Goal: Entertainment & Leisure: Consume media (video, audio)

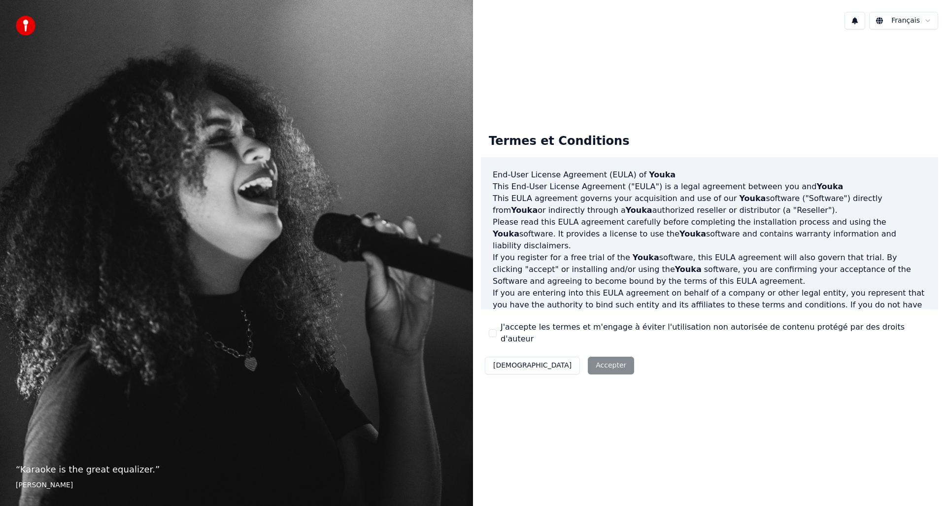
click at [571, 362] on div "Décliner Accepter" at bounding box center [559, 366] width 157 height 26
click at [554, 358] on div "Décliner Accepter" at bounding box center [559, 366] width 157 height 26
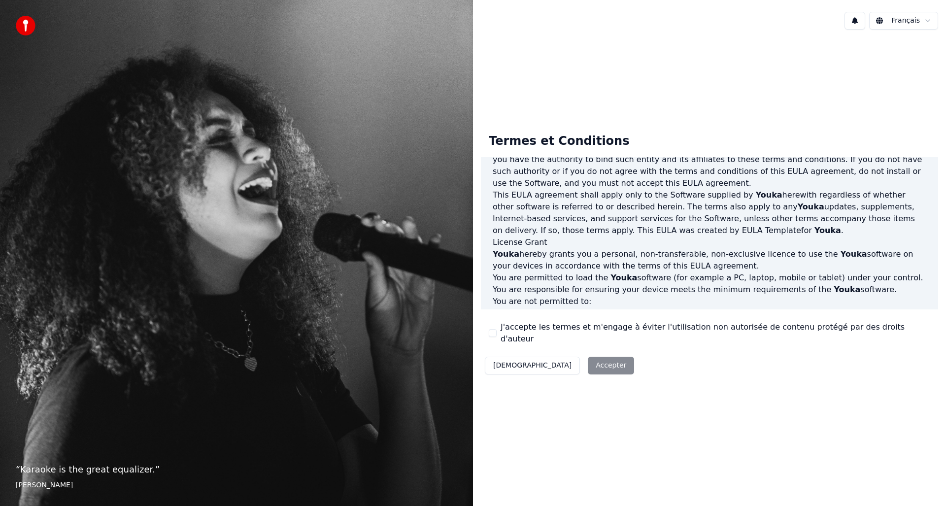
scroll to position [150, 0]
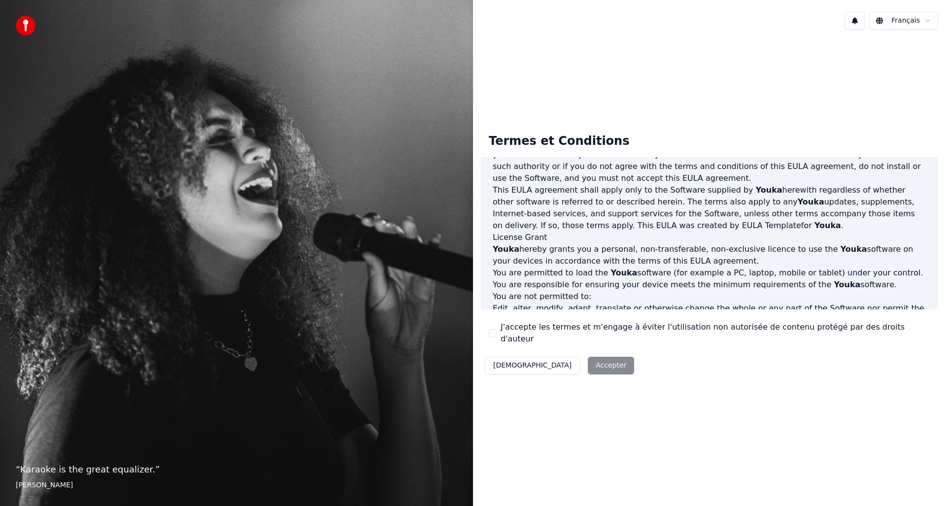
click at [493, 329] on button "J'accepte les termes et m'engage à éviter l'utilisation non autorisée de conten…" at bounding box center [493, 333] width 8 height 8
click at [588, 364] on button "Accepter" at bounding box center [611, 366] width 46 height 18
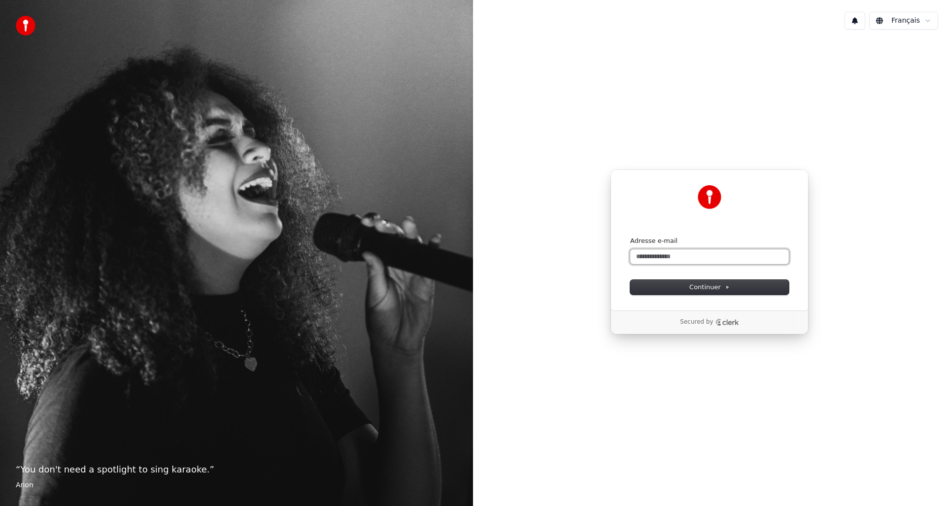
click at [670, 257] on input "Adresse e-mail" at bounding box center [709, 256] width 159 height 15
click at [630, 237] on button "submit" at bounding box center [630, 237] width 0 height 0
type input "**********"
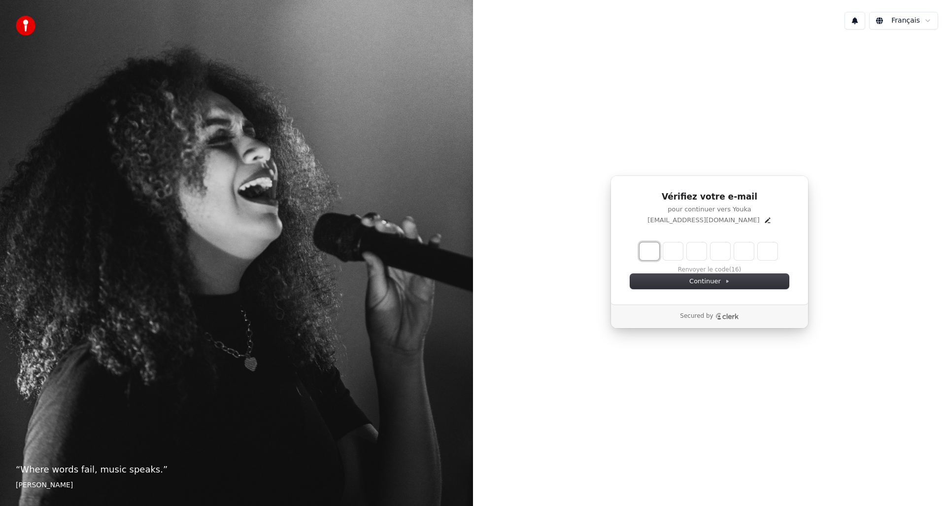
type input "*"
type input "**"
type input "*"
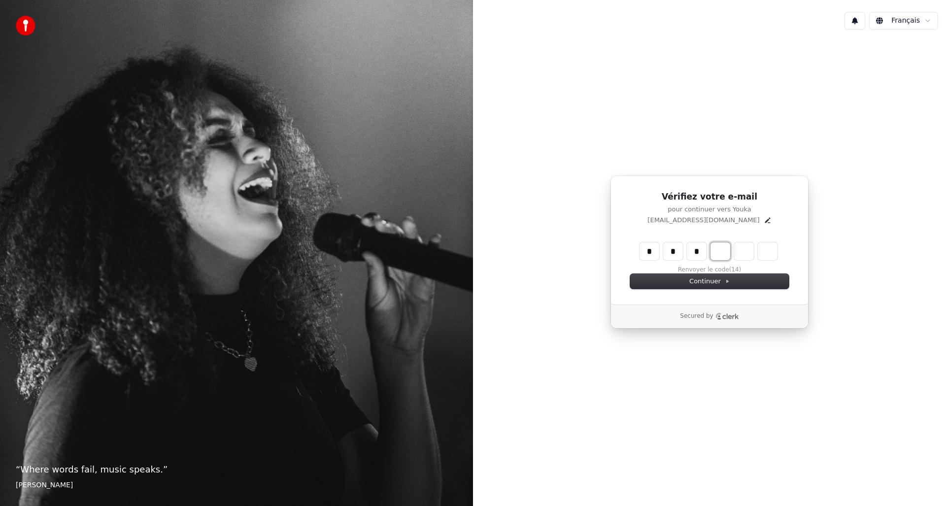
type input "***"
type input "*"
type input "****"
type input "*"
type input "*****"
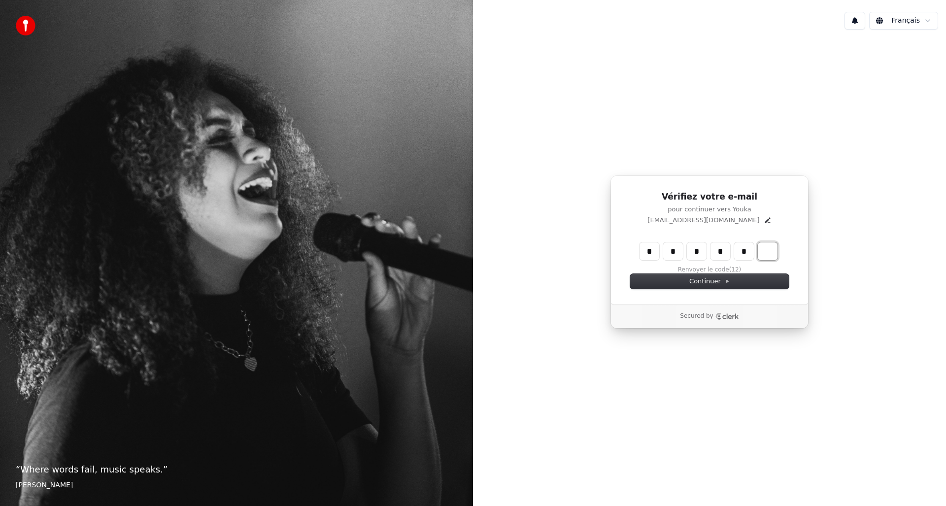
type input "*"
type input "******"
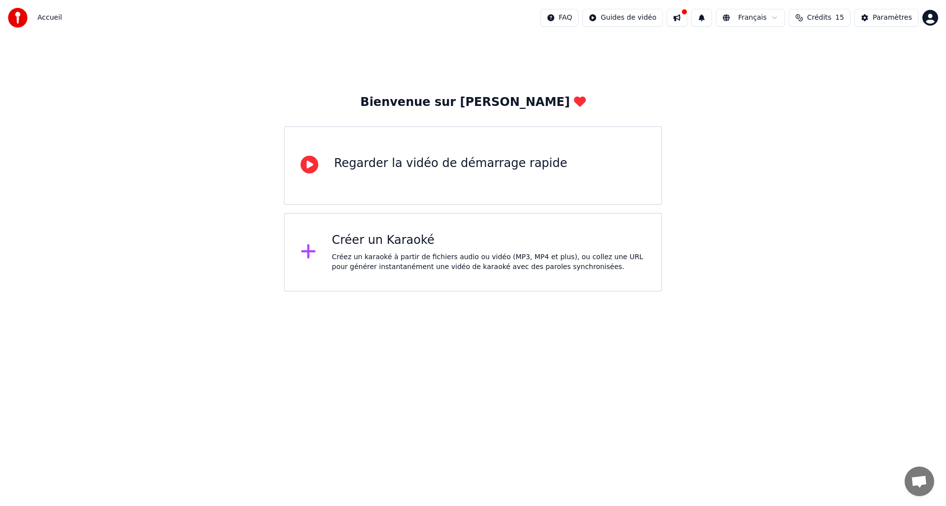
click at [310, 162] on icon at bounding box center [310, 165] width 18 height 18
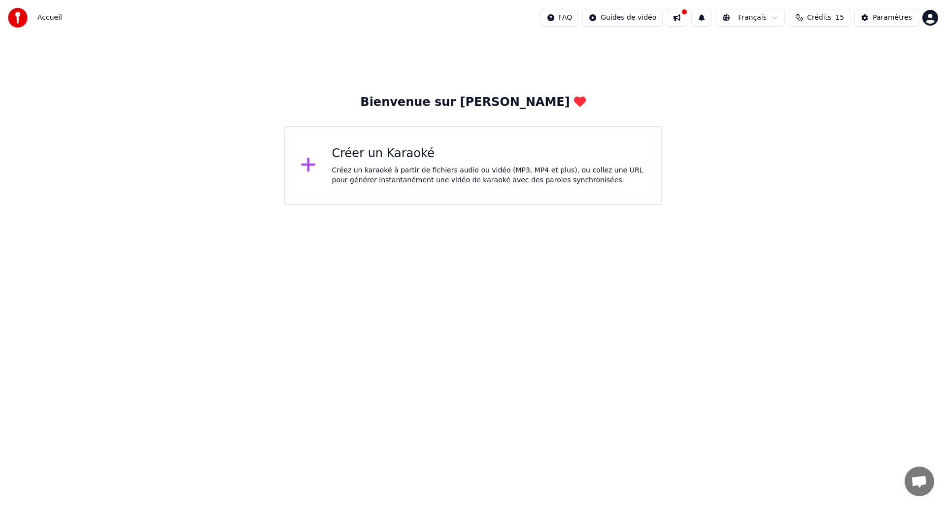
click at [414, 166] on div "Créez un karaoké à partir de fichiers audio ou vidéo (MP3, MP4 et plus), ou col…" at bounding box center [489, 176] width 314 height 20
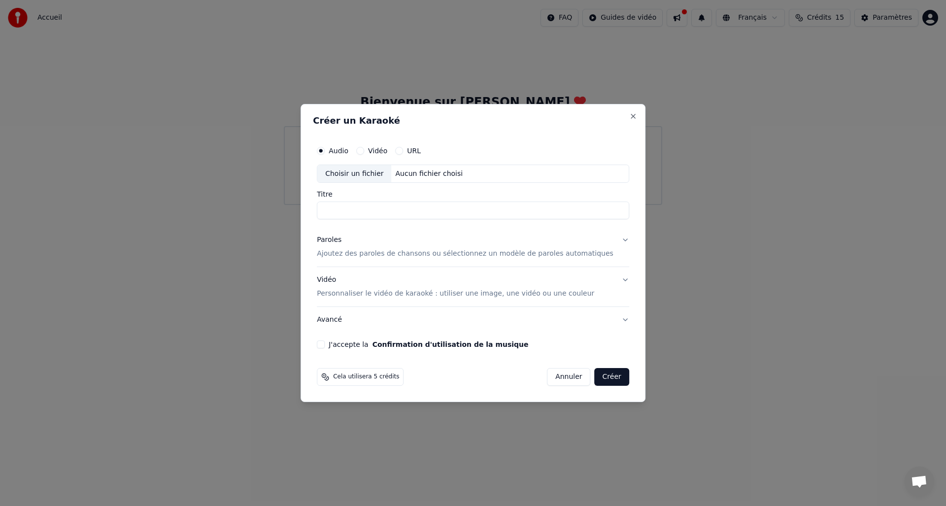
click at [403, 211] on input "Titre" at bounding box center [473, 211] width 312 height 18
click at [402, 208] on input "Titre" at bounding box center [473, 211] width 312 height 18
type input "**********"
click at [384, 252] on p "Ajoutez des paroles de chansons ou sélectionnez un modèle de paroles automatiqu…" at bounding box center [465, 254] width 297 height 10
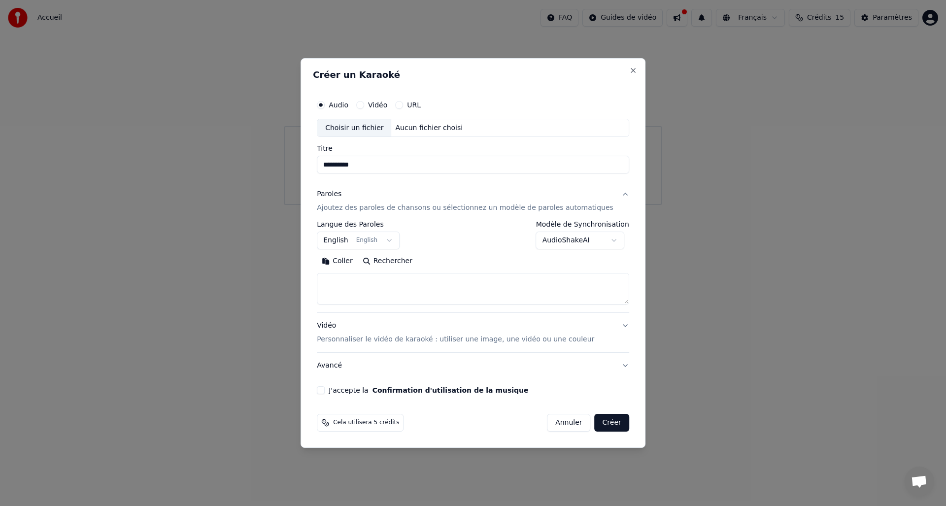
click at [467, 296] on textarea at bounding box center [473, 290] width 312 height 32
click at [337, 190] on div "Paroles" at bounding box center [329, 195] width 25 height 10
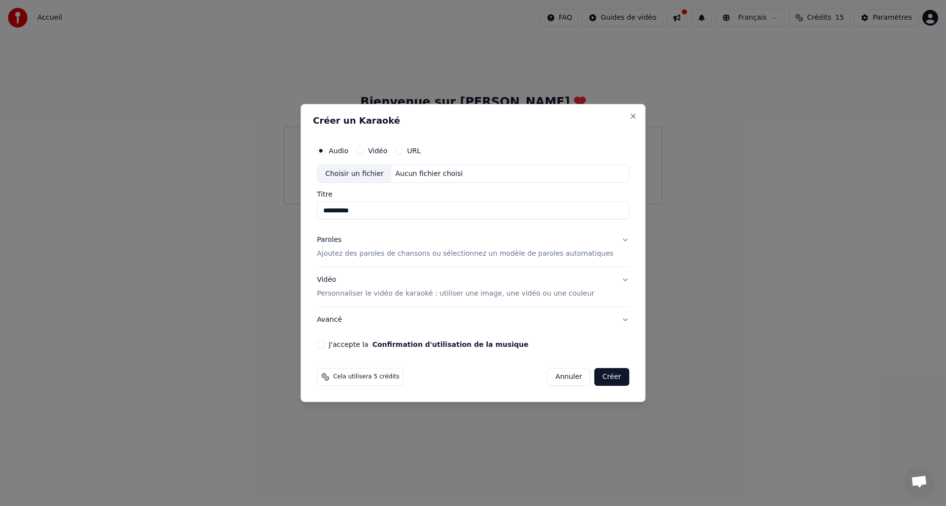
click at [482, 261] on button "Paroles Ajoutez des paroles de chansons ou sélectionnez un modèle de paroles au…" at bounding box center [473, 247] width 312 height 39
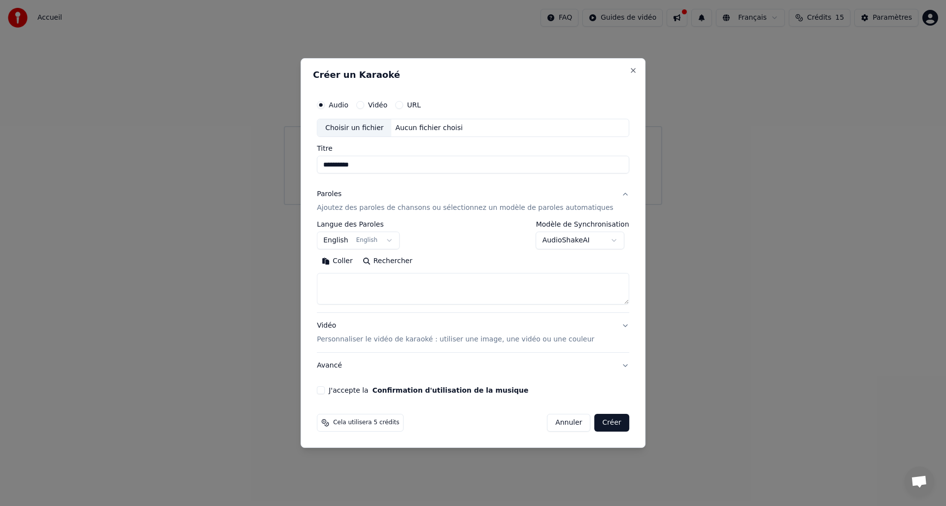
click at [489, 343] on p "Personnaliser le vidéo de karaoké : utiliser une image, une vidéo ou une couleur" at bounding box center [455, 340] width 277 height 10
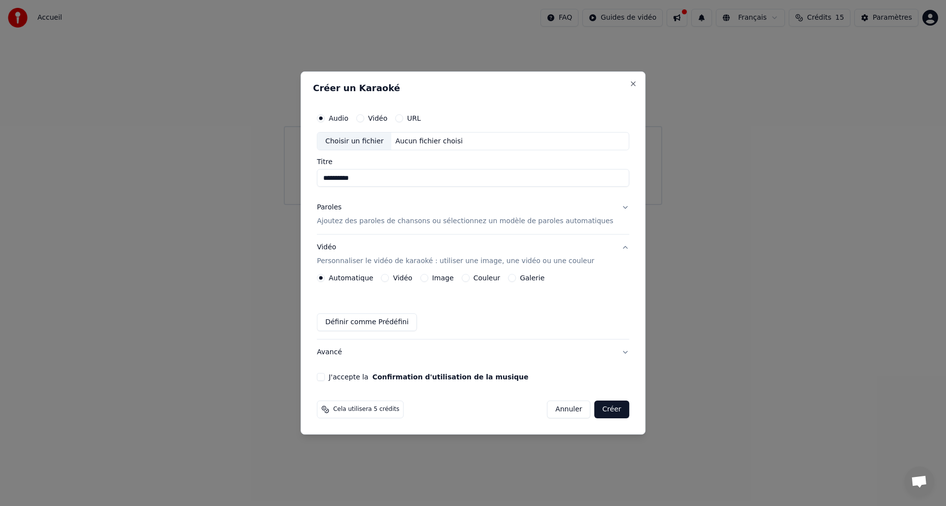
click at [410, 218] on p "Ajoutez des paroles de chansons ou sélectionnez un modèle de paroles automatiqu…" at bounding box center [465, 222] width 297 height 10
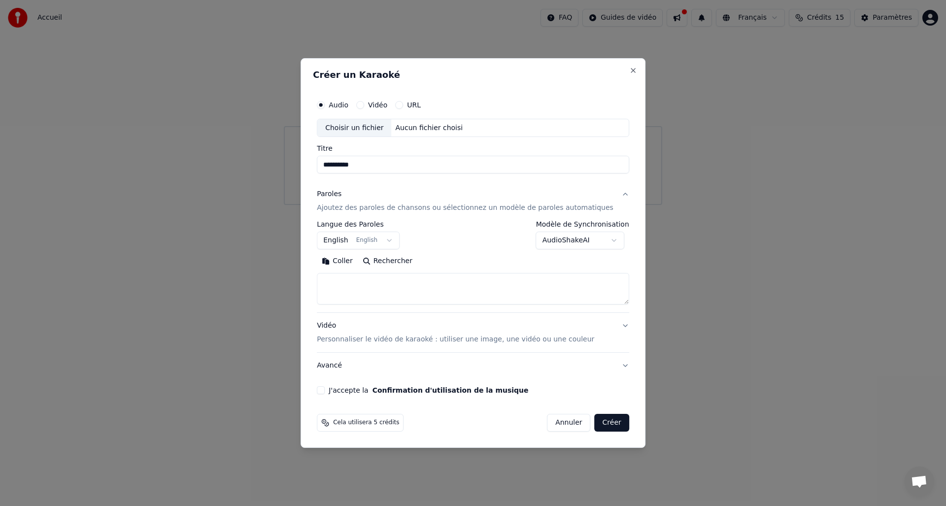
click at [397, 205] on body "**********" at bounding box center [473, 102] width 946 height 205
click at [477, 205] on body "**********" at bounding box center [473, 102] width 946 height 205
click at [614, 205] on body "**********" at bounding box center [473, 102] width 946 height 205
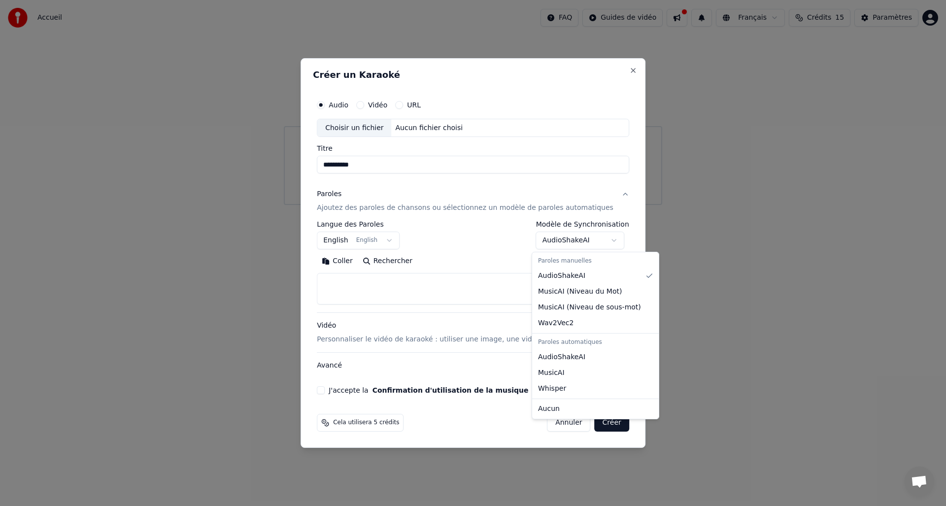
click at [476, 205] on body "**********" at bounding box center [473, 102] width 946 height 205
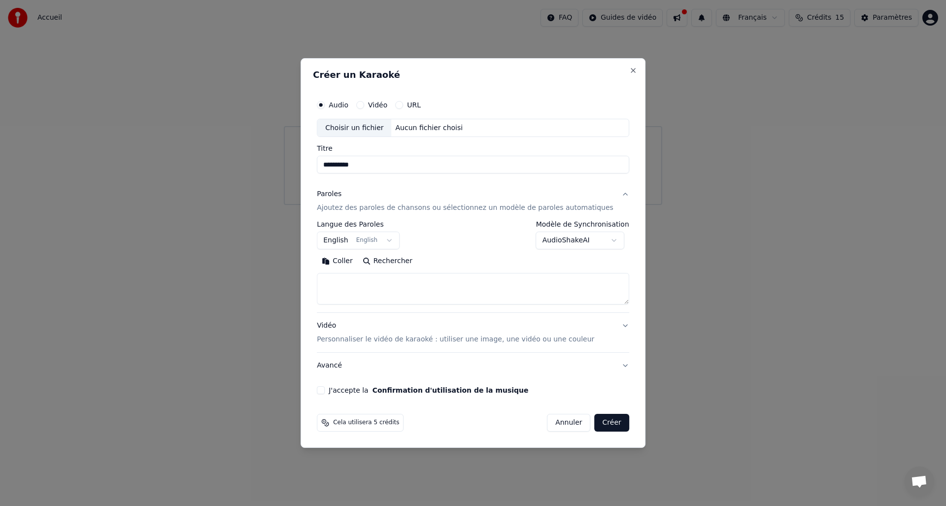
click at [481, 209] on p "Ajoutez des paroles de chansons ou sélectionnez un modèle de paroles automatiqu…" at bounding box center [465, 209] width 297 height 10
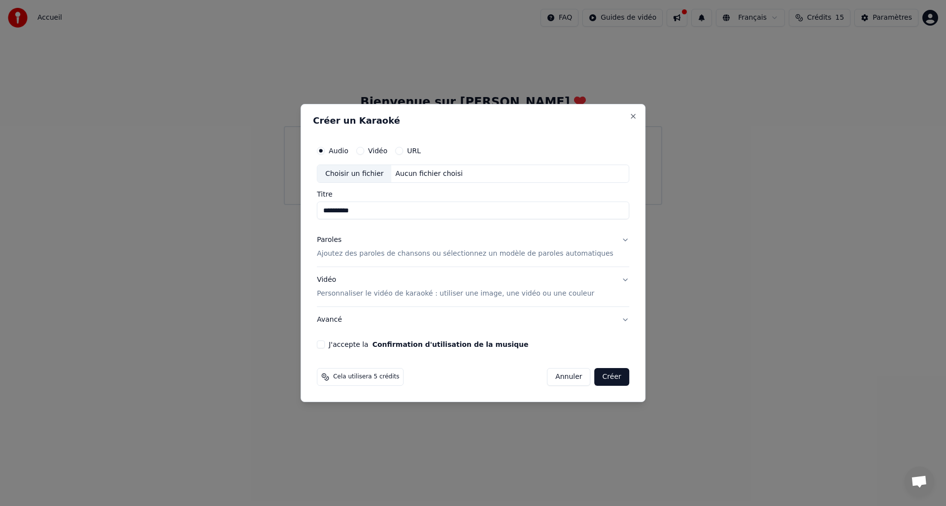
click at [483, 252] on p "Ajoutez des paroles de chansons ou sélectionnez un modèle de paroles automatiqu…" at bounding box center [465, 254] width 297 height 10
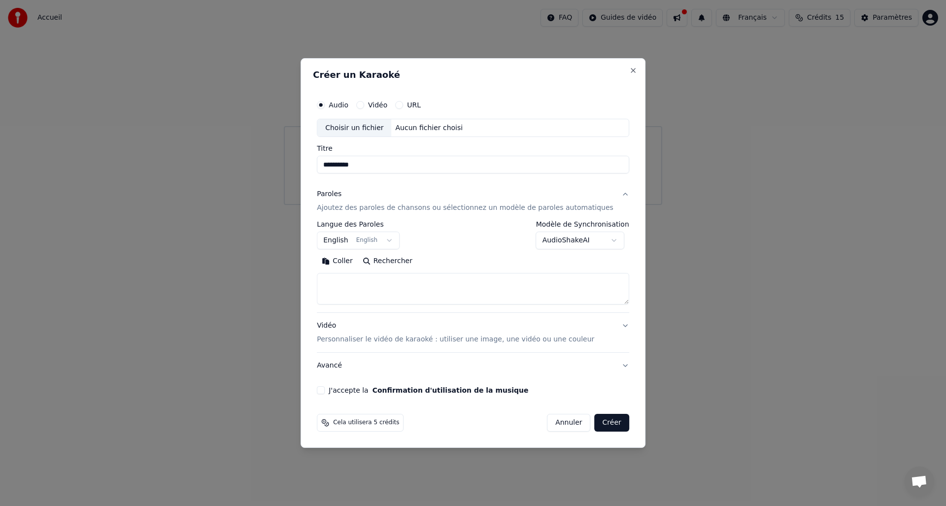
click at [356, 260] on button "Coller" at bounding box center [337, 262] width 41 height 16
type textarea "**********"
drag, startPoint x: 452, startPoint y: 283, endPoint x: 242, endPoint y: 267, distance: 210.6
click at [242, 205] on body "**********" at bounding box center [473, 102] width 946 height 205
click at [413, 340] on p "Personnaliser le vidéo de karaoké : utiliser une image, une vidéo ou une couleur" at bounding box center [455, 340] width 277 height 10
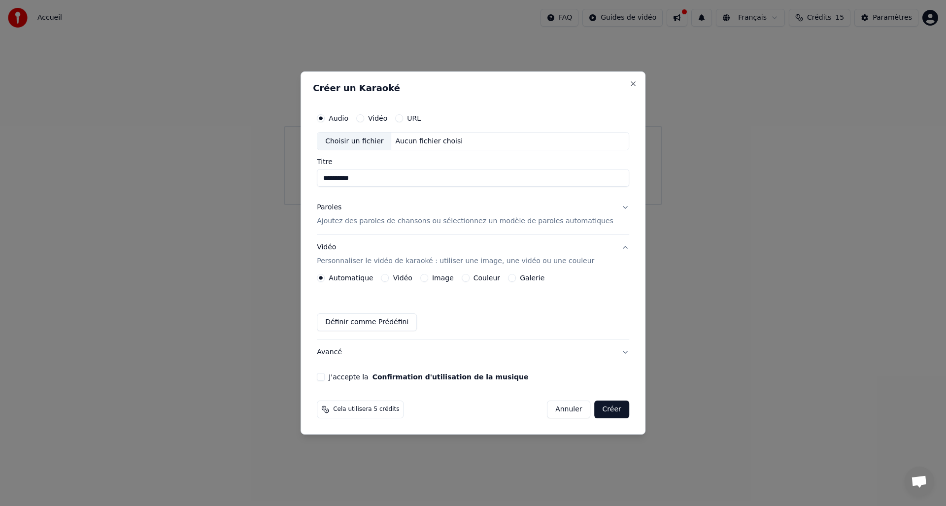
click at [389, 276] on button "Vidéo" at bounding box center [385, 278] width 8 height 8
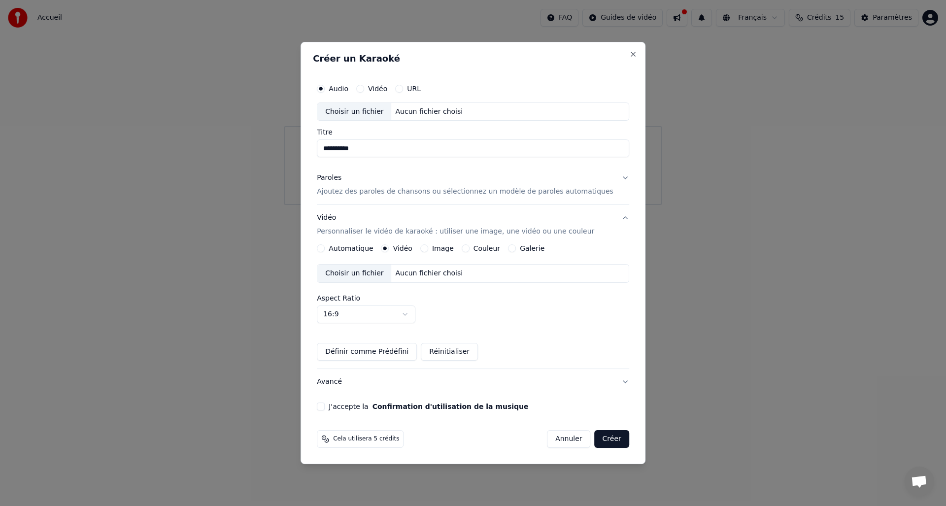
click at [325, 406] on button "J'accepte la Confirmation d'utilisation de la musique" at bounding box center [321, 407] width 8 height 8
click at [366, 276] on div "Choisir un fichier" at bounding box center [354, 274] width 74 height 18
click at [337, 176] on div "Paroles" at bounding box center [329, 178] width 25 height 10
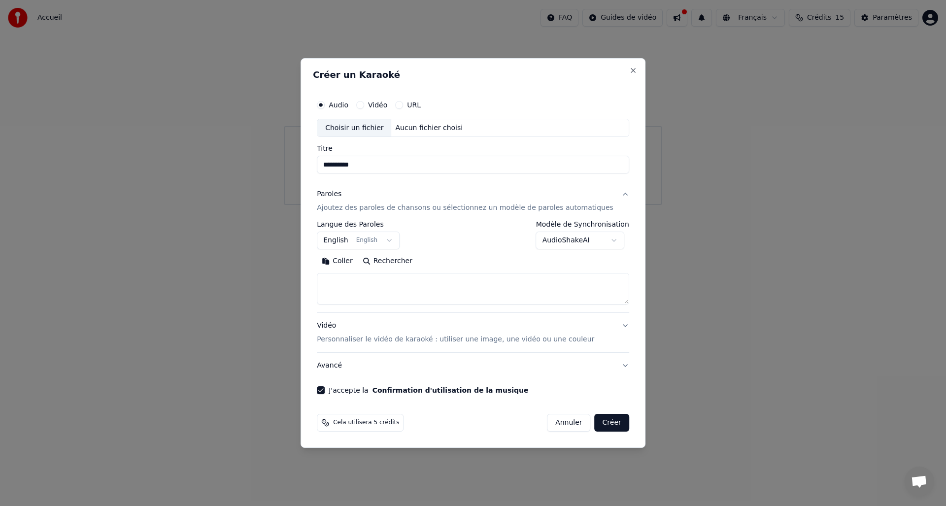
click at [355, 128] on div "Choisir un fichier" at bounding box center [354, 128] width 74 height 18
click at [447, 131] on div "Aucun fichier choisi" at bounding box center [429, 128] width 75 height 10
click at [364, 101] on button "Vidéo" at bounding box center [360, 105] width 8 height 8
click at [372, 128] on div "Choisir un fichier" at bounding box center [354, 128] width 74 height 18
type input "**********"
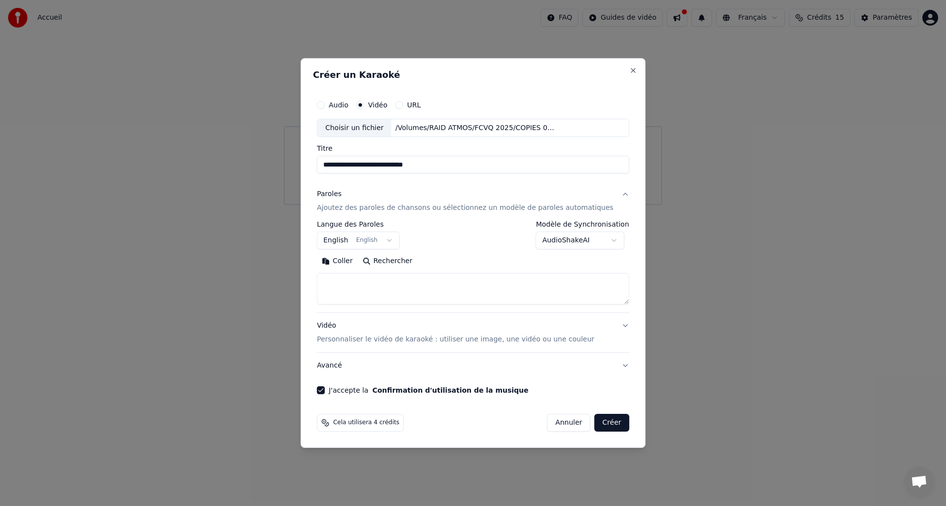
click at [499, 209] on p "Ajoutez des paroles de chansons ou sélectionnez un modèle de paroles automatiqu…" at bounding box center [465, 209] width 297 height 10
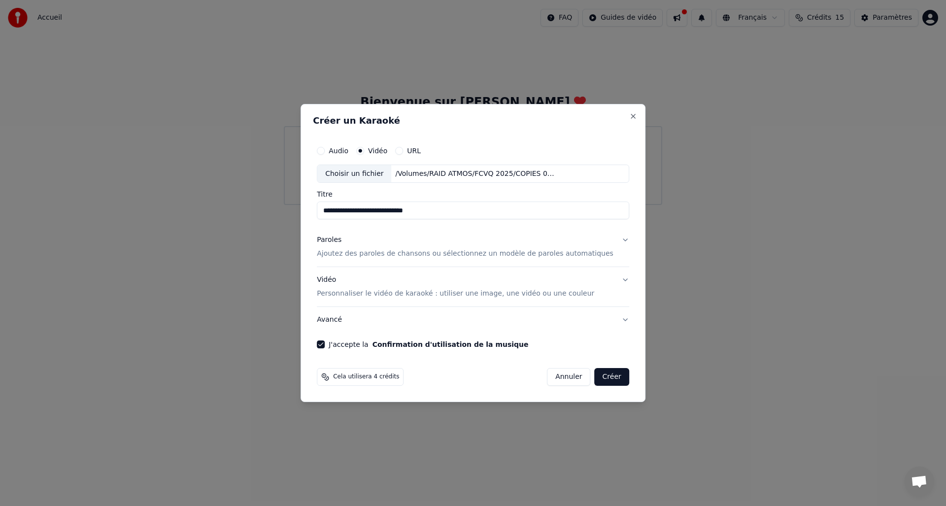
click at [435, 252] on p "Ajoutez des paroles de chansons ou sélectionnez un modèle de paroles automatiqu…" at bounding box center [465, 254] width 297 height 10
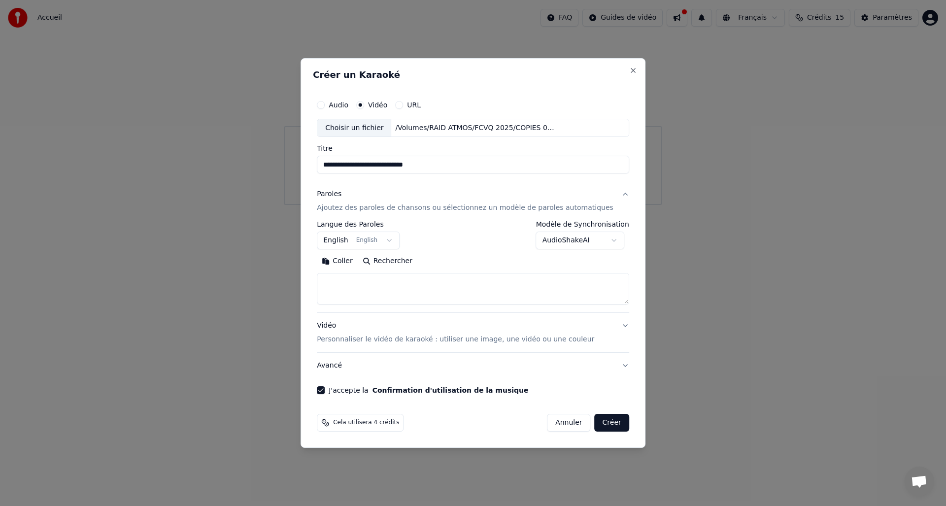
click at [341, 205] on body "**********" at bounding box center [473, 102] width 946 height 205
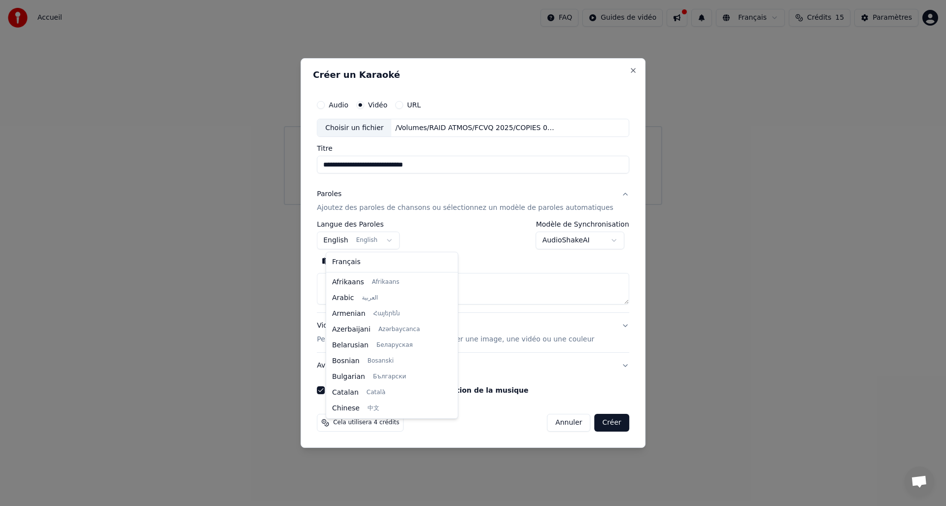
scroll to position [79, 0]
select select "**"
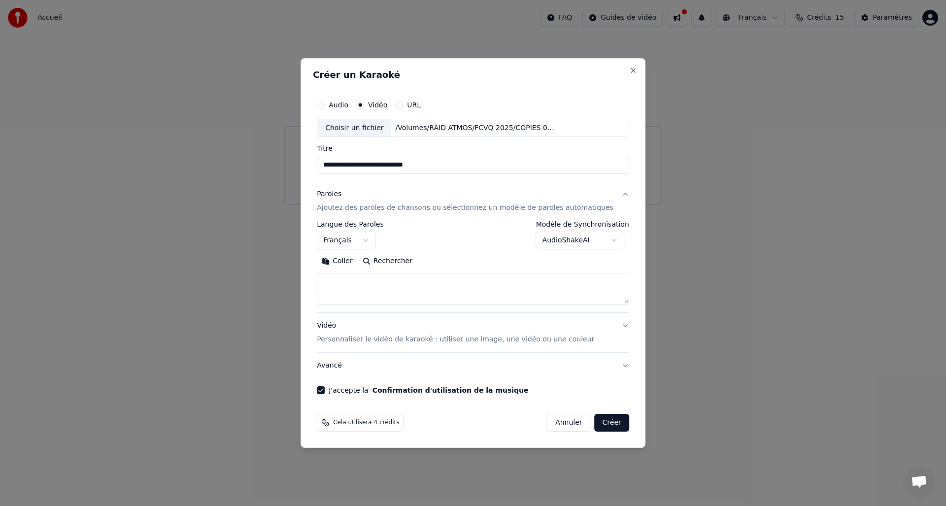
click at [379, 260] on button "Rechercher" at bounding box center [388, 262] width 60 height 16
click at [454, 341] on p "Personnaliser le vidéo de karaoké : utiliser une image, une vidéo ou une couleur" at bounding box center [455, 340] width 277 height 10
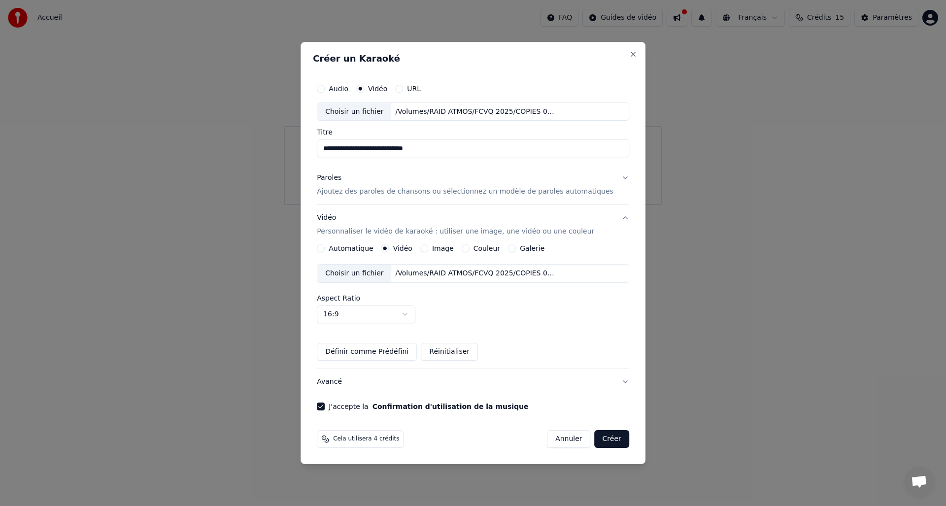
click at [325, 246] on button "Automatique" at bounding box center [321, 248] width 8 height 8
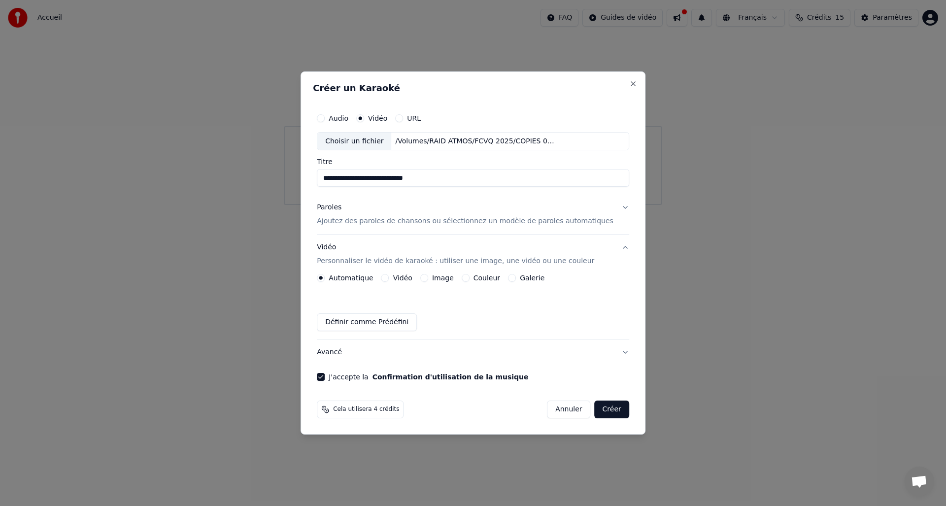
click at [607, 410] on button "Créer" at bounding box center [612, 410] width 34 height 18
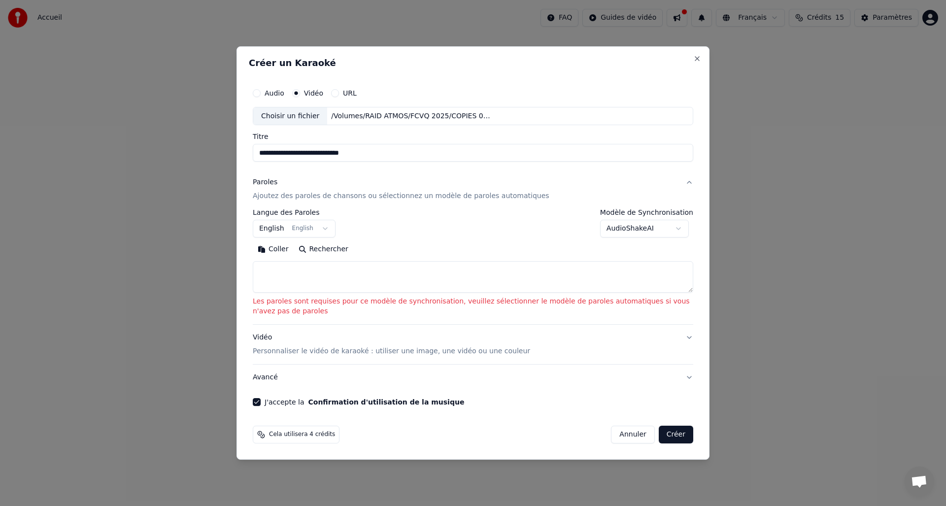
click at [683, 205] on body "**********" at bounding box center [473, 102] width 946 height 205
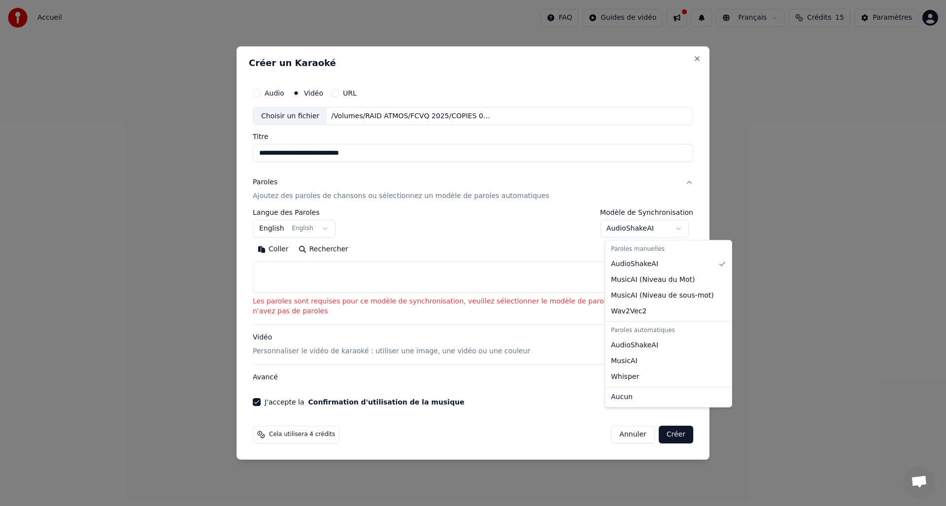
click at [682, 205] on body "**********" at bounding box center [473, 102] width 946 height 205
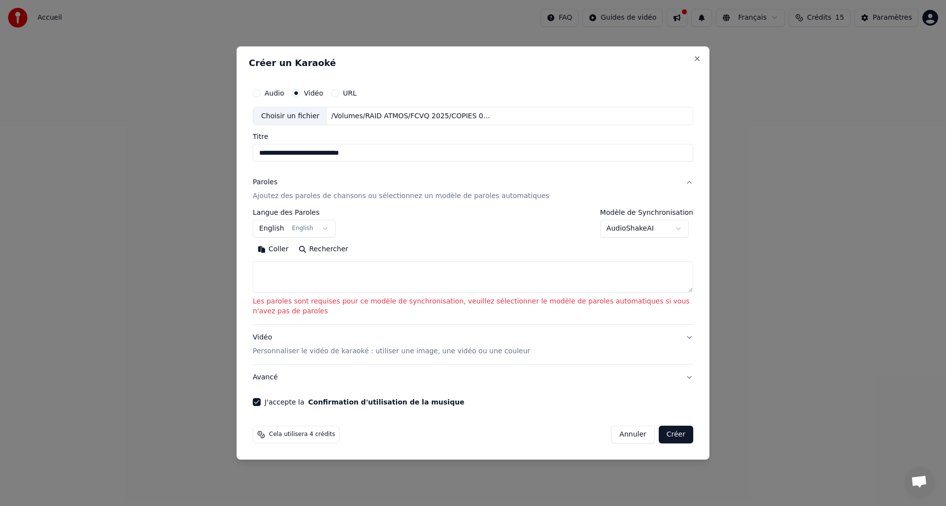
click at [487, 229] on div "**********" at bounding box center [473, 223] width 441 height 29
click at [362, 198] on p "Ajoutez des paroles de chansons ou sélectionnez un modèle de paroles automatiqu…" at bounding box center [401, 197] width 297 height 10
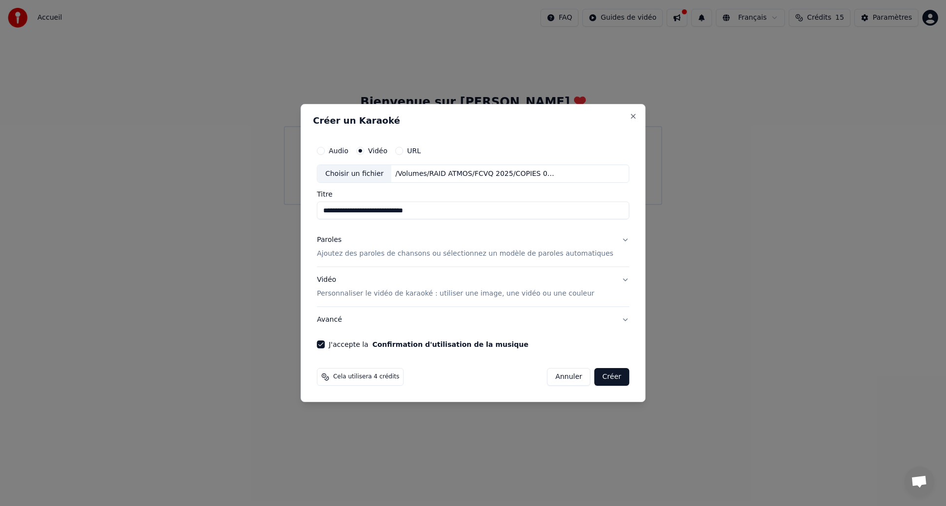
click at [382, 254] on p "Ajoutez des paroles de chansons ou sélectionnez un modèle de paroles automatiqu…" at bounding box center [465, 254] width 297 height 10
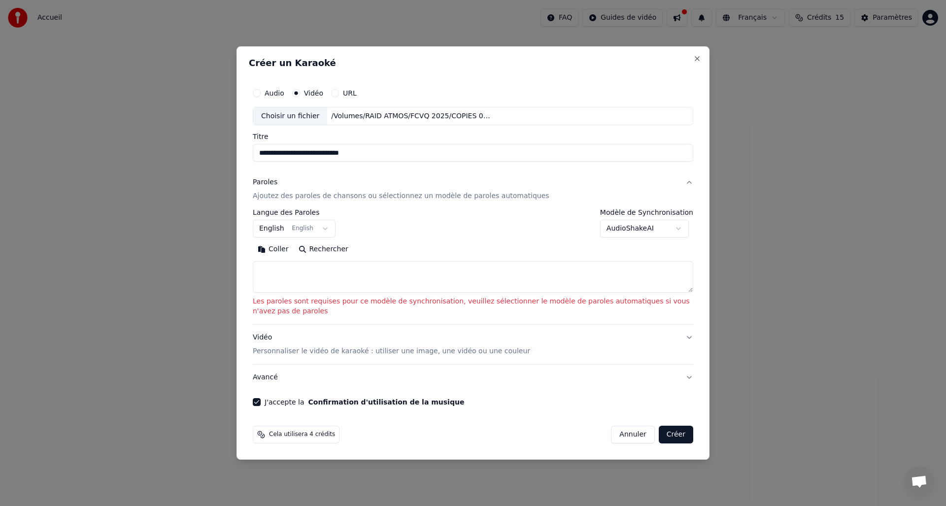
click at [322, 205] on body "**********" at bounding box center [473, 102] width 946 height 205
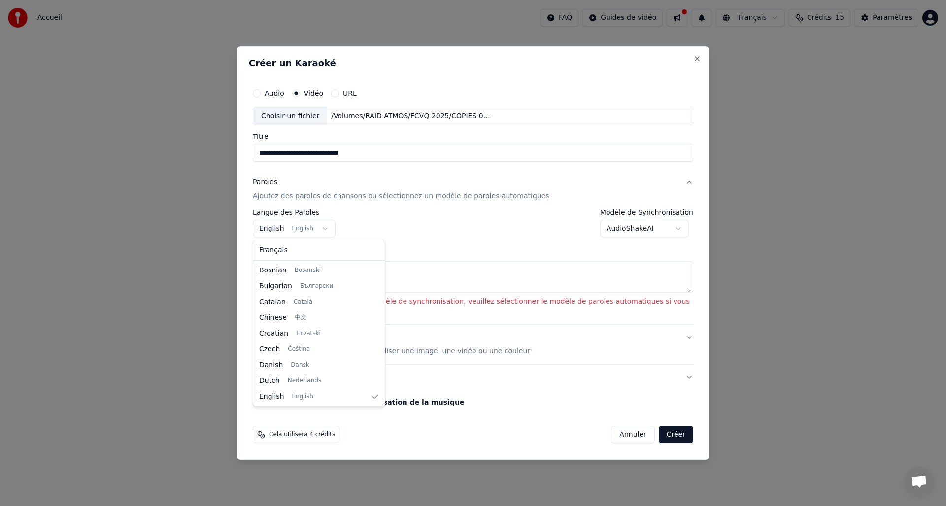
select select "**"
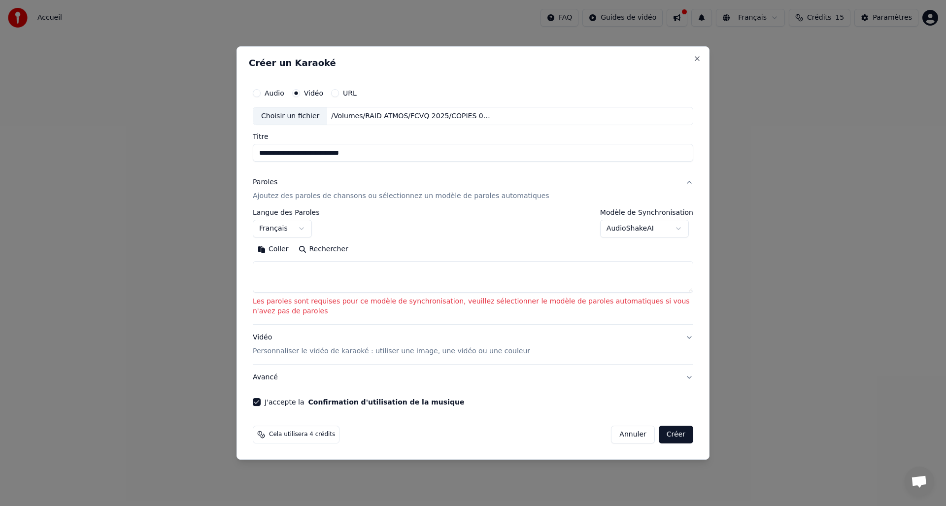
click at [685, 205] on body "**********" at bounding box center [473, 102] width 946 height 205
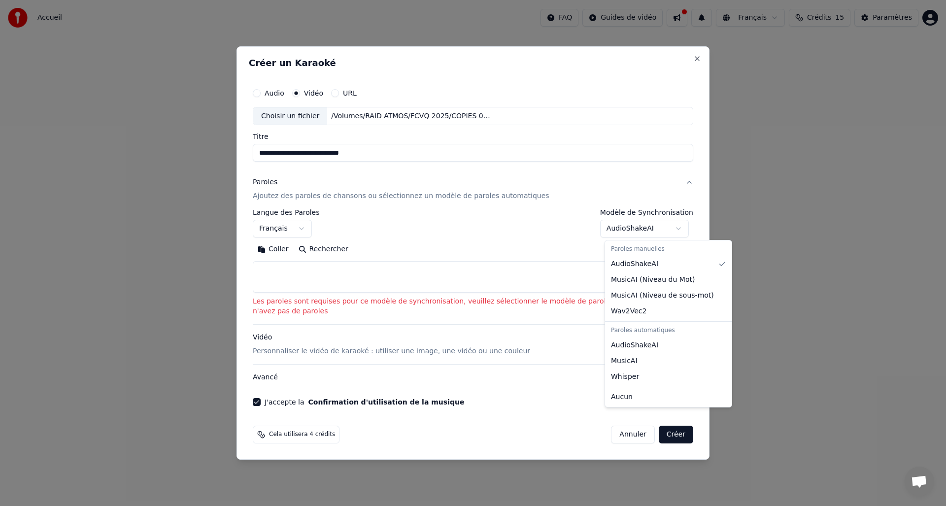
select select "**********"
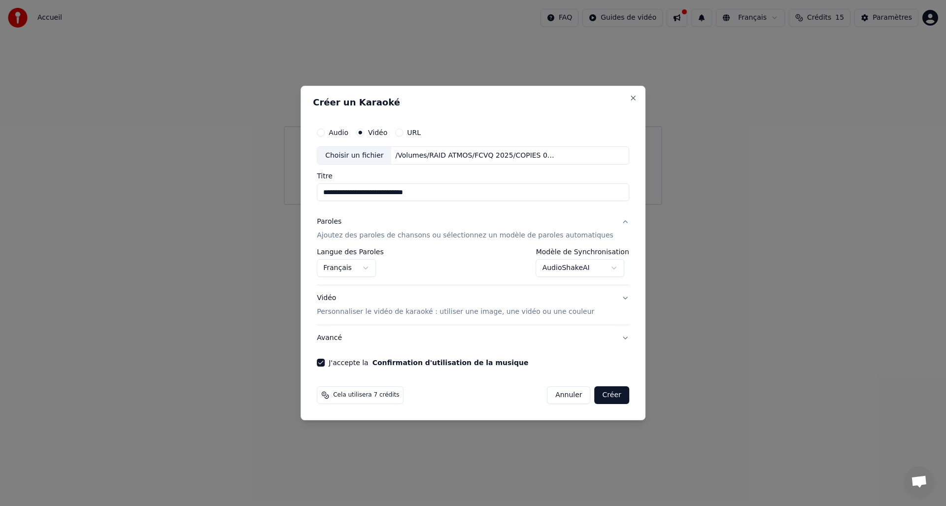
click at [601, 394] on button "Créer" at bounding box center [612, 395] width 34 height 18
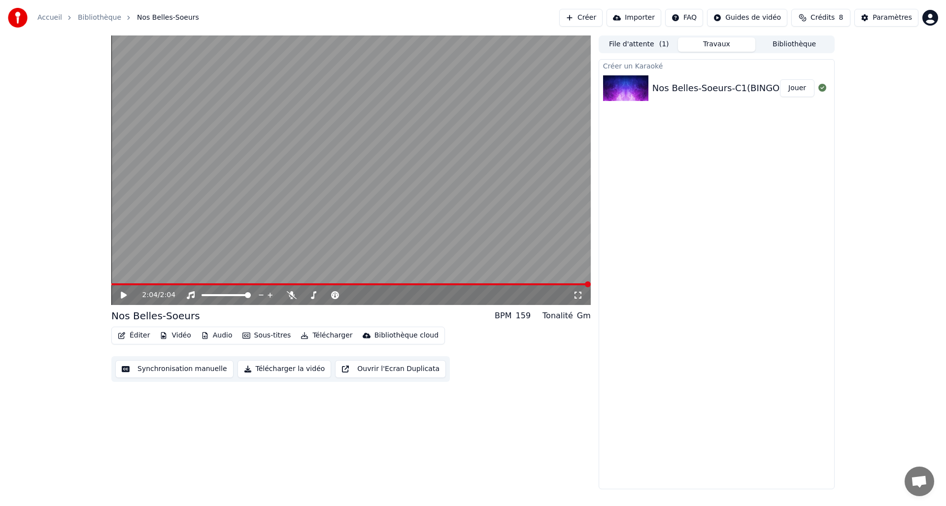
click at [126, 294] on icon at bounding box center [124, 295] width 6 height 7
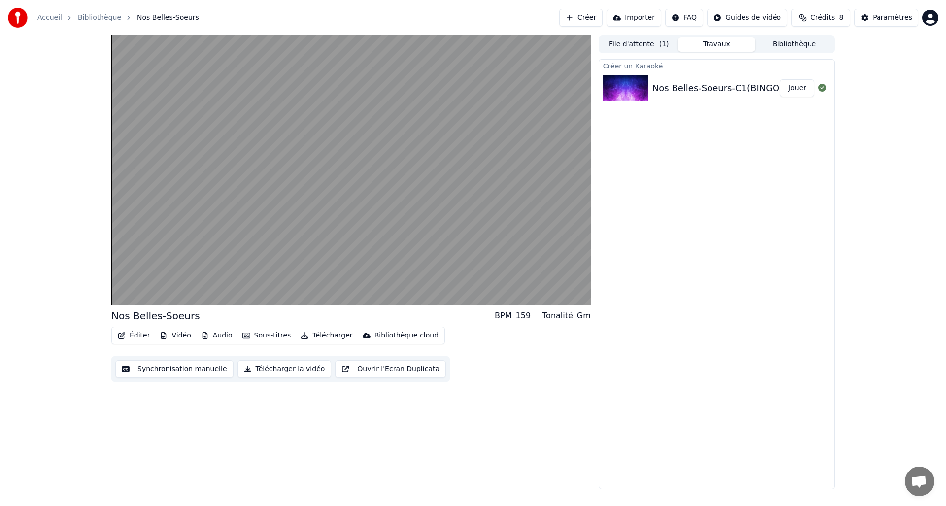
click at [797, 86] on button "Jouer" at bounding box center [797, 88] width 34 height 18
click at [822, 88] on icon at bounding box center [823, 88] width 8 height 8
click at [593, 18] on button "Créer" at bounding box center [580, 18] width 43 height 18
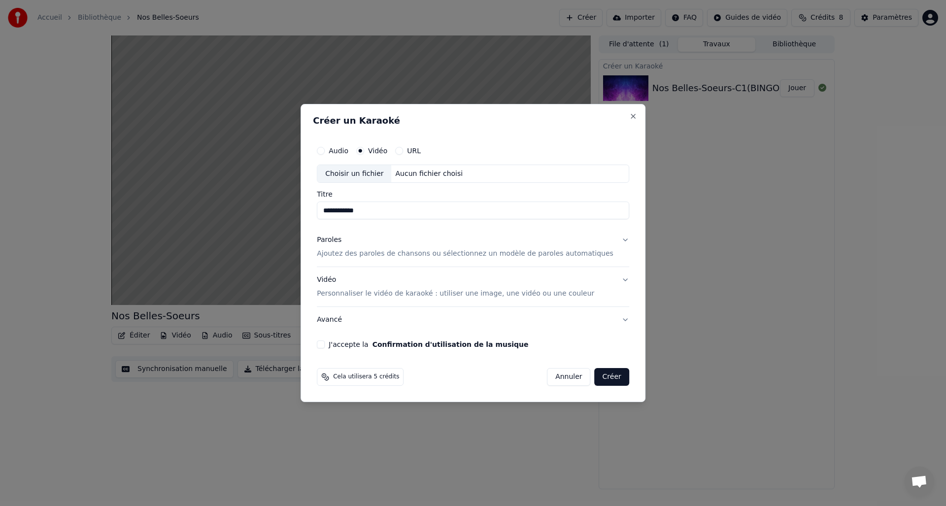
click at [362, 150] on circle "button" at bounding box center [360, 150] width 3 height 3
click at [357, 172] on div "Choisir un fichier" at bounding box center [354, 174] width 74 height 18
type input "**********"
click at [615, 279] on button "Vidéo Personnaliser le vidéo de karaoké : utiliser une image, une vidéo ou une …" at bounding box center [473, 287] width 312 height 39
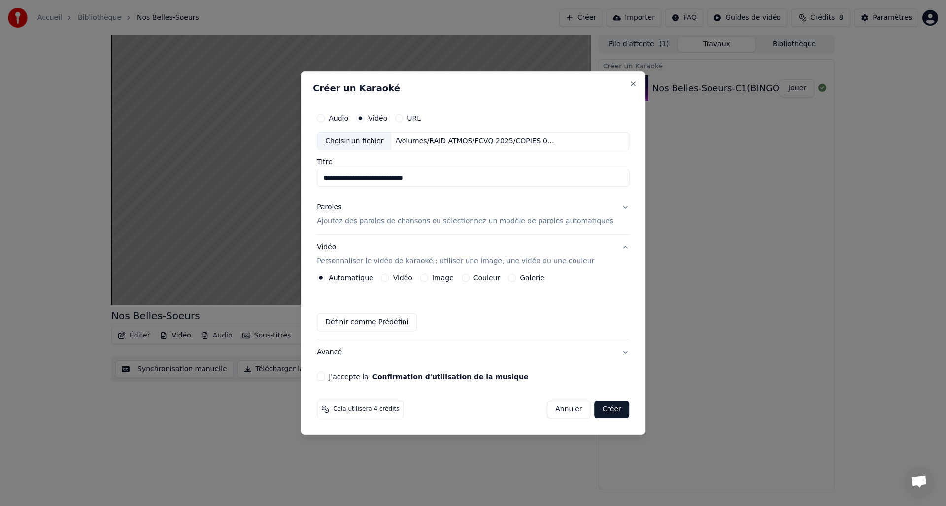
click at [469, 279] on button "Couleur" at bounding box center [466, 278] width 8 height 8
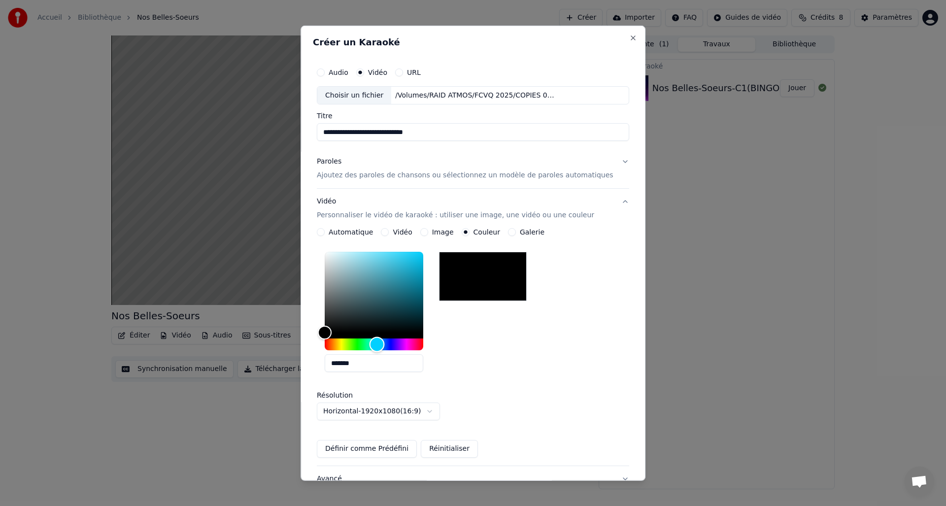
drag, startPoint x: 333, startPoint y: 345, endPoint x: 382, endPoint y: 344, distance: 49.8
click at [382, 344] on div "Hue" at bounding box center [377, 344] width 15 height 15
click at [497, 279] on div at bounding box center [483, 276] width 88 height 49
drag, startPoint x: 334, startPoint y: 333, endPoint x: 421, endPoint y: 259, distance: 114.7
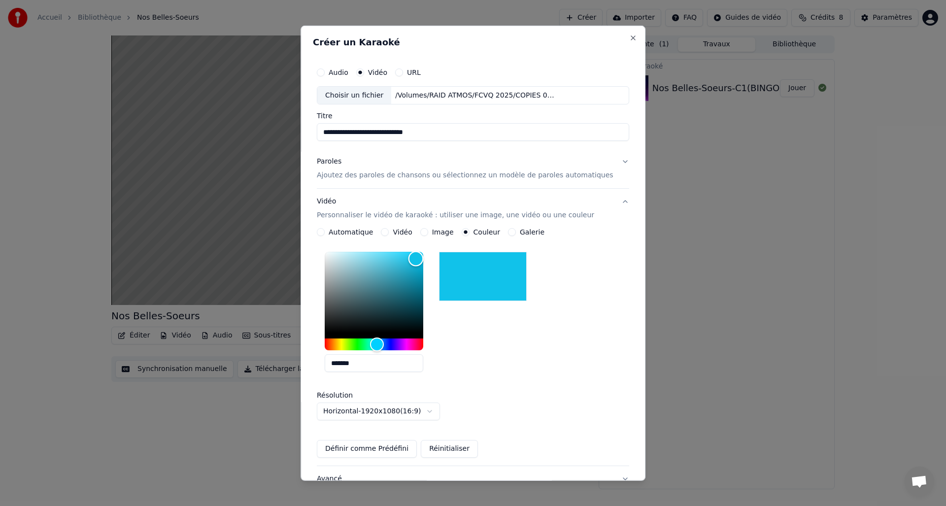
click at [421, 259] on div "Color" at bounding box center [416, 258] width 15 height 15
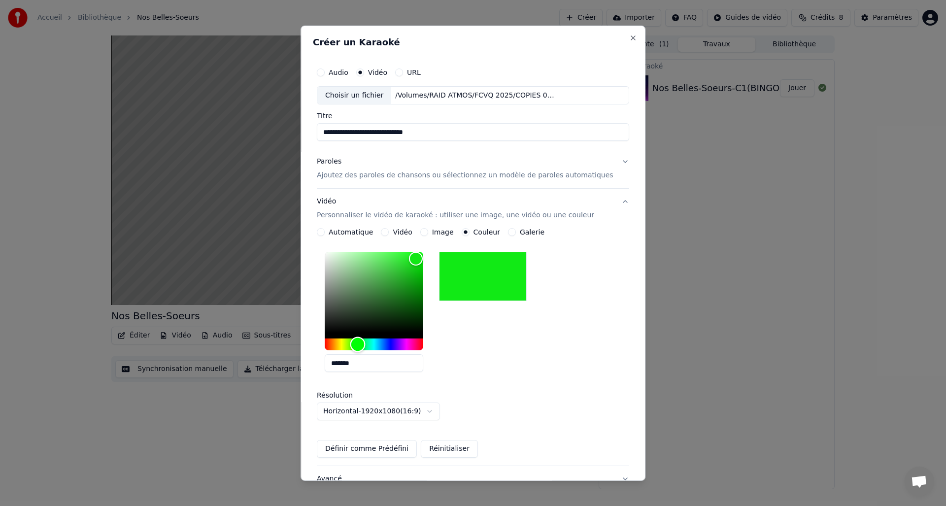
type input "*******"
drag, startPoint x: 381, startPoint y: 344, endPoint x: 361, endPoint y: 343, distance: 20.2
click at [361, 343] on div "Hue" at bounding box center [355, 344] width 15 height 15
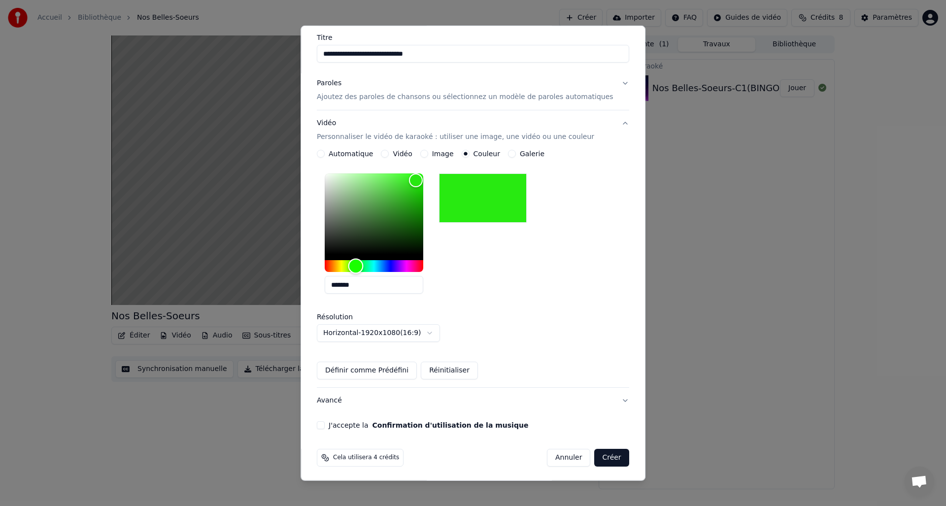
scroll to position [80, 0]
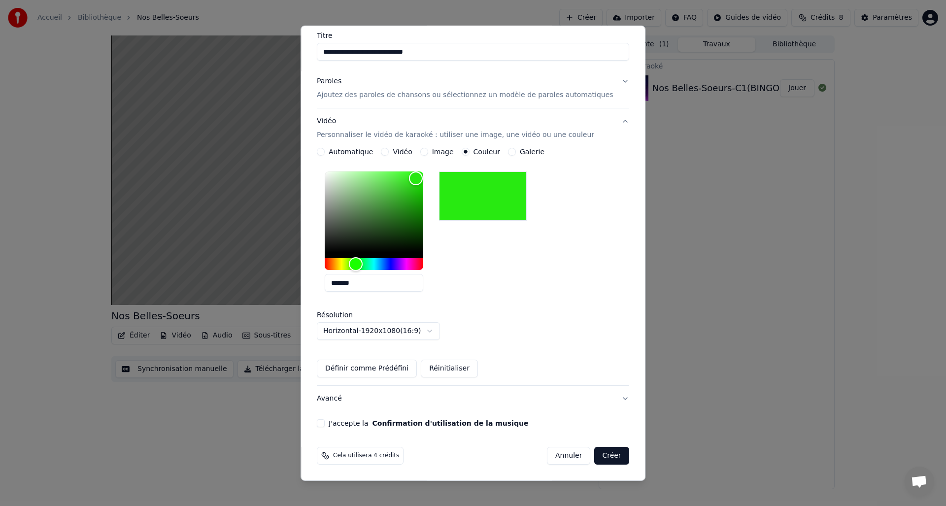
click at [325, 421] on button "J'accepte la Confirmation d'utilisation de la musique" at bounding box center [321, 423] width 8 height 8
click at [602, 454] on button "Créer" at bounding box center [612, 456] width 34 height 18
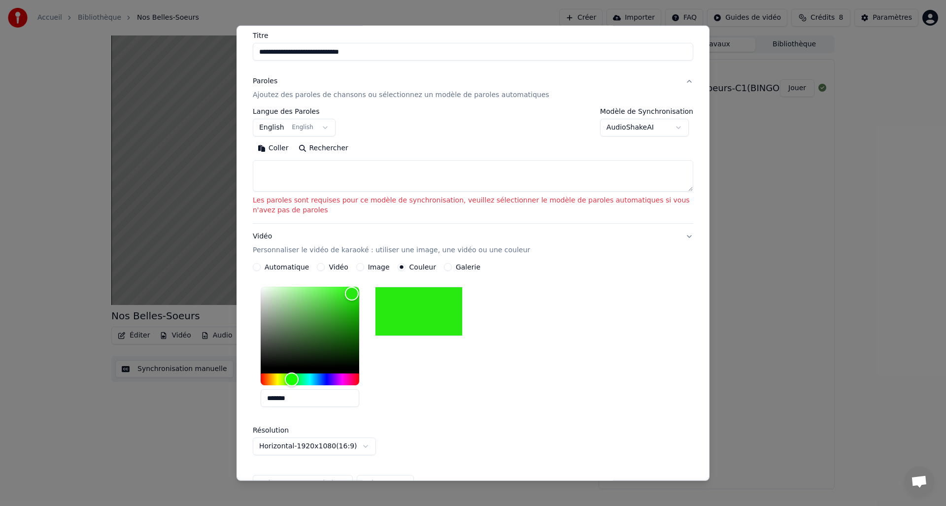
scroll to position [0, 0]
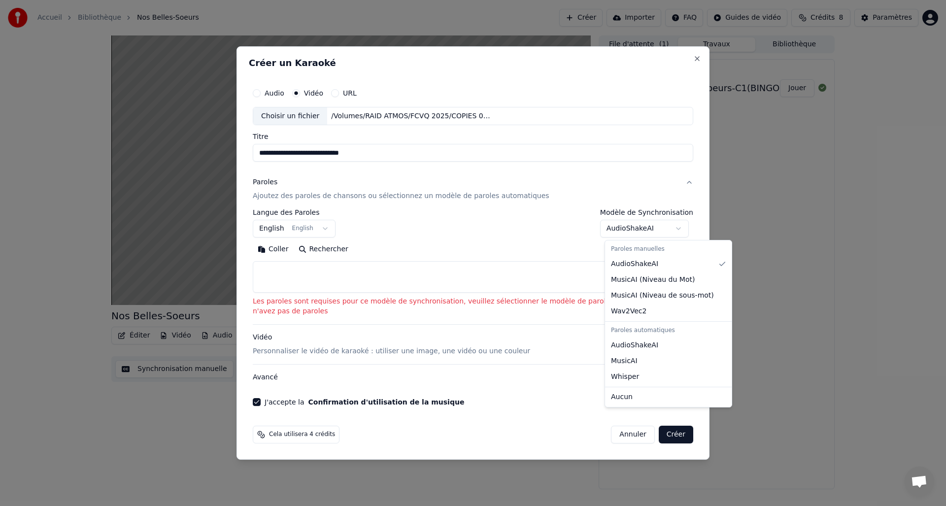
click at [680, 225] on body "**********" at bounding box center [473, 253] width 946 height 506
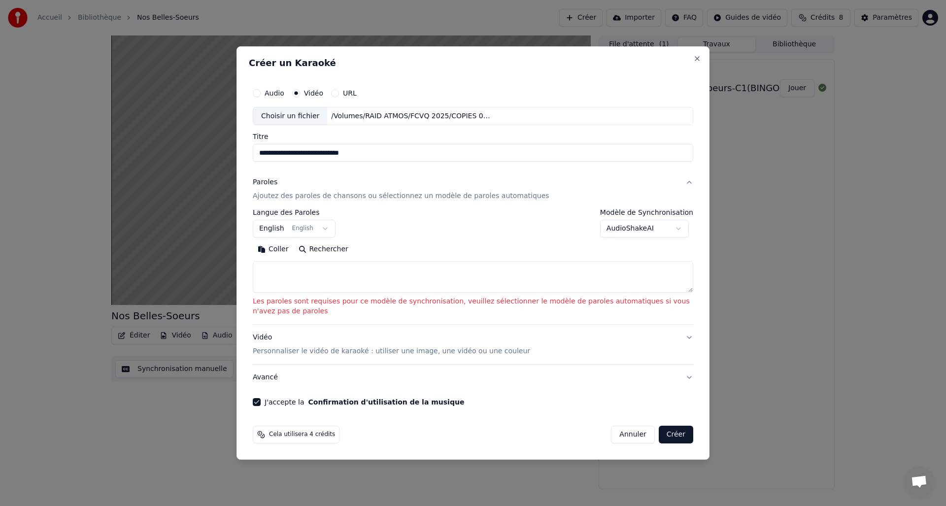
click at [680, 225] on body "**********" at bounding box center [473, 253] width 946 height 506
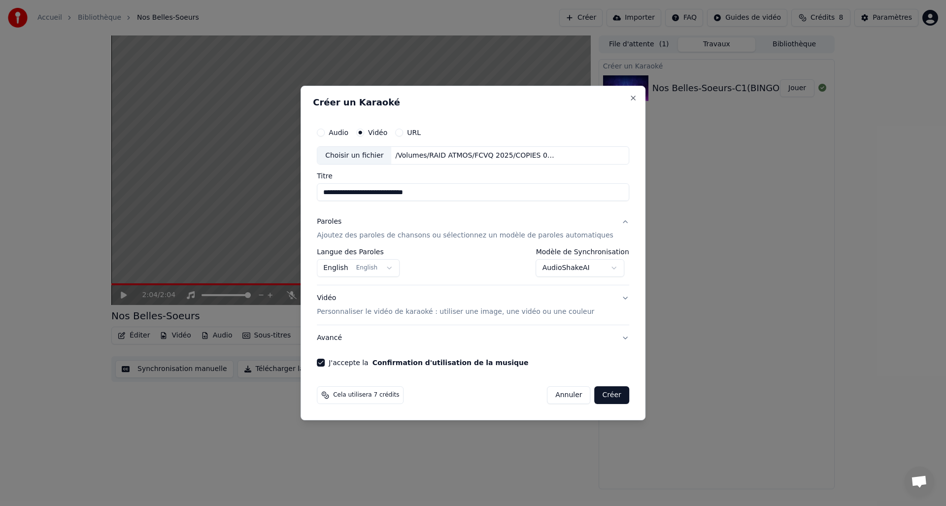
click at [601, 269] on body "**********" at bounding box center [473, 253] width 946 height 506
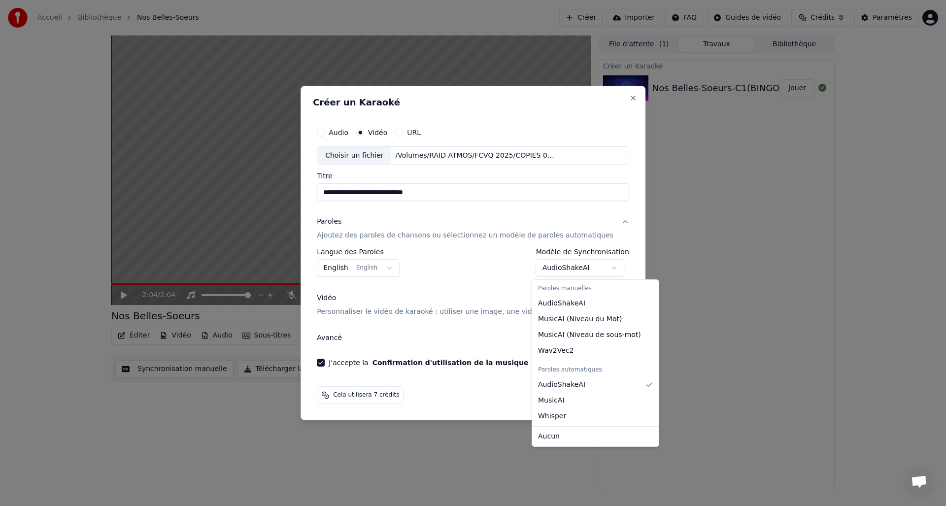
select select "*******"
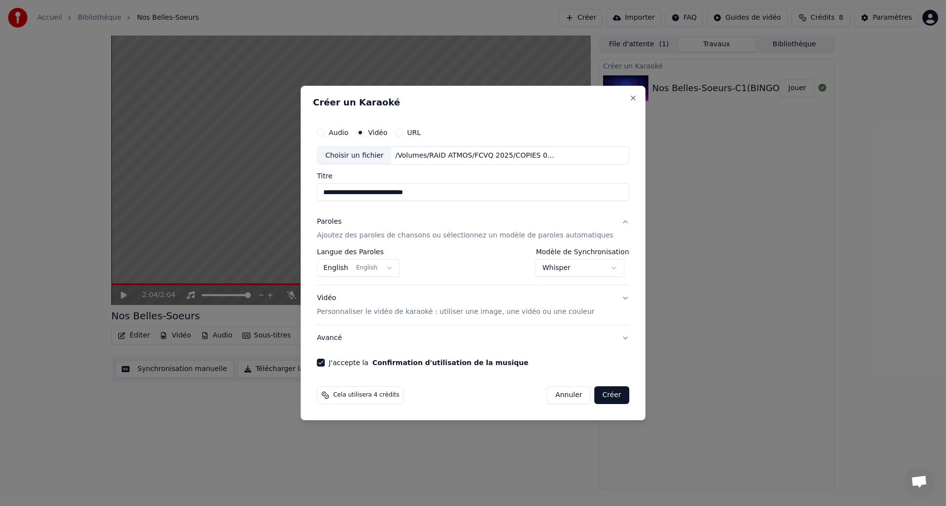
click at [396, 266] on body "**********" at bounding box center [473, 253] width 946 height 506
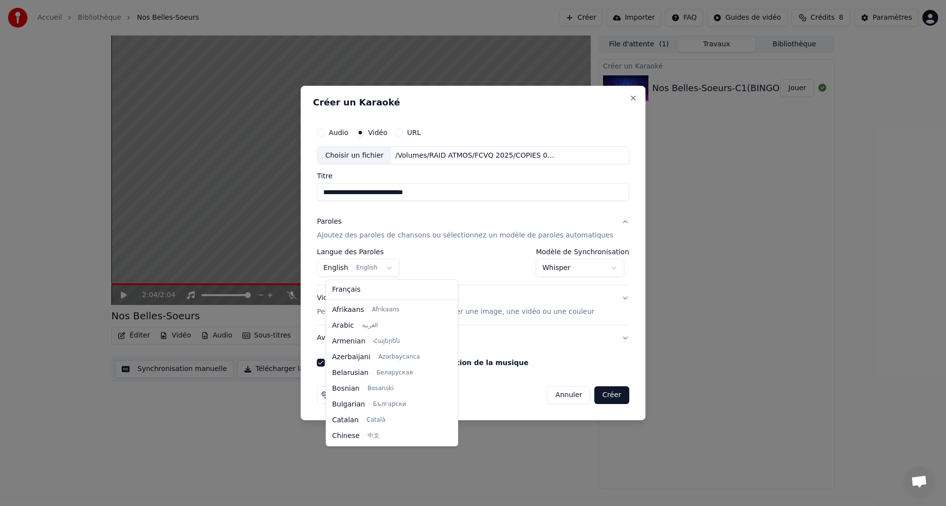
scroll to position [79, 0]
select select "**"
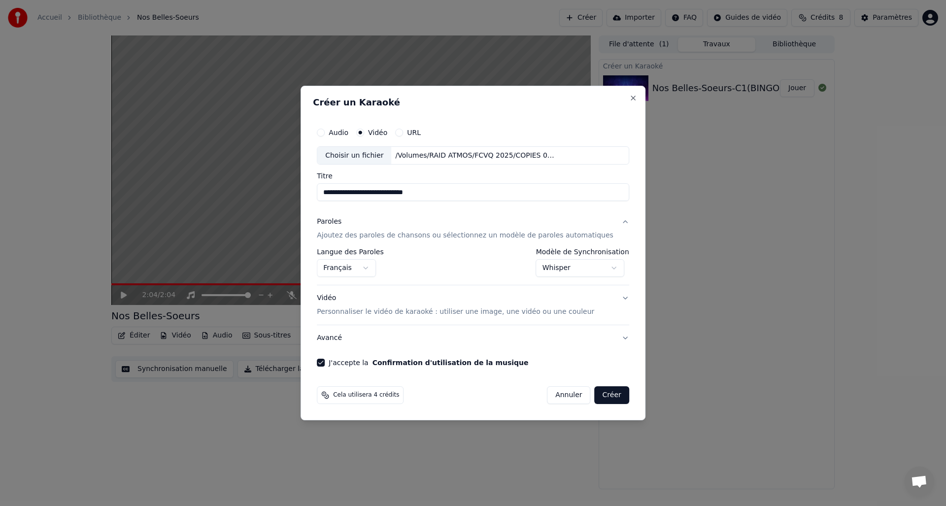
click at [603, 394] on button "Créer" at bounding box center [612, 395] width 34 height 18
select select "**********"
select select
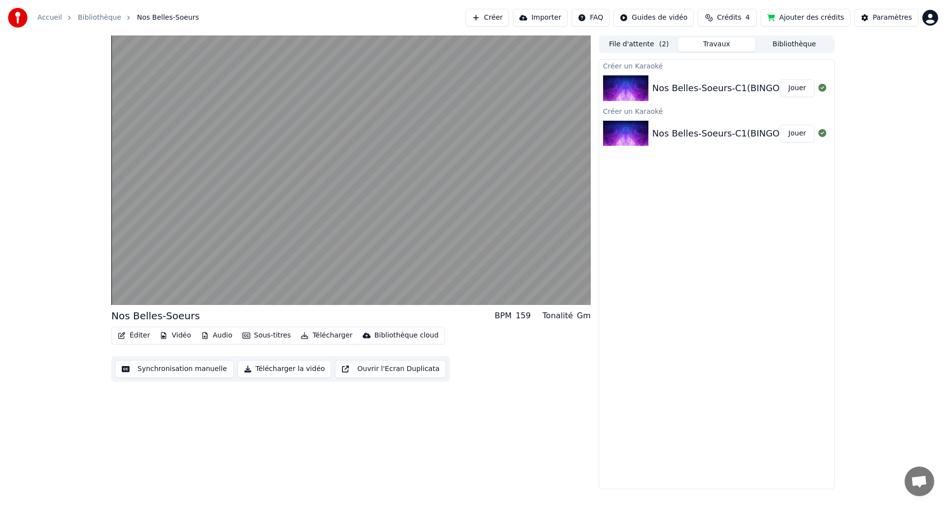
click at [799, 133] on button "Jouer" at bounding box center [797, 134] width 34 height 18
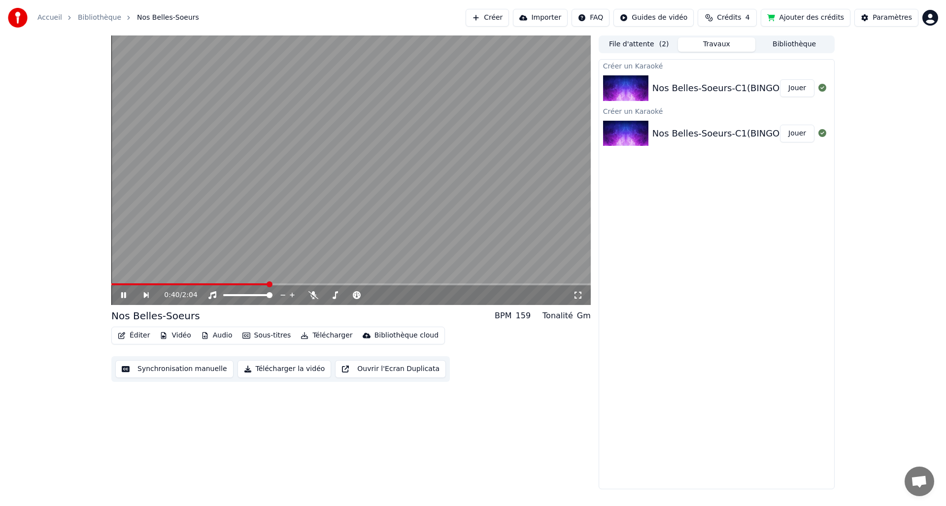
click at [247, 336] on button "Sous-titres" at bounding box center [267, 336] width 57 height 14
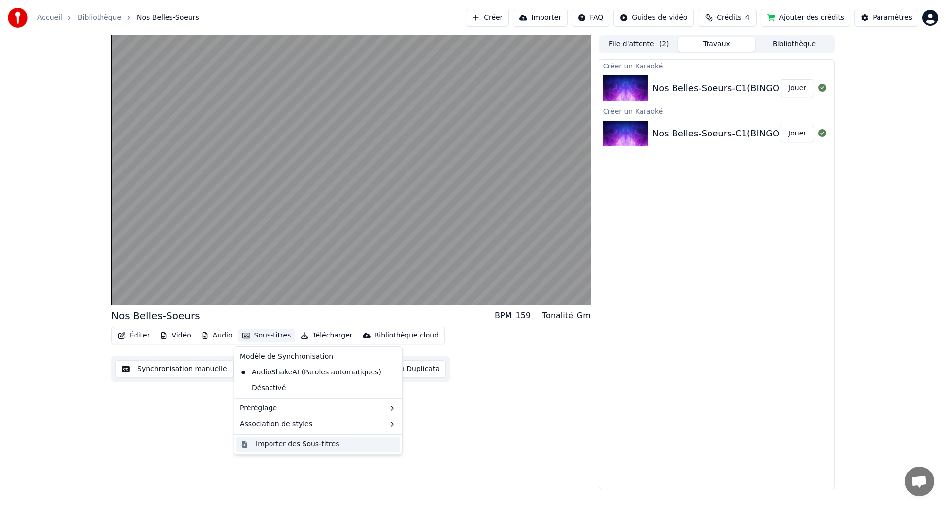
click at [256, 442] on div "Importer des Sous-titres" at bounding box center [297, 445] width 83 height 10
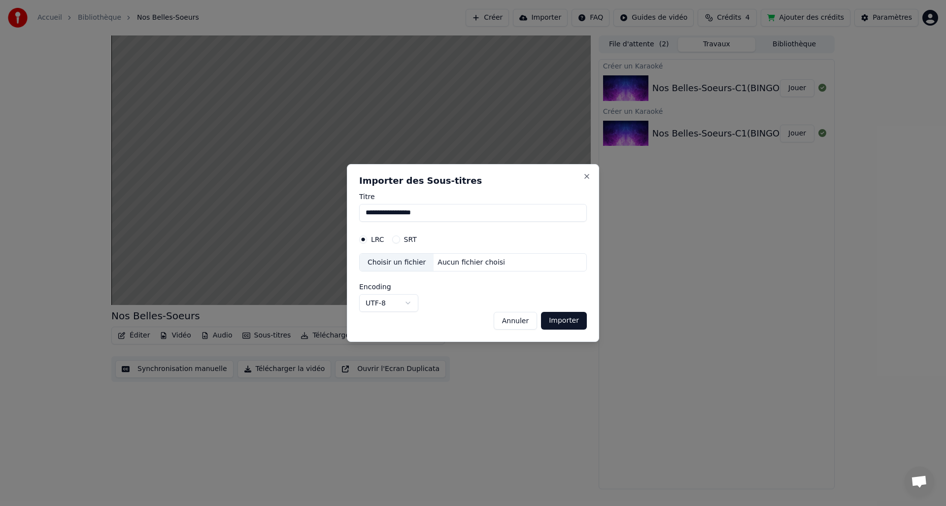
click at [401, 236] on div "SRT" at bounding box center [404, 240] width 25 height 8
click at [397, 239] on button "SRT" at bounding box center [396, 240] width 8 height 8
click at [395, 265] on div "Choisir un fichier" at bounding box center [397, 263] width 74 height 18
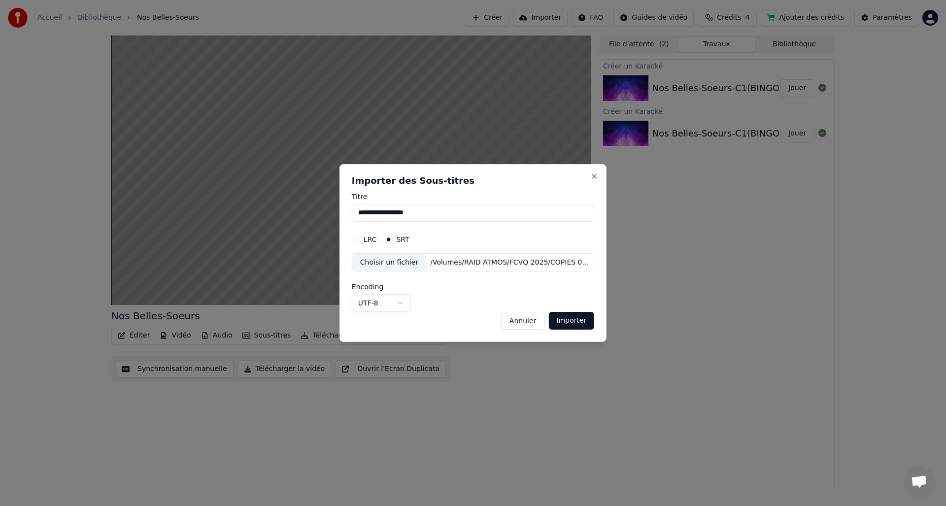
click at [582, 323] on button "Importer" at bounding box center [572, 321] width 46 height 18
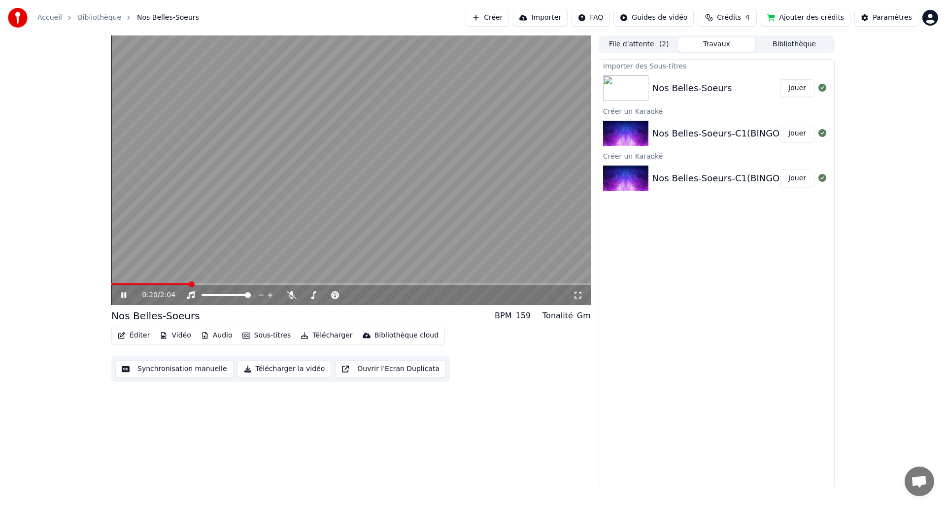
click at [800, 178] on button "Jouer" at bounding box center [797, 179] width 34 height 18
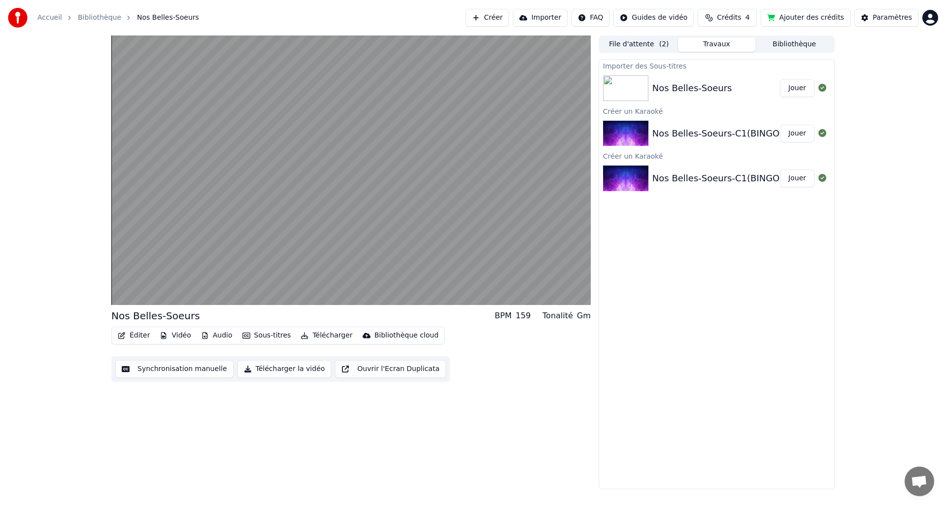
click at [799, 133] on button "Jouer" at bounding box center [797, 134] width 34 height 18
click at [802, 88] on button "Jouer" at bounding box center [797, 88] width 34 height 18
click at [556, 17] on button "Importer" at bounding box center [540, 18] width 55 height 18
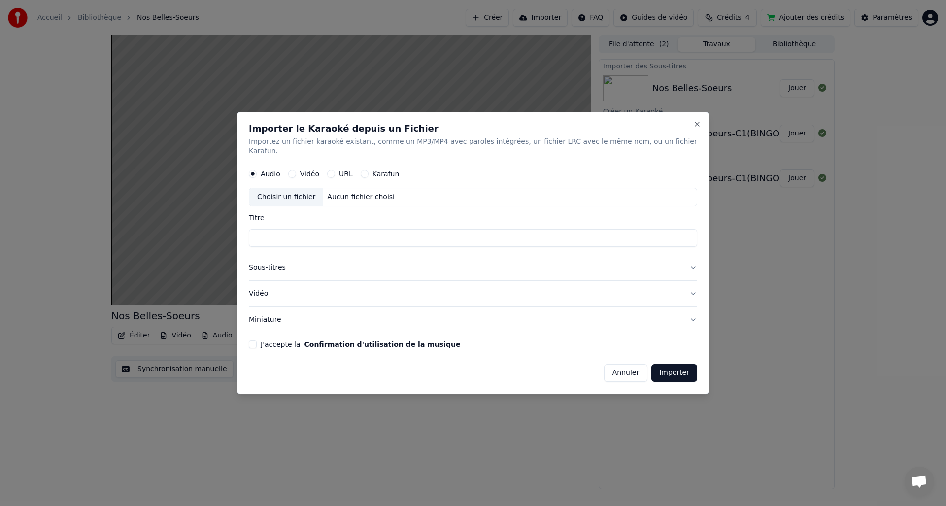
click at [623, 367] on button "Annuler" at bounding box center [625, 373] width 43 height 18
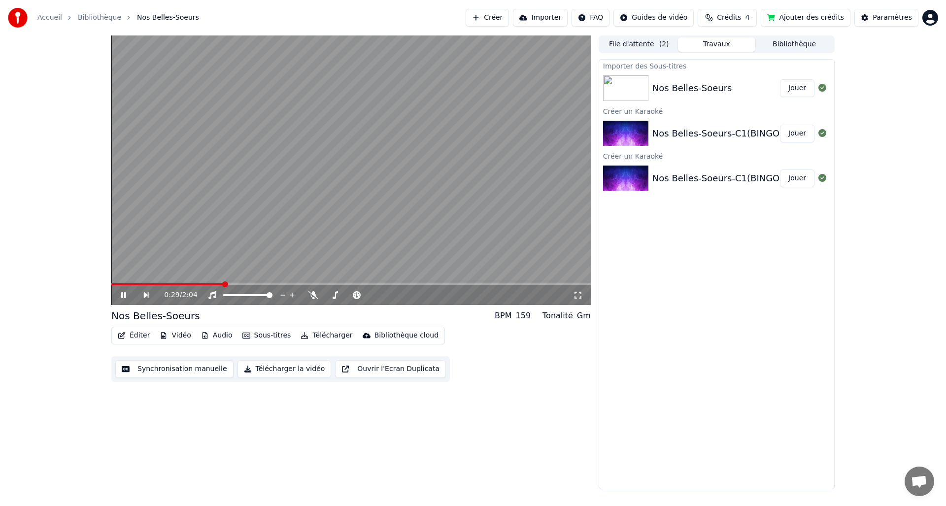
click at [630, 46] on button "File d'attente ( 2 )" at bounding box center [639, 44] width 78 height 14
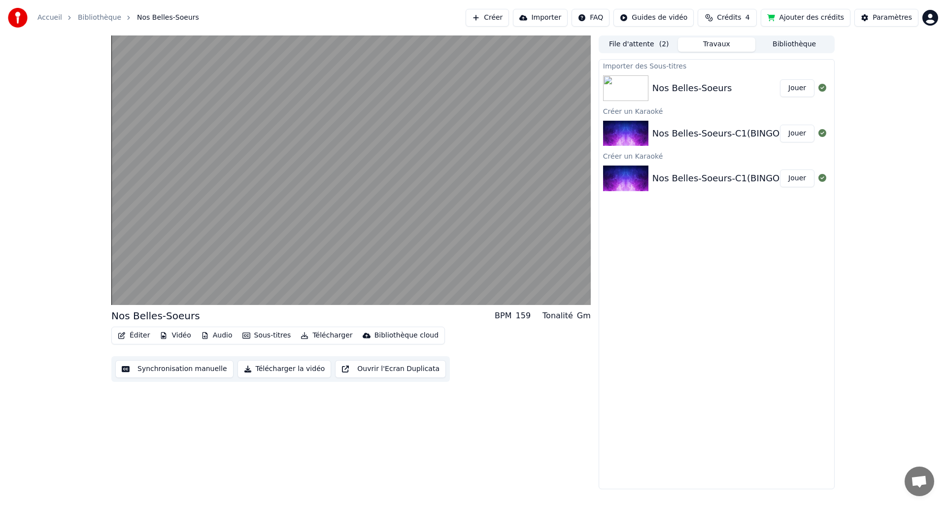
click at [709, 43] on button "Travaux" at bounding box center [717, 44] width 78 height 14
click at [791, 45] on button "Bibliothèque" at bounding box center [795, 44] width 78 height 14
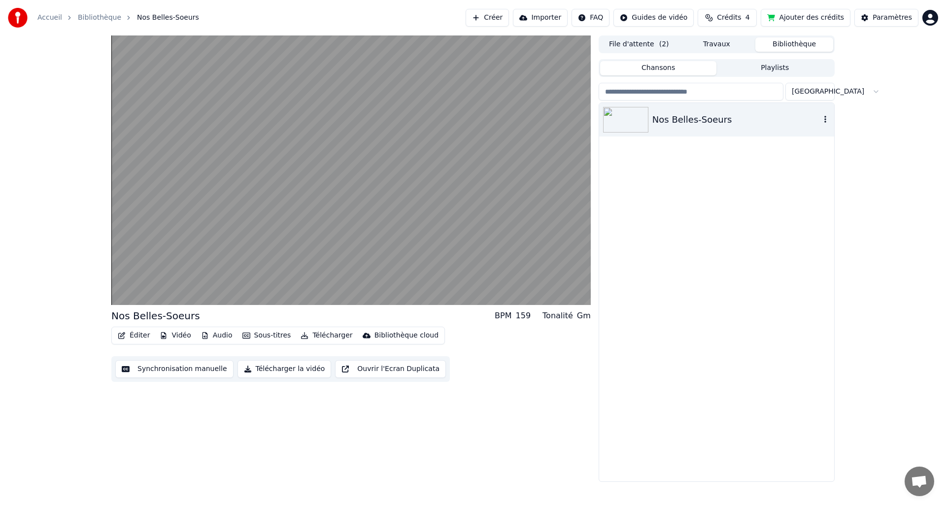
click at [634, 129] on img at bounding box center [625, 120] width 45 height 26
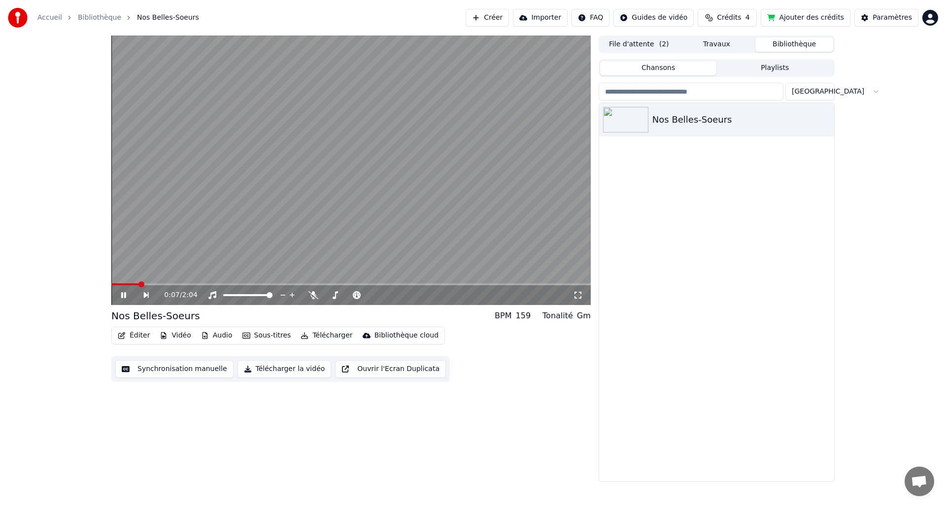
click at [174, 335] on button "Vidéo" at bounding box center [175, 336] width 39 height 14
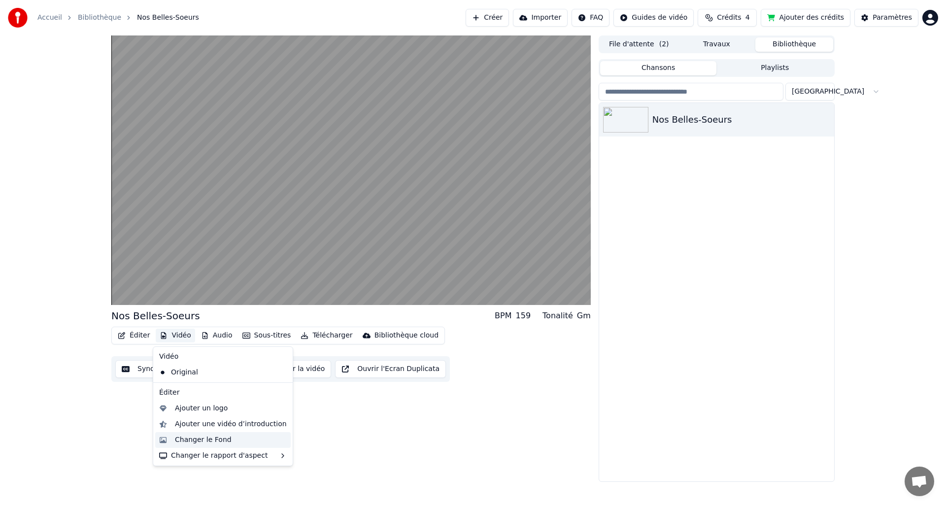
click at [198, 444] on div "Changer le Fond" at bounding box center [203, 440] width 57 height 10
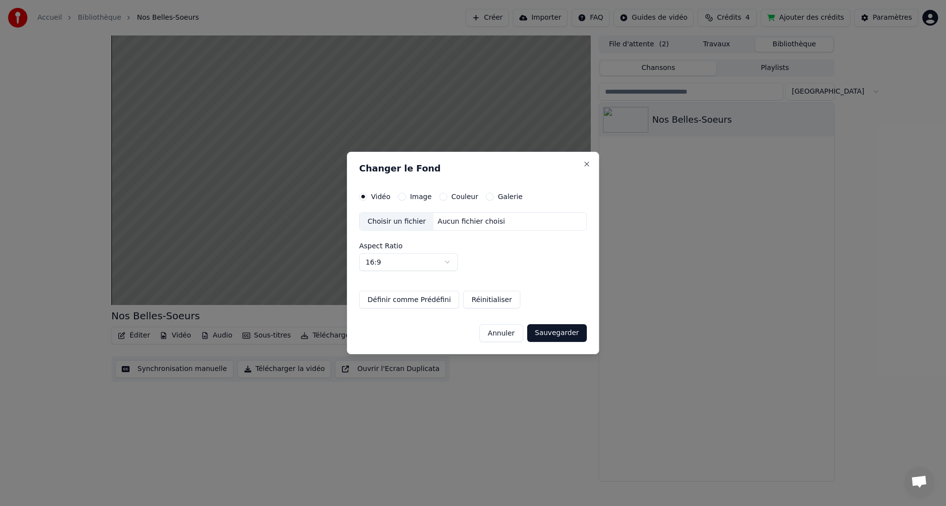
click at [445, 197] on button "Couleur" at bounding box center [444, 197] width 8 height 8
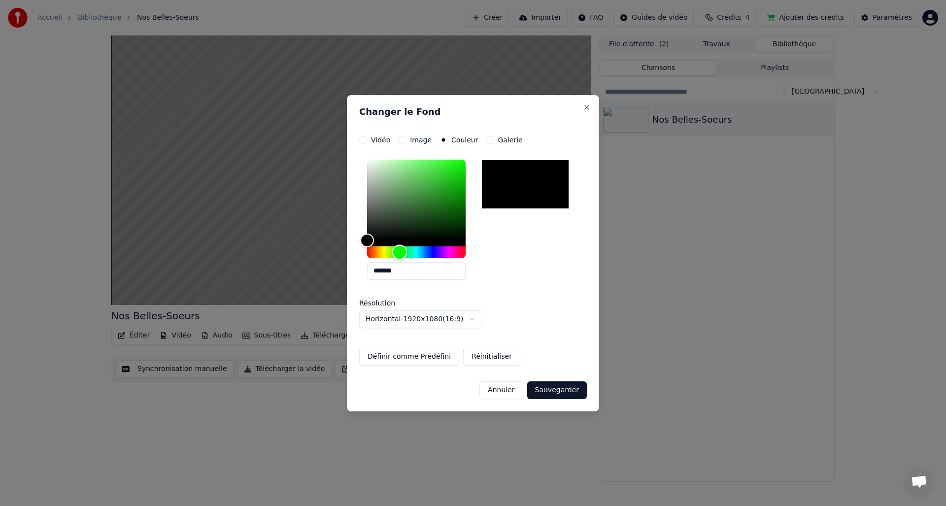
drag, startPoint x: 369, startPoint y: 254, endPoint x: 400, endPoint y: 259, distance: 31.4
click at [400, 259] on div "Hue" at bounding box center [399, 251] width 15 height 15
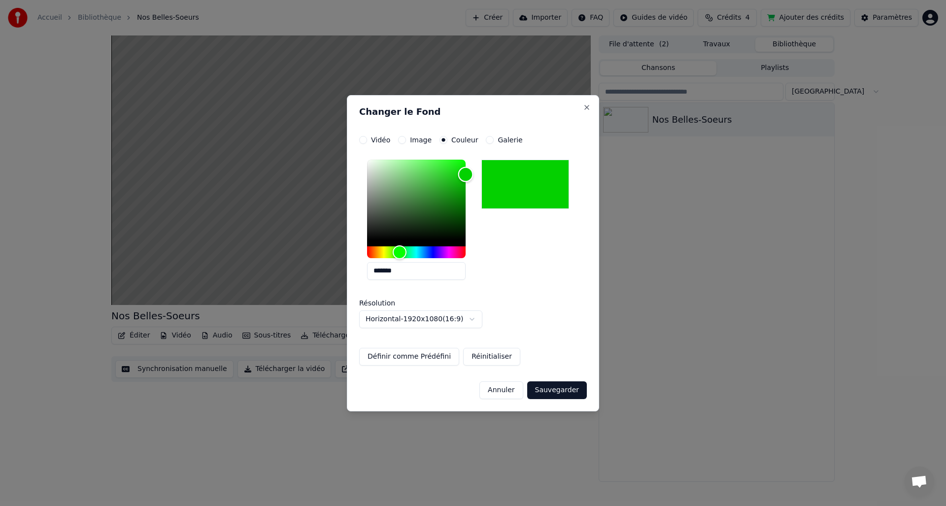
type input "*******"
drag, startPoint x: 369, startPoint y: 239, endPoint x: 502, endPoint y: 147, distance: 162.3
click at [498, 143] on div "**********" at bounding box center [473, 251] width 228 height 230
click at [489, 353] on button "Réinitialiser" at bounding box center [491, 357] width 57 height 18
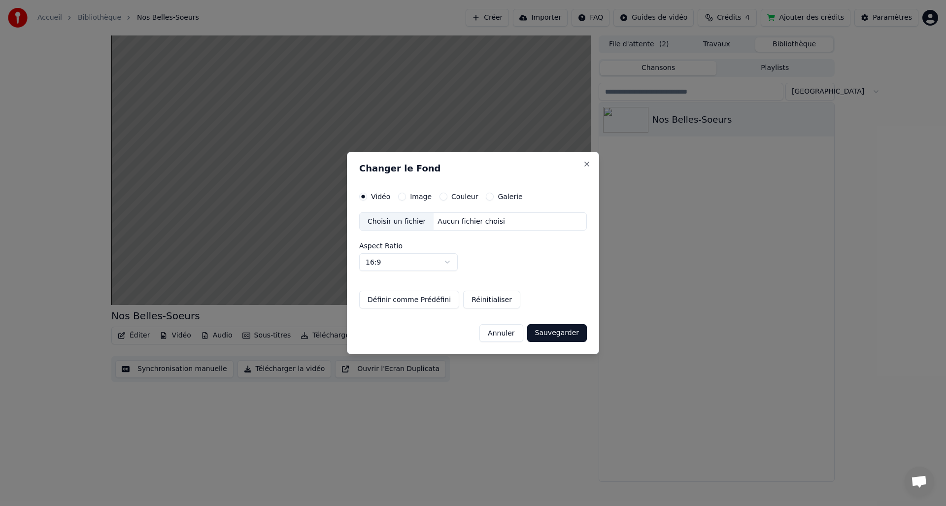
click at [487, 297] on button "Réinitialiser" at bounding box center [491, 300] width 57 height 18
click at [443, 197] on button "Couleur" at bounding box center [444, 197] width 8 height 8
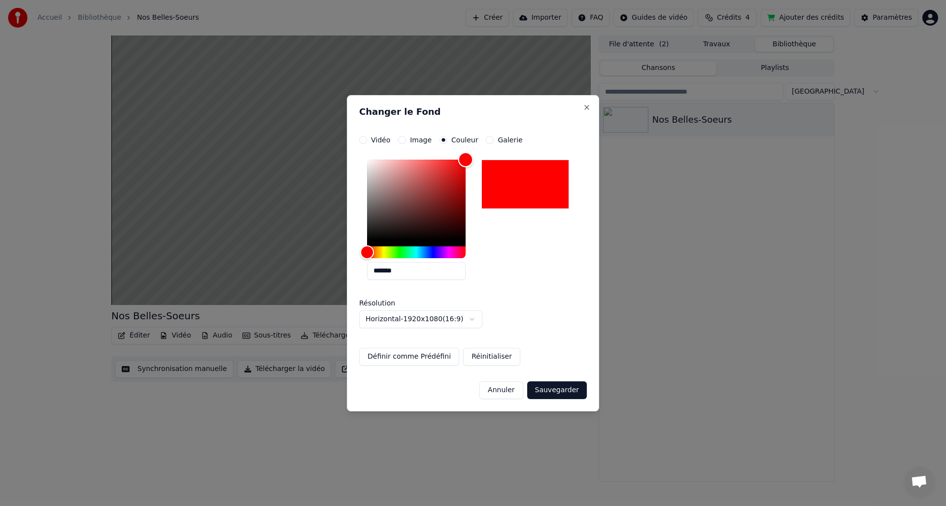
drag, startPoint x: 369, startPoint y: 240, endPoint x: 479, endPoint y: 168, distance: 131.1
click at [510, 129] on div "**********" at bounding box center [473, 253] width 252 height 316
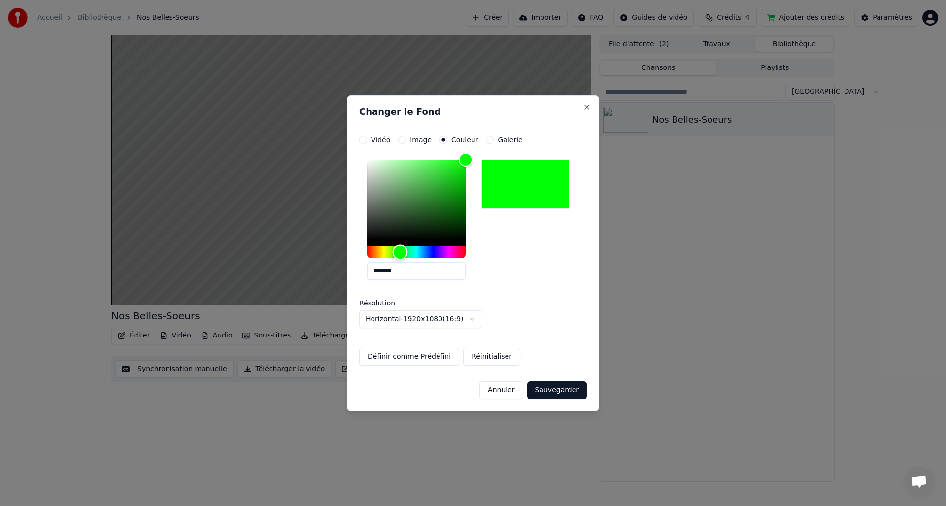
type input "*******"
drag, startPoint x: 367, startPoint y: 253, endPoint x: 401, endPoint y: 254, distance: 33.5
click at [401, 254] on div "Hue" at bounding box center [400, 251] width 15 height 15
click at [570, 395] on button "Sauvegarder" at bounding box center [557, 390] width 60 height 18
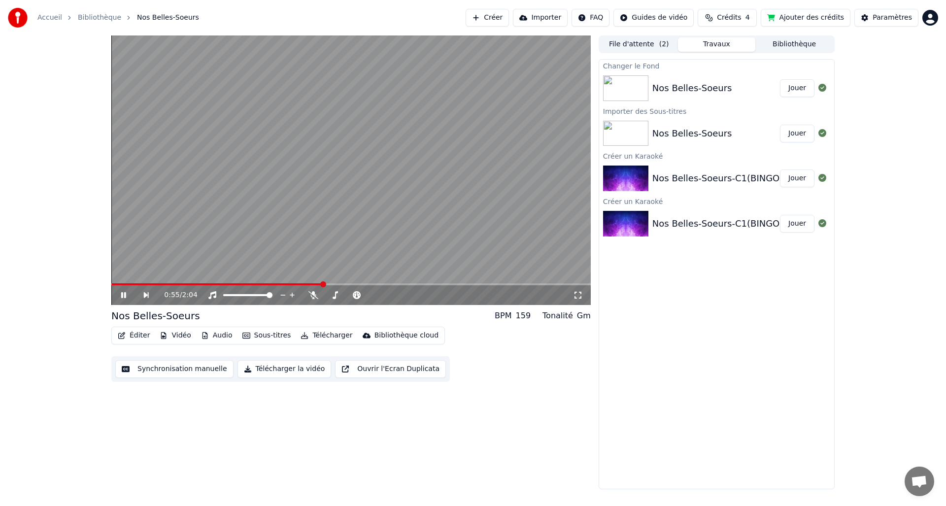
click at [621, 45] on button "File d'attente ( 2 )" at bounding box center [639, 44] width 78 height 14
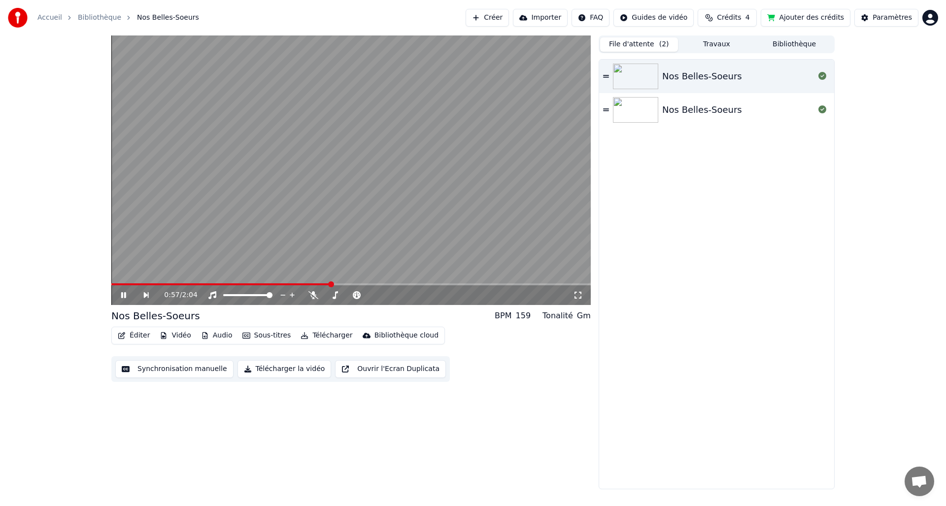
click at [603, 77] on icon at bounding box center [606, 76] width 6 height 7
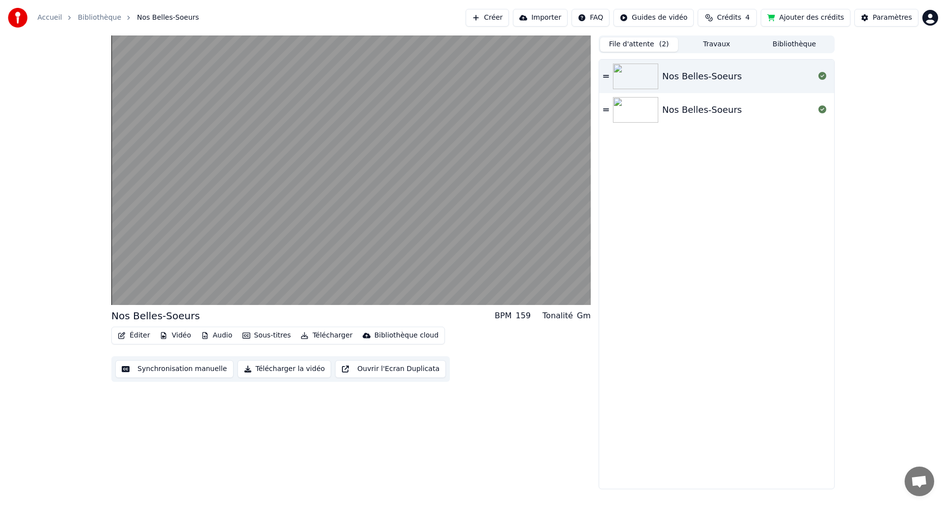
click at [637, 111] on img at bounding box center [635, 110] width 45 height 26
click at [605, 74] on icon at bounding box center [606, 76] width 6 height 7
click at [630, 77] on img at bounding box center [635, 77] width 45 height 26
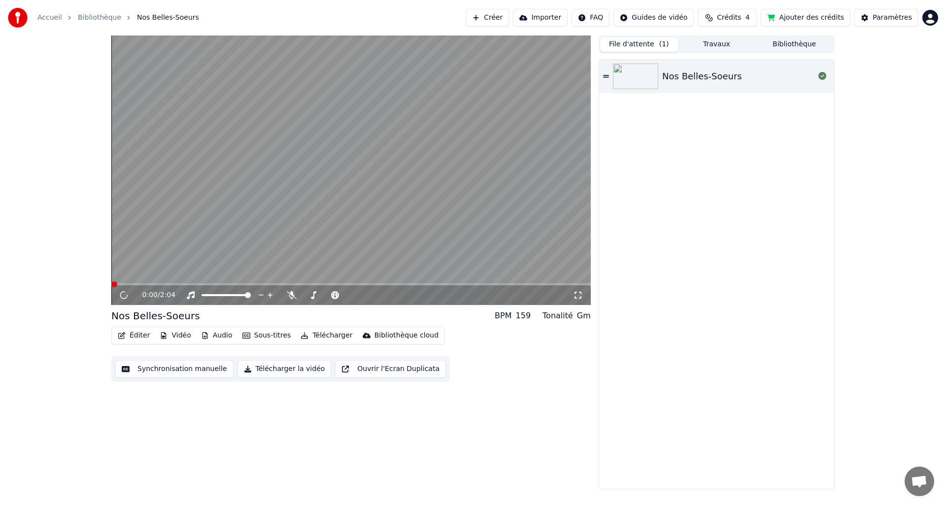
click at [637, 40] on button "File d'attente ( 1 )" at bounding box center [639, 44] width 78 height 14
click at [167, 335] on button "Vidéo" at bounding box center [175, 336] width 39 height 14
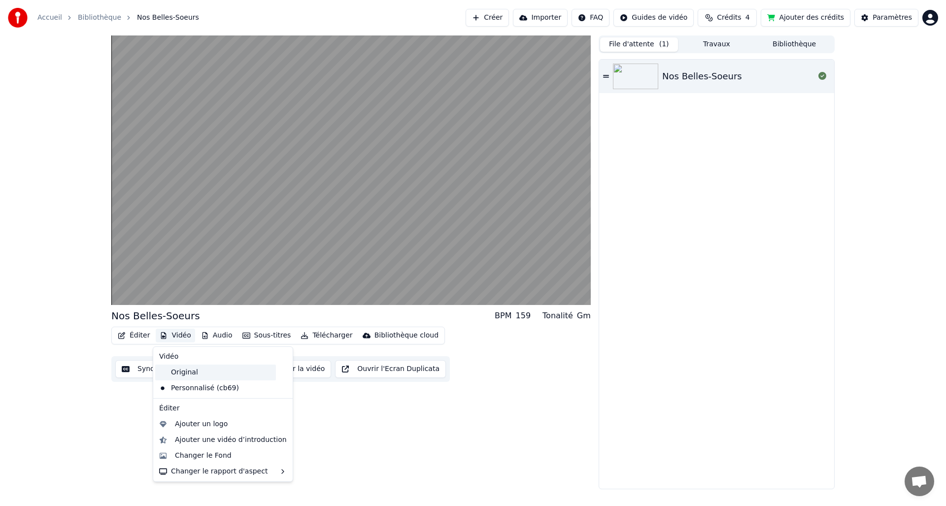
click at [174, 375] on div "Original" at bounding box center [215, 373] width 121 height 16
click at [173, 332] on button "Vidéo" at bounding box center [175, 336] width 39 height 14
click at [187, 455] on div "Changer le Fond" at bounding box center [203, 456] width 57 height 10
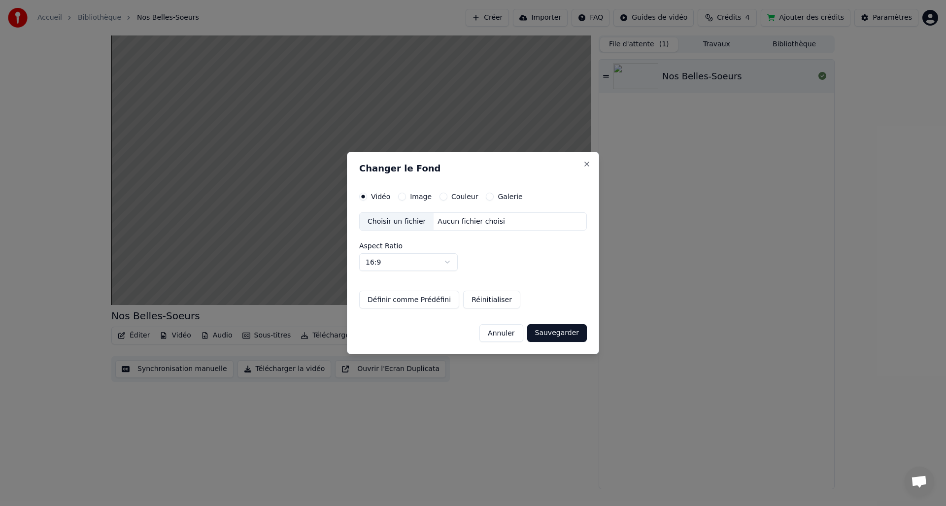
click at [445, 196] on button "Couleur" at bounding box center [444, 197] width 8 height 8
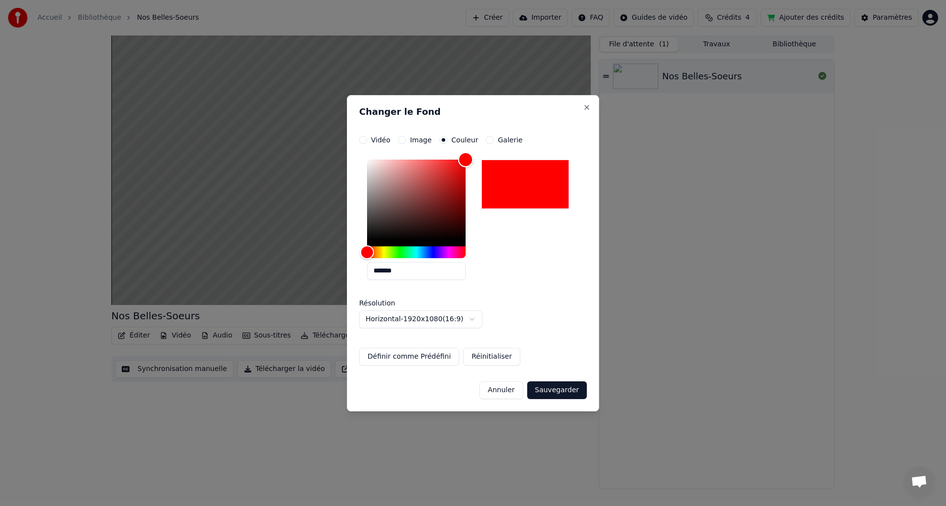
drag, startPoint x: 373, startPoint y: 235, endPoint x: 501, endPoint y: 113, distance: 177.1
click at [501, 113] on div "**********" at bounding box center [473, 253] width 252 height 316
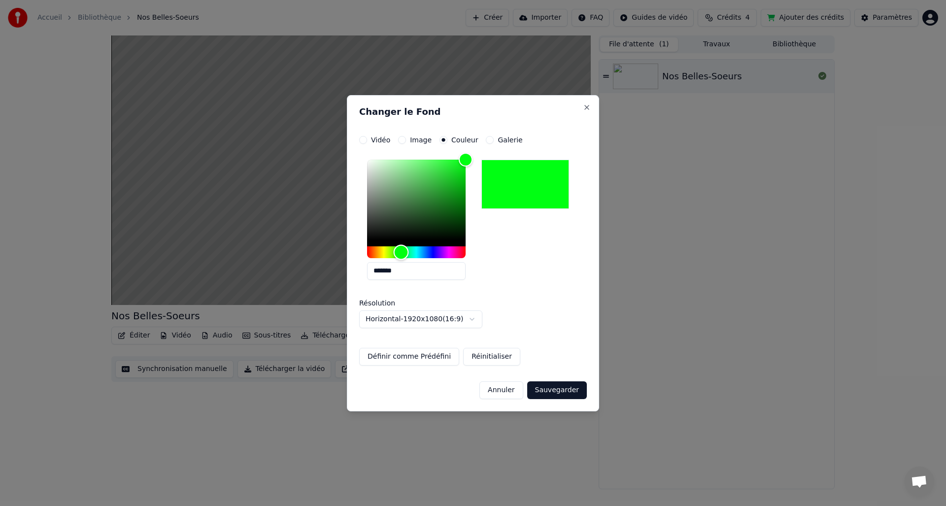
type input "*******"
drag, startPoint x: 369, startPoint y: 250, endPoint x: 422, endPoint y: 286, distance: 63.8
click at [401, 254] on div "Hue" at bounding box center [401, 251] width 15 height 15
click at [555, 380] on div "Annuler Sauvegarder" at bounding box center [473, 387] width 228 height 26
click at [561, 390] on button "Sauvegarder" at bounding box center [557, 390] width 60 height 18
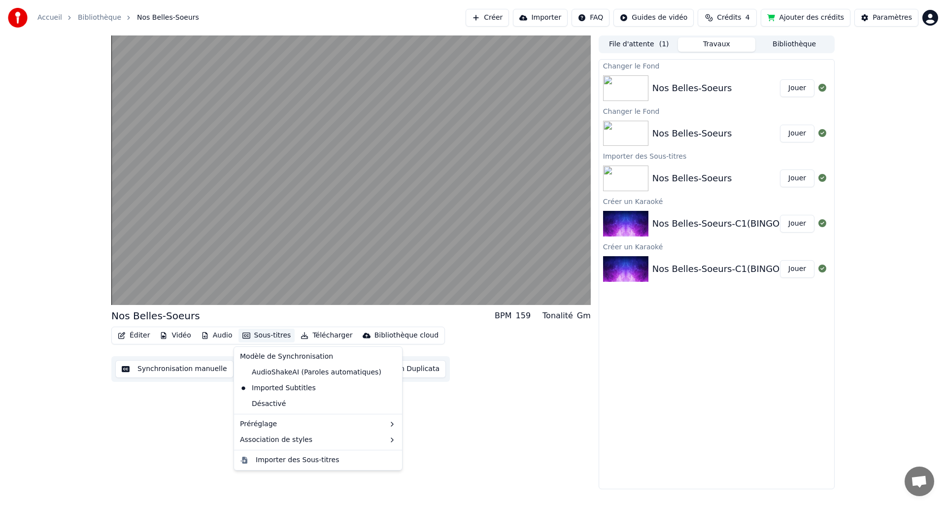
click at [259, 336] on button "Sous-titres" at bounding box center [267, 336] width 57 height 14
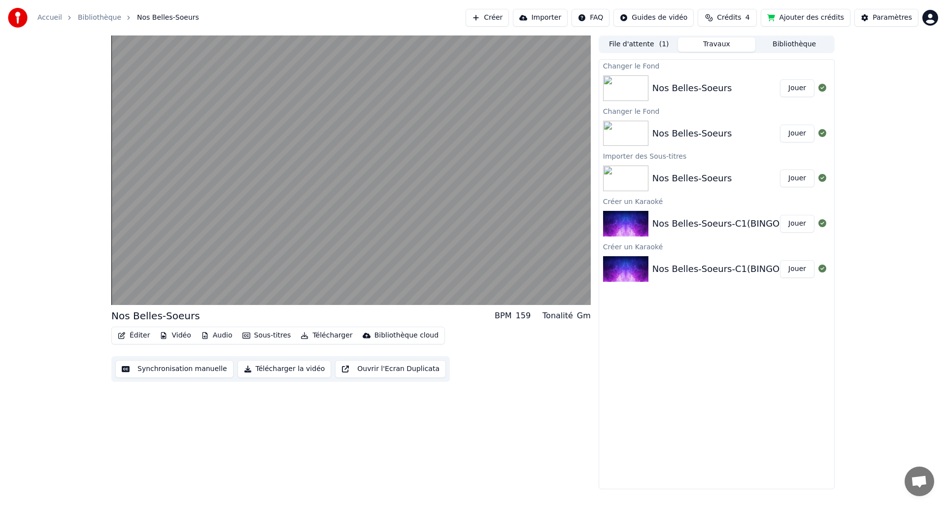
click at [568, 424] on div "Nos Belles-Soeurs BPM 159 Tonalité Gm Éditer Vidéo Audio Sous-titres Télécharge…" at bounding box center [351, 262] width 480 height 454
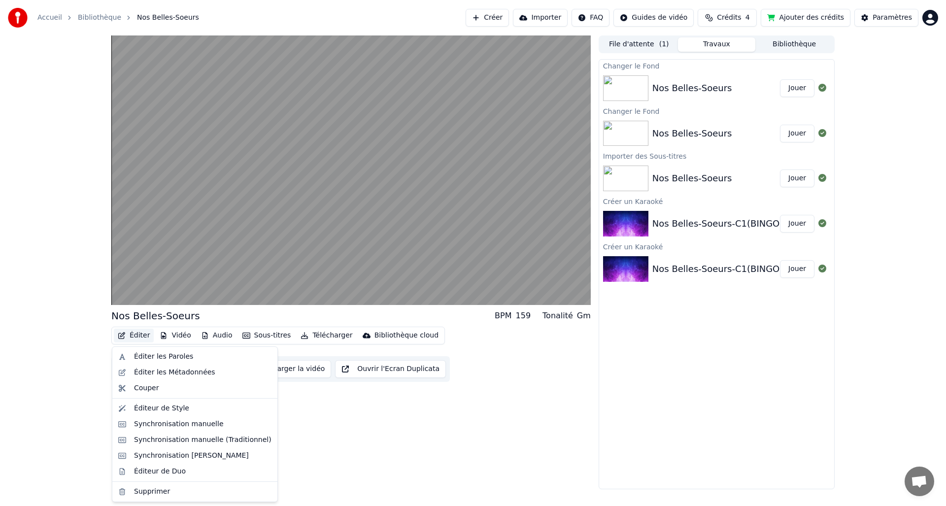
click at [123, 334] on icon "button" at bounding box center [122, 335] width 8 height 7
click at [145, 357] on div "Éditer les Paroles" at bounding box center [163, 357] width 59 height 10
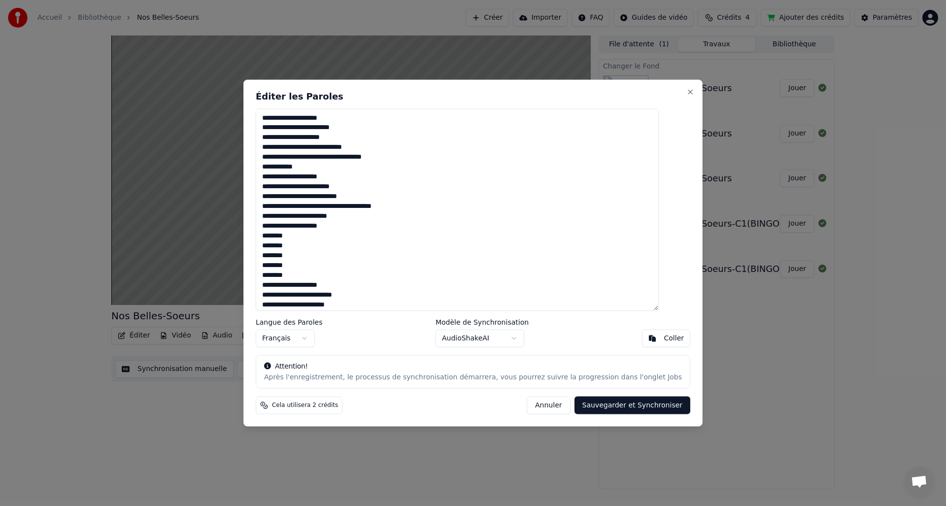
click at [664, 336] on div "Coller" at bounding box center [674, 339] width 20 height 10
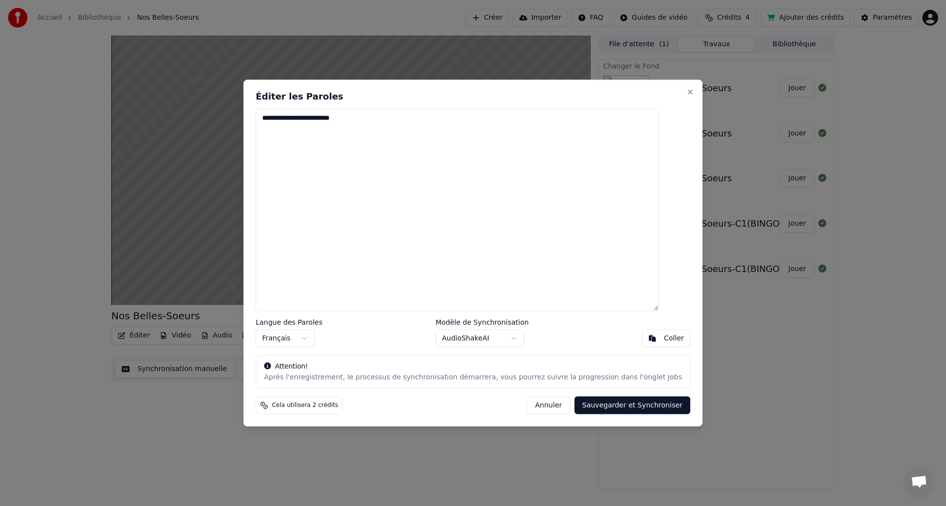
click at [545, 406] on button "Annuler" at bounding box center [548, 406] width 43 height 18
type textarea "**********"
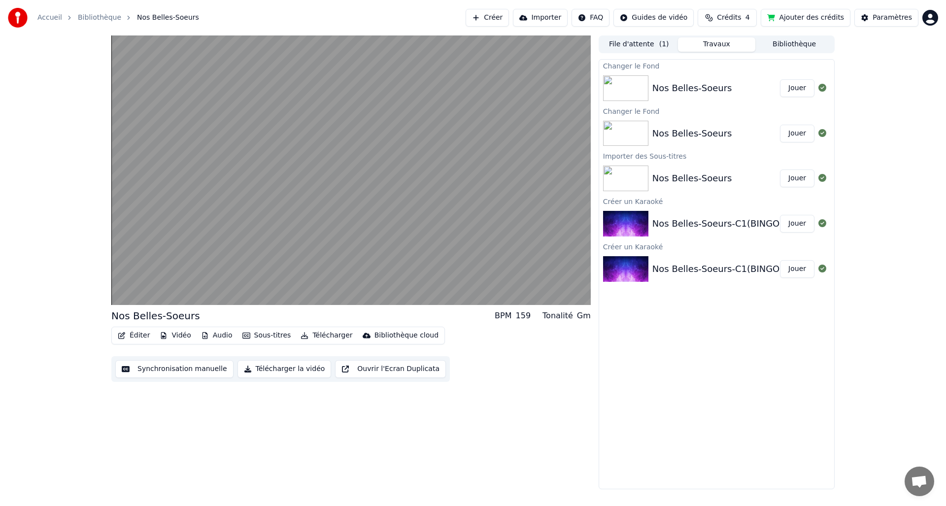
click at [95, 13] on link "Bibliothèque" at bounding box center [99, 18] width 43 height 10
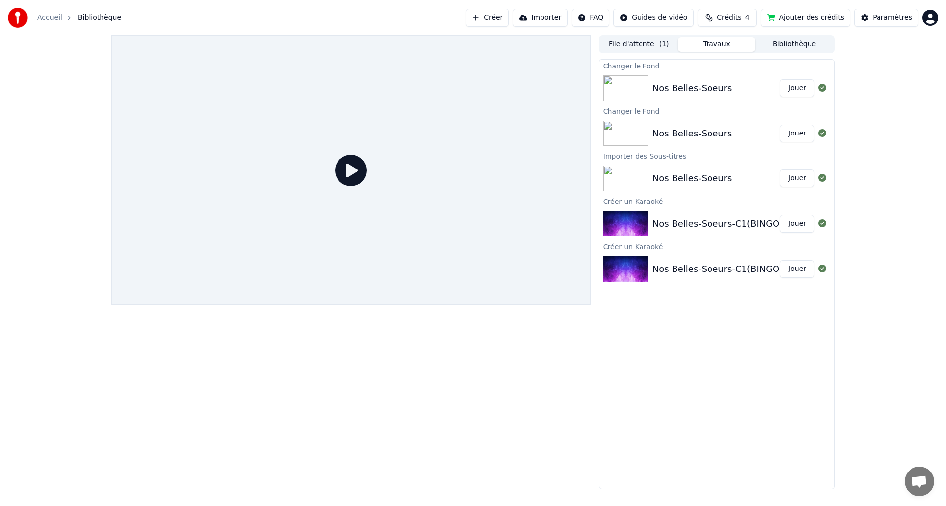
click at [792, 42] on button "Bibliothèque" at bounding box center [795, 44] width 78 height 14
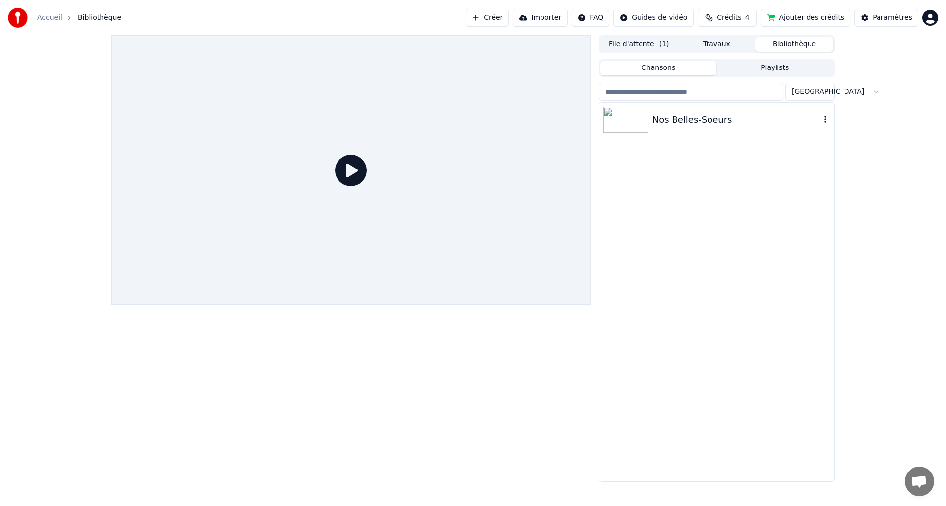
click at [826, 122] on icon "button" at bounding box center [826, 119] width 2 height 7
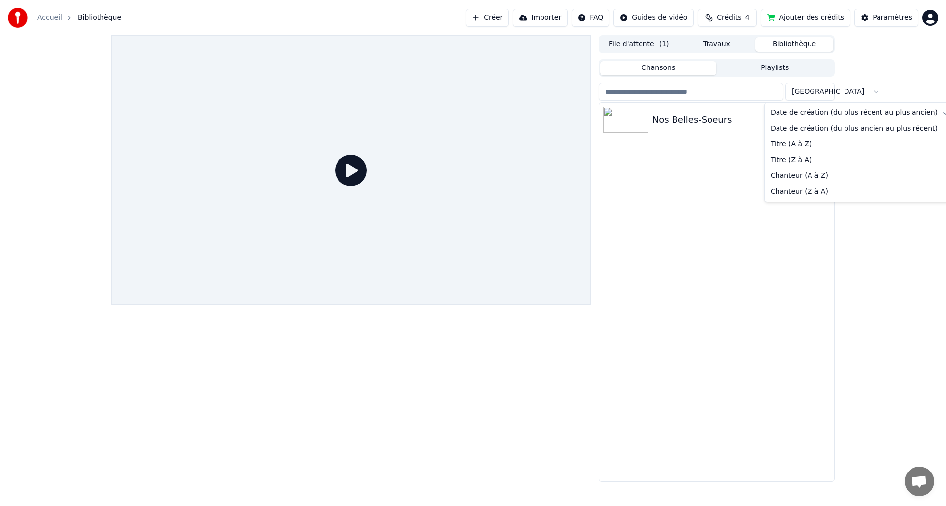
click at [826, 91] on html "Accueil Bibliothèque Créer Importer FAQ Guides de vidéo Crédits 4 Ajouter des c…" at bounding box center [473, 253] width 946 height 506
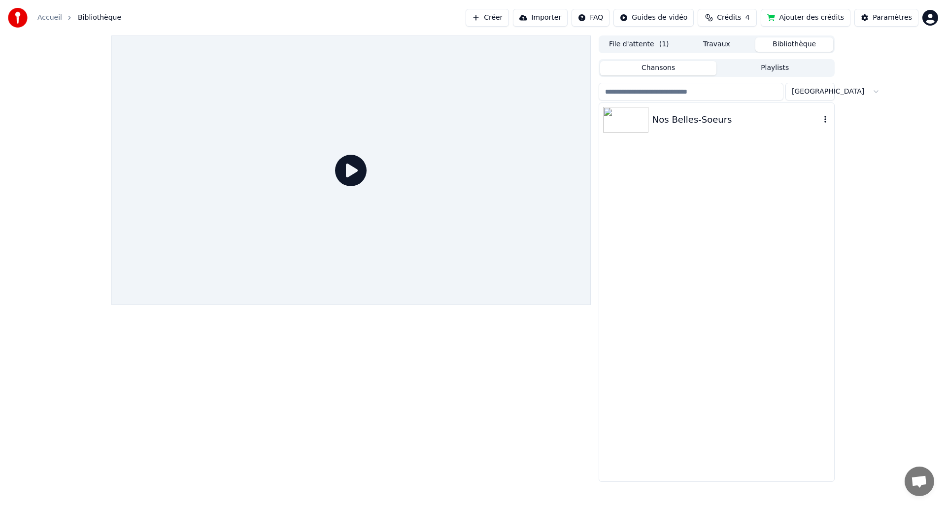
click at [683, 120] on div "Nos Belles-Soeurs" at bounding box center [737, 120] width 168 height 14
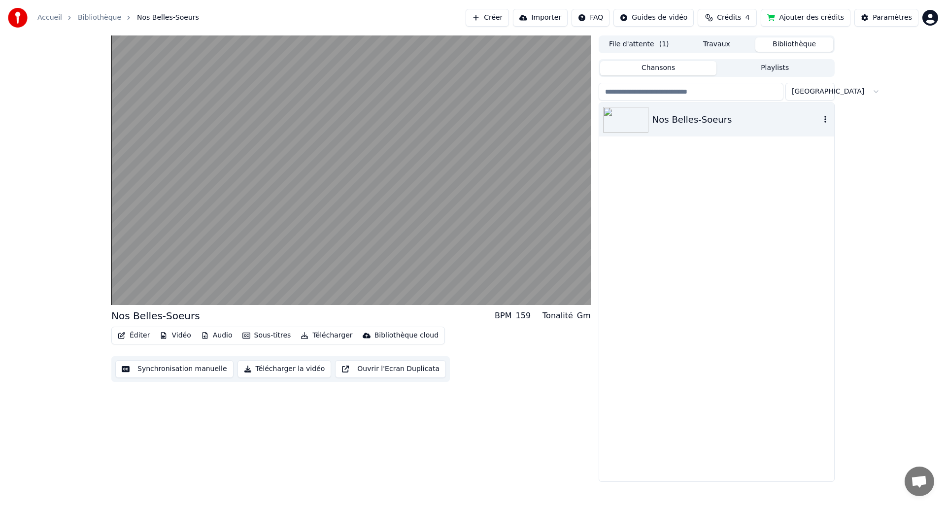
click at [827, 121] on icon "button" at bounding box center [826, 119] width 10 height 8
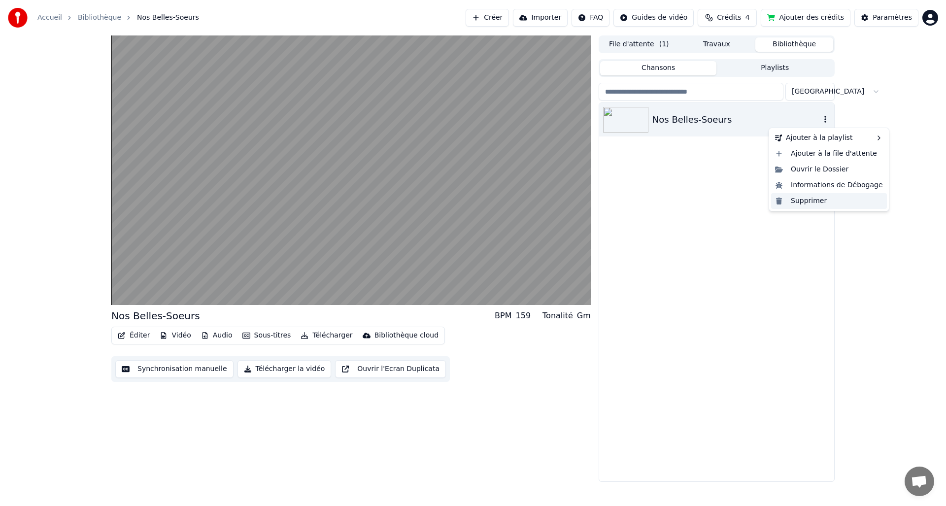
click at [818, 198] on div "Supprimer" at bounding box center [829, 201] width 116 height 16
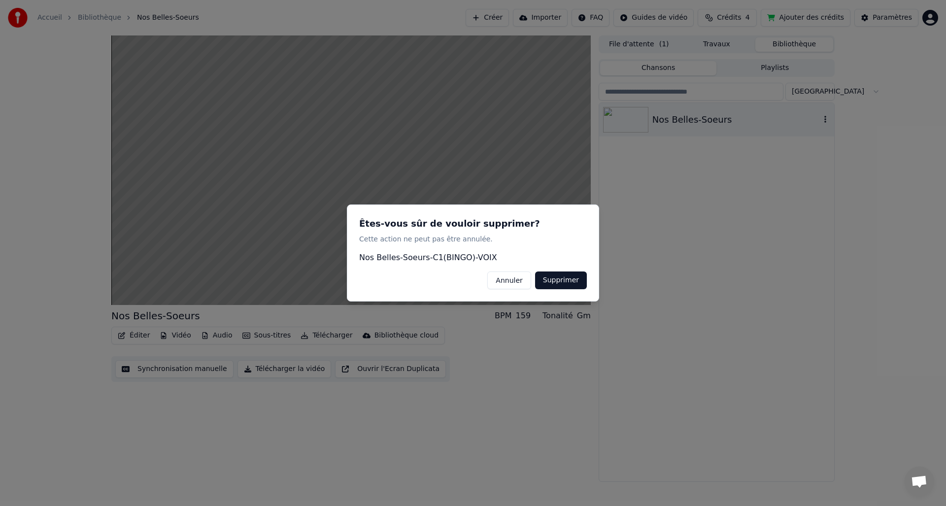
click at [557, 279] on button "Supprimer" at bounding box center [561, 281] width 52 height 18
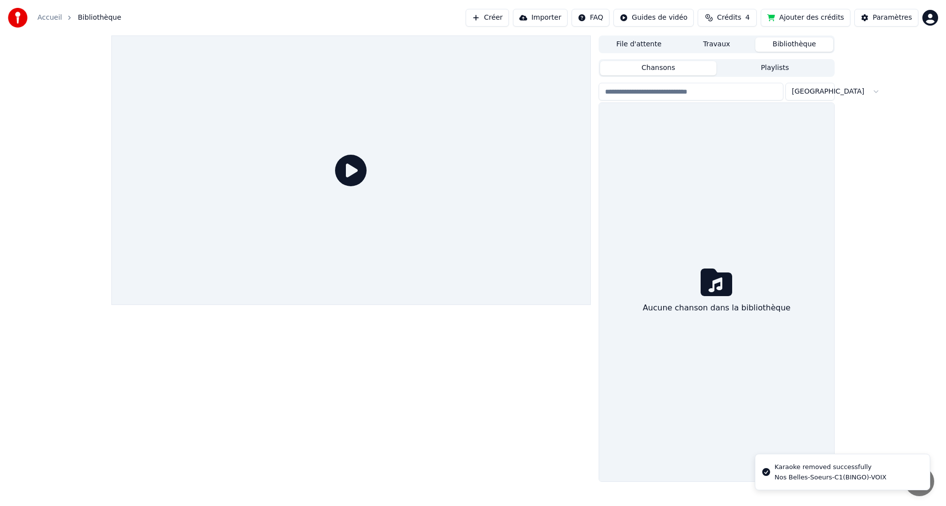
click at [344, 164] on icon at bounding box center [351, 171] width 32 height 32
click at [352, 169] on icon at bounding box center [351, 171] width 32 height 32
click at [496, 18] on button "Créer" at bounding box center [487, 18] width 43 height 18
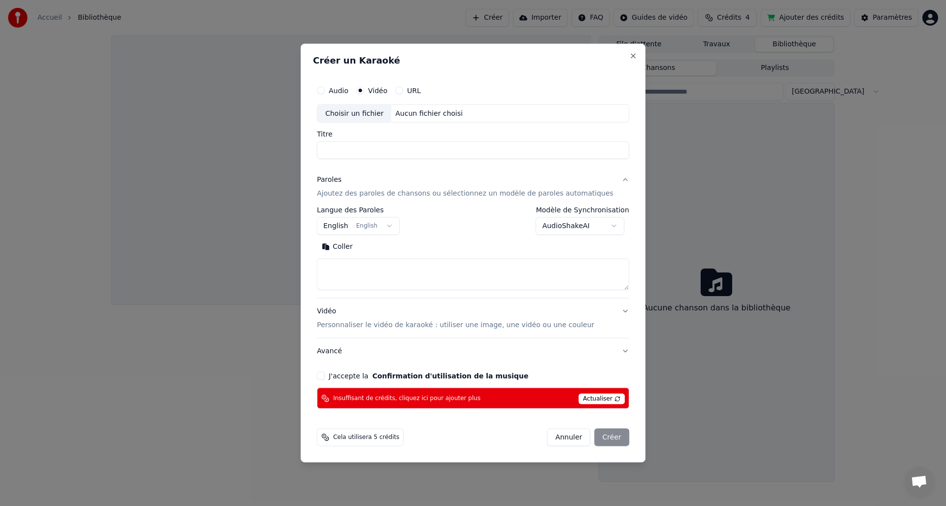
click at [358, 113] on div "Choisir un fichier" at bounding box center [354, 113] width 74 height 18
click at [560, 435] on button "Annuler" at bounding box center [568, 438] width 43 height 18
select select
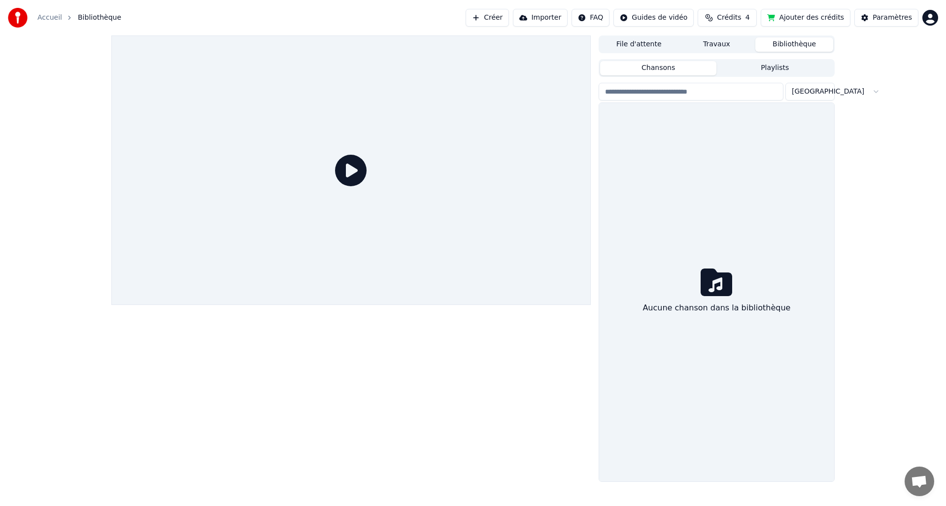
click at [561, 18] on button "Importer" at bounding box center [540, 18] width 55 height 18
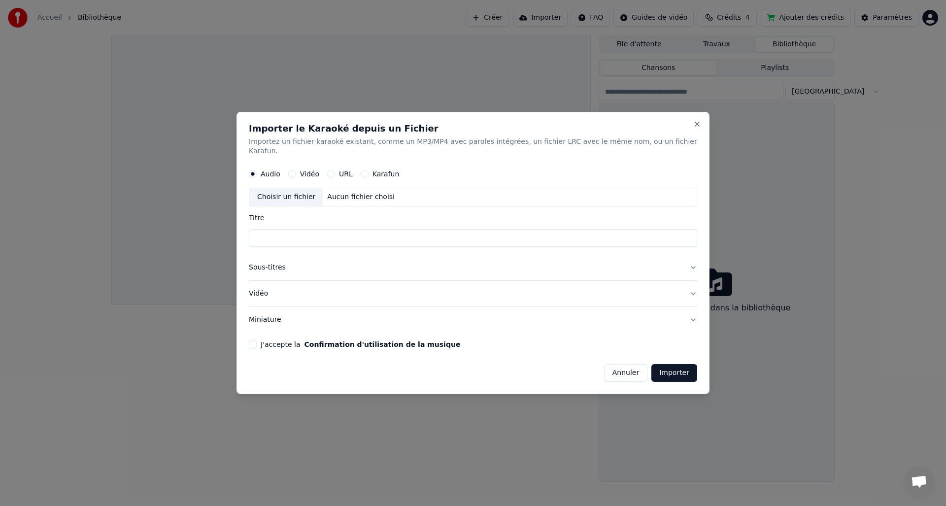
click at [291, 193] on div "Choisir un fichier" at bounding box center [286, 198] width 74 height 18
click at [297, 192] on div "Choisir un fichier" at bounding box center [286, 198] width 74 height 18
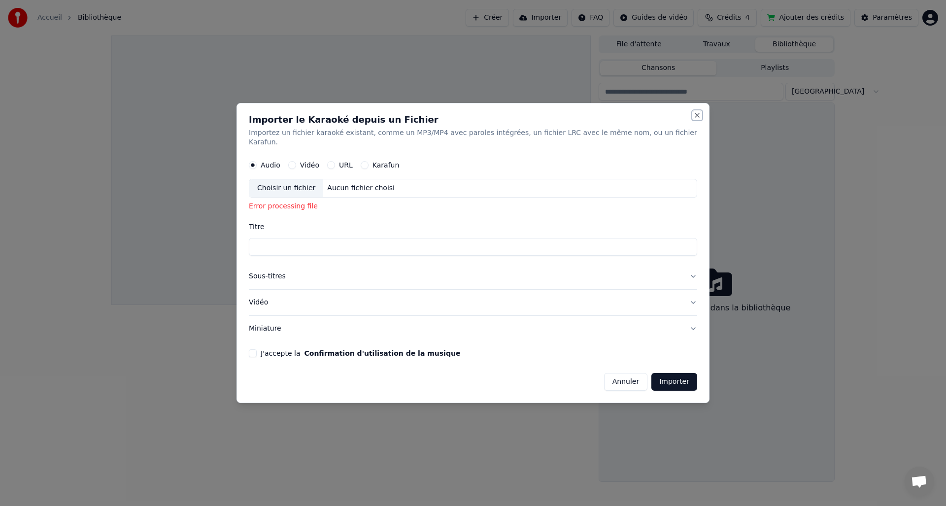
click at [693, 117] on button "Close" at bounding box center [697, 115] width 8 height 8
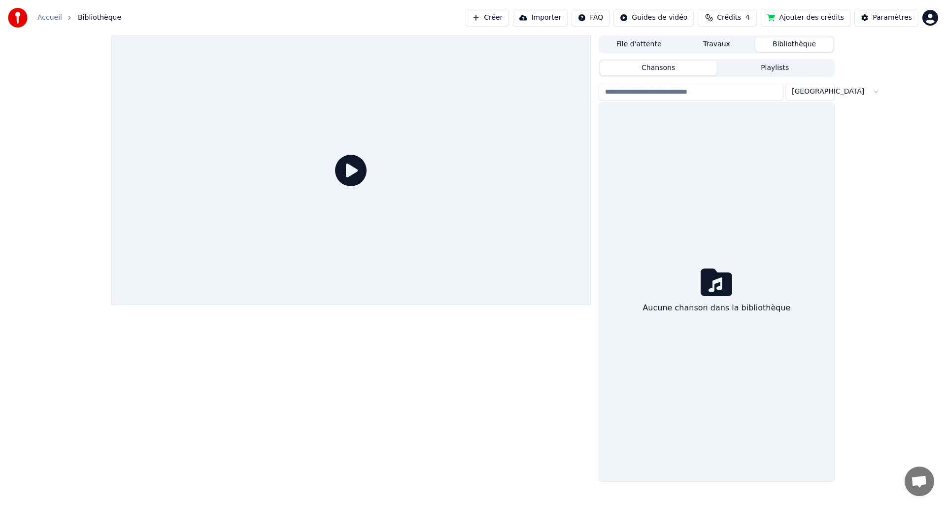
click at [490, 16] on button "Créer" at bounding box center [487, 18] width 43 height 18
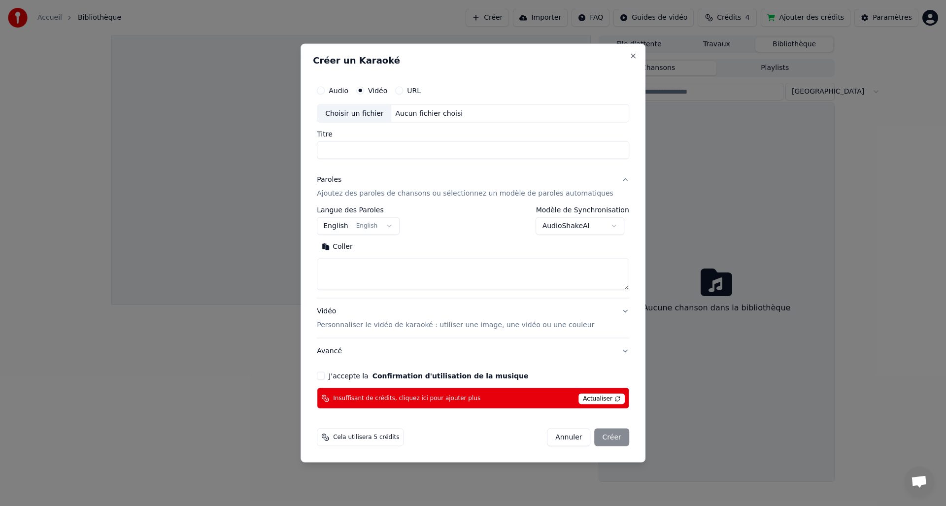
click at [337, 245] on button "Coller" at bounding box center [337, 247] width 41 height 16
type textarea "**********"
click at [379, 246] on button "Développer" at bounding box center [392, 247] width 61 height 16
drag, startPoint x: 464, startPoint y: 271, endPoint x: 237, endPoint y: 261, distance: 226.9
click at [237, 261] on body "**********" at bounding box center [473, 253] width 946 height 506
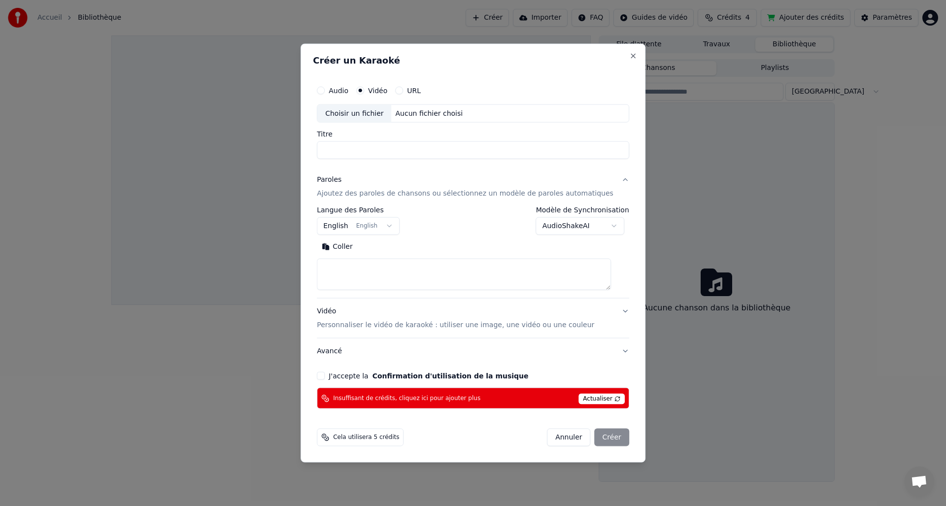
click at [396, 225] on body "**********" at bounding box center [473, 253] width 946 height 506
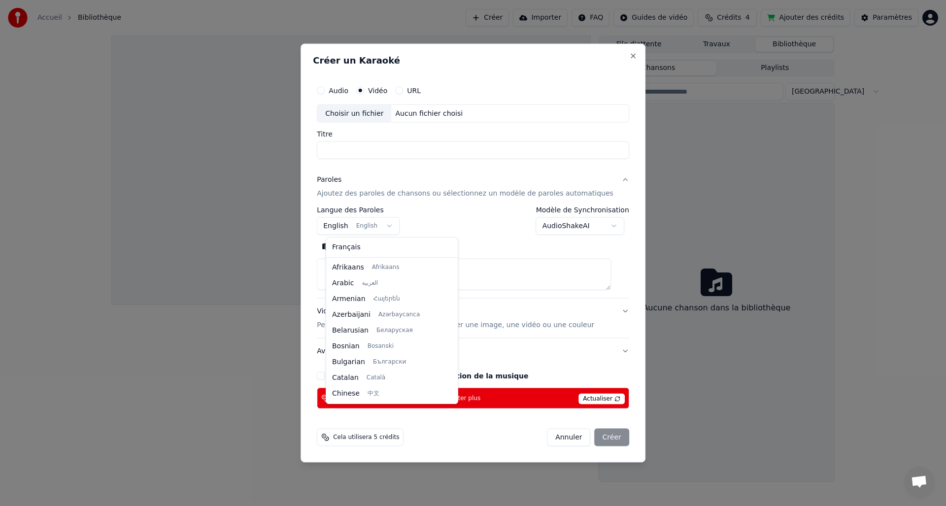
scroll to position [79, 0]
select select "**"
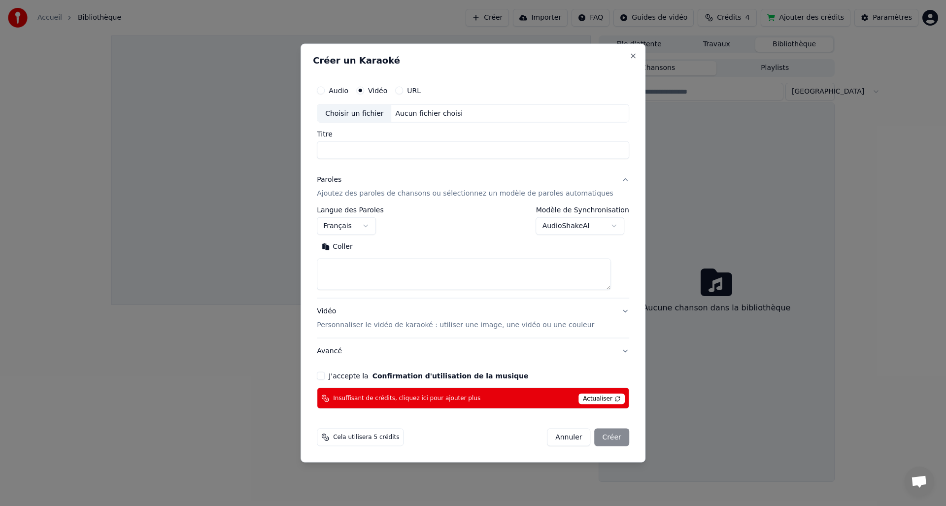
click at [562, 437] on button "Annuler" at bounding box center [568, 438] width 43 height 18
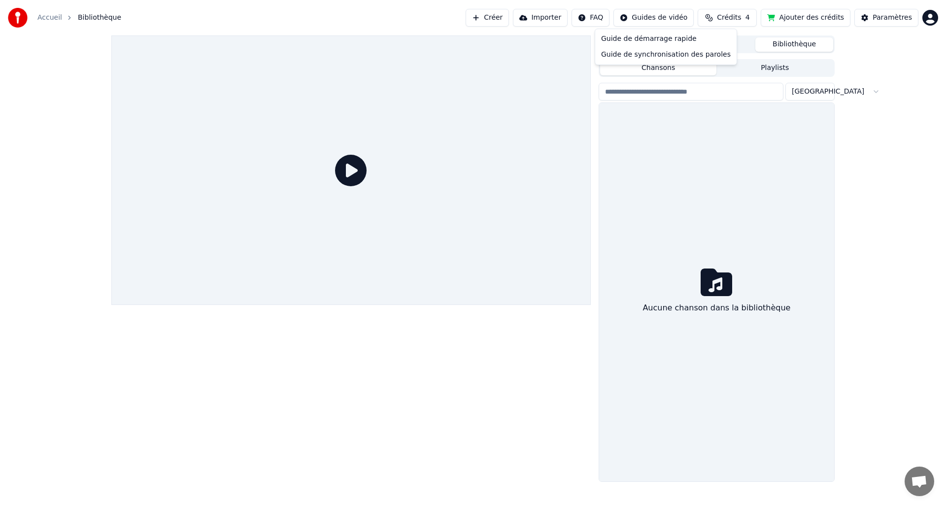
click at [655, 17] on html "Accueil Bibliothèque Créer Importer FAQ Guides de vidéo Crédits 4 Ajouter des c…" at bounding box center [473, 253] width 946 height 506
click at [649, 40] on div "Guide de démarrage rapide" at bounding box center [666, 39] width 138 height 16
click at [637, 18] on html "Accueil Bibliothèque Créer Importer FAQ Guides de vidéo Crédits 4 Ajouter des c…" at bounding box center [473, 253] width 946 height 506
click at [737, 179] on html "Accueil Bibliothèque Créer Importer FAQ Guides de vidéo Crédits 4 Ajouter des c…" at bounding box center [473, 253] width 946 height 506
click at [493, 18] on button "Créer" at bounding box center [487, 18] width 43 height 18
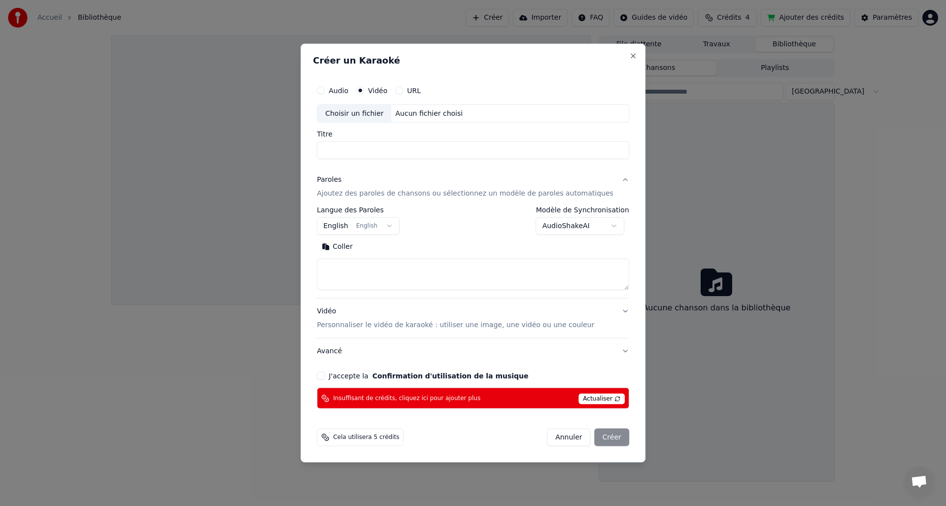
click at [366, 150] on input "Titre" at bounding box center [473, 150] width 312 height 18
click at [339, 112] on div "Choisir un fichier" at bounding box center [354, 113] width 74 height 18
type input "**********"
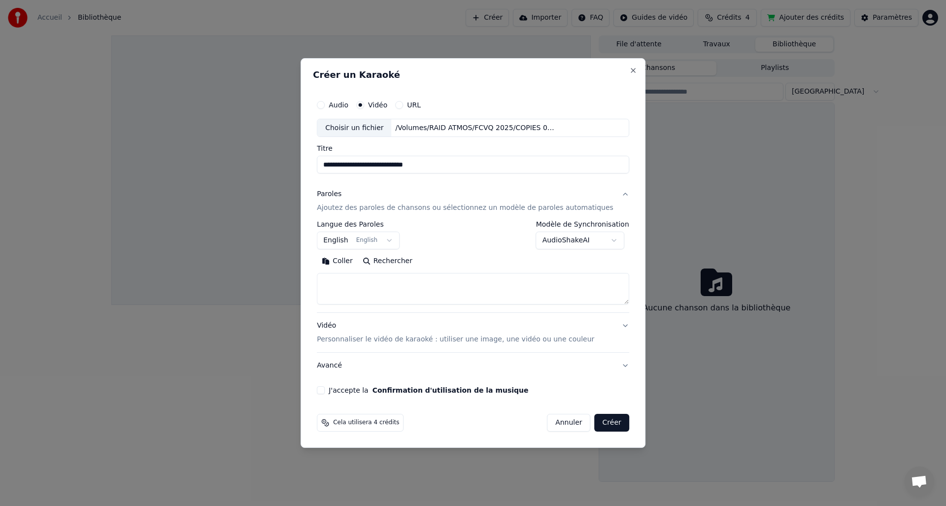
click at [325, 388] on button "J'accepte la Confirmation d'utilisation de la musique" at bounding box center [321, 390] width 8 height 8
click at [613, 240] on body "**********" at bounding box center [473, 253] width 946 height 506
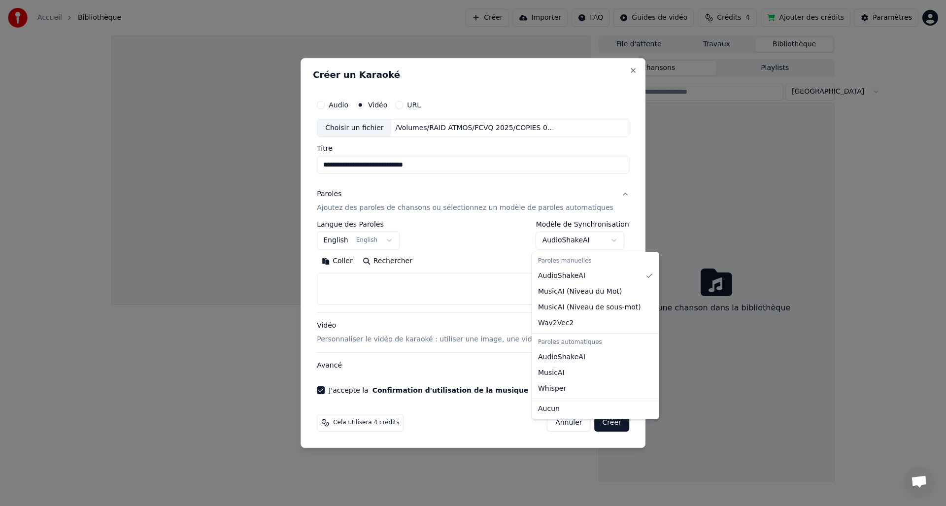
select select "****"
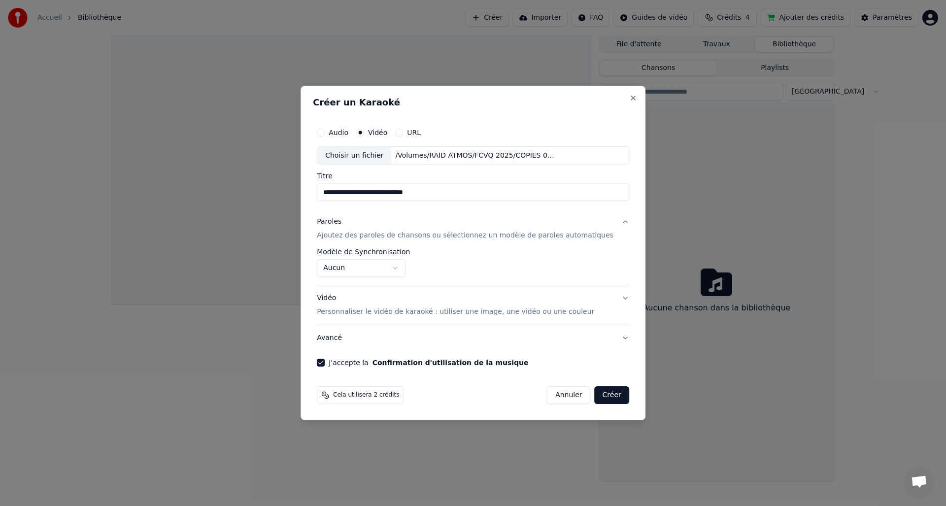
click at [617, 296] on button "Vidéo Personnaliser le vidéo de karaoké : utiliser une image, une vidéo ou une …" at bounding box center [473, 305] width 312 height 39
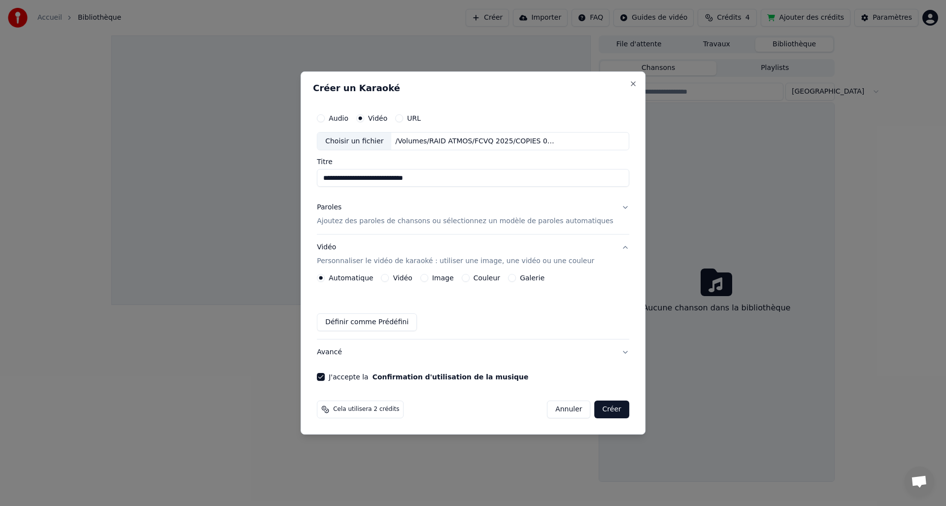
click at [470, 276] on button "Couleur" at bounding box center [466, 278] width 8 height 8
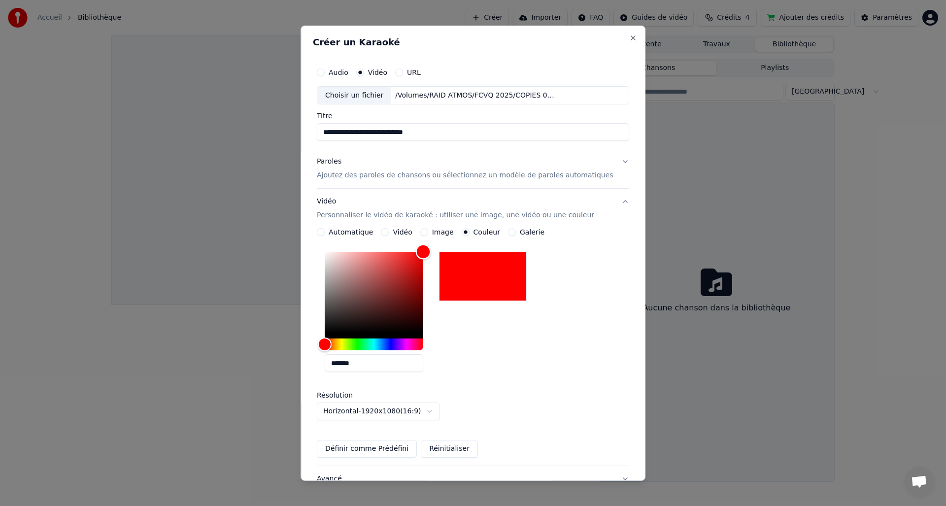
drag, startPoint x: 330, startPoint y: 332, endPoint x: 445, endPoint y: 246, distance: 143.3
click at [473, 225] on div "**********" at bounding box center [473, 327] width 312 height 277
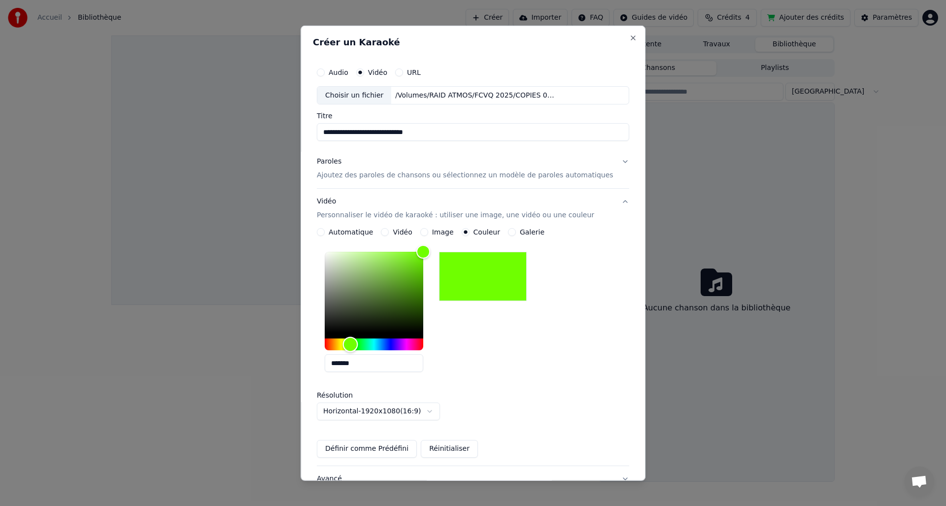
type input "*******"
drag, startPoint x: 333, startPoint y: 343, endPoint x: 356, endPoint y: 345, distance: 23.8
click at [356, 345] on div "Hue" at bounding box center [351, 344] width 15 height 15
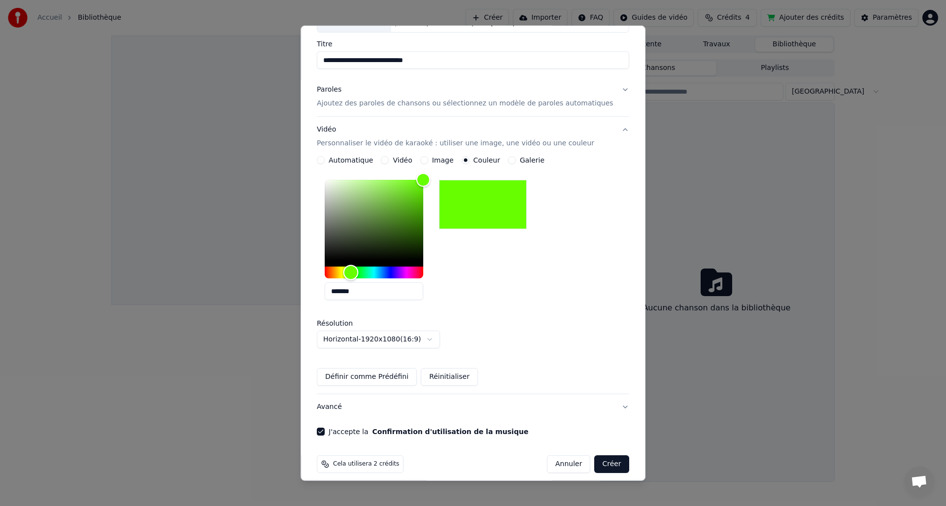
scroll to position [80, 0]
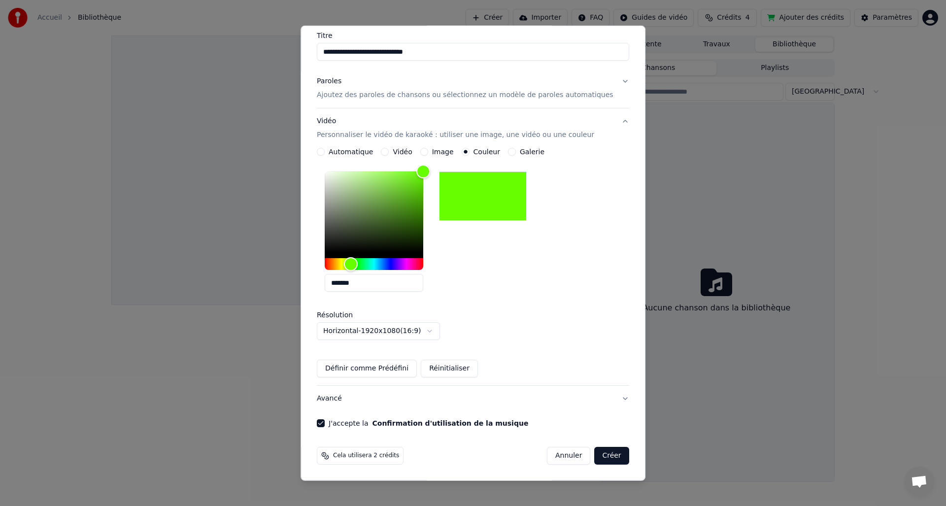
click at [601, 455] on button "Créer" at bounding box center [612, 456] width 34 height 18
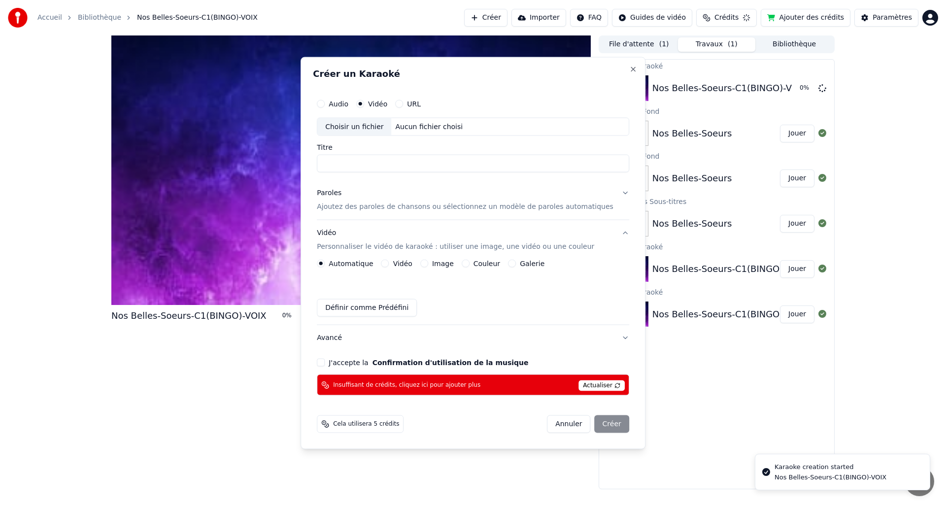
scroll to position [0, 0]
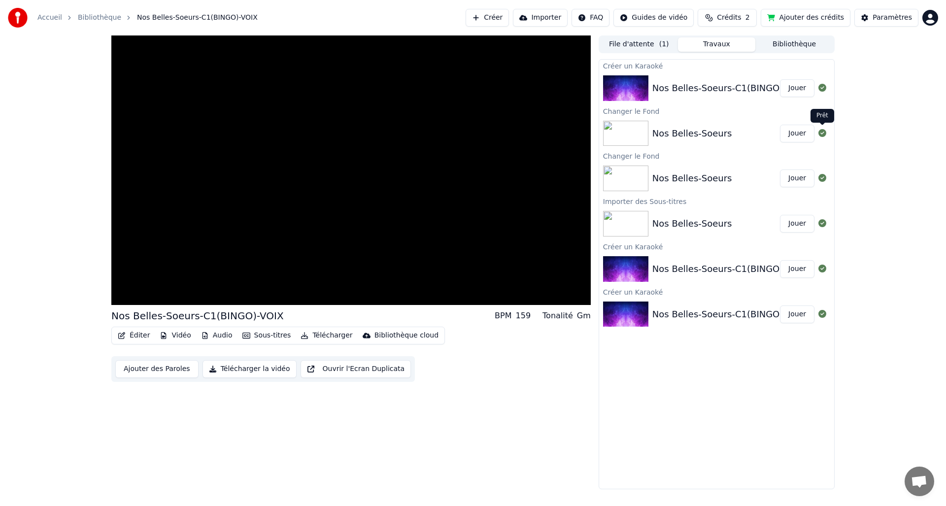
click at [823, 133] on icon at bounding box center [823, 133] width 8 height 8
click at [688, 317] on div "Nos Belles-Soeurs-C1(BINGO)-VOIX" at bounding box center [730, 315] width 155 height 14
click at [683, 84] on div "Nos Belles-Soeurs-C1(BINGO)-VOIX" at bounding box center [730, 88] width 155 height 14
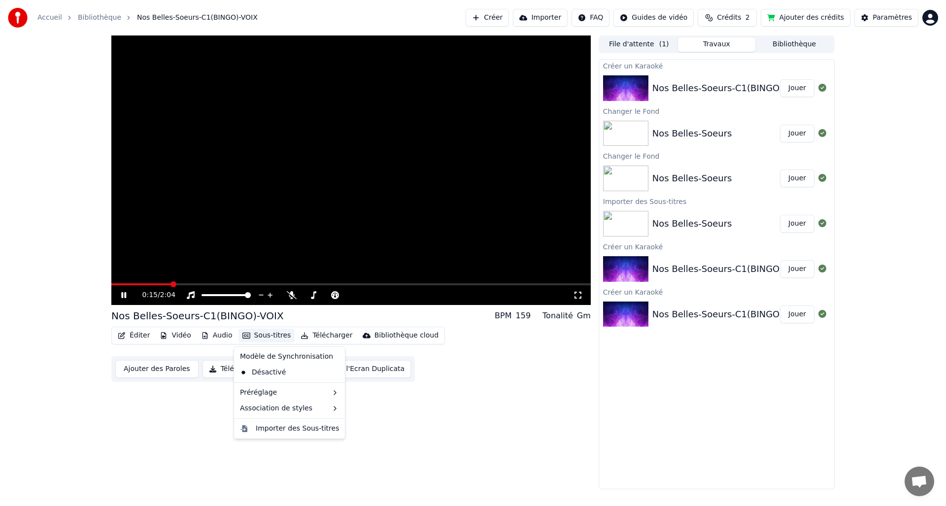
click at [252, 332] on button "Sous-titres" at bounding box center [267, 336] width 57 height 14
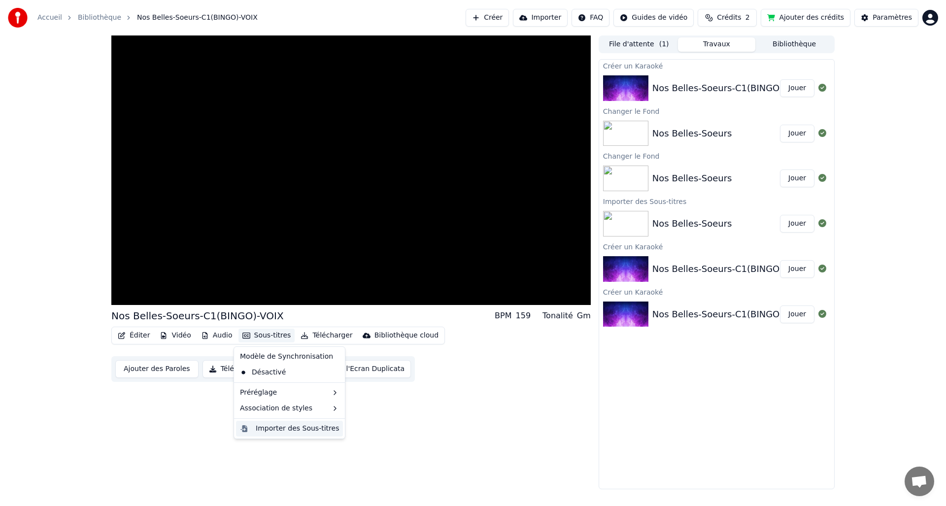
click at [267, 427] on div "Importer des Sous-titres" at bounding box center [297, 429] width 83 height 10
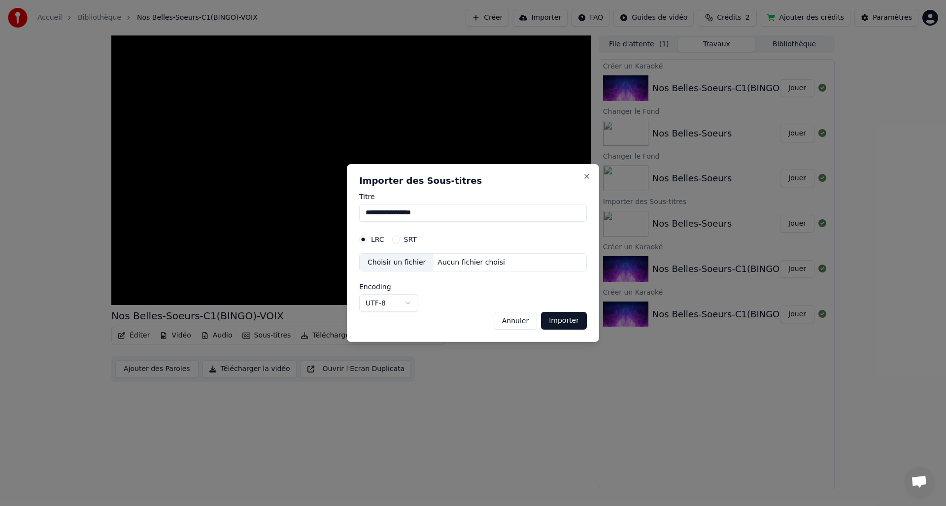
click at [399, 239] on button "SRT" at bounding box center [396, 240] width 8 height 8
click at [390, 270] on div "Choisir un fichier" at bounding box center [397, 263] width 74 height 18
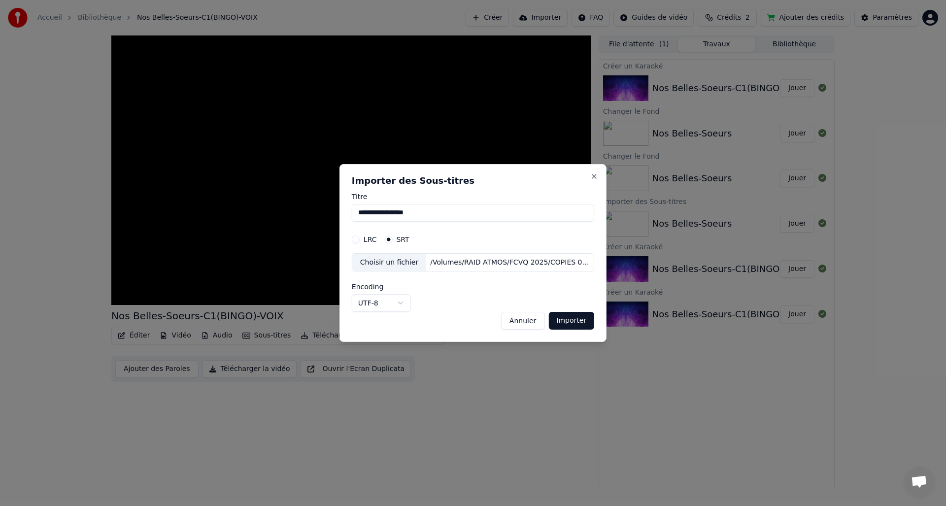
click at [576, 319] on button "Importer" at bounding box center [572, 321] width 46 height 18
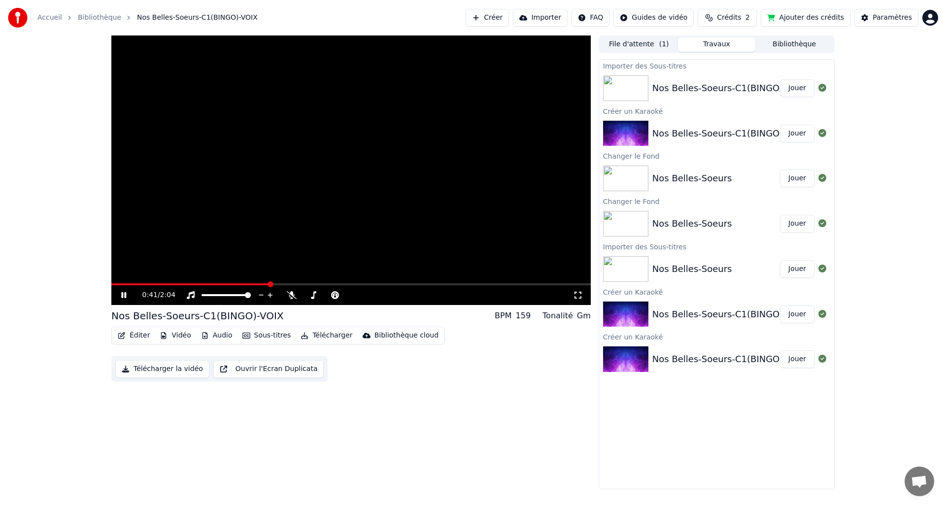
click at [796, 87] on button "Jouer" at bounding box center [797, 88] width 34 height 18
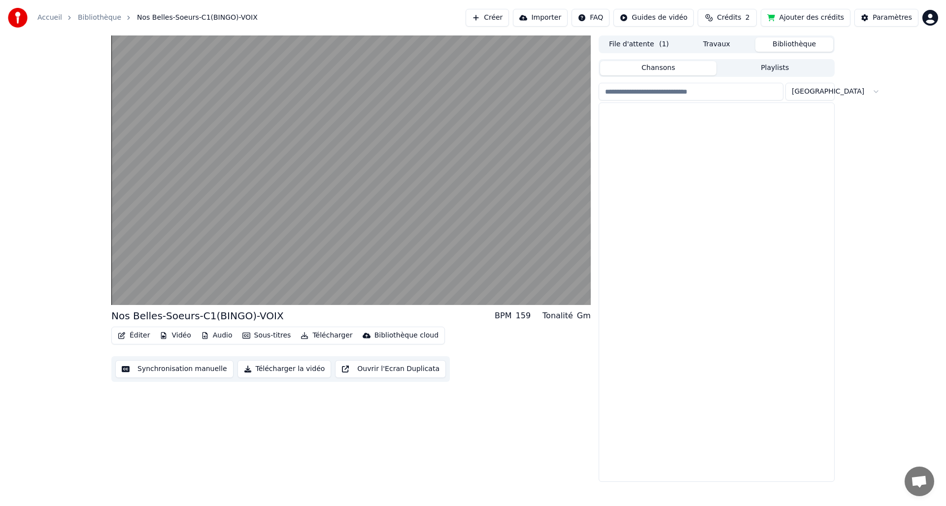
click at [783, 41] on button "Bibliothèque" at bounding box center [795, 44] width 78 height 14
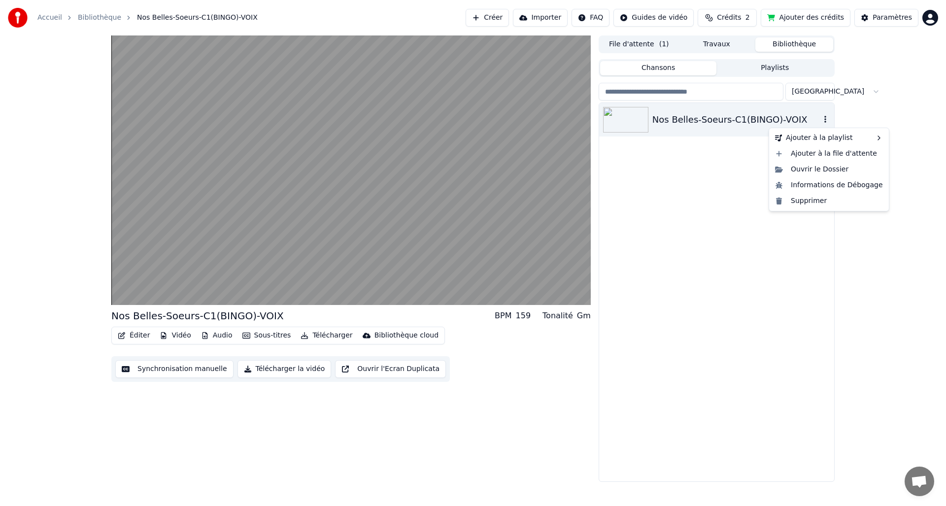
click at [828, 122] on icon "button" at bounding box center [826, 119] width 10 height 8
click at [814, 204] on div "Supprimer" at bounding box center [829, 201] width 116 height 16
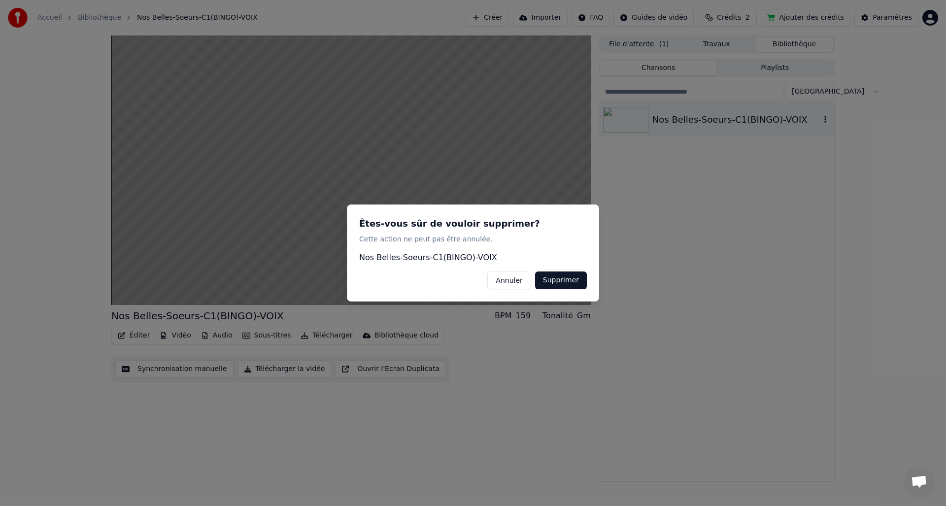
click at [570, 280] on button "Supprimer" at bounding box center [561, 281] width 52 height 18
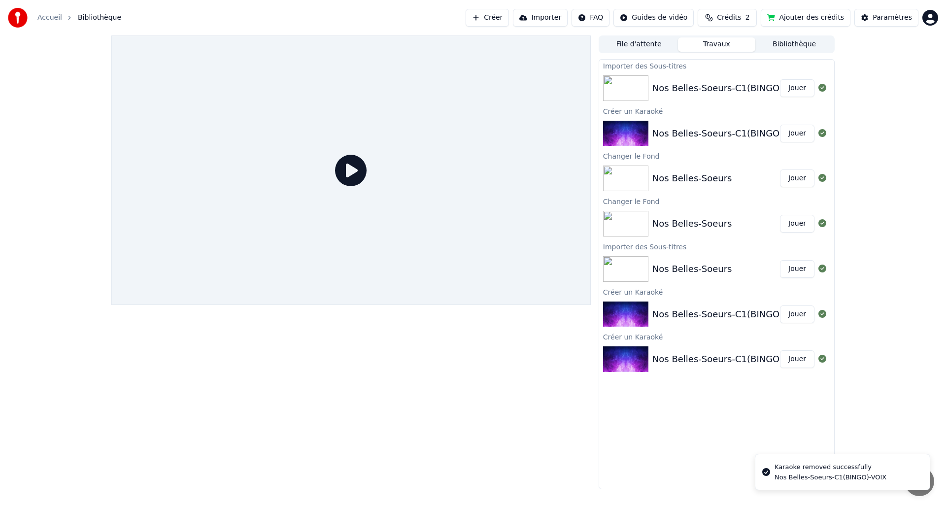
click at [719, 48] on button "Travaux" at bounding box center [717, 44] width 78 height 14
click at [796, 45] on button "Bibliothèque" at bounding box center [795, 44] width 78 height 14
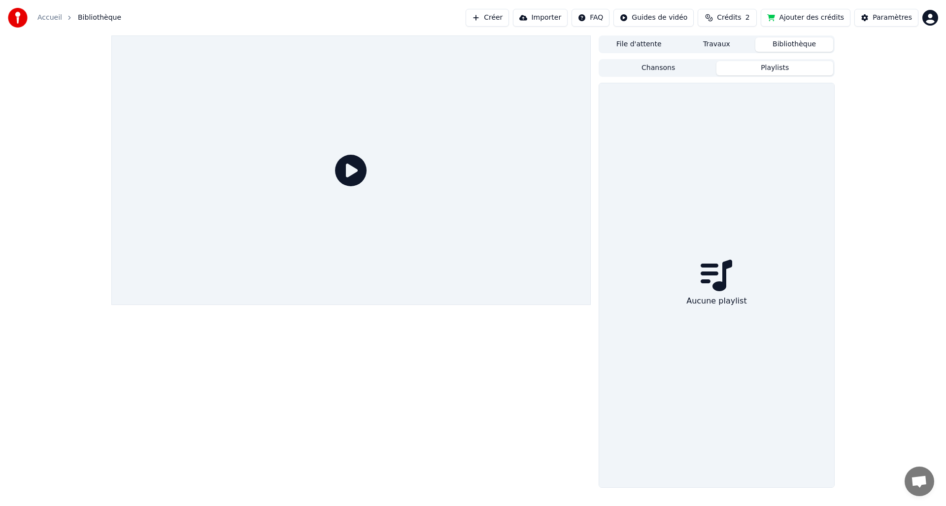
click at [768, 69] on button "Playlists" at bounding box center [775, 68] width 117 height 14
drag, startPoint x: 657, startPoint y: 67, endPoint x: 685, endPoint y: 41, distance: 37.7
click at [657, 67] on button "Chansons" at bounding box center [658, 68] width 117 height 14
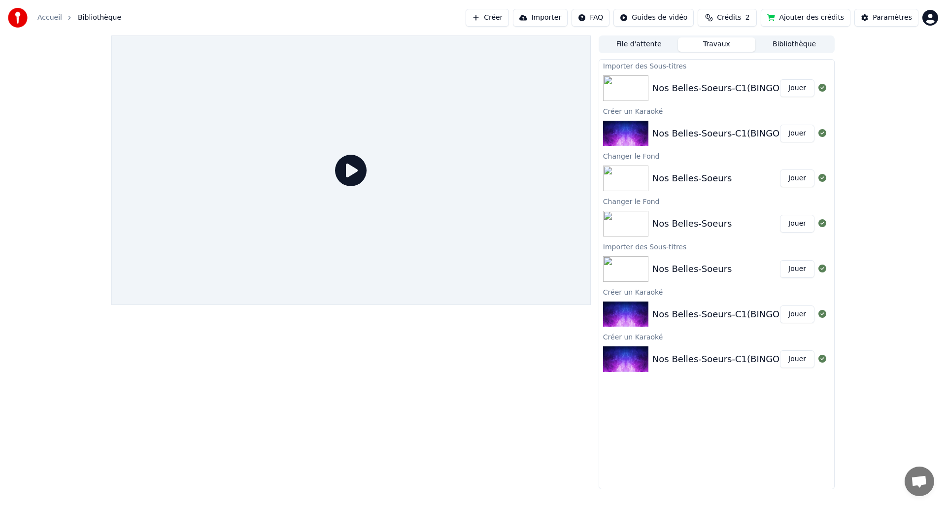
click at [710, 43] on button "Travaux" at bounding box center [717, 44] width 78 height 14
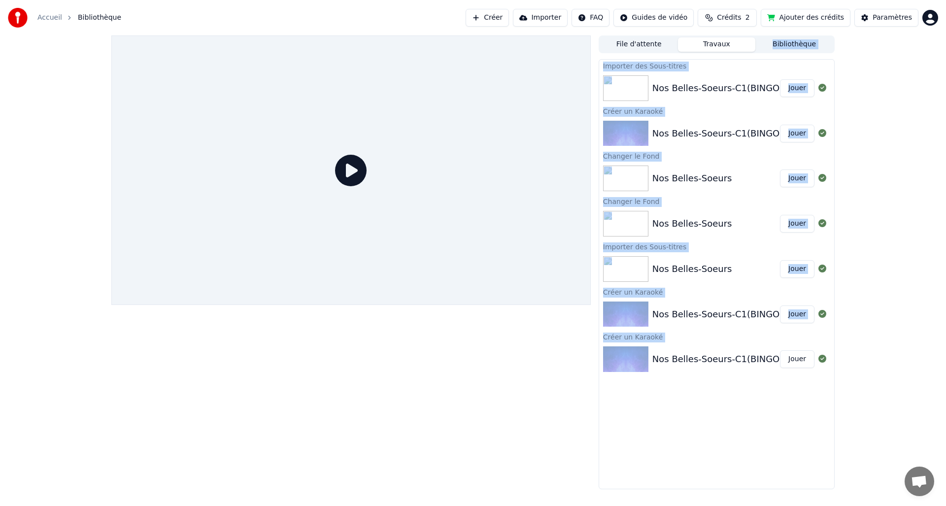
drag, startPoint x: 679, startPoint y: 407, endPoint x: 686, endPoint y: 51, distance: 355.9
click at [686, 50] on div "File d'attente Travaux Bibliothèque Importer des Sous-titres Nos Belles-Soeurs-…" at bounding box center [717, 262] width 236 height 454
click at [821, 359] on icon at bounding box center [823, 359] width 8 height 8
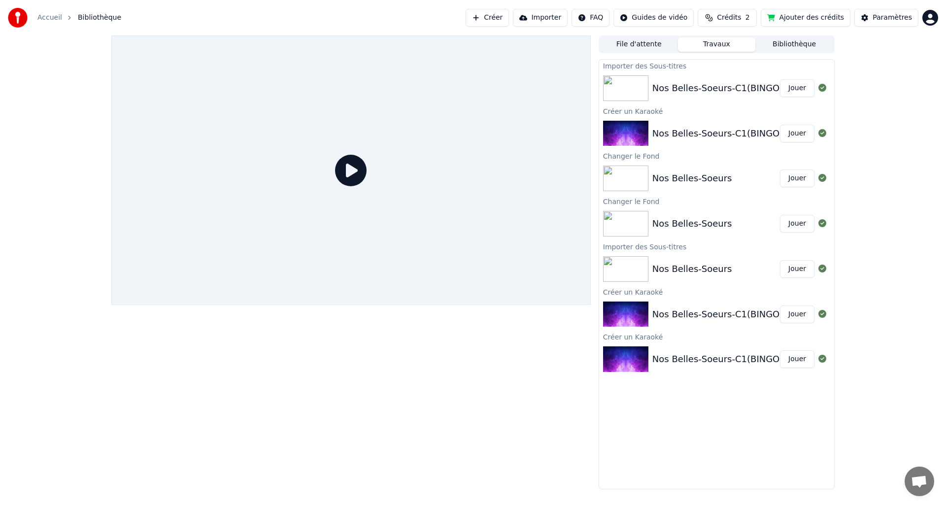
click at [878, 207] on div "File d'attente Travaux Bibliothèque Importer des Sous-titres Nos Belles-Soeurs-…" at bounding box center [473, 262] width 946 height 454
click at [880, 202] on div "File d'attente Travaux Bibliothèque Importer des Sous-titres Nos Belles-Soeurs-…" at bounding box center [473, 262] width 946 height 454
click at [624, 43] on button "File d'attente" at bounding box center [639, 44] width 78 height 14
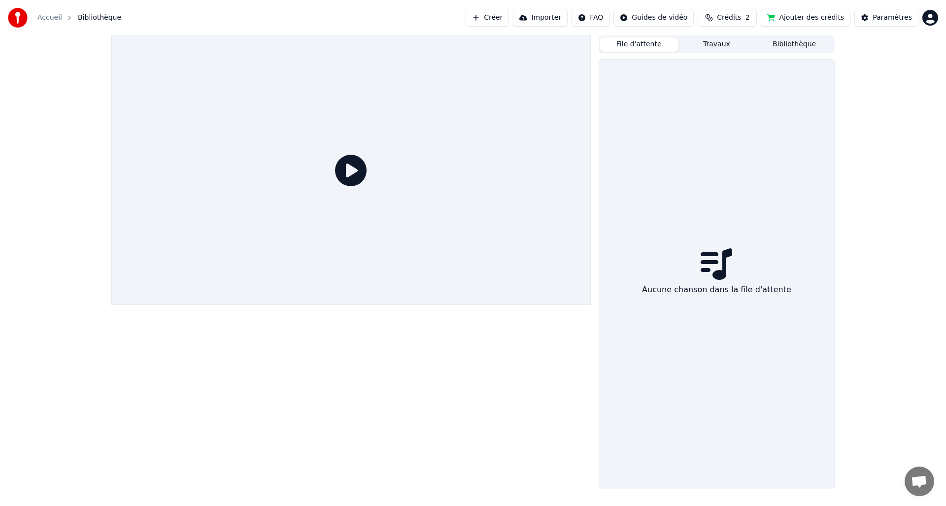
click at [712, 46] on button "Travaux" at bounding box center [717, 44] width 78 height 14
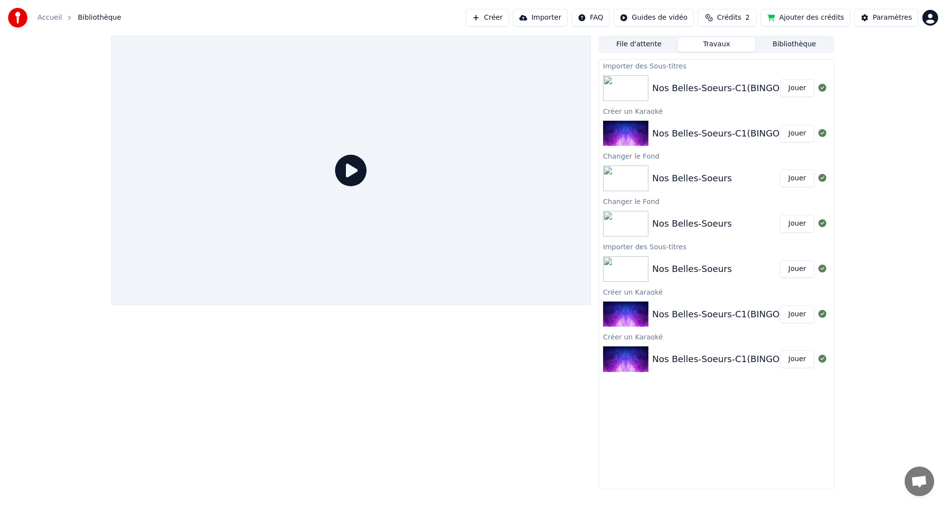
click at [792, 39] on button "Bibliothèque" at bounding box center [795, 44] width 78 height 14
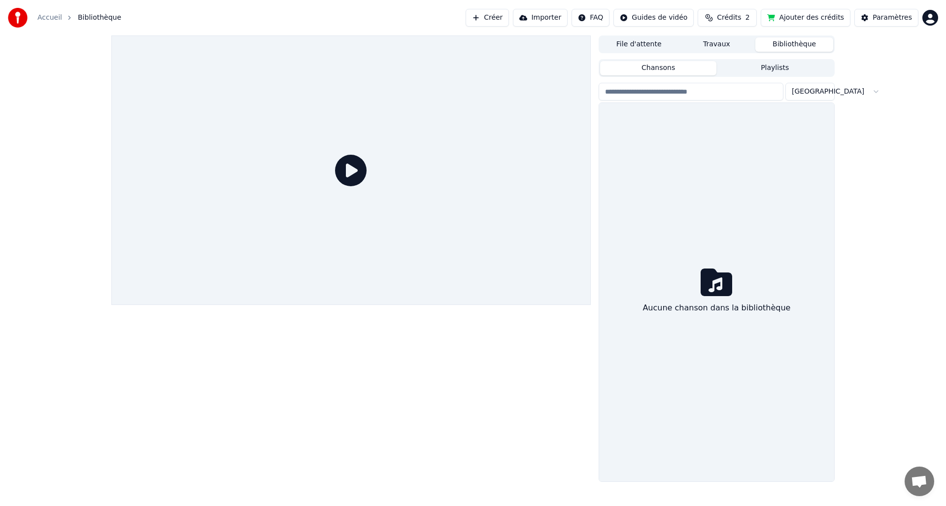
click at [713, 43] on button "Travaux" at bounding box center [717, 44] width 78 height 14
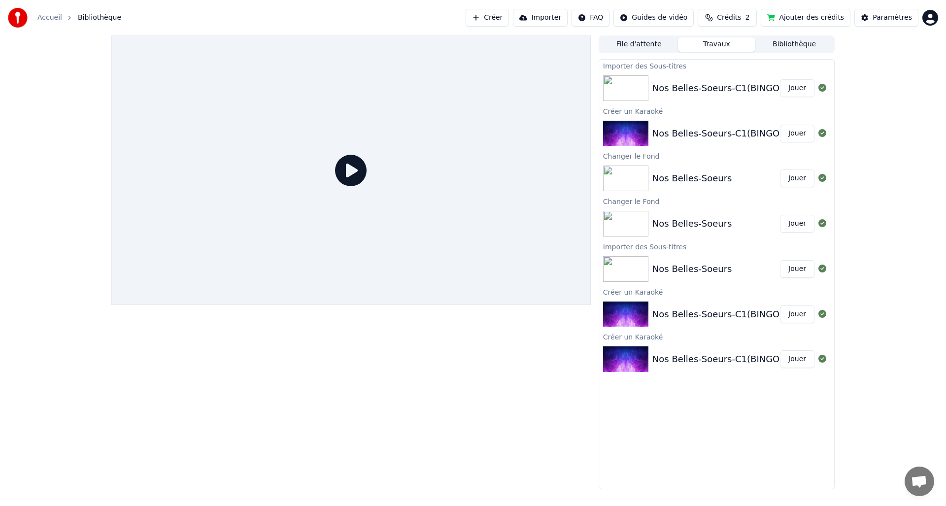
drag, startPoint x: 450, startPoint y: 73, endPoint x: 457, endPoint y: 59, distance: 15.9
click at [450, 72] on div at bounding box center [351, 170] width 480 height 270
click at [485, 18] on button "Créer" at bounding box center [487, 18] width 43 height 18
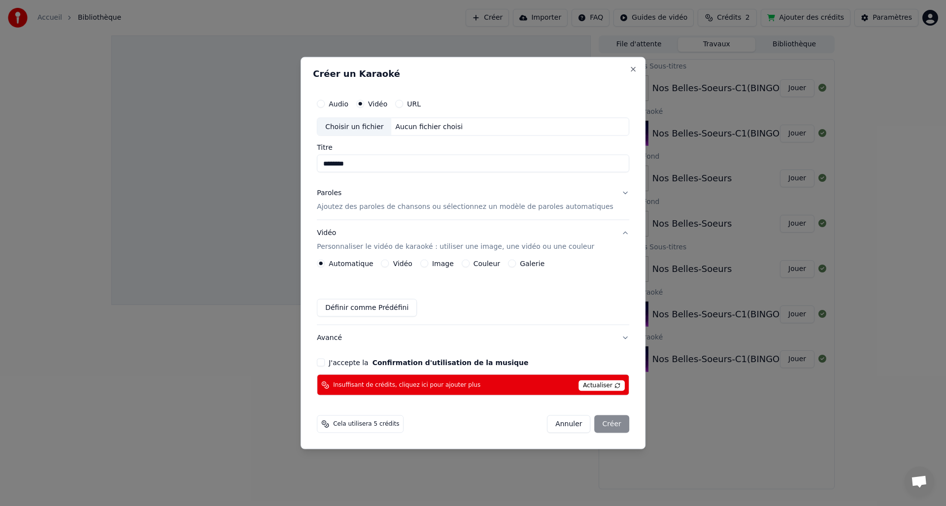
click at [356, 126] on div "Choisir un fichier" at bounding box center [354, 127] width 74 height 18
type input "**********"
click at [561, 423] on button "Annuler" at bounding box center [568, 424] width 43 height 18
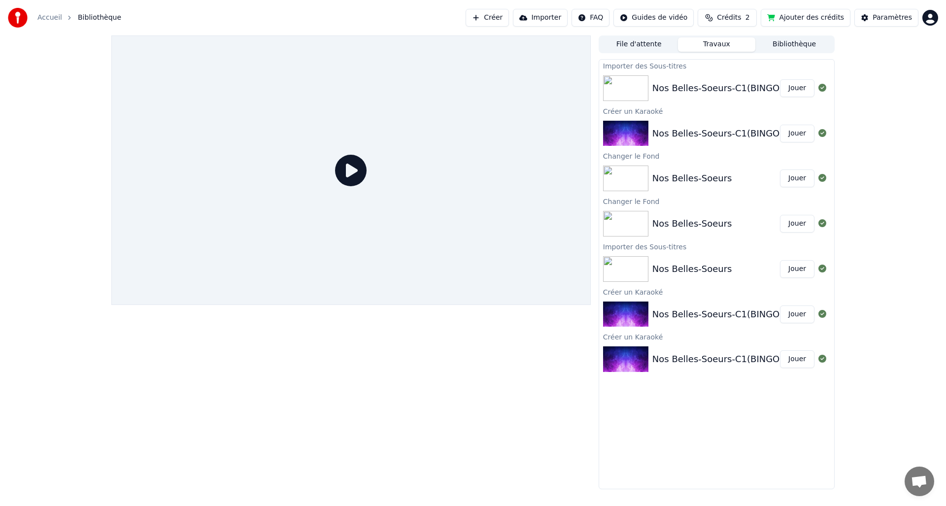
click at [498, 18] on button "Créer" at bounding box center [487, 18] width 43 height 18
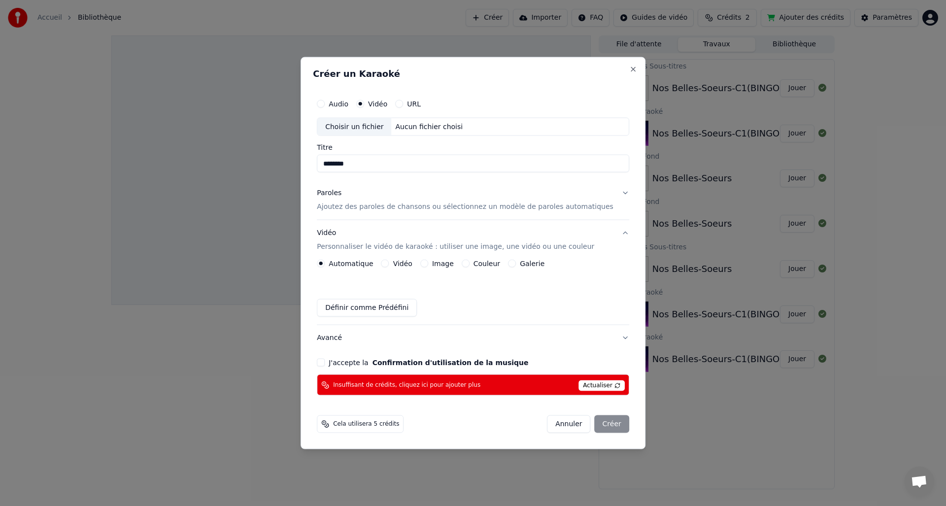
type input "********"
click at [474, 263] on div "Couleur" at bounding box center [481, 264] width 38 height 8
click at [475, 263] on div "Couleur" at bounding box center [481, 264] width 38 height 8
click at [465, 263] on div "Automatique Vidéo Image Couleur Galerie" at bounding box center [431, 264] width 228 height 8
click at [466, 265] on button "Couleur" at bounding box center [466, 264] width 8 height 8
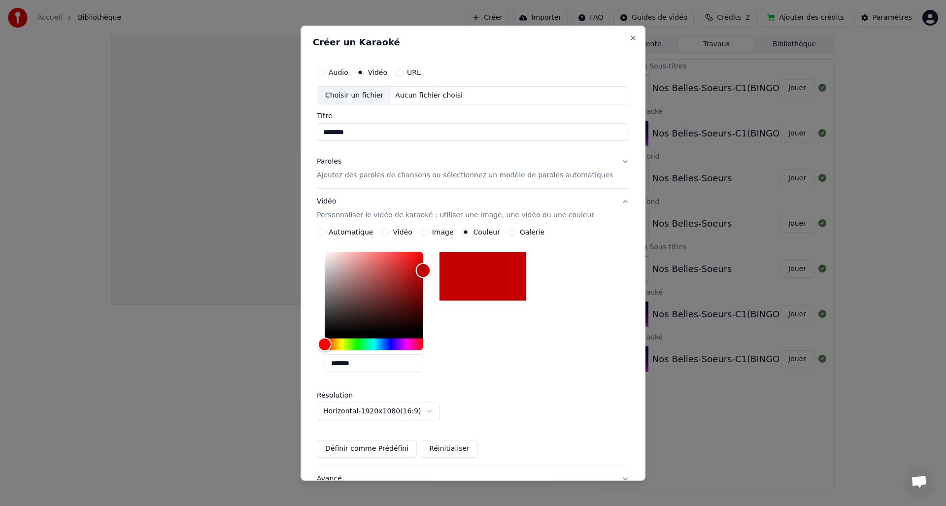
type input "*******"
drag, startPoint x: 340, startPoint y: 327, endPoint x: 486, endPoint y: 236, distance: 172.4
click at [497, 216] on div "**********" at bounding box center [473, 327] width 312 height 277
click at [423, 232] on button "Image" at bounding box center [424, 232] width 8 height 8
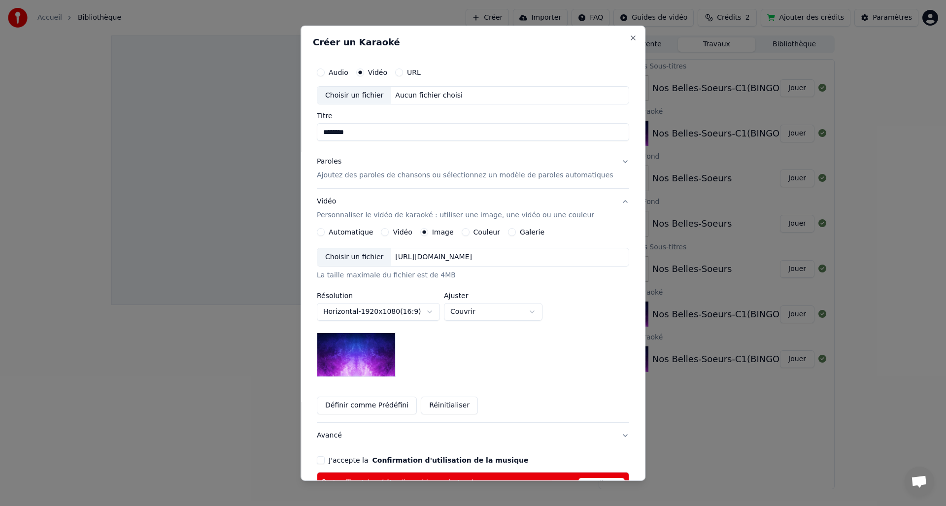
click at [388, 232] on button "Vidéo" at bounding box center [385, 232] width 8 height 8
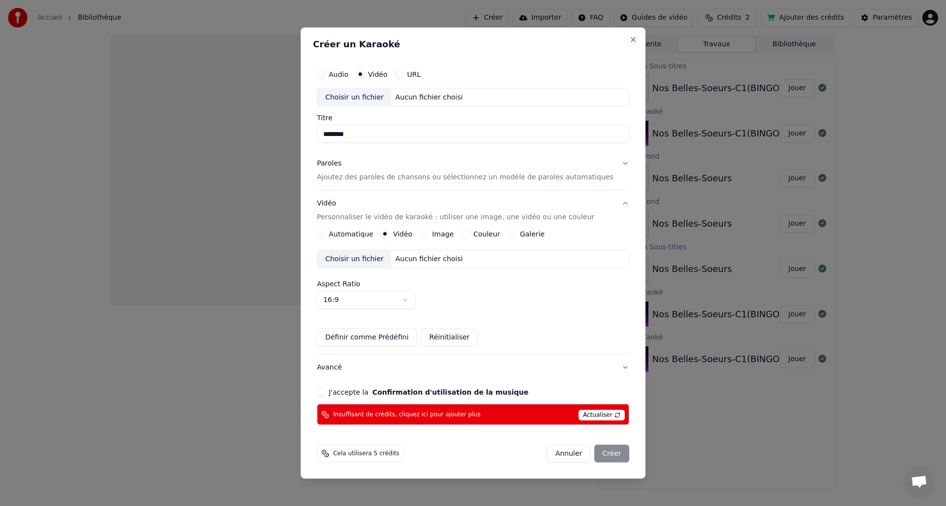
click at [325, 233] on button "Automatique" at bounding box center [321, 234] width 8 height 8
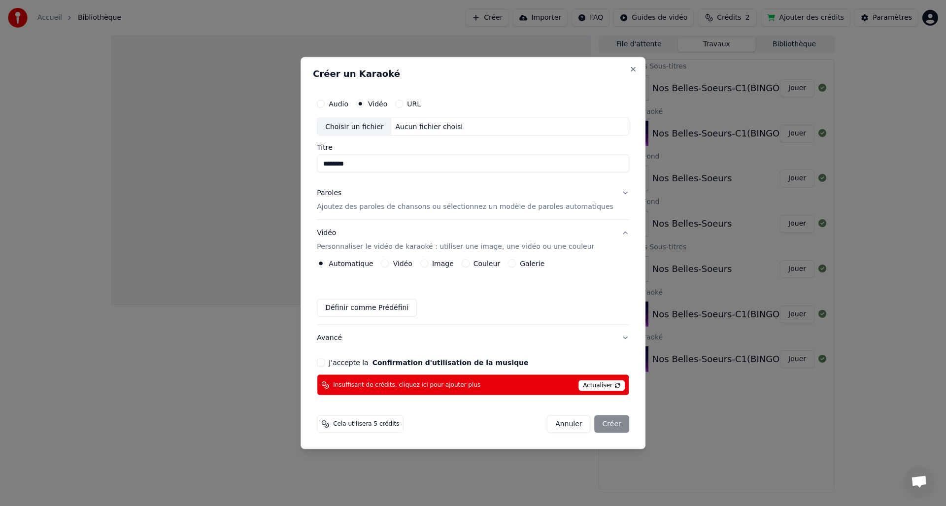
click at [389, 263] on button "Vidéo" at bounding box center [385, 264] width 8 height 8
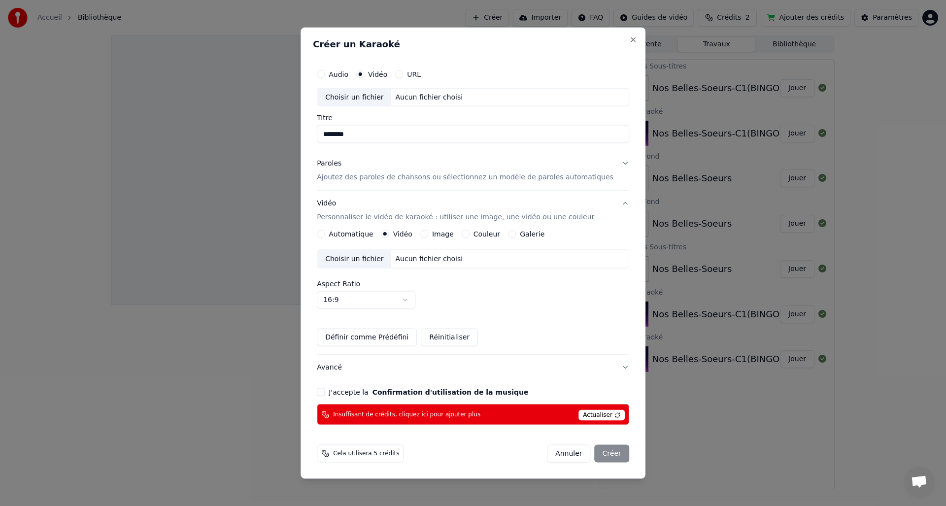
click at [425, 229] on div "Vidéo Personnaliser le vidéo de karaoké : utiliser une image, une vidéo ou une …" at bounding box center [473, 273] width 312 height 164
click at [470, 233] on button "Couleur" at bounding box center [466, 234] width 8 height 8
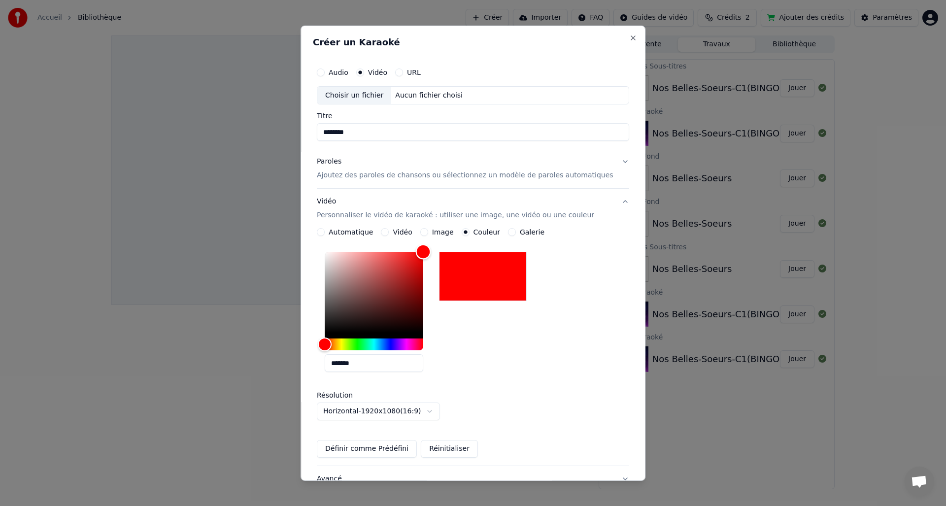
drag, startPoint x: 333, startPoint y: 331, endPoint x: 512, endPoint y: 213, distance: 214.6
click at [512, 213] on div "**********" at bounding box center [473, 327] width 312 height 277
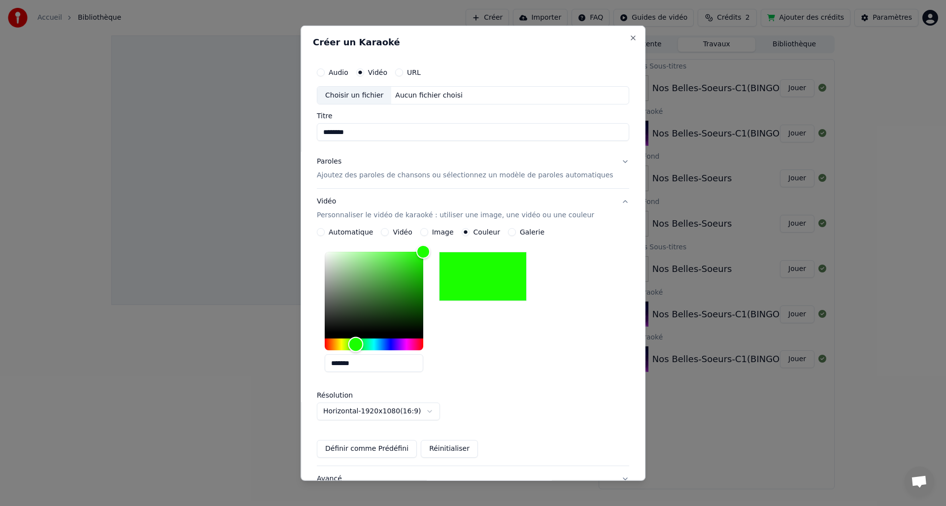
type input "*******"
drag, startPoint x: 334, startPoint y: 343, endPoint x: 360, endPoint y: 344, distance: 25.7
click at [360, 344] on div "Hue" at bounding box center [354, 344] width 15 height 15
click at [612, 158] on button "Paroles Ajoutez des paroles de chansons ou sélectionnez un modèle de paroles au…" at bounding box center [473, 168] width 312 height 39
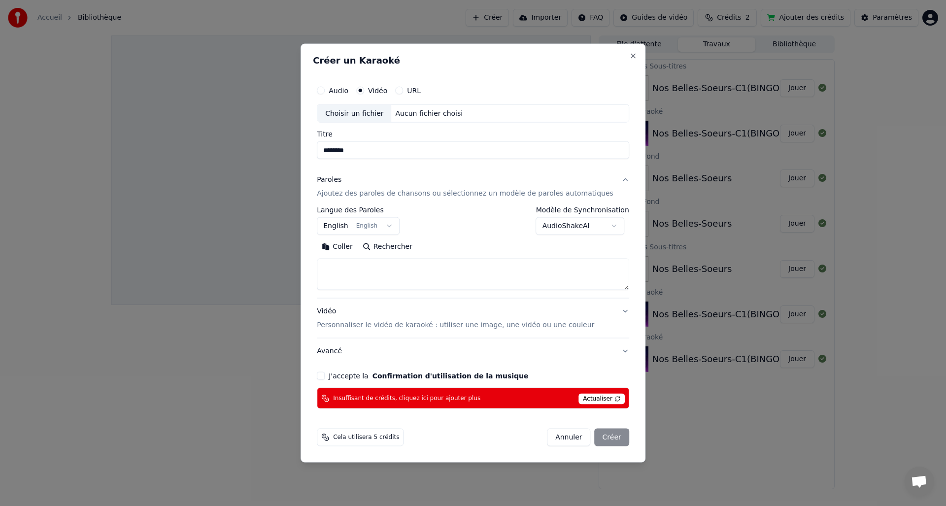
click at [610, 224] on body "**********" at bounding box center [473, 253] width 946 height 506
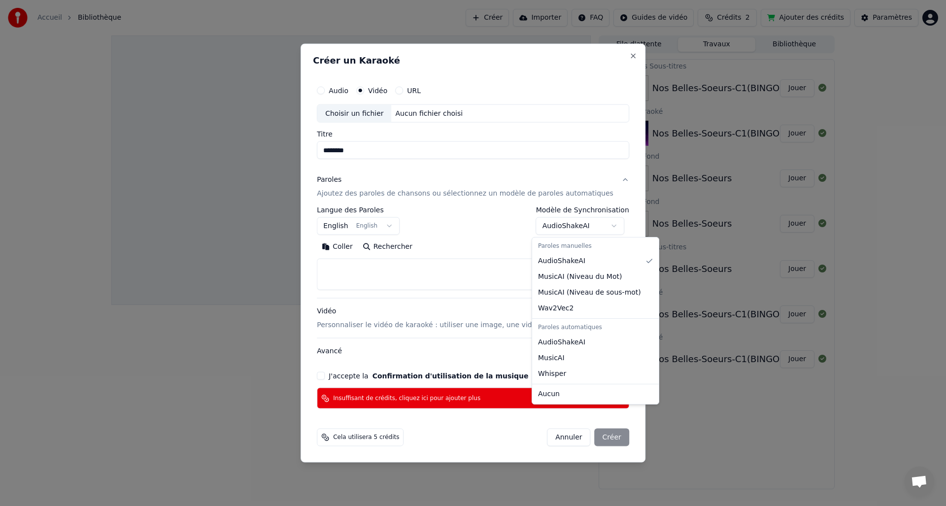
select select "****"
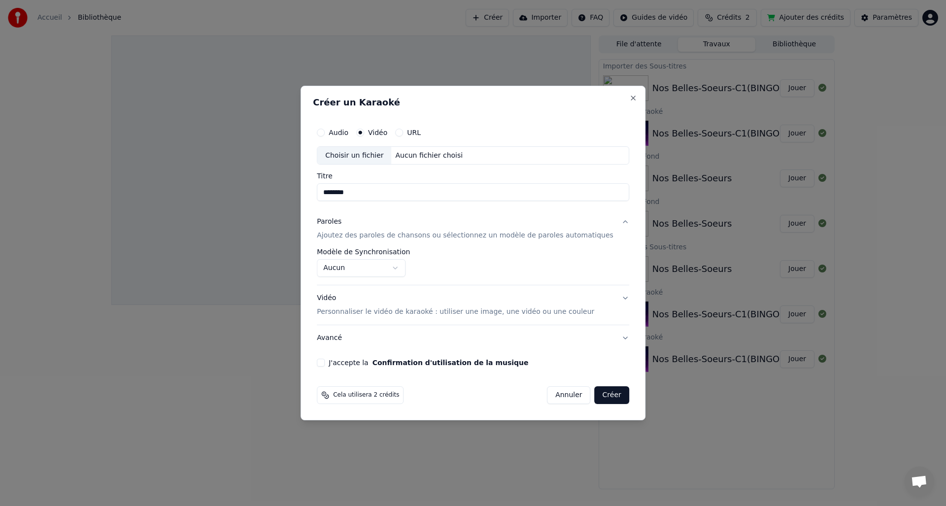
click at [325, 359] on button "J'accepte la Confirmation d'utilisation de la musique" at bounding box center [321, 363] width 8 height 8
click at [607, 396] on button "Créer" at bounding box center [612, 395] width 34 height 18
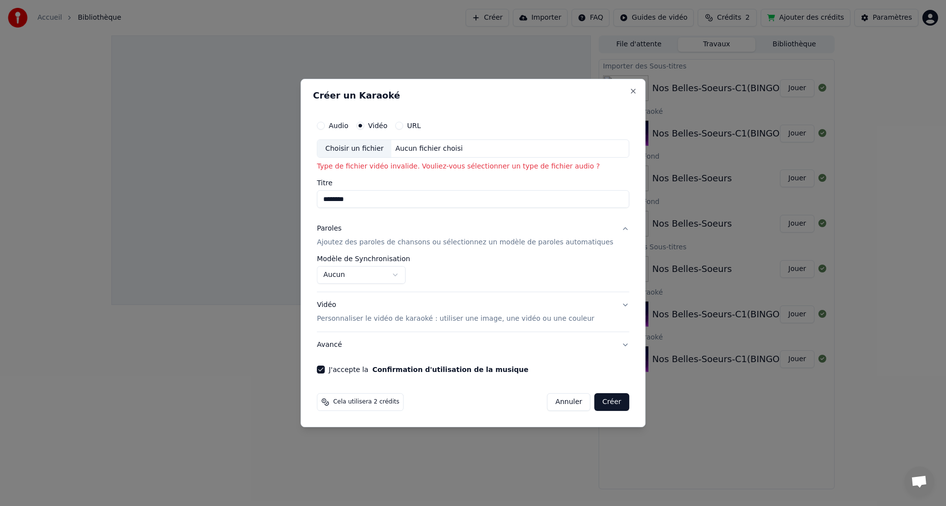
click at [371, 148] on div "Choisir un fichier" at bounding box center [354, 149] width 74 height 18
type input "**********"
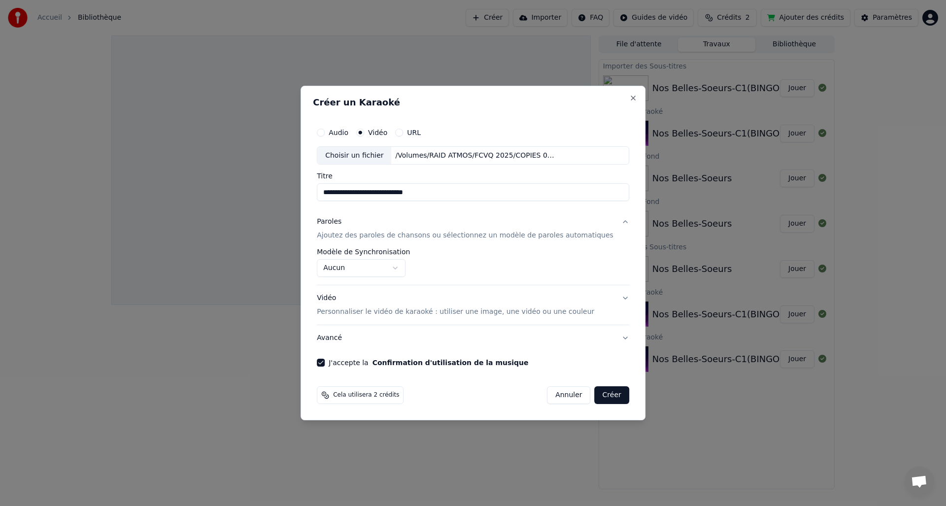
click at [605, 398] on button "Créer" at bounding box center [612, 395] width 34 height 18
select select "**********"
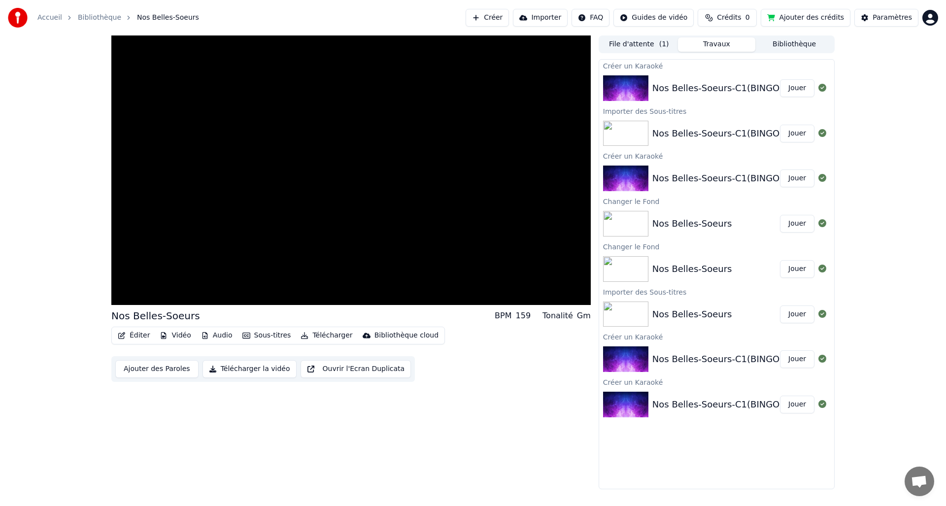
click at [262, 334] on button "Sous-titres" at bounding box center [267, 336] width 57 height 14
click at [269, 429] on div "Importer des Sous-titres" at bounding box center [297, 429] width 83 height 10
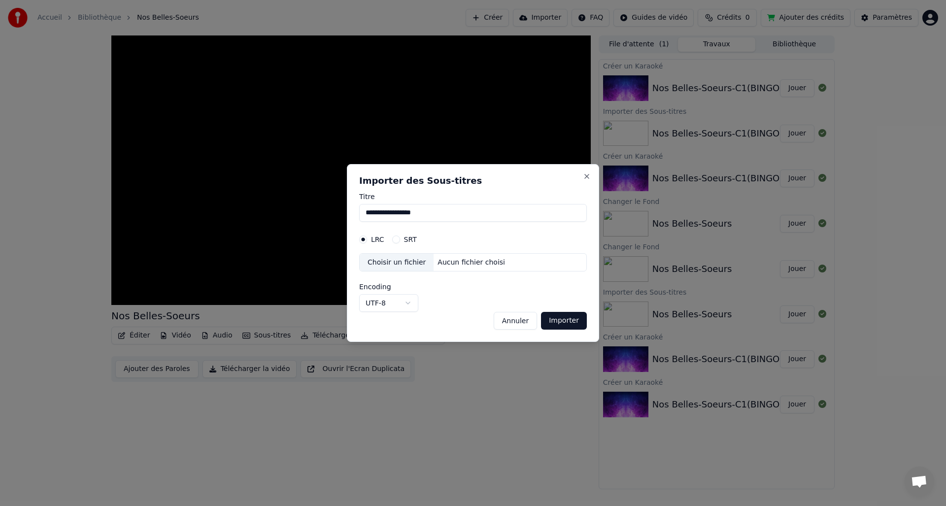
click at [395, 239] on button "SRT" at bounding box center [396, 240] width 8 height 8
click at [382, 264] on div "Choisir un fichier" at bounding box center [397, 263] width 74 height 18
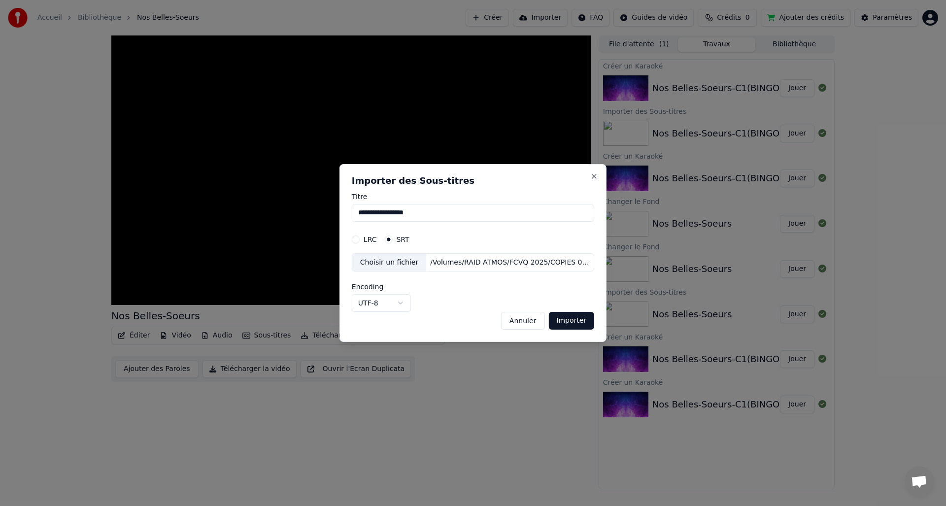
click at [573, 323] on button "Importer" at bounding box center [572, 321] width 46 height 18
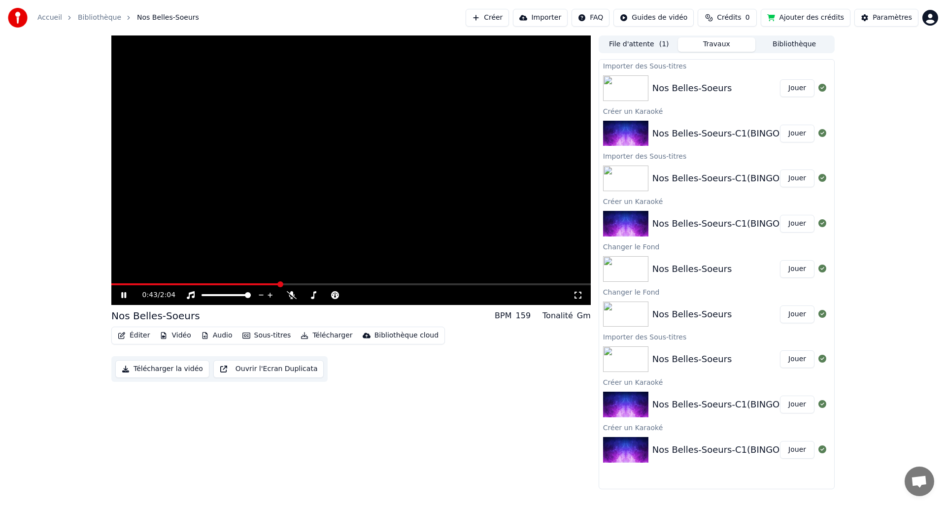
click at [126, 296] on icon at bounding box center [130, 295] width 23 height 8
click at [111, 287] on span at bounding box center [114, 284] width 6 height 6
click at [125, 296] on icon at bounding box center [124, 295] width 6 height 7
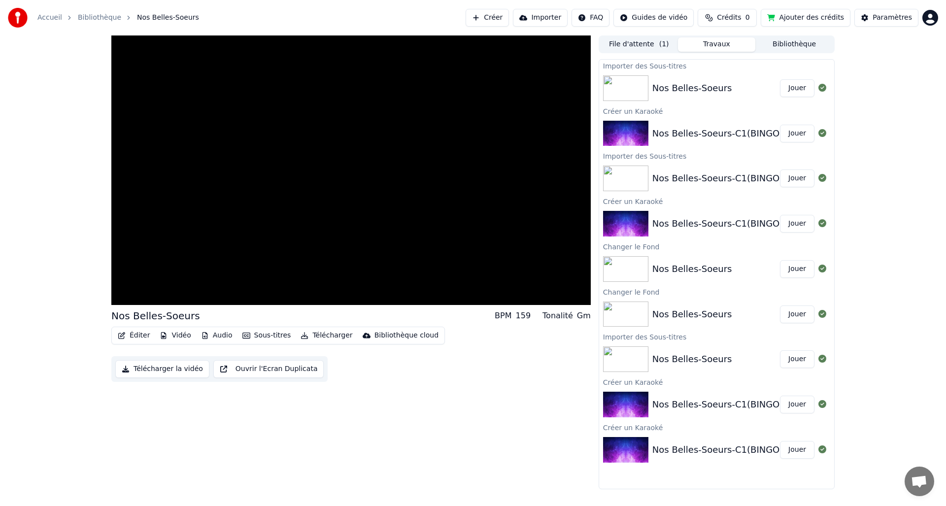
click at [796, 89] on button "Jouer" at bounding box center [797, 88] width 34 height 18
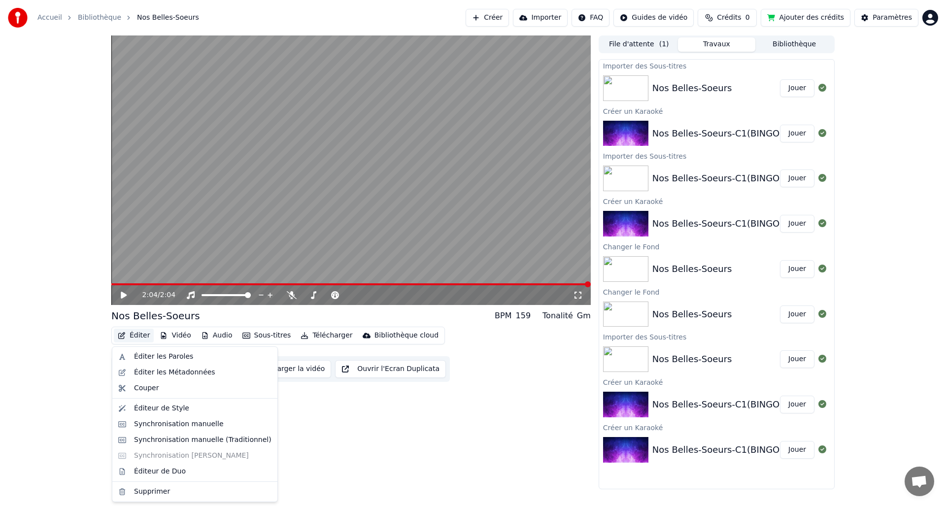
click at [124, 334] on icon "button" at bounding box center [122, 335] width 8 height 7
click at [138, 356] on div "Éditer les Paroles" at bounding box center [163, 357] width 59 height 10
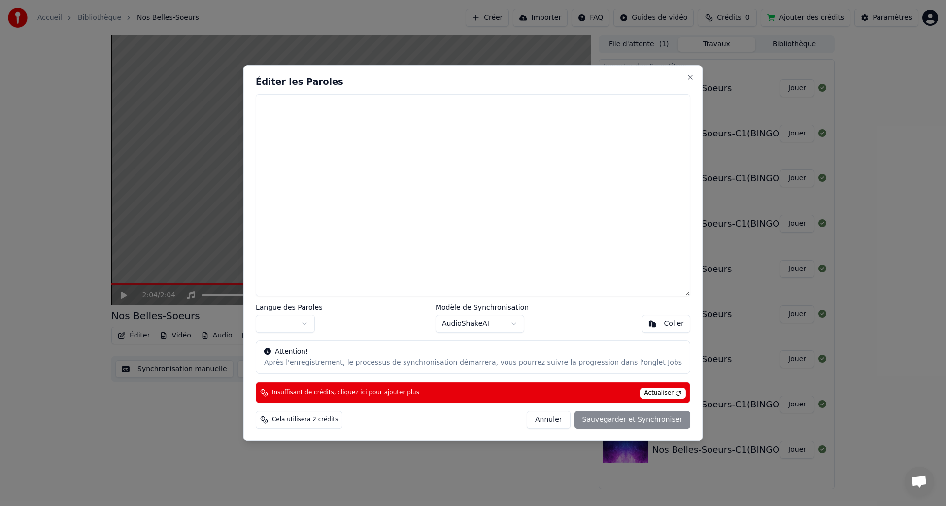
click at [320, 320] on body "Accueil Bibliothèque Nos Belles-Soeurs Créer Importer FAQ Guides de vidéo Crédi…" at bounding box center [473, 253] width 946 height 506
click at [514, 323] on body "Accueil Bibliothèque Nos Belles-Soeurs Créer Importer FAQ Guides de vidéo Crédi…" at bounding box center [473, 253] width 946 height 506
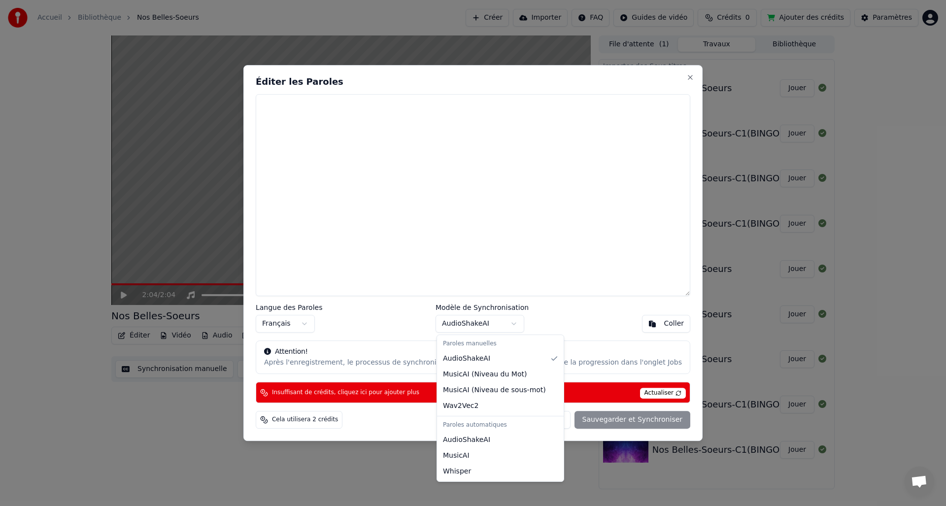
click at [555, 319] on body "Accueil Bibliothèque Nos Belles-Soeurs Créer Importer FAQ Guides de vidéo Crédi…" at bounding box center [473, 253] width 946 height 506
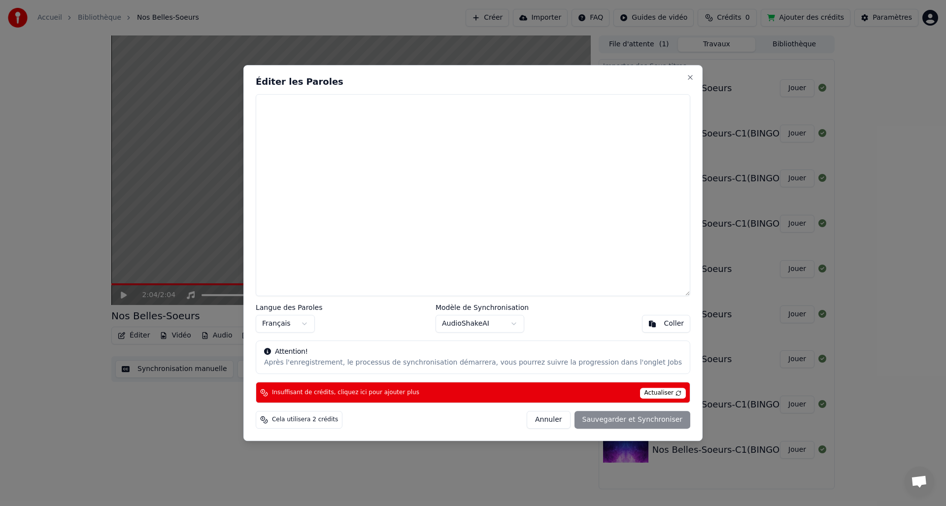
click at [651, 395] on span "Actualiser" at bounding box center [663, 393] width 46 height 11
click at [643, 391] on span "Actualiser" at bounding box center [663, 393] width 46 height 11
click at [329, 418] on span "Cela utilisera 2 crédits" at bounding box center [305, 420] width 66 height 8
click at [493, 325] on body "Accueil Bibliothèque Nos Belles-Soeurs Créer Importer FAQ Guides de vidéo Crédi…" at bounding box center [473, 253] width 946 height 506
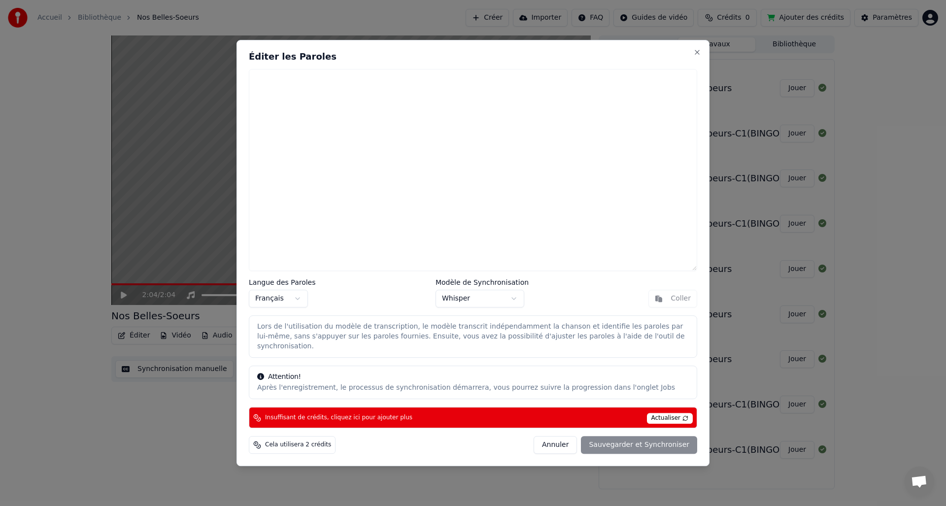
click at [678, 414] on span "Actualiser" at bounding box center [670, 418] width 46 height 11
click at [275, 441] on span "Cela utilisera 2 crédits" at bounding box center [298, 445] width 66 height 8
click at [414, 416] on div "Insuffisant de crédits, cliquez ici pour ajouter plus Actualiser" at bounding box center [473, 417] width 448 height 21
click at [413, 413] on div "Insuffisant de crédits, cliquez ici pour ajouter plus Actualiser" at bounding box center [473, 417] width 448 height 21
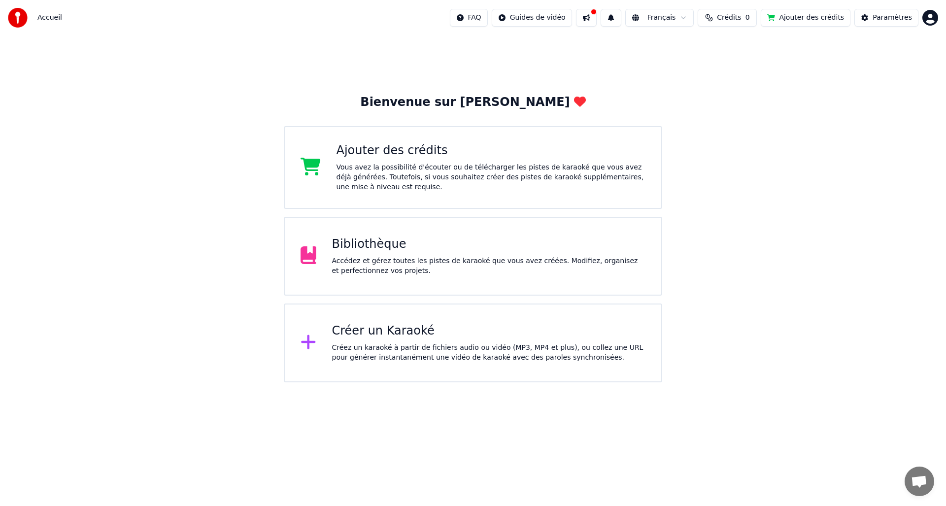
click at [382, 157] on div "Ajouter des crédits" at bounding box center [492, 151] width 310 height 16
click at [349, 335] on div "Créer un Karaoké" at bounding box center [489, 331] width 314 height 16
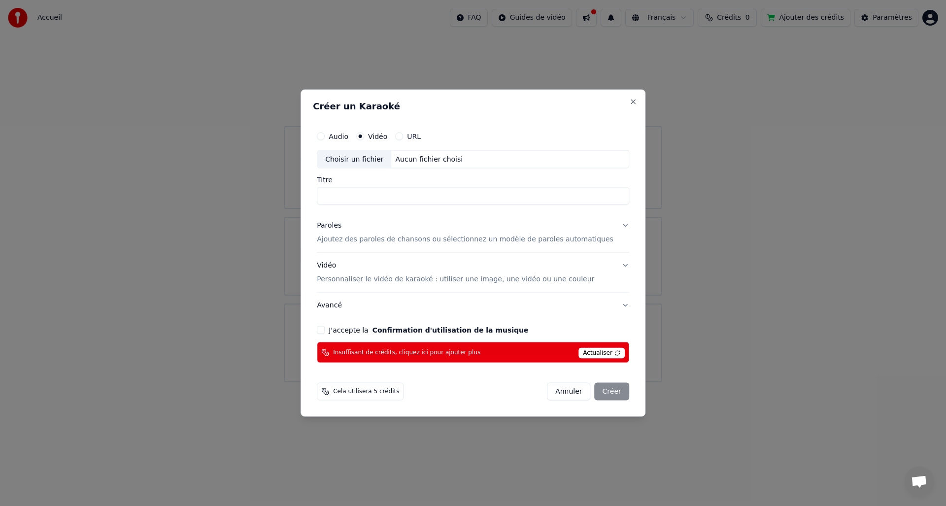
click at [385, 195] on input "Titre" at bounding box center [473, 196] width 312 height 18
click at [352, 162] on div "Choisir un fichier" at bounding box center [354, 159] width 74 height 18
type input "**********"
click at [619, 224] on button "Paroles Ajoutez des paroles de chansons ou sélectionnez un modèle de paroles au…" at bounding box center [473, 232] width 312 height 39
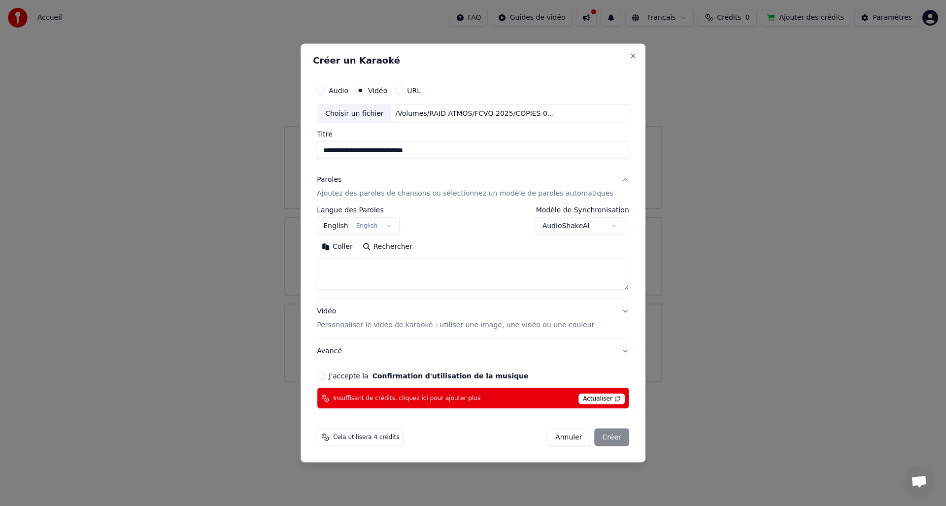
click at [613, 226] on body "**********" at bounding box center [473, 191] width 946 height 382
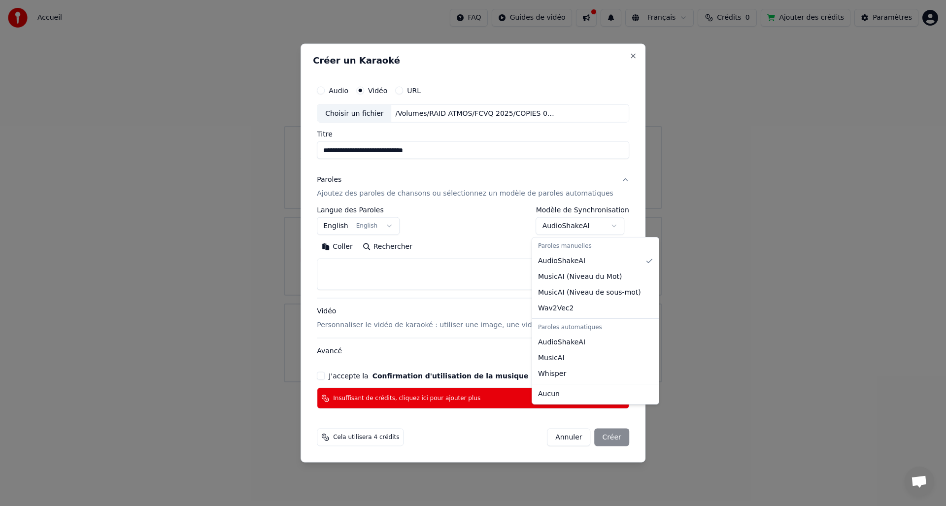
select select "****"
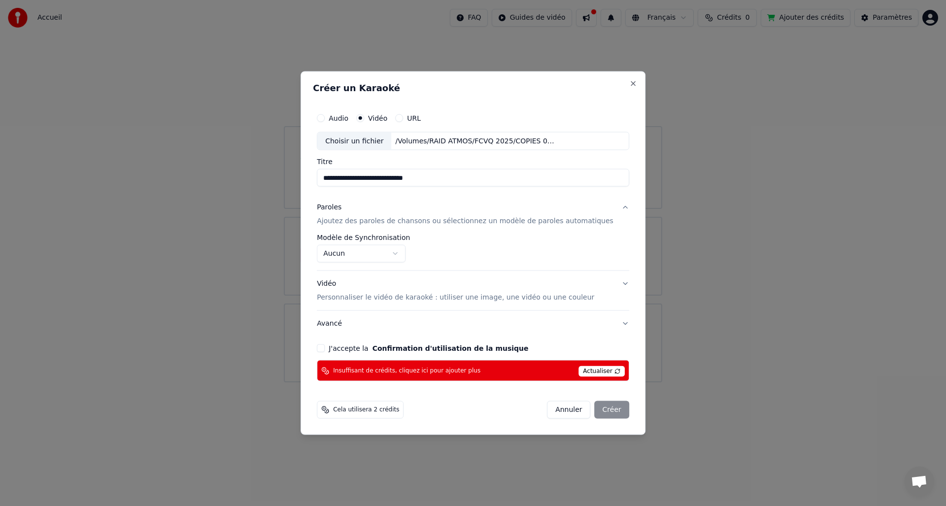
click at [617, 283] on button "Vidéo Personnaliser le vidéo de karaoké : utiliser une image, une vidéo ou une …" at bounding box center [473, 290] width 312 height 39
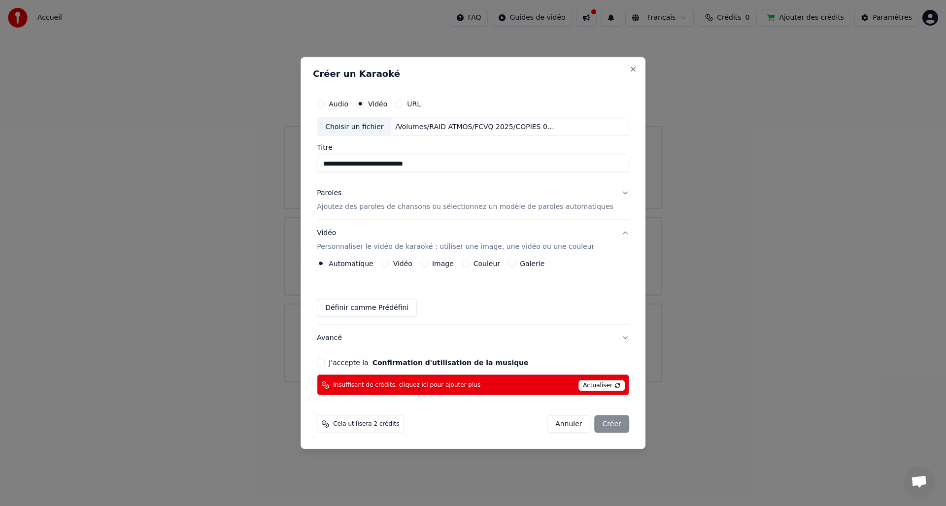
click at [575, 80] on div "Créer un Karaoké" at bounding box center [473, 75] width 320 height 13
click at [325, 361] on button "J'accepte la Confirmation d'utilisation de la musique" at bounding box center [321, 363] width 8 height 8
click at [605, 382] on span "Actualiser" at bounding box center [602, 385] width 46 height 11
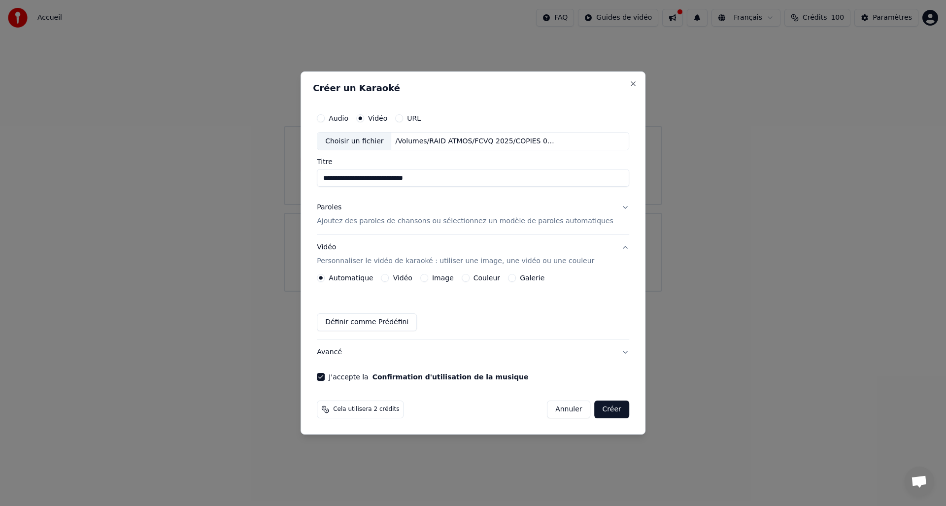
click at [606, 413] on button "Créer" at bounding box center [612, 410] width 34 height 18
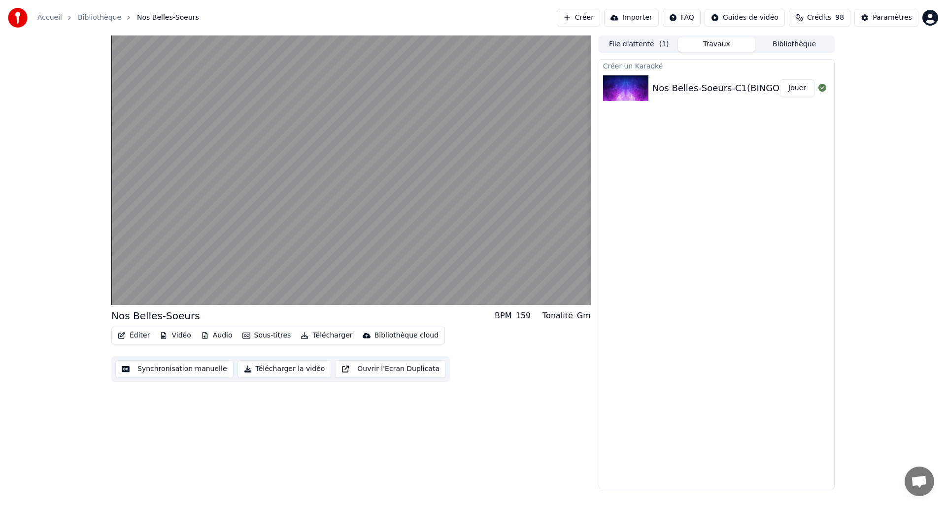
click at [250, 334] on button "Sous-titres" at bounding box center [267, 336] width 57 height 14
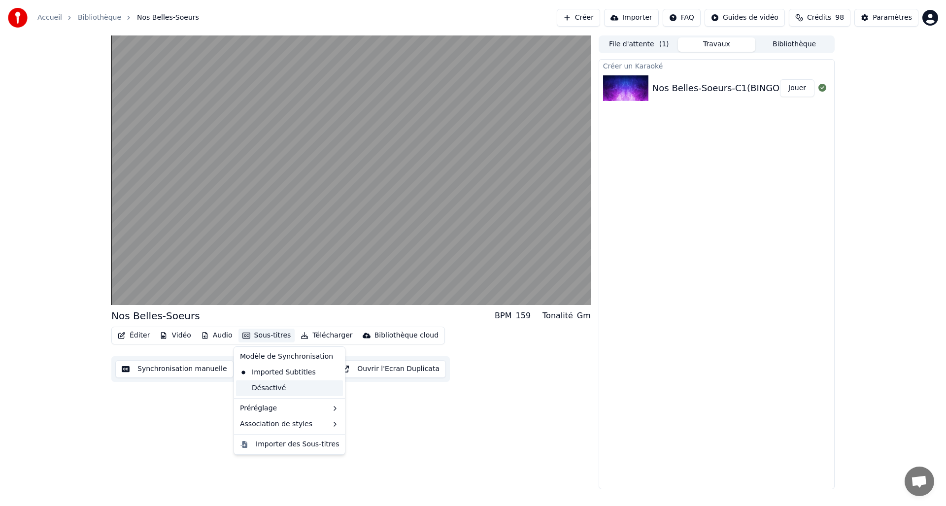
click at [264, 391] on div "Désactivé" at bounding box center [289, 388] width 107 height 16
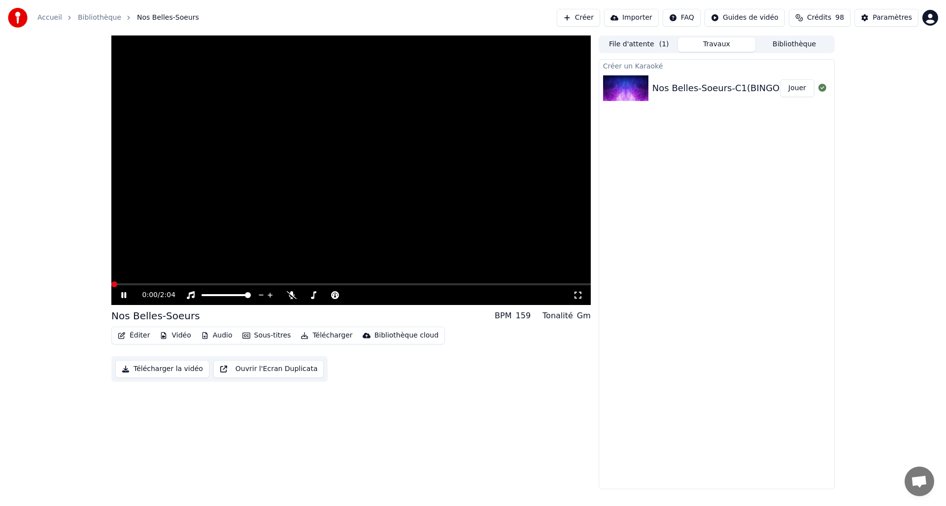
click at [111, 281] on span at bounding box center [114, 284] width 6 height 6
click at [251, 295] on span at bounding box center [248, 295] width 6 height 6
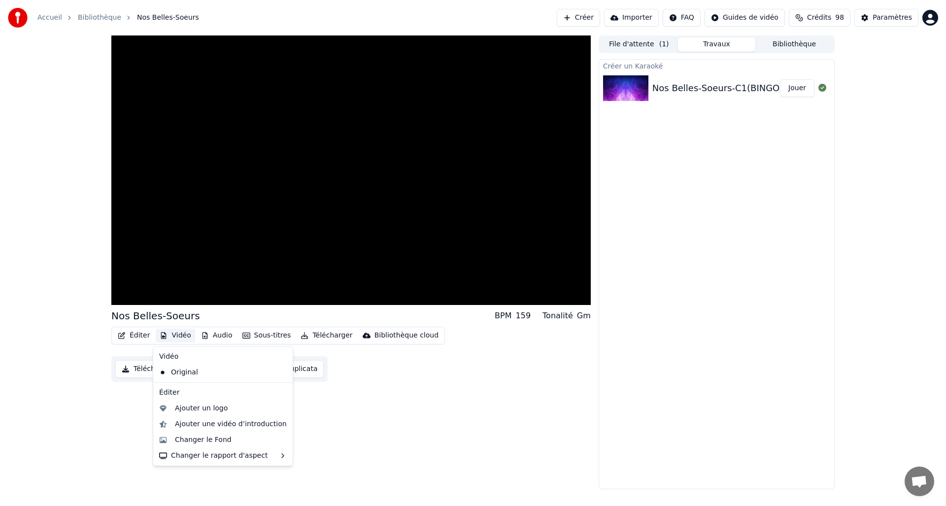
click at [166, 334] on icon "button" at bounding box center [164, 335] width 8 height 7
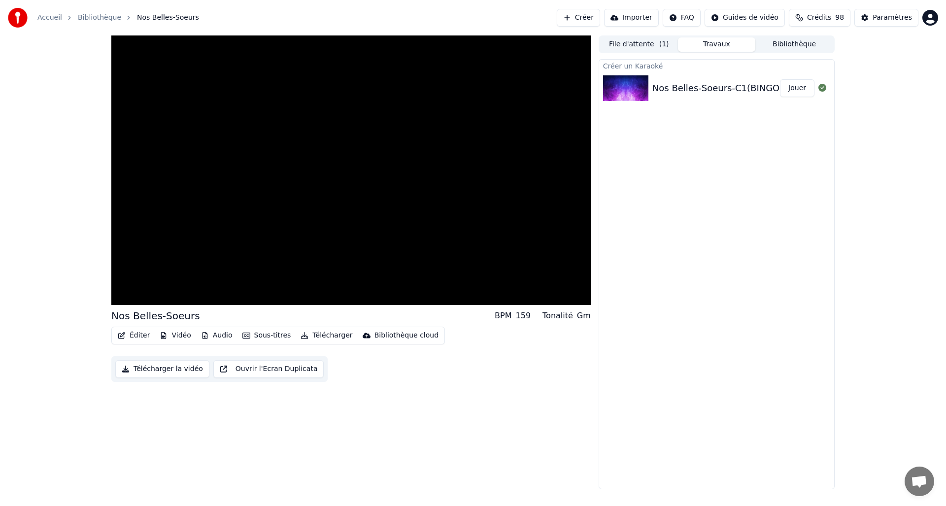
click at [166, 334] on icon "button" at bounding box center [164, 335] width 8 height 7
click at [167, 334] on button "Vidéo" at bounding box center [175, 336] width 39 height 14
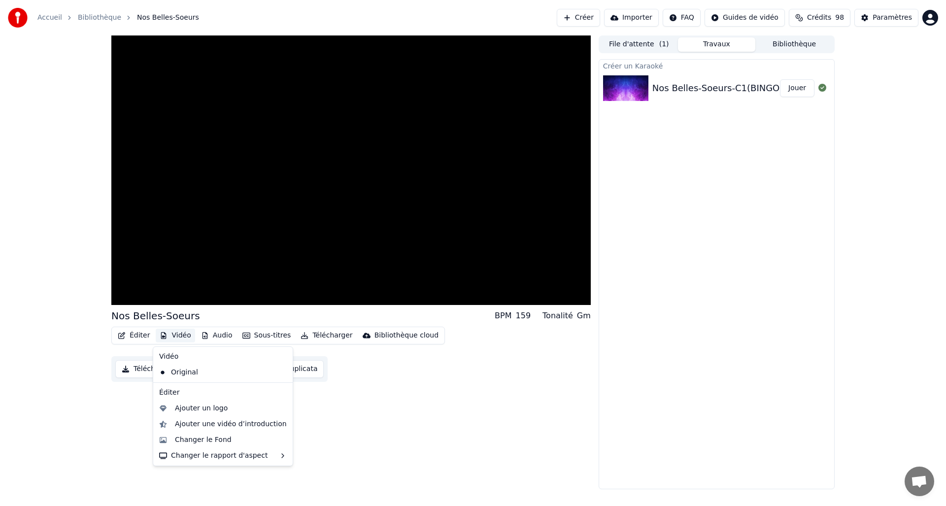
click at [169, 337] on button "Vidéo" at bounding box center [175, 336] width 39 height 14
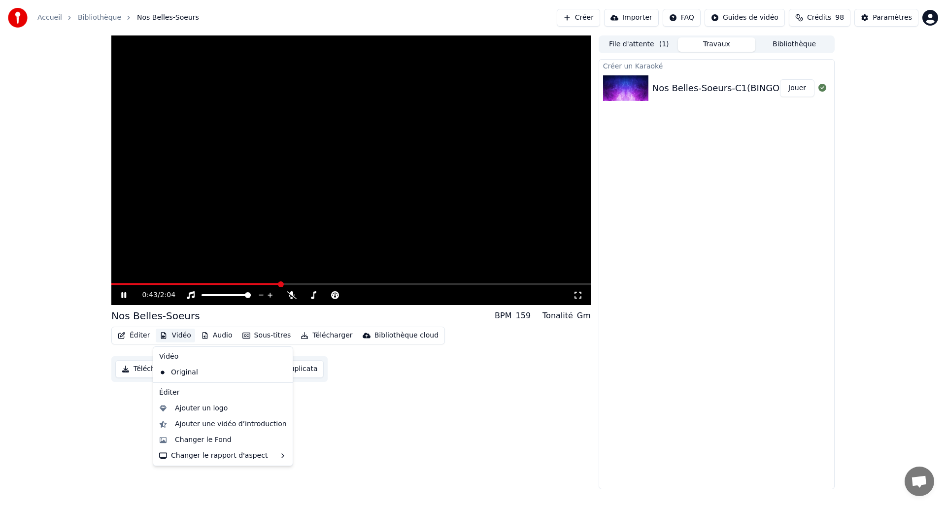
click at [239, 186] on video at bounding box center [351, 170] width 480 height 270
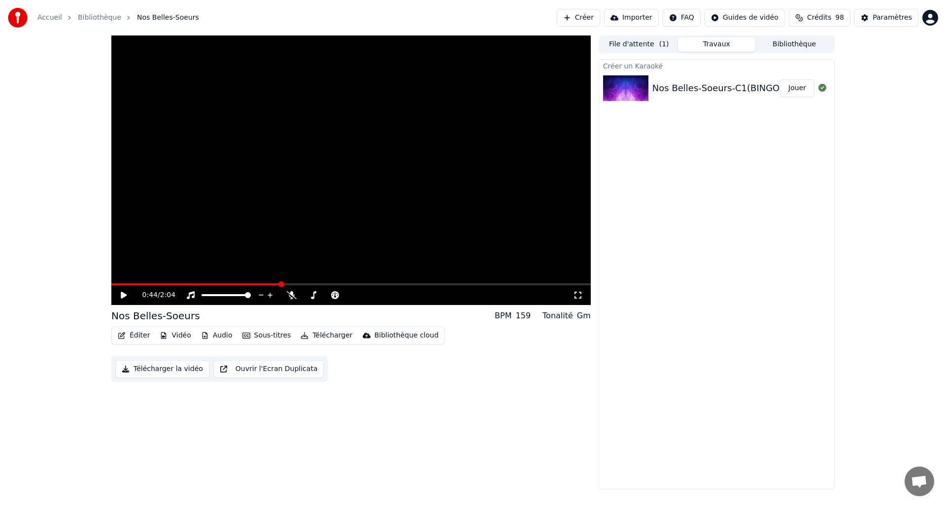
click at [723, 43] on button "Travaux" at bounding box center [717, 44] width 78 height 14
click at [791, 41] on button "Bibliothèque" at bounding box center [795, 44] width 78 height 14
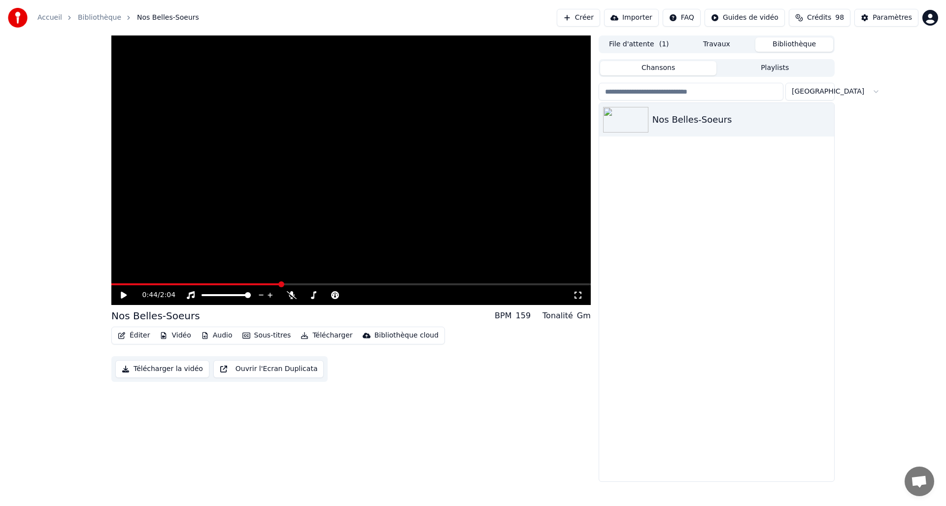
click at [705, 45] on button "Travaux" at bounding box center [717, 44] width 78 height 14
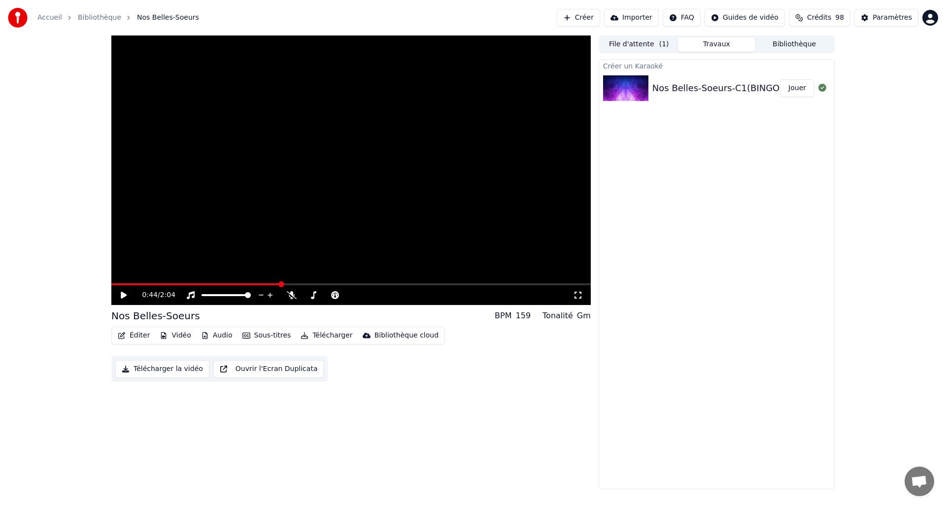
click at [805, 86] on button "Jouer" at bounding box center [797, 88] width 34 height 18
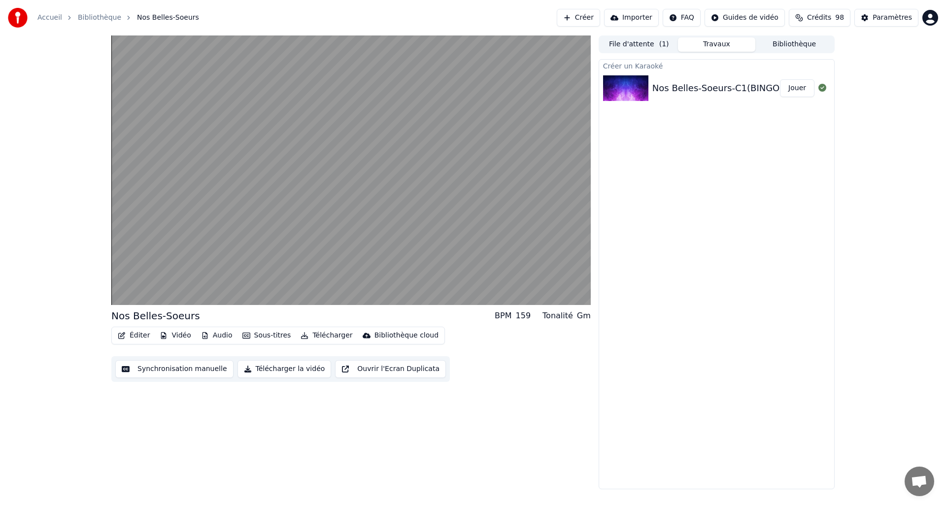
click at [803, 86] on button "Jouer" at bounding box center [797, 88] width 34 height 18
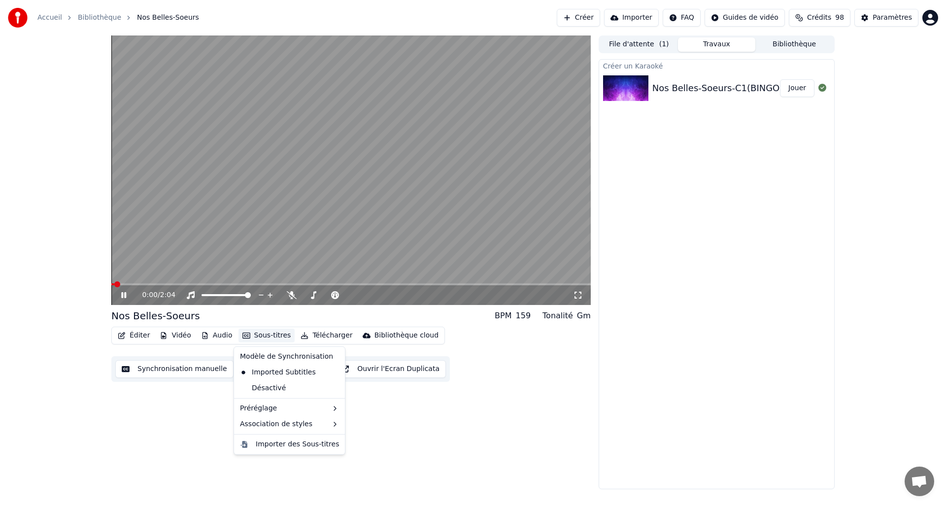
click at [241, 331] on button "Sous-titres" at bounding box center [267, 336] width 57 height 14
click at [262, 386] on div "Désactivé" at bounding box center [289, 388] width 107 height 16
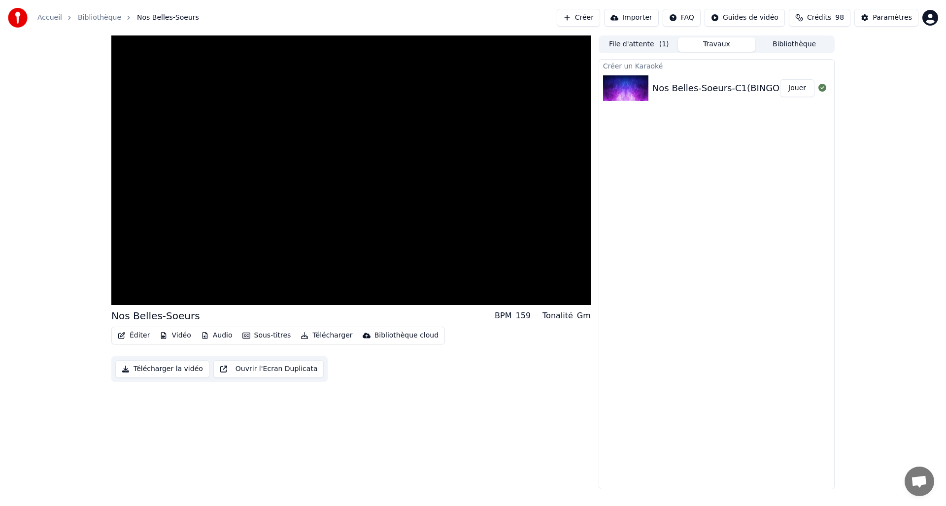
click at [263, 335] on button "Sous-titres" at bounding box center [267, 336] width 57 height 14
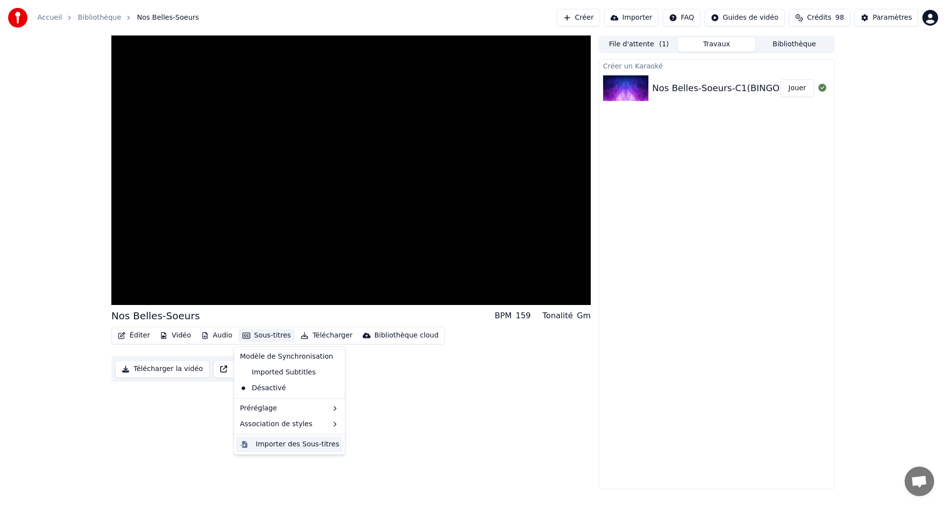
click at [277, 446] on div "Importer des Sous-titres" at bounding box center [297, 445] width 83 height 10
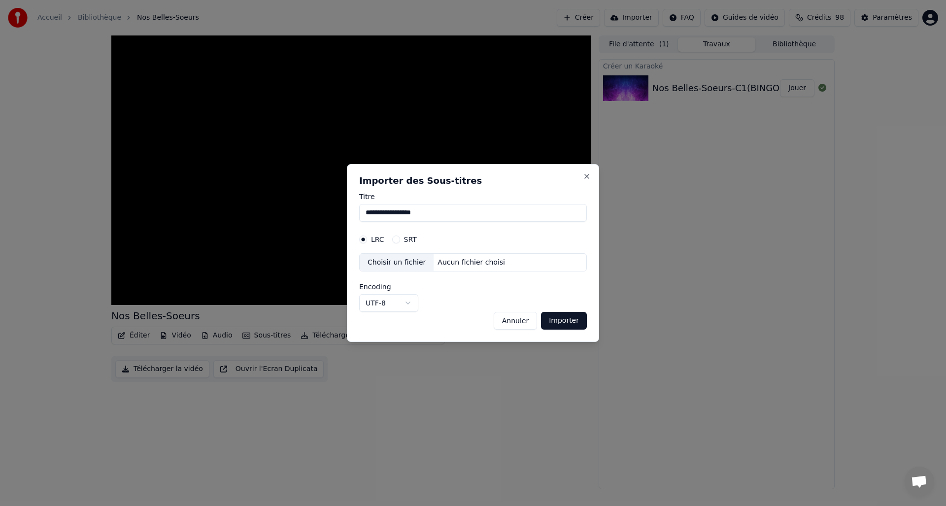
click at [385, 262] on div "Choisir un fichier" at bounding box center [397, 263] width 74 height 18
click at [397, 240] on button "SRT" at bounding box center [396, 240] width 8 height 8
click at [391, 266] on div "Choisir un fichier" at bounding box center [397, 263] width 74 height 18
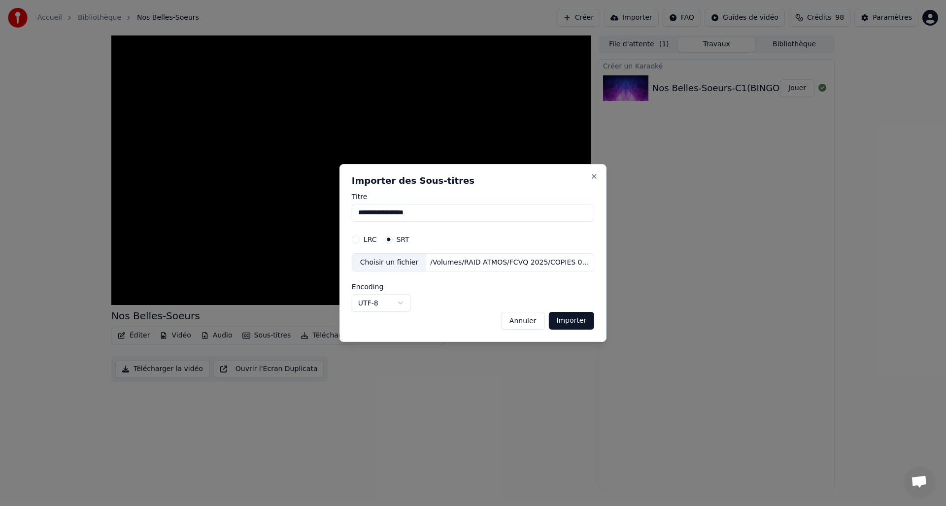
click at [571, 320] on button "Importer" at bounding box center [572, 321] width 46 height 18
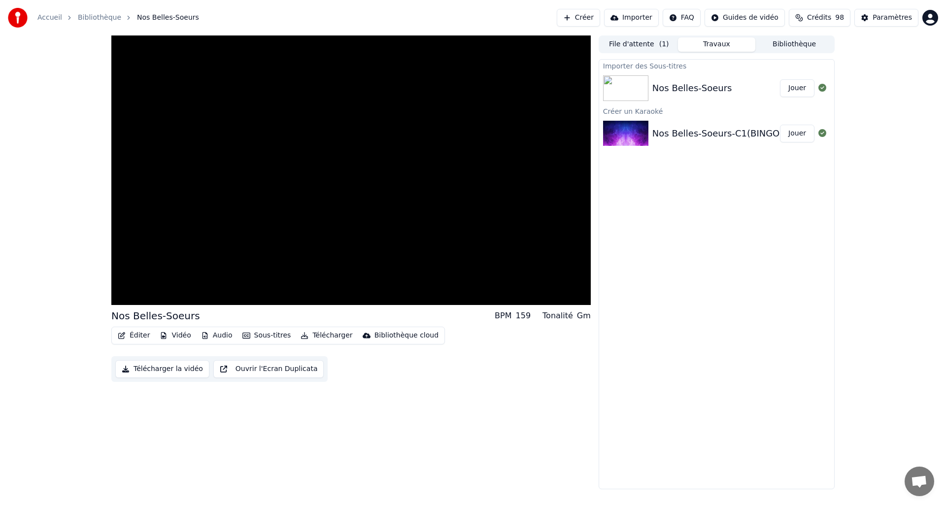
click at [324, 334] on button "Télécharger" at bounding box center [327, 336] width 60 height 14
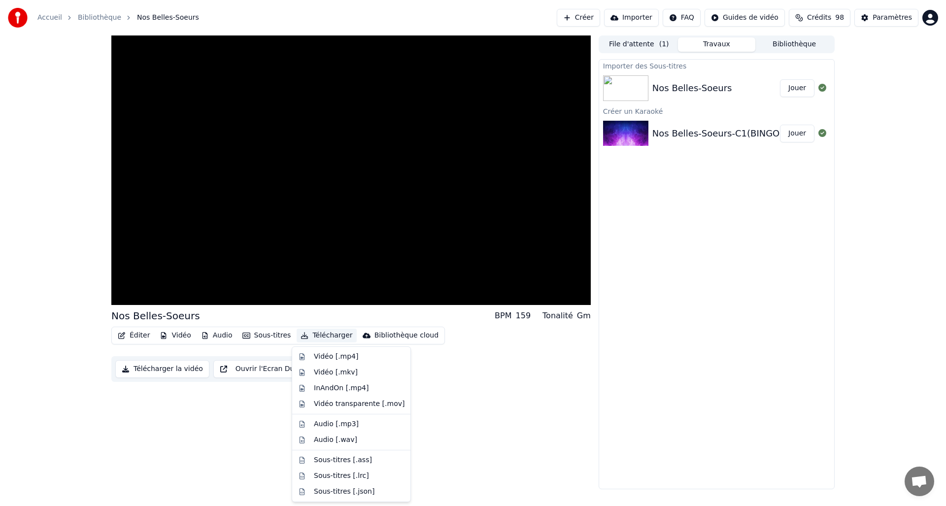
click at [324, 334] on button "Télécharger" at bounding box center [327, 336] width 60 height 14
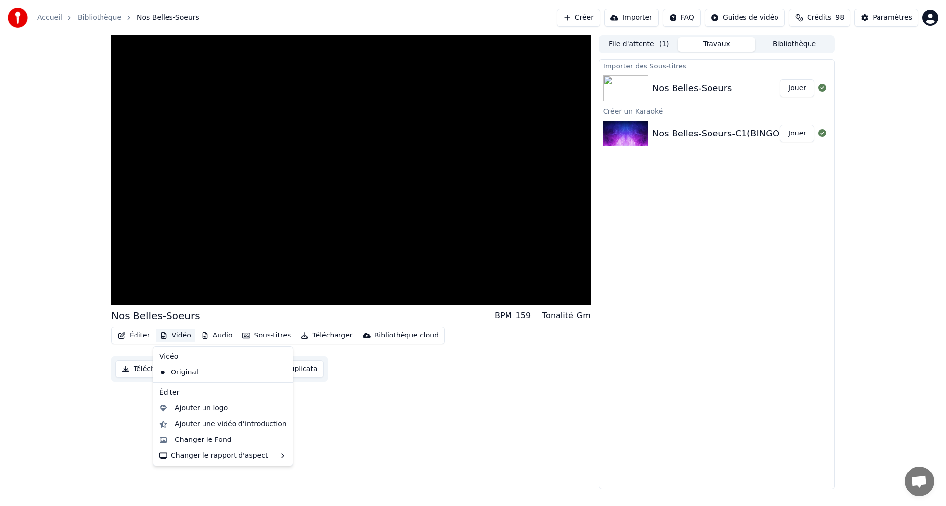
click at [163, 335] on icon "button" at bounding box center [164, 335] width 8 height 7
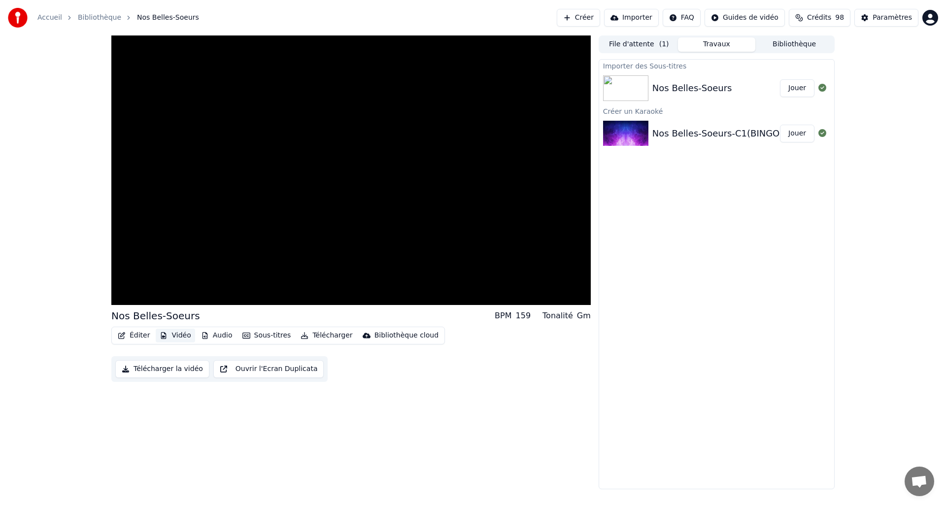
click at [164, 334] on icon "button" at bounding box center [163, 335] width 5 height 7
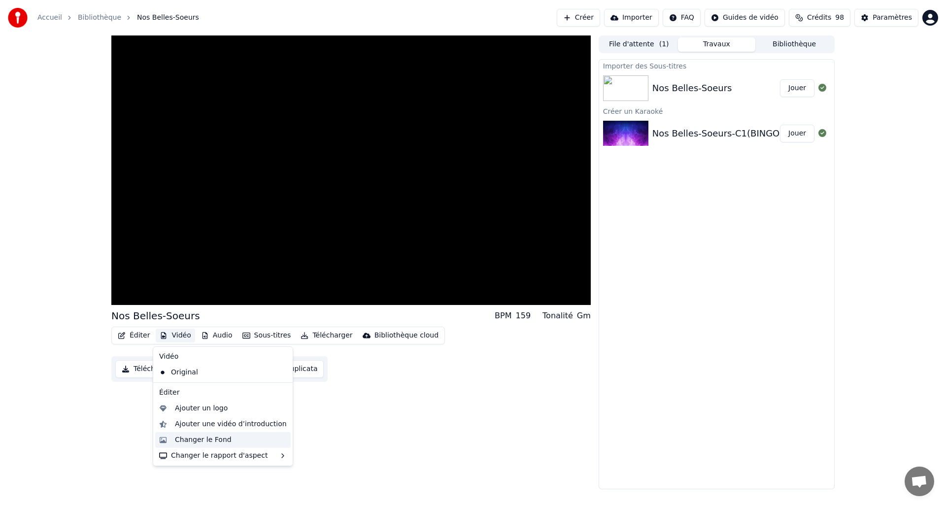
click at [195, 441] on div "Changer le Fond" at bounding box center [203, 440] width 57 height 10
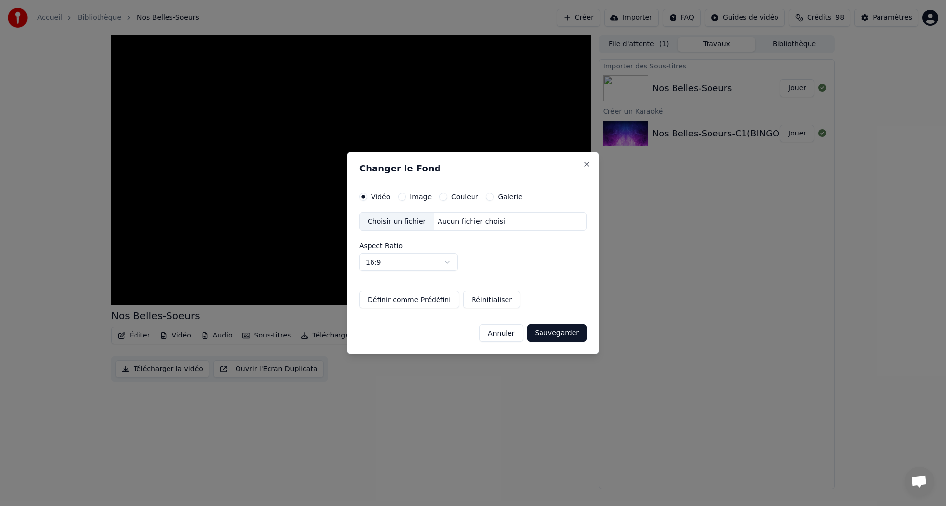
click at [384, 219] on div "Choisir un fichier" at bounding box center [397, 222] width 74 height 18
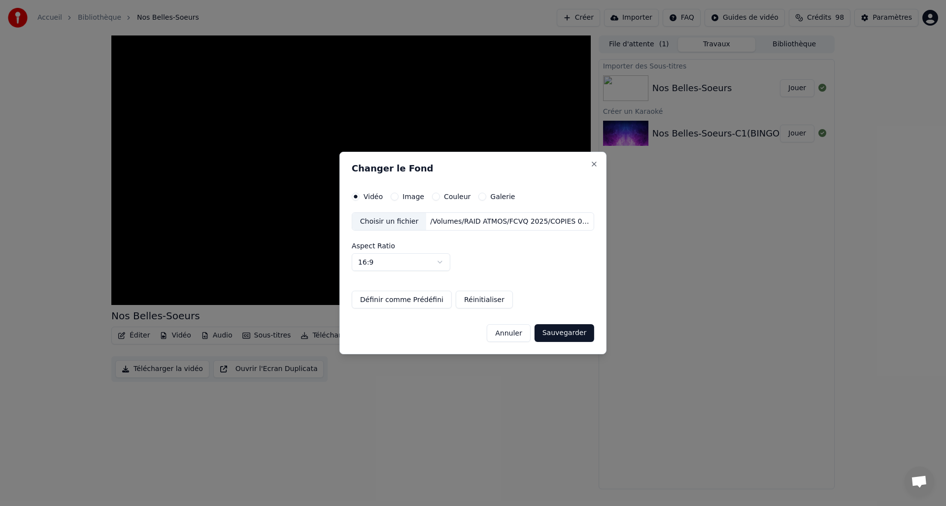
click at [560, 334] on button "Sauvegarder" at bounding box center [565, 333] width 60 height 18
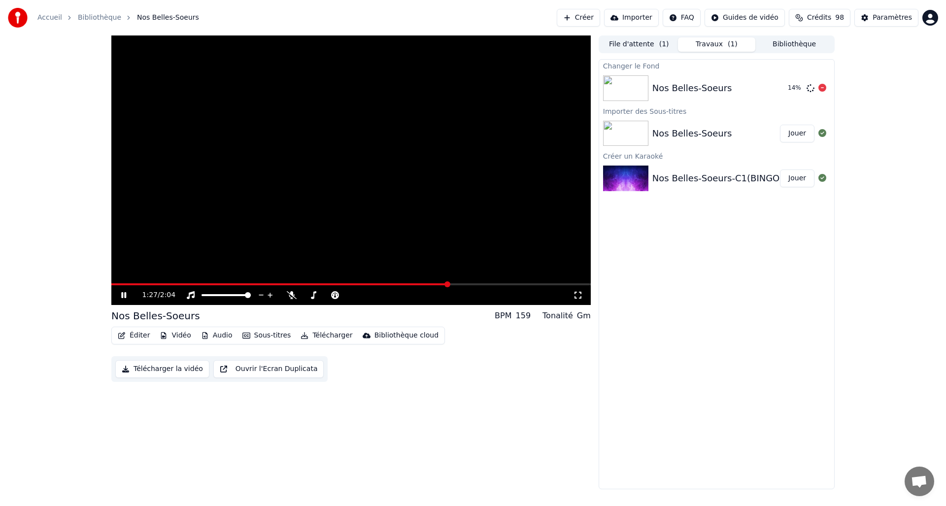
click at [621, 92] on img at bounding box center [625, 88] width 45 height 26
click at [698, 93] on div "Nos Belles-Soeurs" at bounding box center [693, 88] width 80 height 14
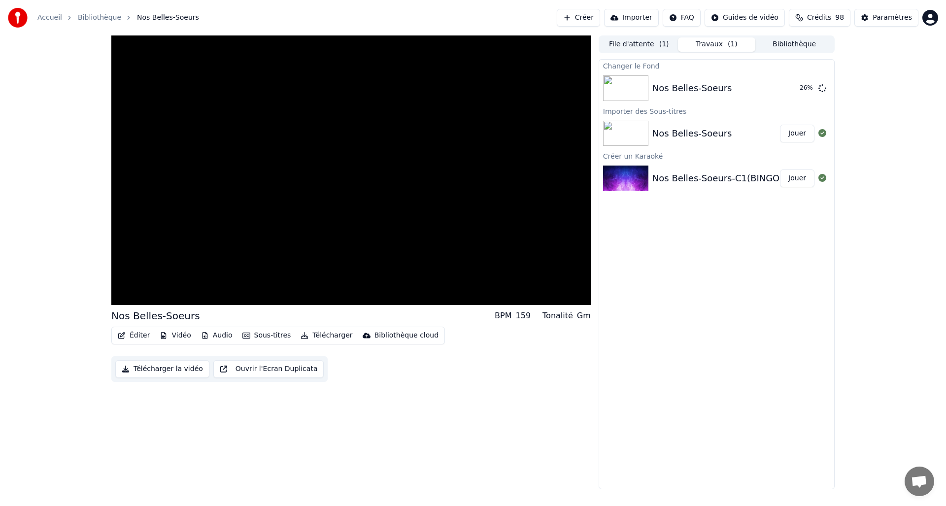
click at [794, 136] on button "Jouer" at bounding box center [797, 134] width 34 height 18
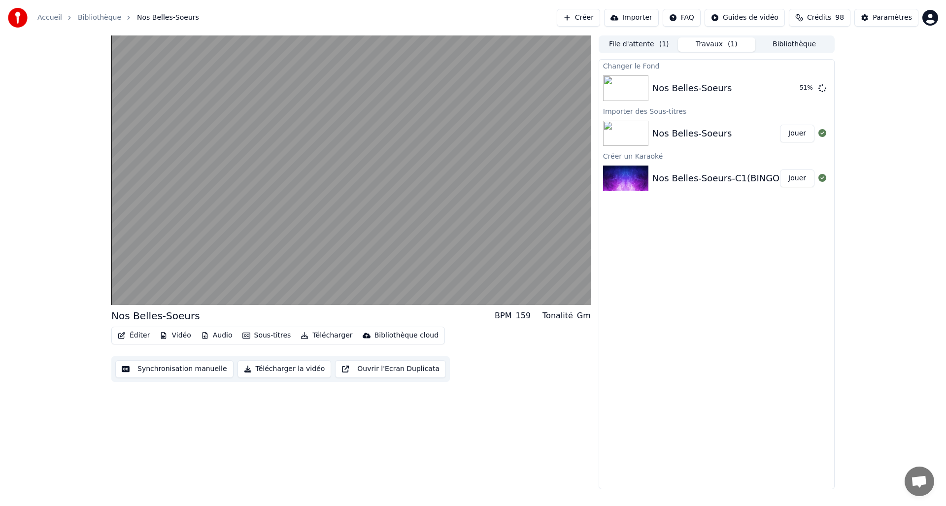
click at [801, 178] on button "Jouer" at bounding box center [797, 179] width 34 height 18
click at [729, 92] on div "Nos Belles-Soeurs" at bounding box center [717, 88] width 128 height 14
click at [800, 88] on button "Jouer" at bounding box center [797, 88] width 34 height 18
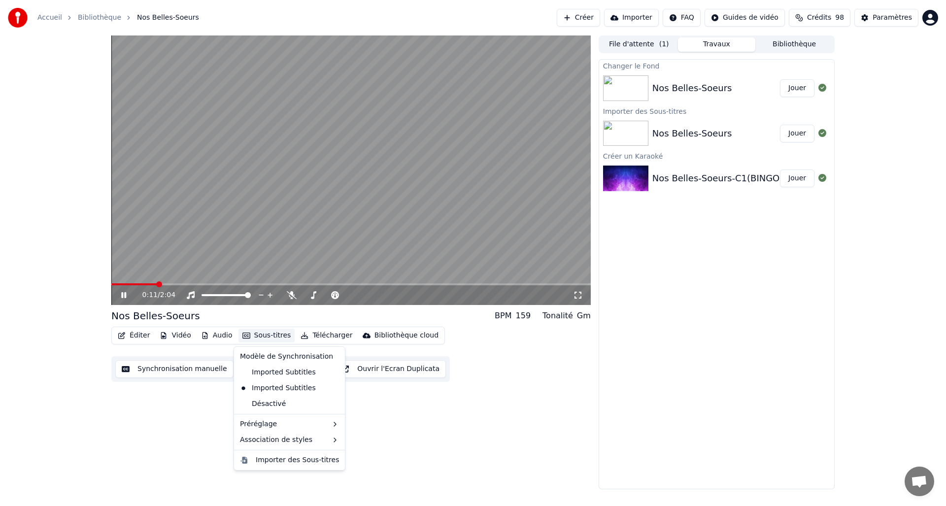
click at [242, 332] on icon "button" at bounding box center [246, 335] width 8 height 7
click at [272, 401] on div "Désactivé" at bounding box center [289, 404] width 107 height 16
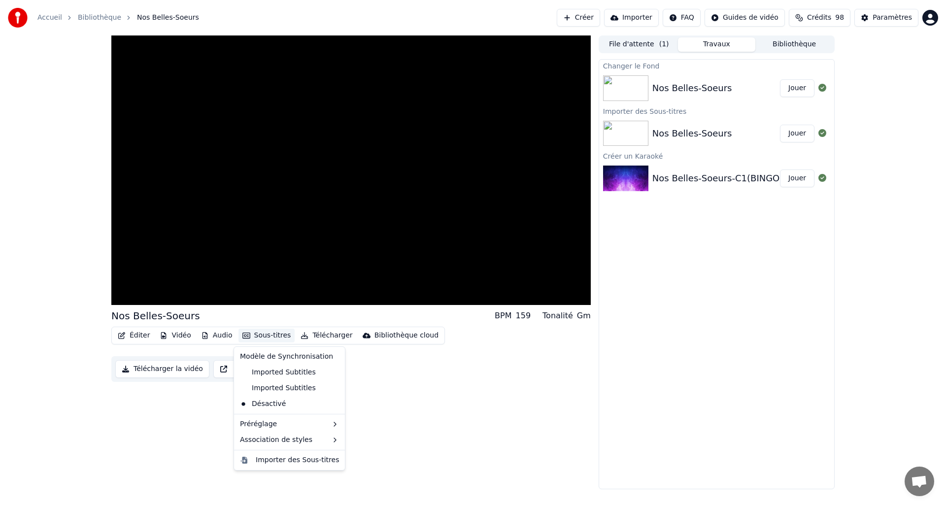
click at [251, 335] on button "Sous-titres" at bounding box center [267, 336] width 57 height 14
click at [132, 335] on button "Éditer" at bounding box center [134, 336] width 40 height 14
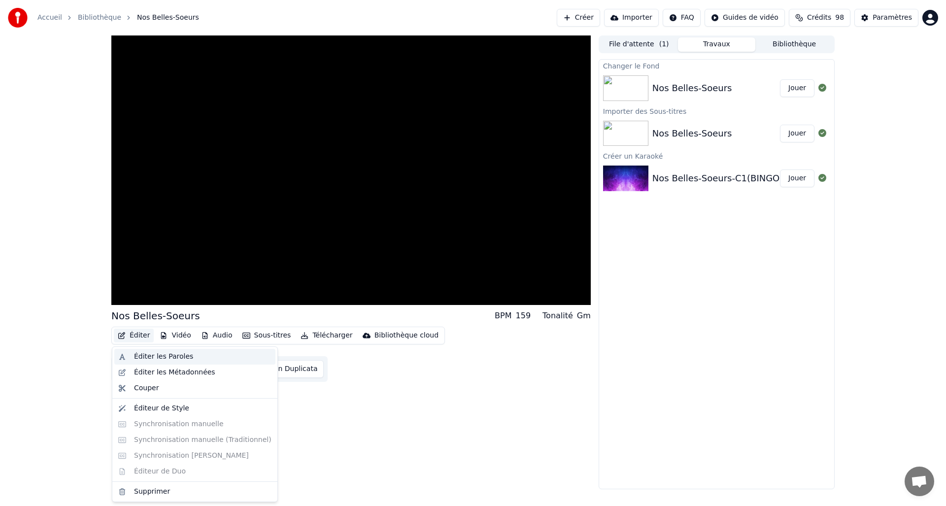
click at [139, 357] on div "Éditer les Paroles" at bounding box center [163, 357] width 59 height 10
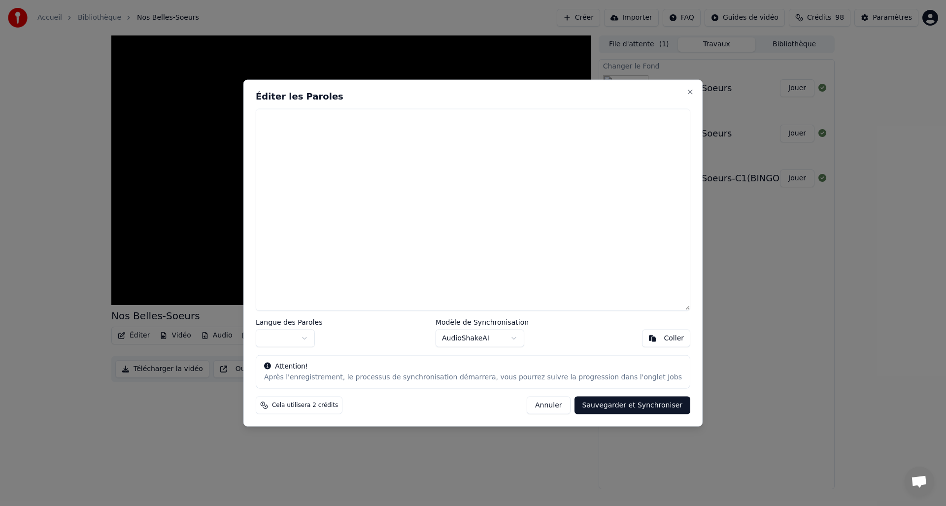
click at [513, 337] on body "Accueil Bibliothèque Nos Belles-Soeurs Créer Importer FAQ Guides de vidéo Crédi…" at bounding box center [473, 253] width 946 height 506
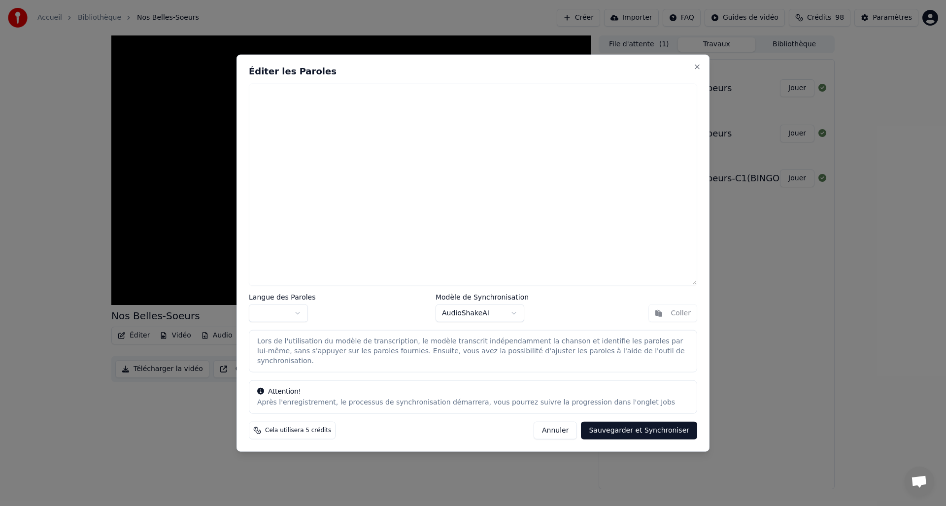
click at [294, 319] on body "Accueil Bibliothèque Nos Belles-Soeurs Créer Importer FAQ Guides de vidéo Crédi…" at bounding box center [473, 253] width 946 height 506
click at [644, 422] on button "Sauvegarder et Synchroniser" at bounding box center [639, 431] width 116 height 18
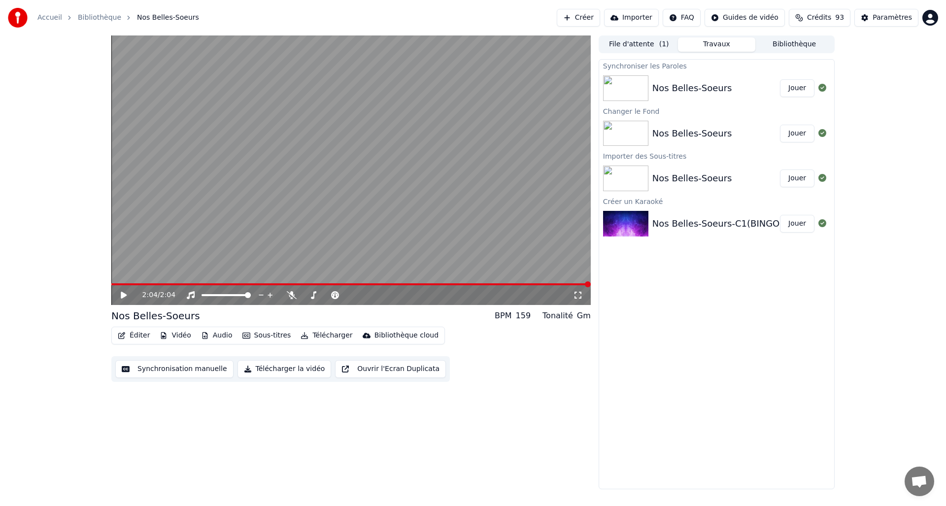
click at [125, 294] on icon at bounding box center [124, 295] width 6 height 7
click at [126, 297] on icon at bounding box center [130, 295] width 23 height 8
click at [133, 332] on button "Éditer" at bounding box center [134, 336] width 40 height 14
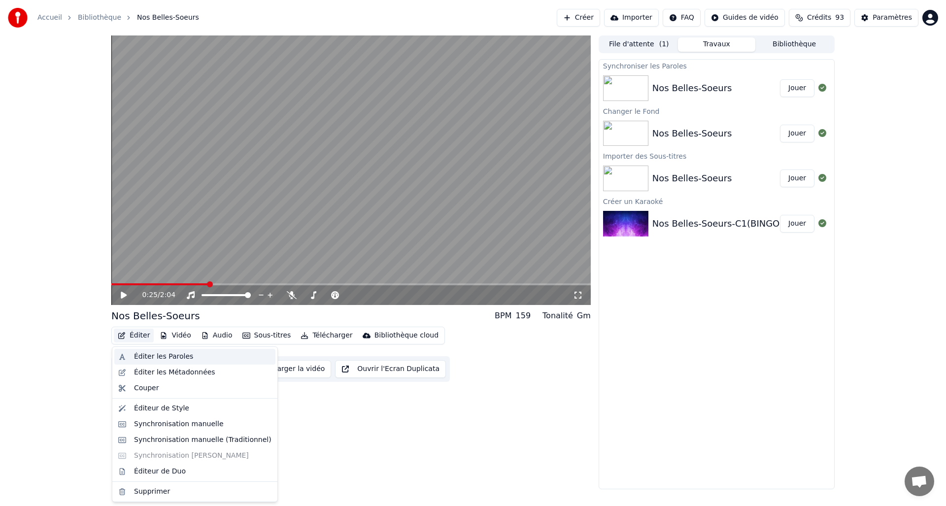
click at [137, 353] on div "Éditer les Paroles" at bounding box center [163, 357] width 59 height 10
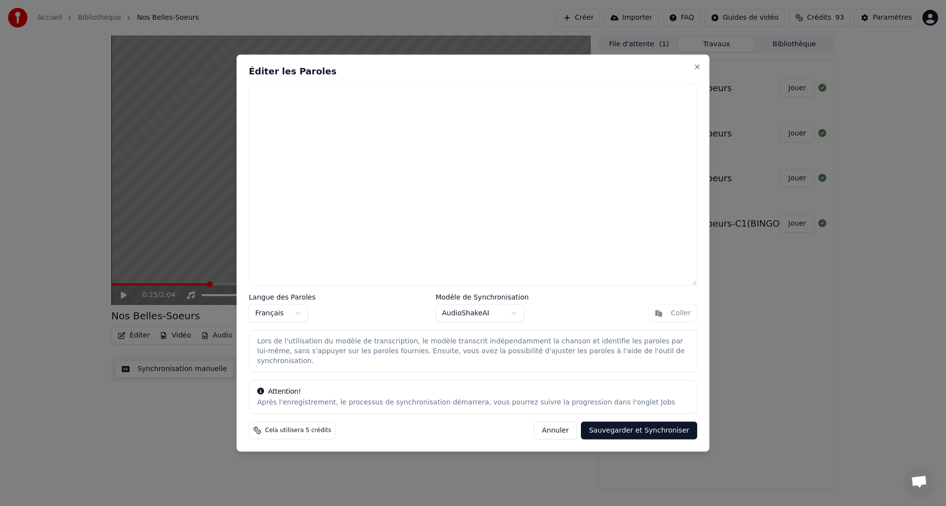
click at [563, 426] on button "Annuler" at bounding box center [555, 431] width 43 height 18
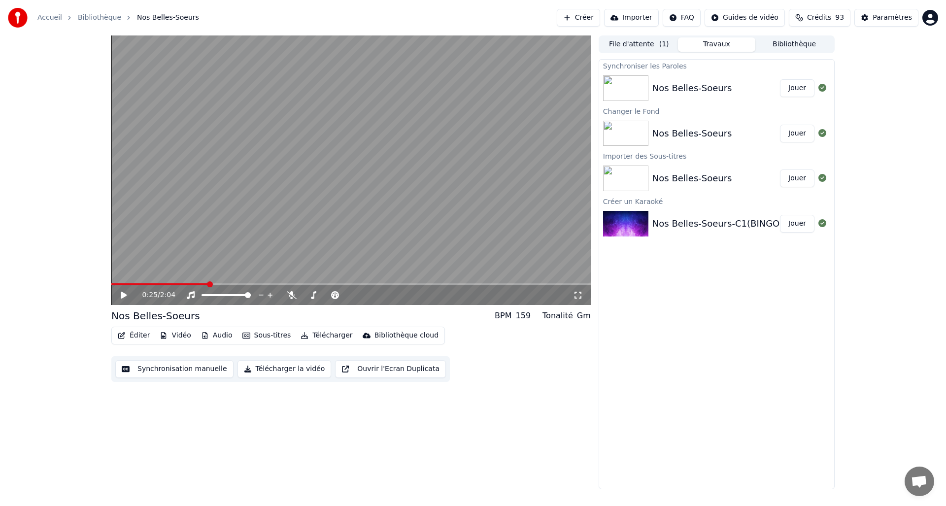
click at [133, 332] on button "Éditer" at bounding box center [134, 336] width 40 height 14
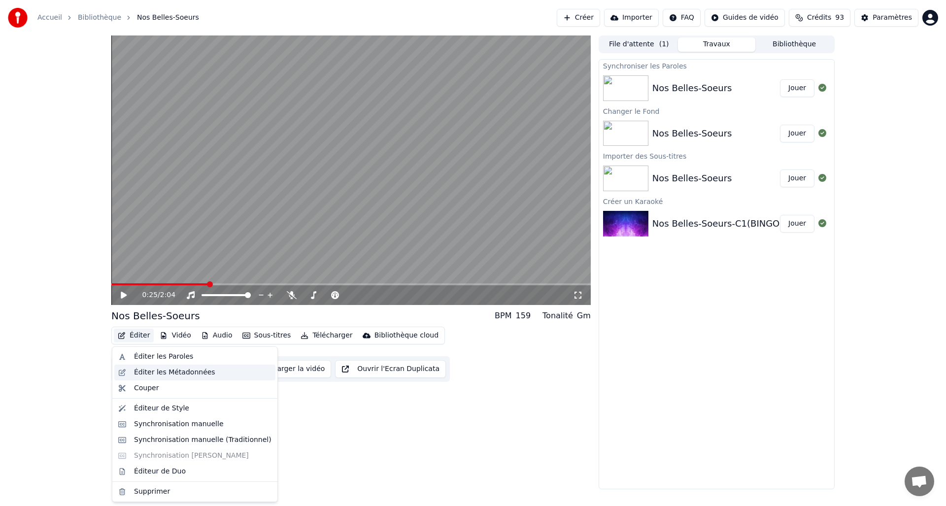
click at [147, 372] on div "Éditer les Métadonnées" at bounding box center [174, 373] width 81 height 10
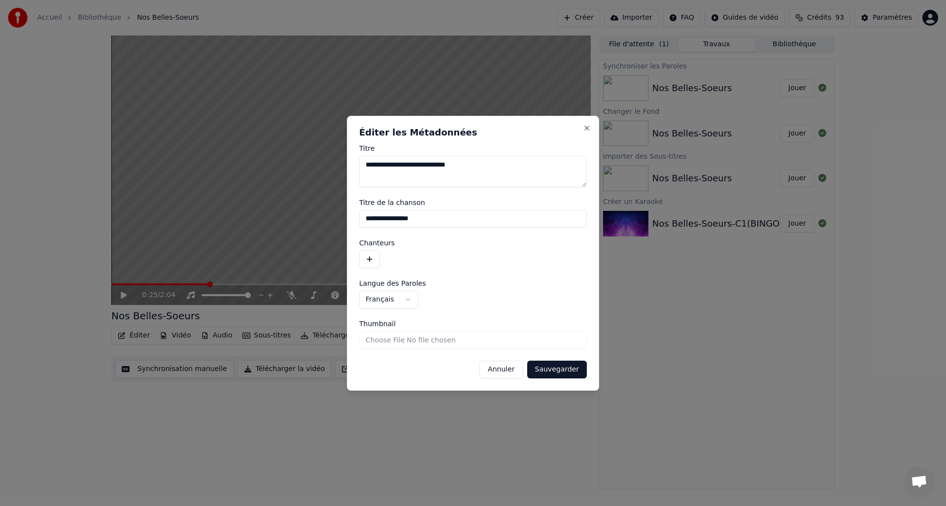
click at [511, 370] on button "Annuler" at bounding box center [501, 370] width 43 height 18
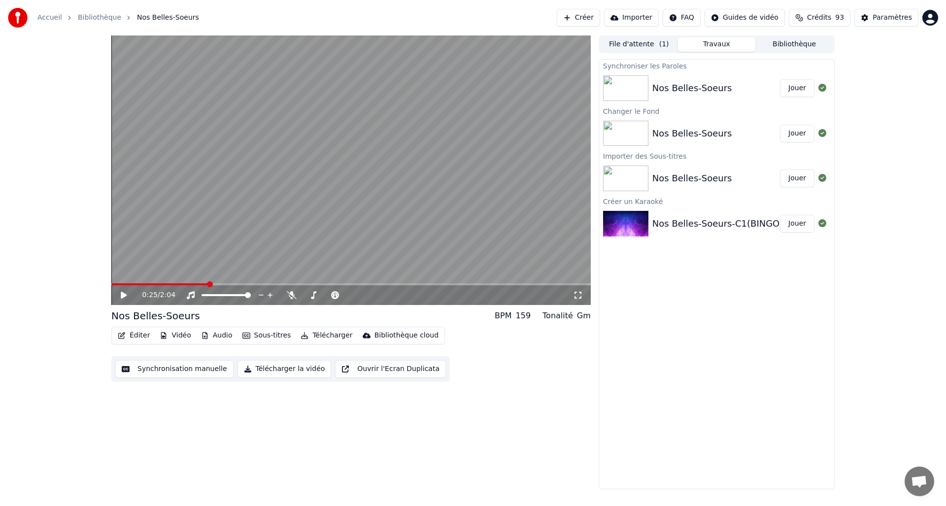
click at [118, 335] on icon "button" at bounding box center [121, 335] width 7 height 7
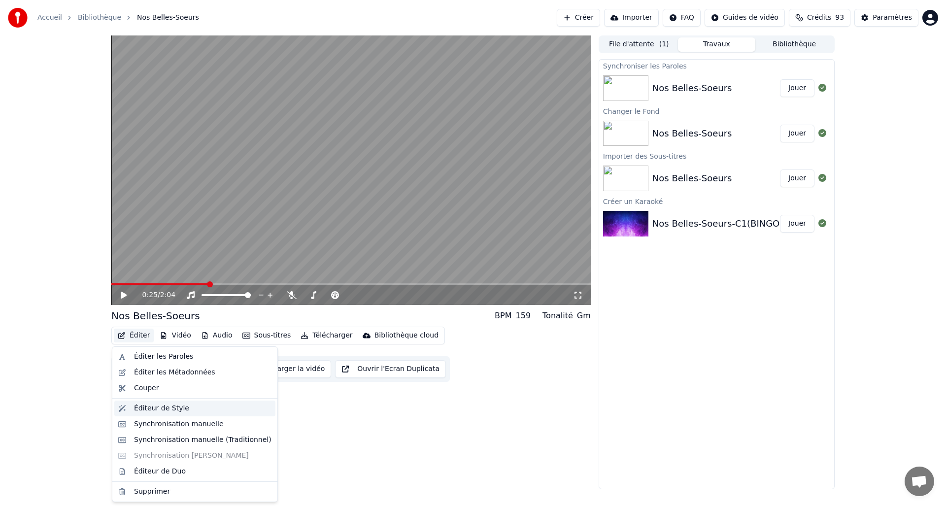
click at [176, 412] on div "Éditeur de Style" at bounding box center [161, 409] width 55 height 10
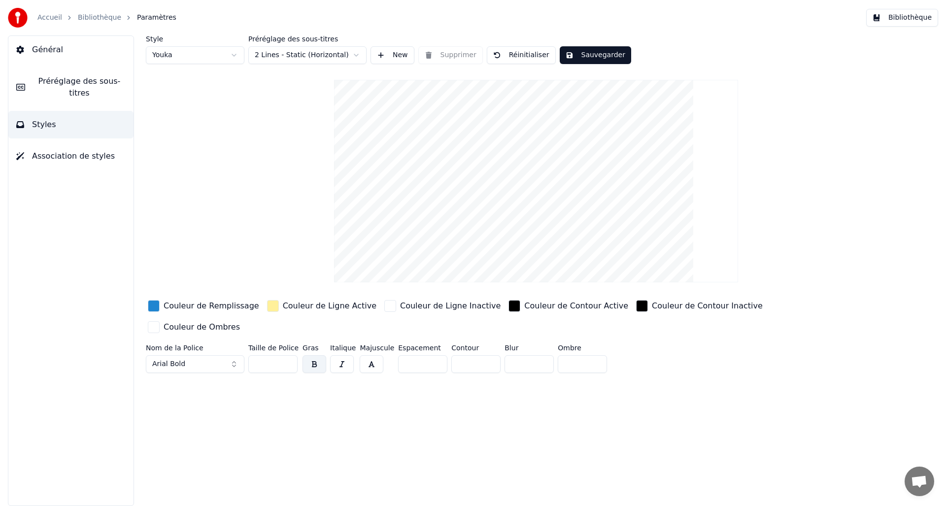
click at [81, 84] on span "Préréglage des sous-titres" at bounding box center [79, 87] width 93 height 24
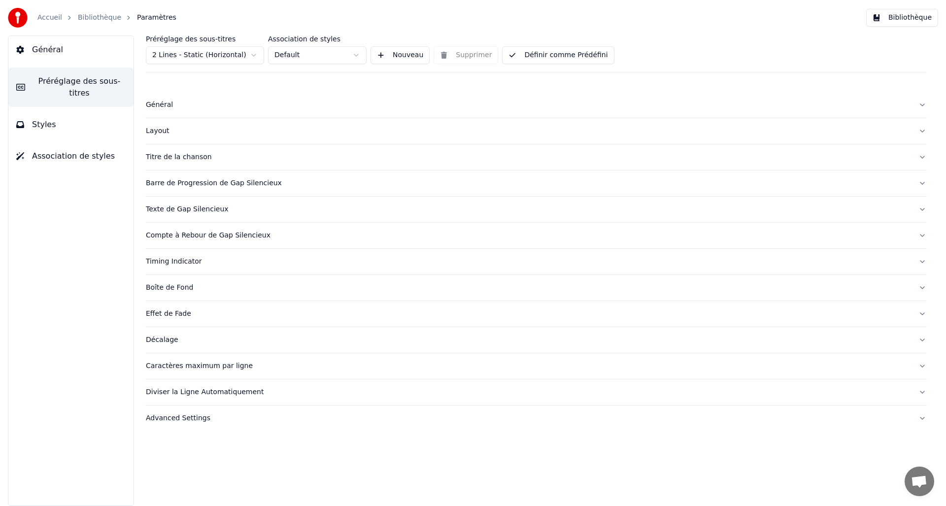
click at [36, 49] on span "Général" at bounding box center [47, 50] width 31 height 12
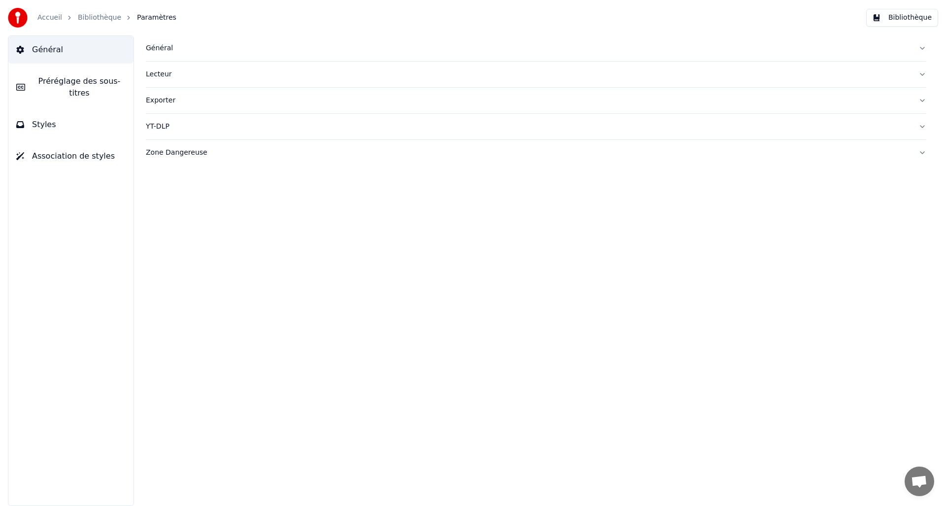
click at [110, 10] on div "Accueil Bibliothèque Paramètres" at bounding box center [92, 18] width 169 height 20
click at [105, 19] on link "Bibliothèque" at bounding box center [99, 18] width 43 height 10
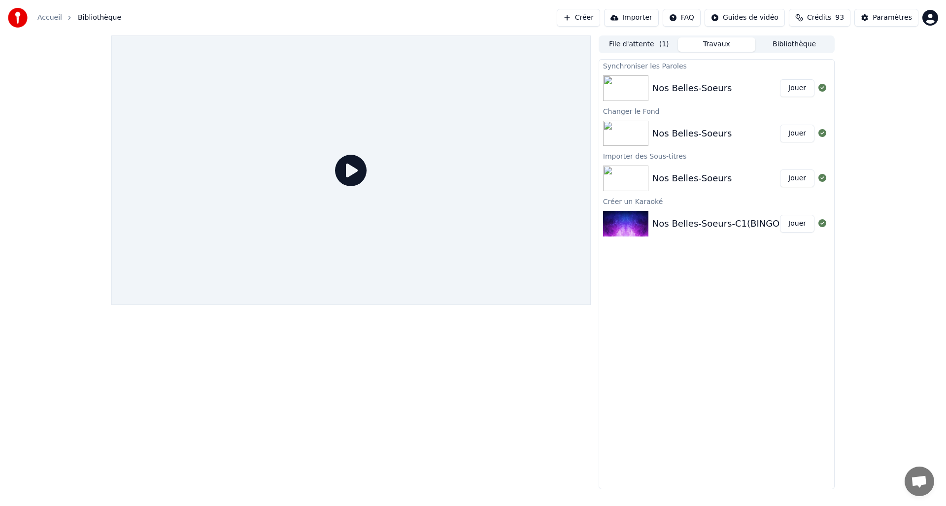
click at [797, 88] on button "Jouer" at bounding box center [797, 88] width 34 height 18
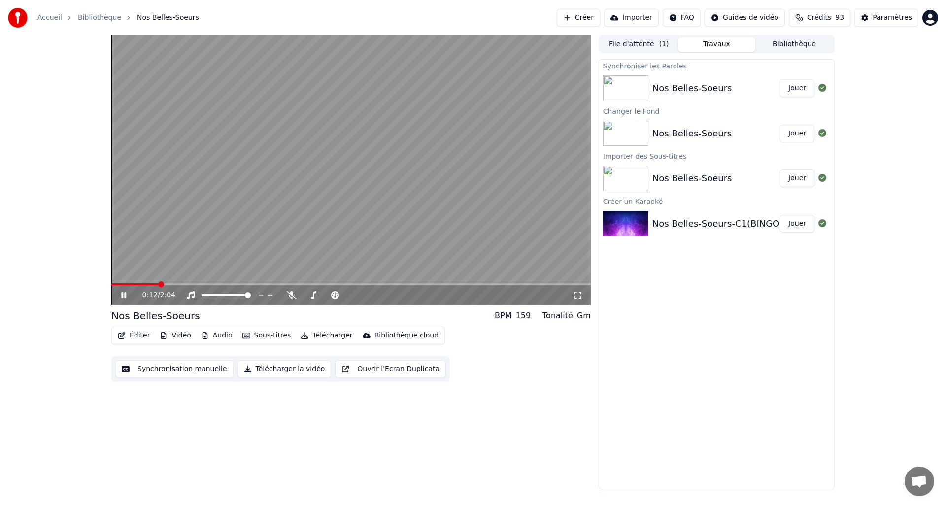
click at [385, 367] on button "Ouvrir l'Ecran Duplicata" at bounding box center [390, 369] width 111 height 18
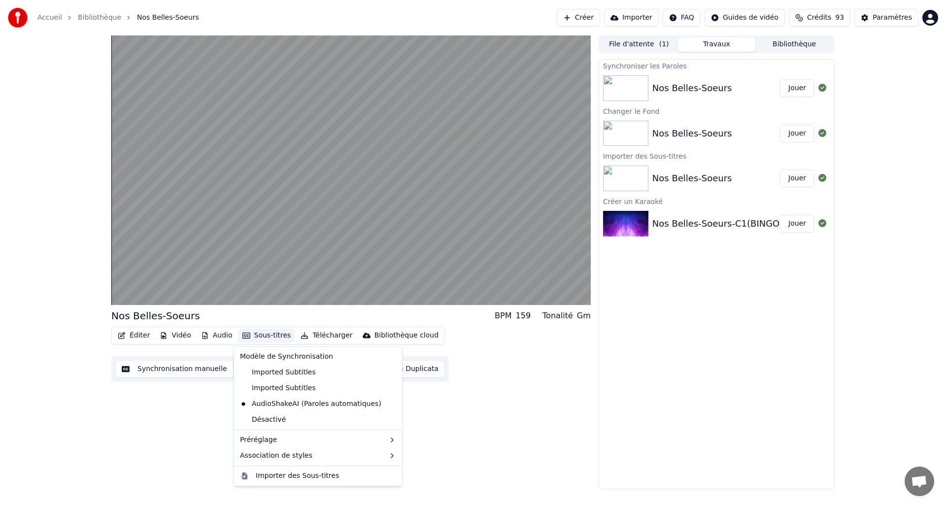
click at [262, 334] on button "Sous-titres" at bounding box center [267, 336] width 57 height 14
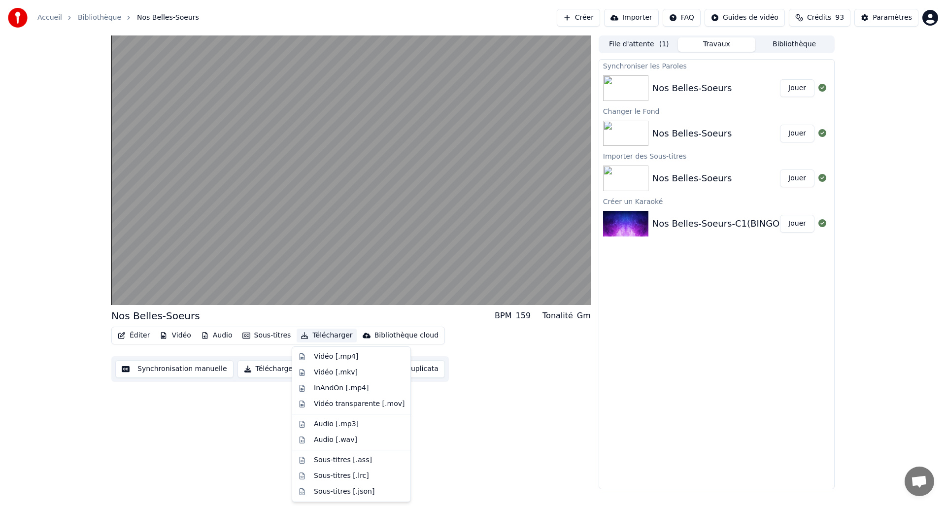
click at [321, 337] on button "Télécharger" at bounding box center [327, 336] width 60 height 14
click at [355, 461] on div "Sous-titres [.ass]" at bounding box center [343, 460] width 58 height 10
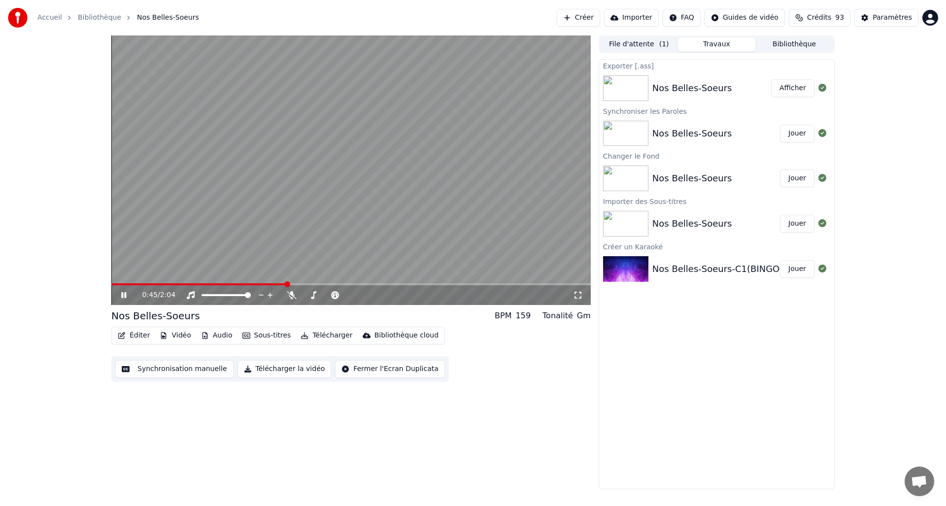
click at [789, 87] on button "Afficher" at bounding box center [792, 88] width 43 height 18
click at [590, 15] on button "Créer" at bounding box center [578, 18] width 43 height 18
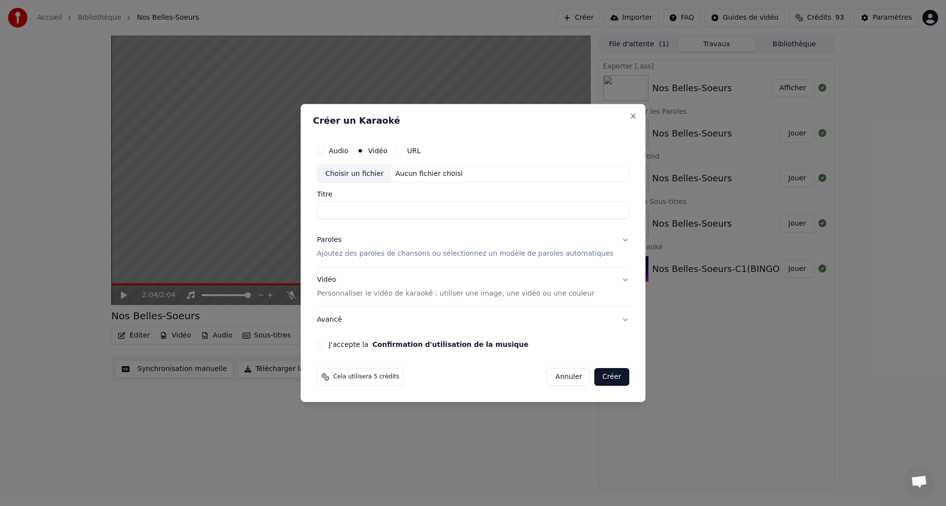
click at [373, 209] on input "Titre" at bounding box center [473, 211] width 312 height 18
type input "*"
type input "**********"
click at [381, 256] on p "Ajoutez des paroles de chansons ou sélectionnez un modèle de paroles automatiqu…" at bounding box center [465, 254] width 297 height 10
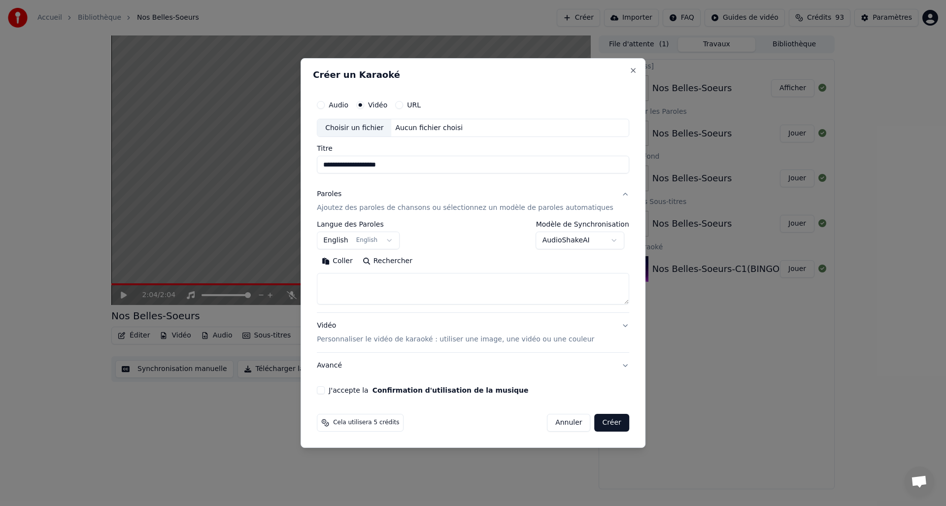
click at [573, 241] on body "**********" at bounding box center [473, 253] width 946 height 506
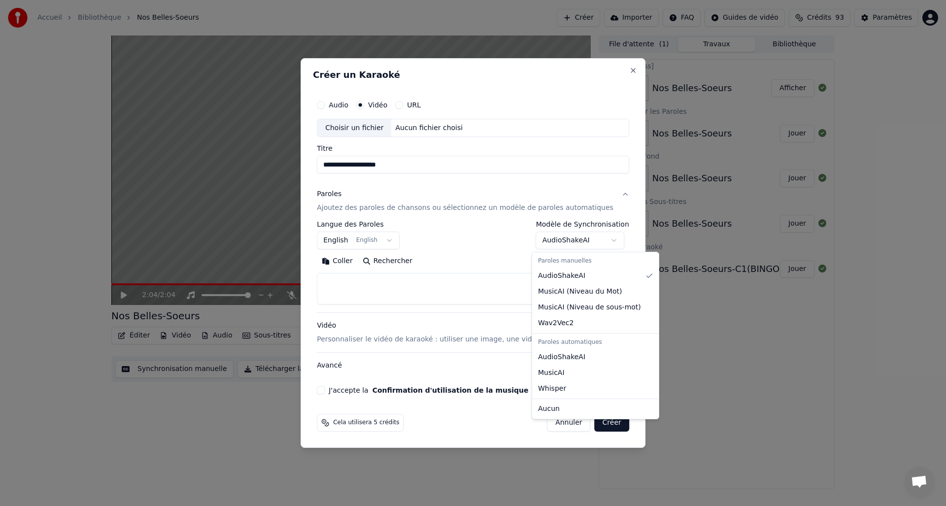
select select "****"
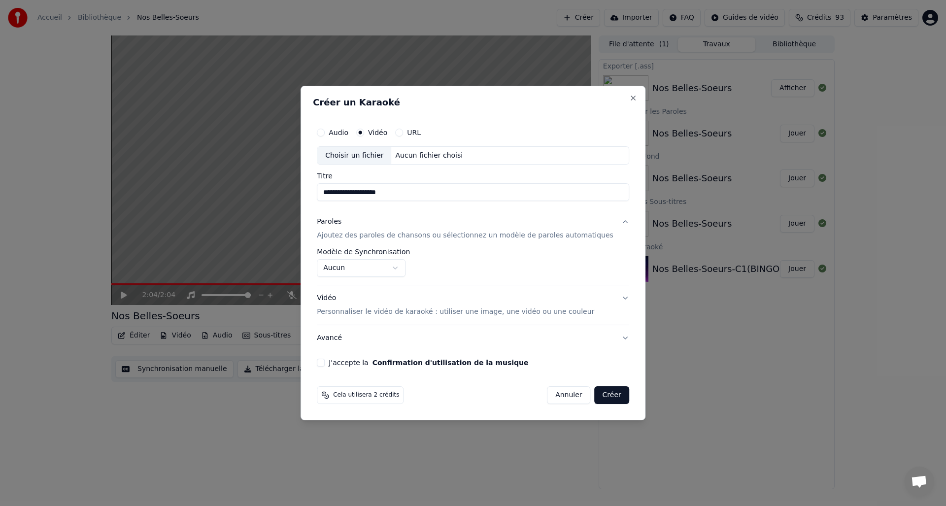
click at [616, 298] on button "Vidéo Personnaliser le vidéo de karaoké : utiliser une image, une vidéo ou une …" at bounding box center [473, 305] width 312 height 39
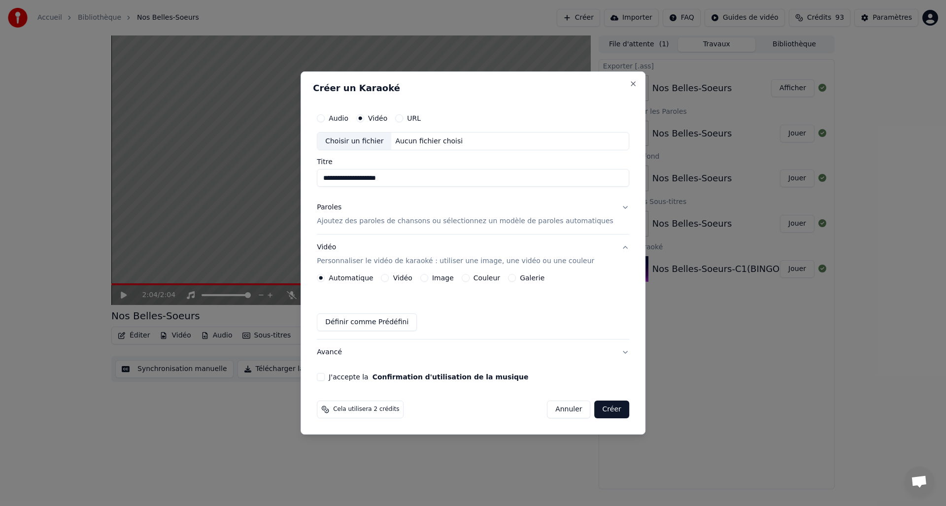
click at [470, 277] on button "Couleur" at bounding box center [466, 278] width 8 height 8
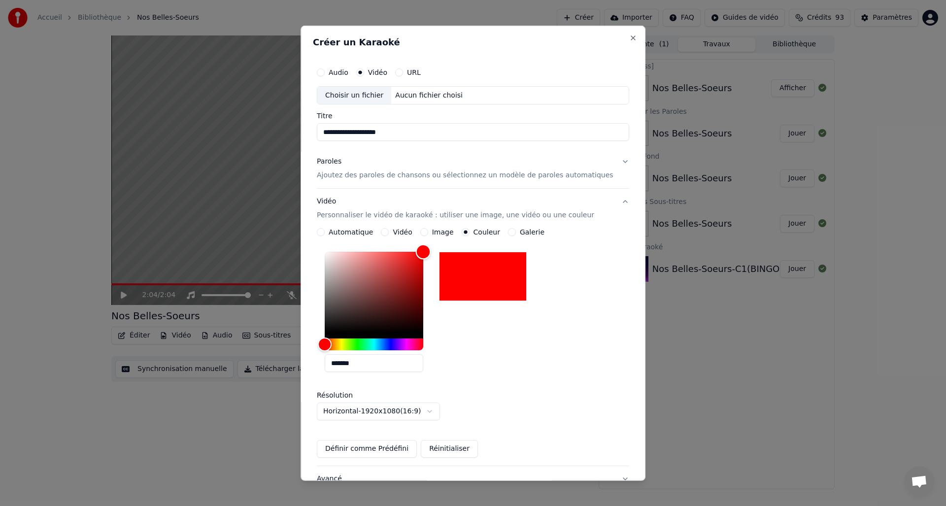
drag, startPoint x: 332, startPoint y: 329, endPoint x: 478, endPoint y: 209, distance: 188.8
click at [478, 209] on div "**********" at bounding box center [473, 327] width 312 height 277
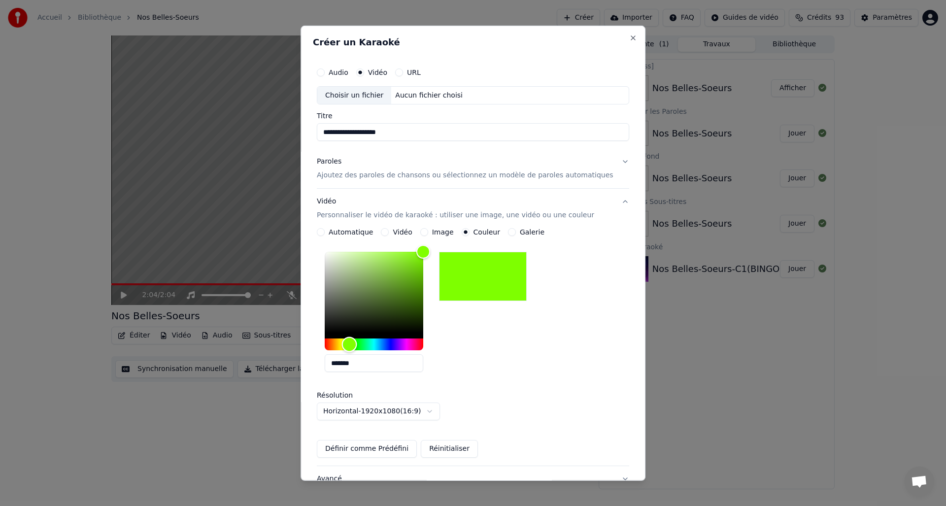
type input "*******"
drag, startPoint x: 332, startPoint y: 345, endPoint x: 356, endPoint y: 347, distance: 23.7
click at [356, 347] on div "Hue" at bounding box center [350, 344] width 15 height 15
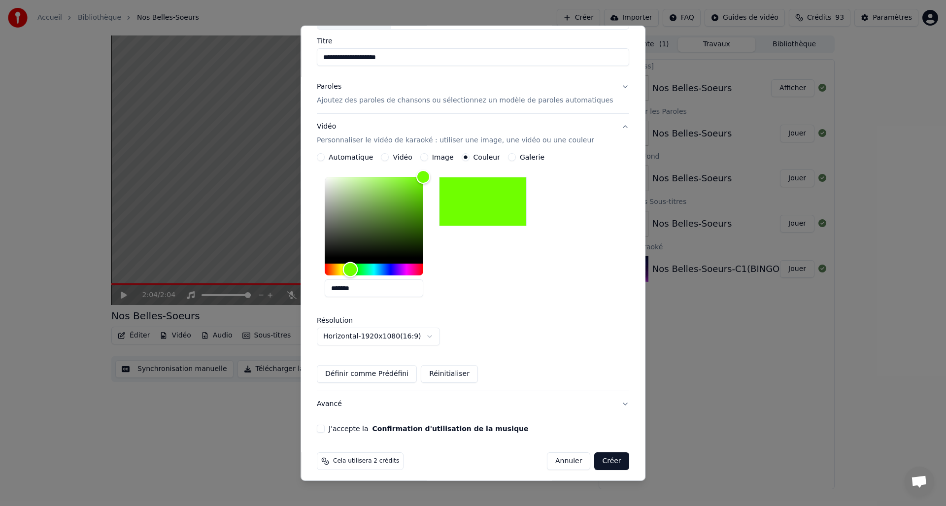
scroll to position [80, 0]
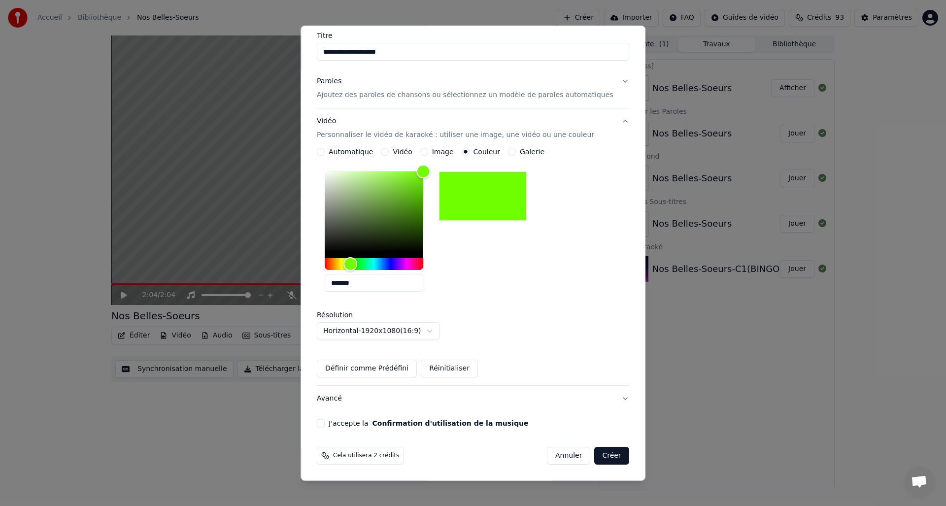
click at [325, 423] on button "J'accepte la Confirmation d'utilisation de la musique" at bounding box center [321, 423] width 8 height 8
click at [610, 454] on button "Créer" at bounding box center [612, 456] width 34 height 18
click at [607, 458] on button "Créer" at bounding box center [612, 456] width 34 height 18
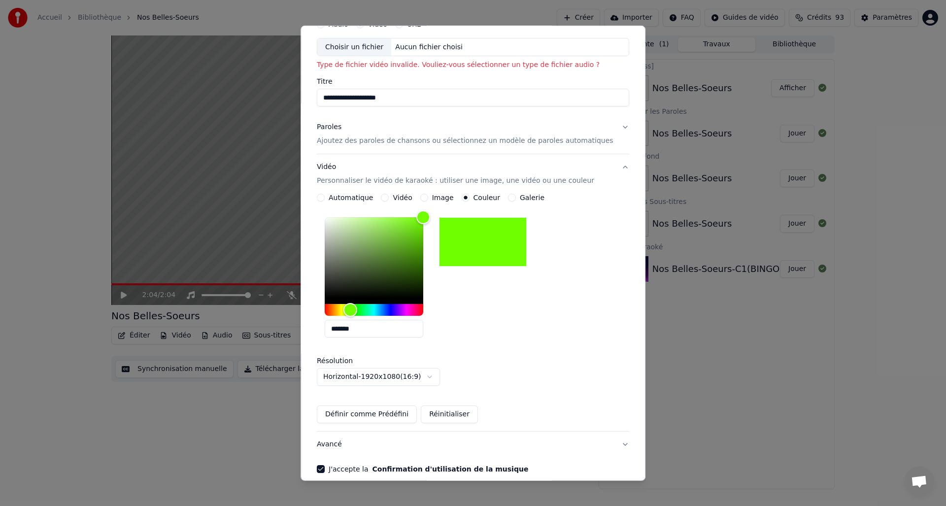
scroll to position [0, 0]
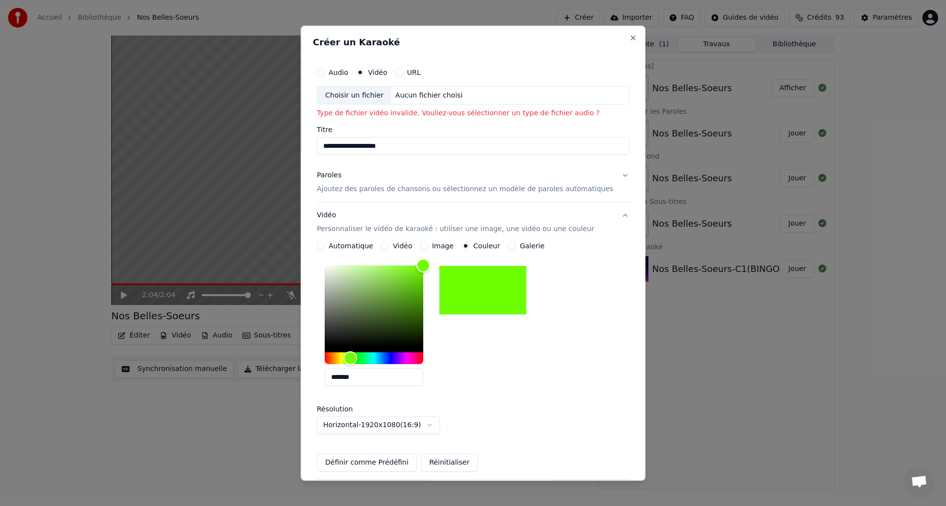
click at [366, 99] on div "Choisir un fichier" at bounding box center [354, 95] width 74 height 18
type input "**********"
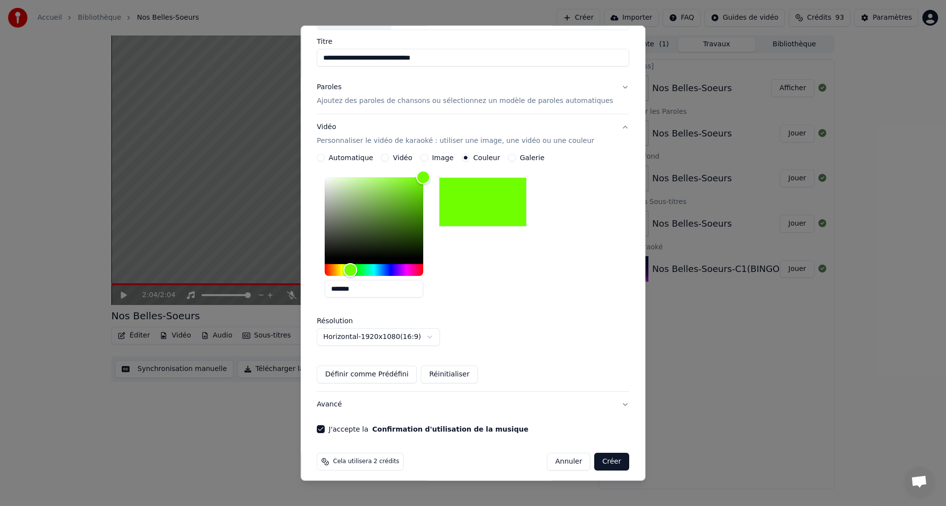
scroll to position [80, 0]
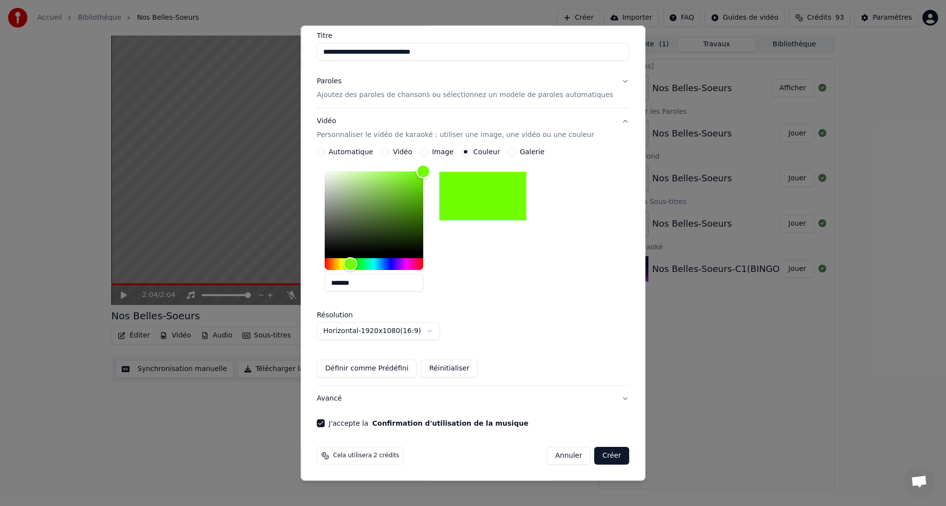
click at [597, 455] on button "Créer" at bounding box center [612, 456] width 34 height 18
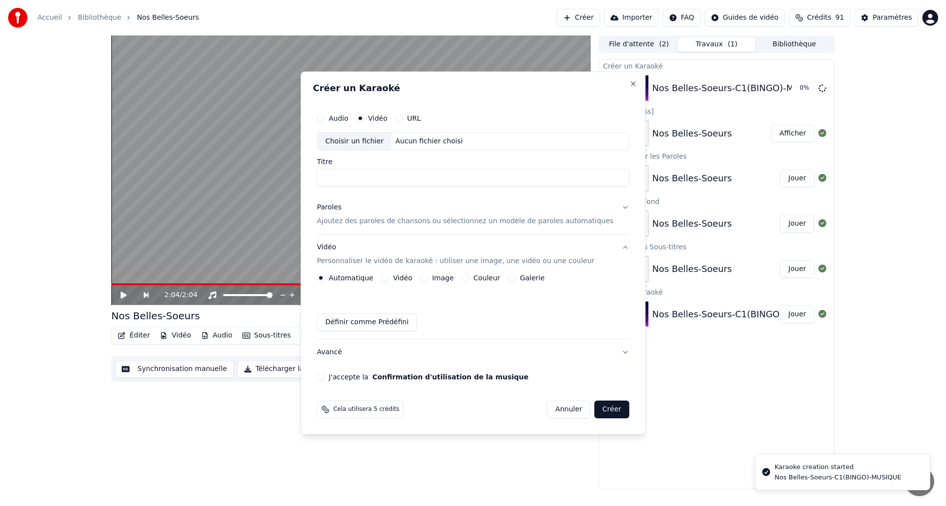
scroll to position [0, 0]
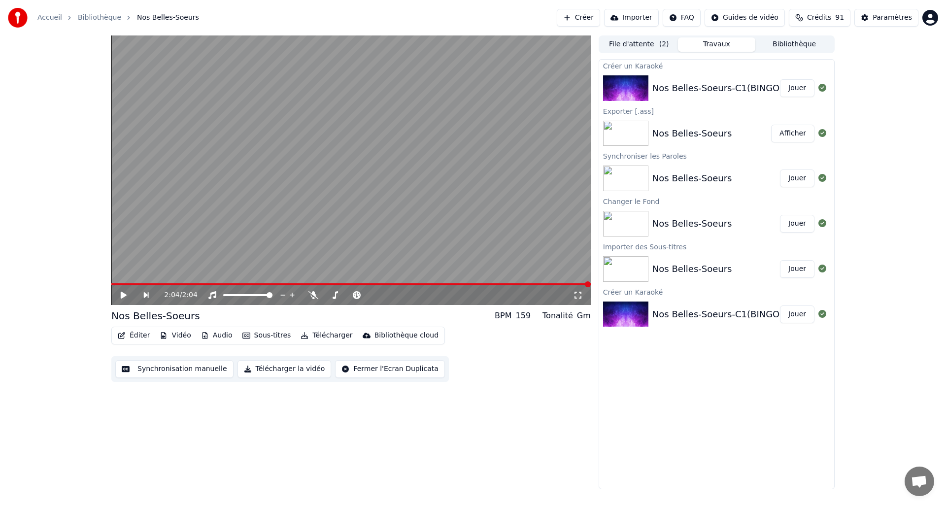
click at [801, 87] on button "Jouer" at bounding box center [797, 88] width 34 height 18
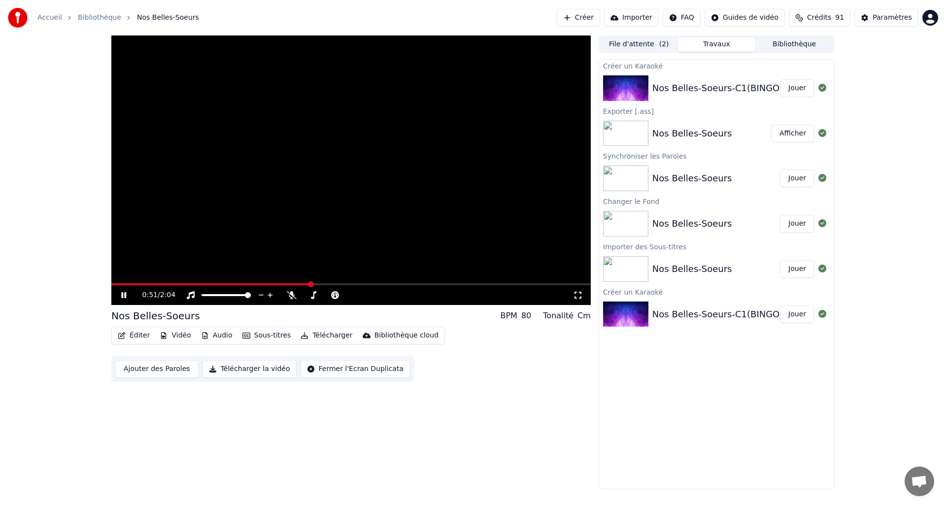
click at [122, 295] on icon at bounding box center [123, 295] width 5 height 6
click at [120, 295] on icon at bounding box center [130, 295] width 23 height 8
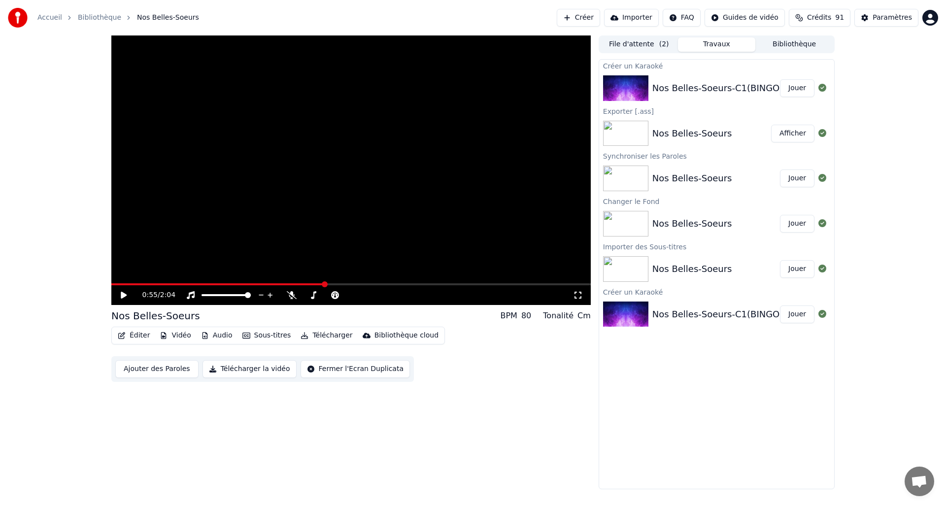
click at [248, 336] on button "Sous-titres" at bounding box center [267, 336] width 57 height 14
click at [290, 427] on div "Importer des Sous-titres" at bounding box center [297, 429] width 83 height 10
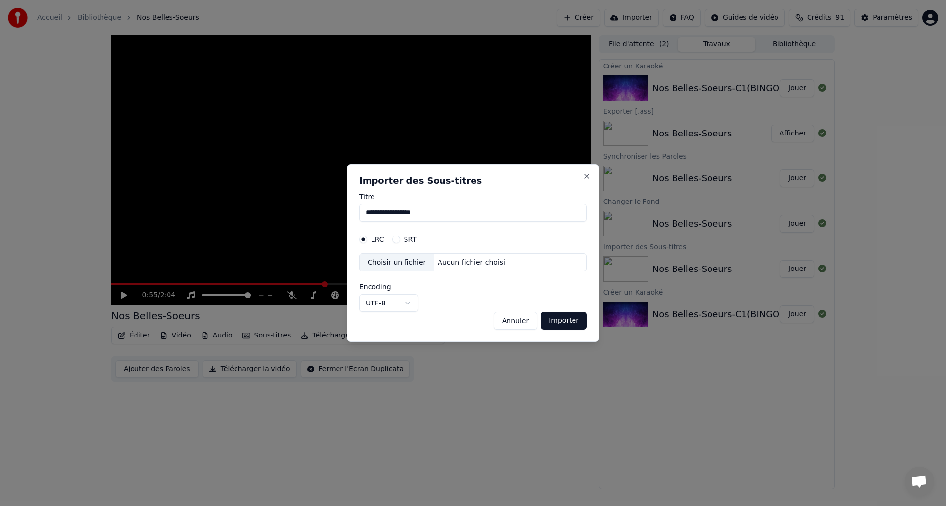
click at [396, 265] on div "Choisir un fichier" at bounding box center [397, 263] width 74 height 18
click at [517, 320] on button "Annuler" at bounding box center [515, 321] width 43 height 18
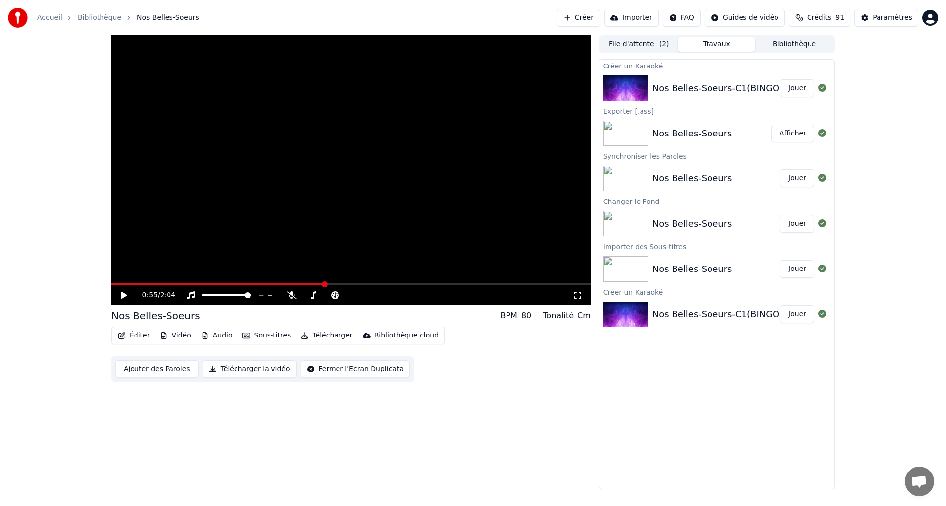
click at [650, 88] on div at bounding box center [627, 88] width 49 height 26
click at [686, 87] on div "Nos Belles-Soeurs-C1(BINGO)-MUSIQUE" at bounding box center [740, 88] width 175 height 14
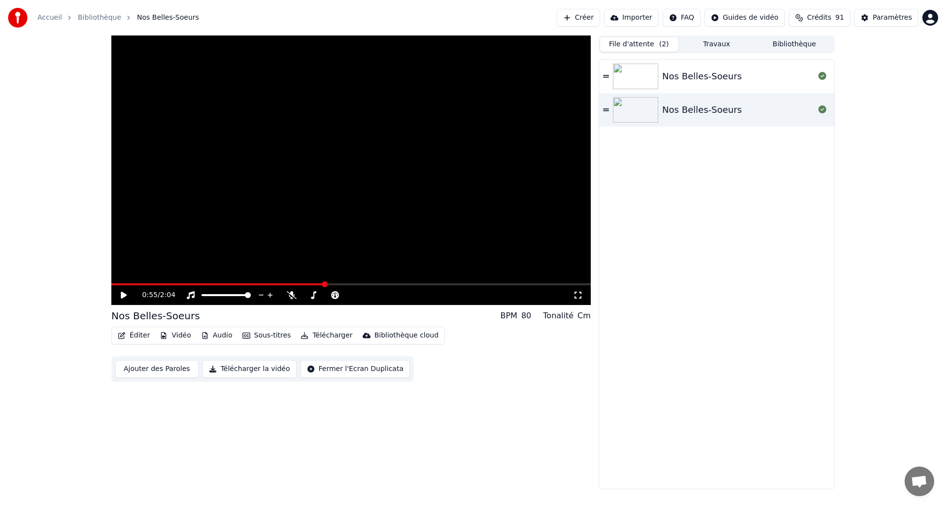
click at [639, 47] on button "File d'attente ( 2 )" at bounding box center [639, 44] width 78 height 14
click at [719, 83] on div "Nos Belles-Soeurs" at bounding box center [702, 76] width 80 height 14
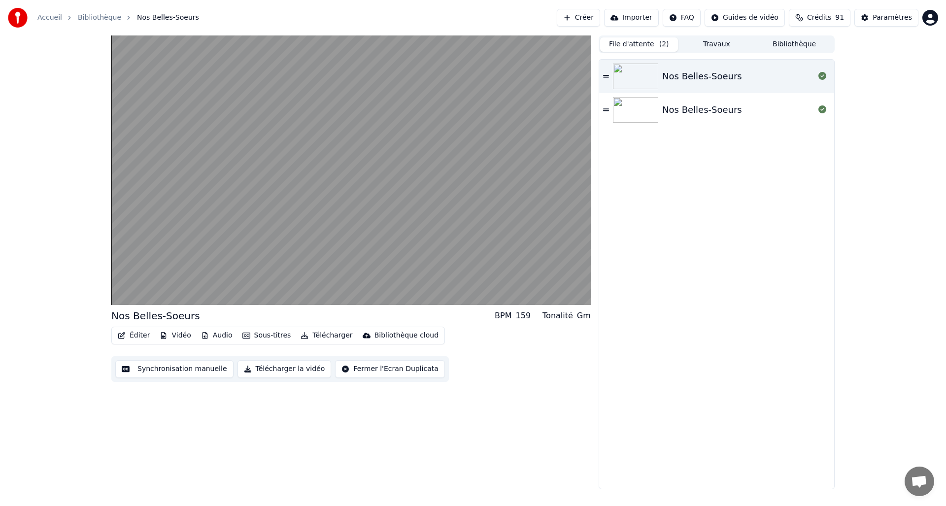
click at [719, 83] on div "Nos Belles-Soeurs" at bounding box center [702, 76] width 80 height 14
click at [608, 76] on icon at bounding box center [606, 76] width 6 height 7
click at [608, 77] on icon at bounding box center [606, 76] width 6 height 2
click at [818, 76] on div at bounding box center [823, 76] width 16 height 12
click at [820, 76] on icon at bounding box center [823, 76] width 8 height 8
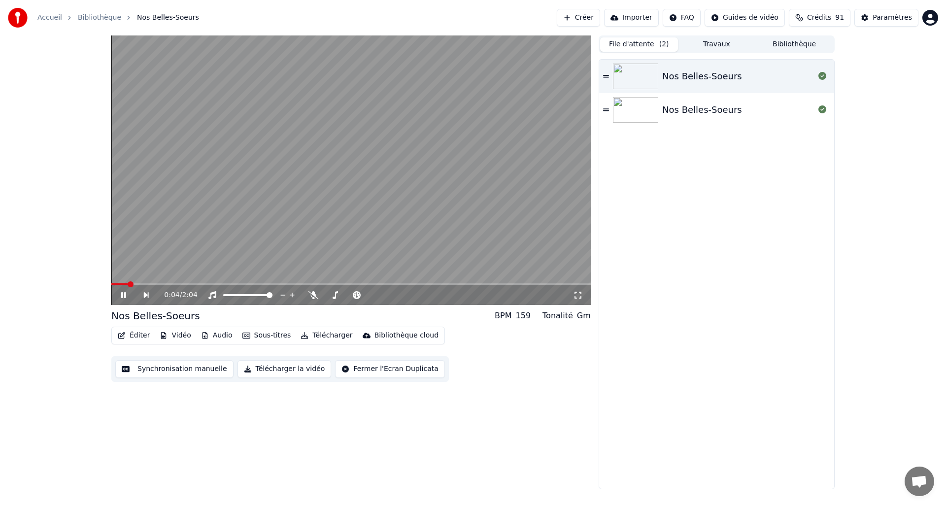
click at [783, 43] on button "Bibliothèque" at bounding box center [795, 44] width 78 height 14
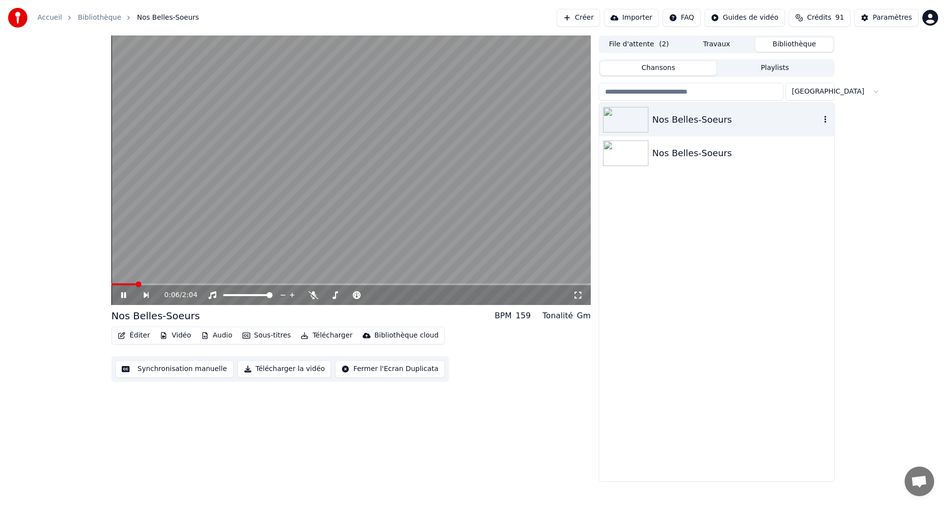
click at [822, 119] on icon "button" at bounding box center [826, 119] width 10 height 8
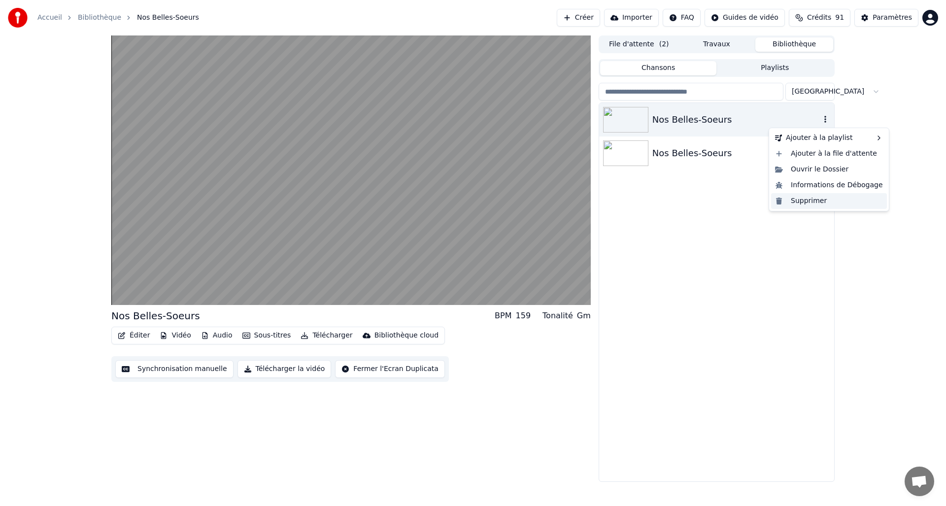
click at [800, 202] on div "Supprimer" at bounding box center [829, 201] width 116 height 16
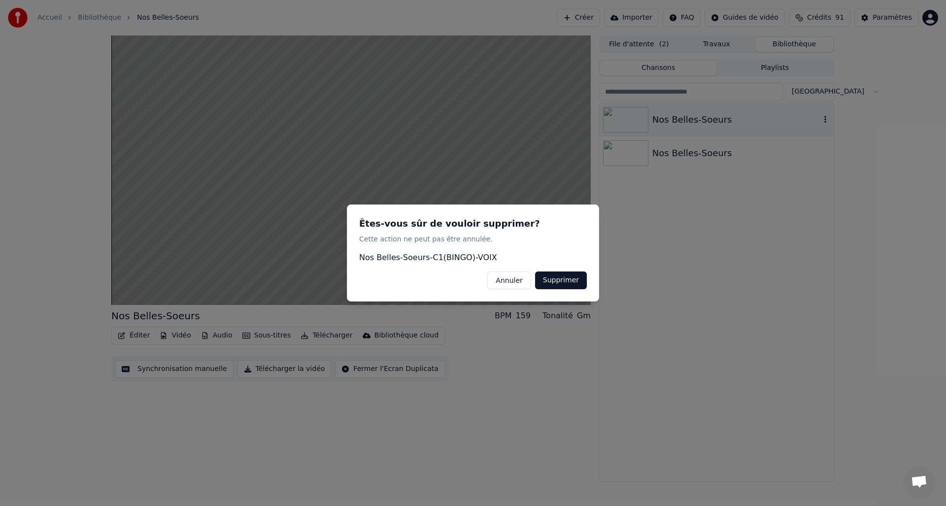
click at [570, 283] on button "Supprimer" at bounding box center [561, 281] width 52 height 18
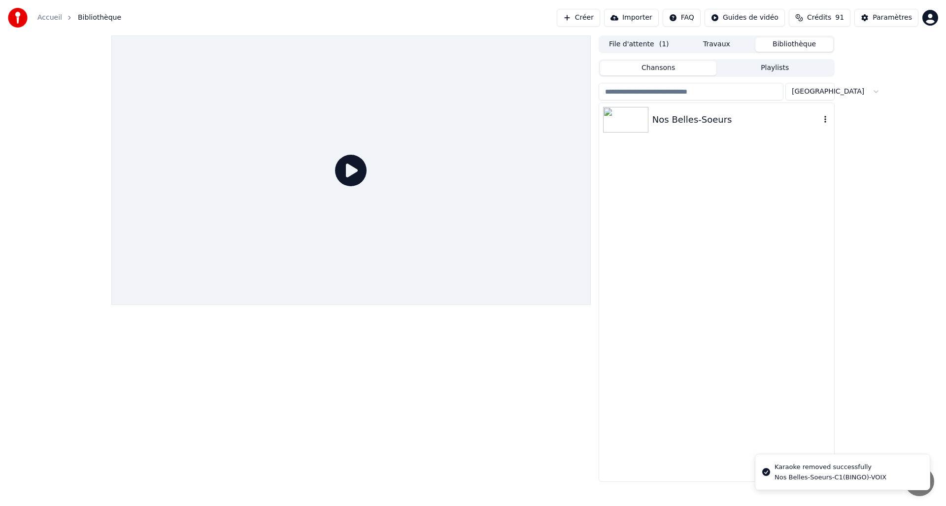
click at [827, 116] on icon "button" at bounding box center [826, 119] width 10 height 8
click at [826, 120] on icon "button" at bounding box center [826, 119] width 10 height 8
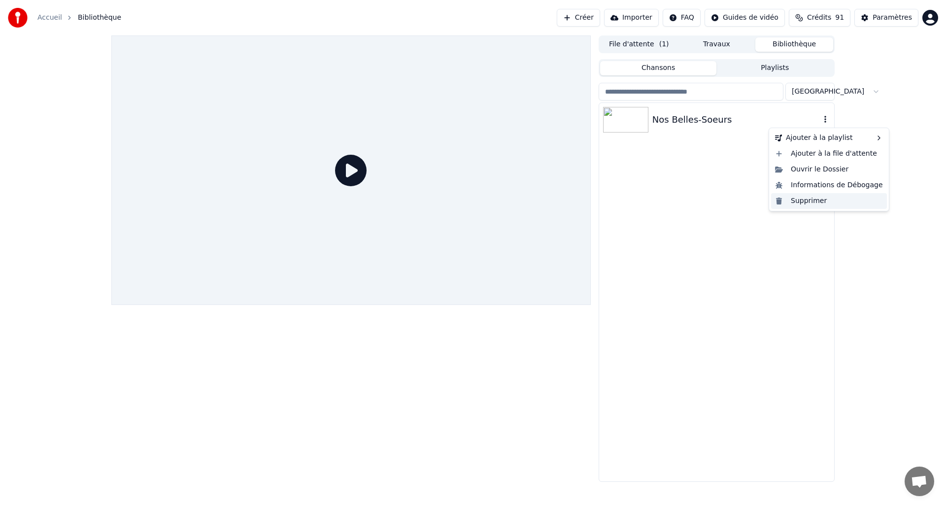
click at [796, 204] on div "Supprimer" at bounding box center [829, 201] width 116 height 16
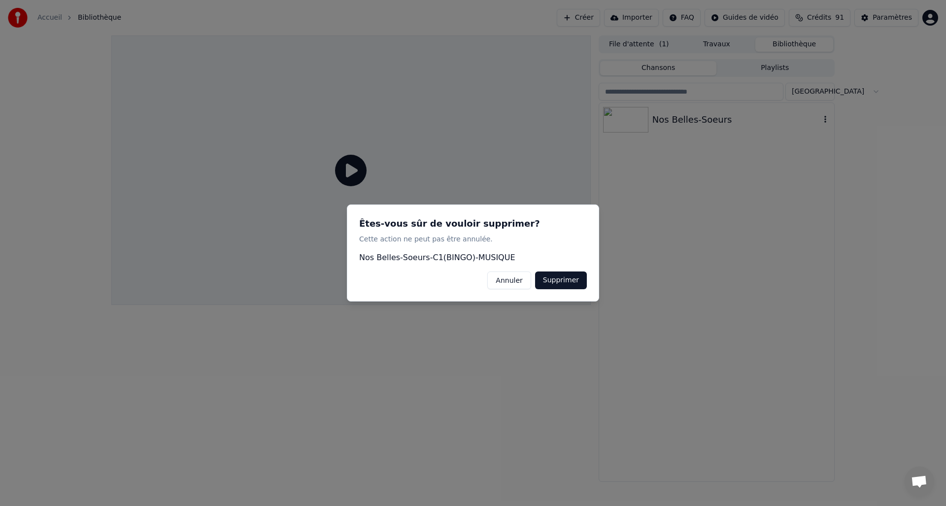
click at [567, 277] on button "Supprimer" at bounding box center [561, 281] width 52 height 18
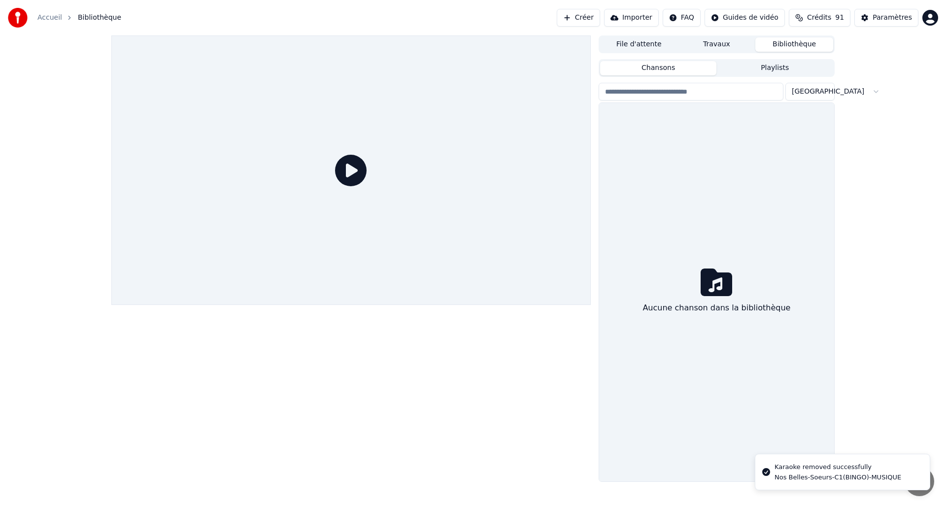
click at [654, 45] on button "File d'attente" at bounding box center [639, 44] width 78 height 14
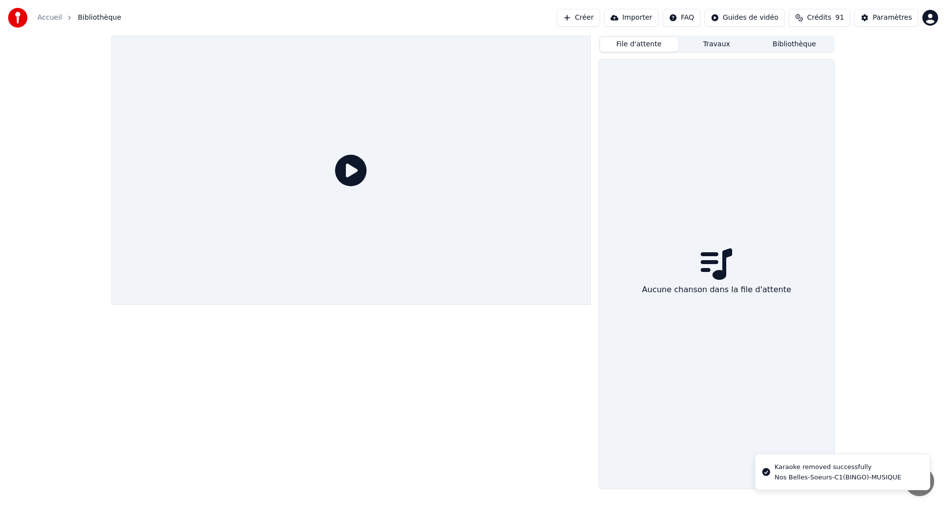
click at [727, 46] on button "Travaux" at bounding box center [717, 44] width 78 height 14
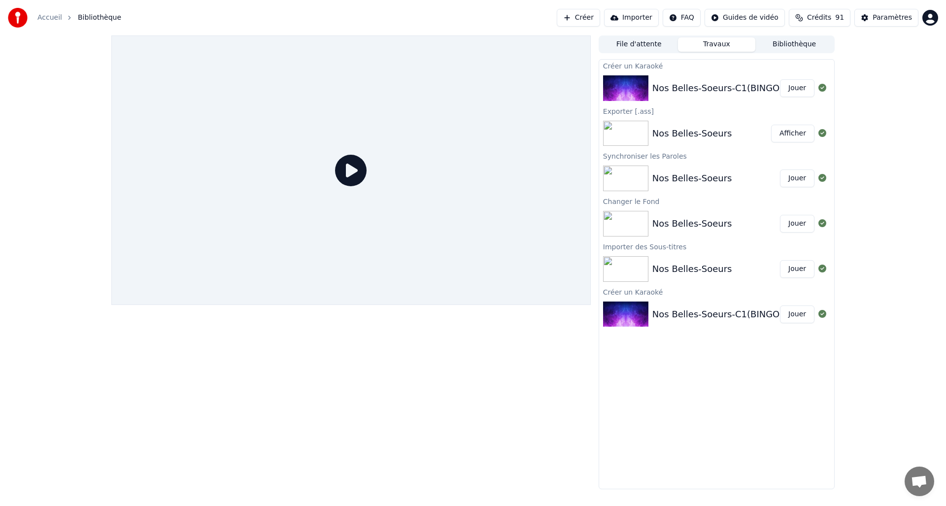
click at [798, 89] on button "Jouer" at bounding box center [797, 88] width 34 height 18
click at [796, 90] on button "Jouer" at bounding box center [797, 88] width 34 height 18
click at [794, 88] on button "Jouer" at bounding box center [797, 88] width 34 height 18
click at [668, 88] on div "Nos Belles-Soeurs-C1(BINGO)-MUSIQUE" at bounding box center [740, 88] width 175 height 14
click at [348, 174] on icon at bounding box center [351, 171] width 32 height 32
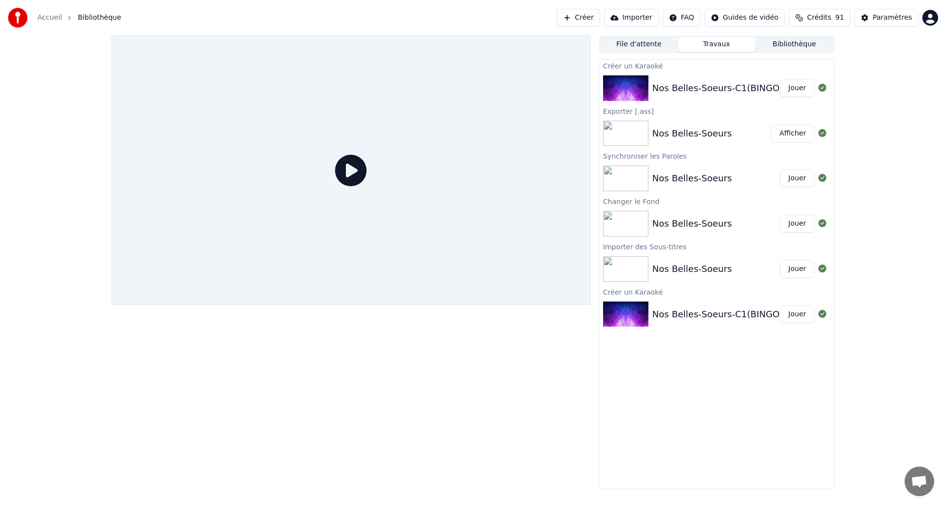
click at [801, 90] on button "Jouer" at bounding box center [797, 88] width 34 height 18
click at [674, 90] on div "Nos Belles-Soeurs-C1(BINGO)-MUSIQUE" at bounding box center [740, 88] width 175 height 14
click at [700, 94] on div "Nos Belles-Soeurs-C1(BINGO)-MUSIQUE" at bounding box center [740, 88] width 175 height 14
click at [647, 48] on button "File d'attente" at bounding box center [639, 44] width 78 height 14
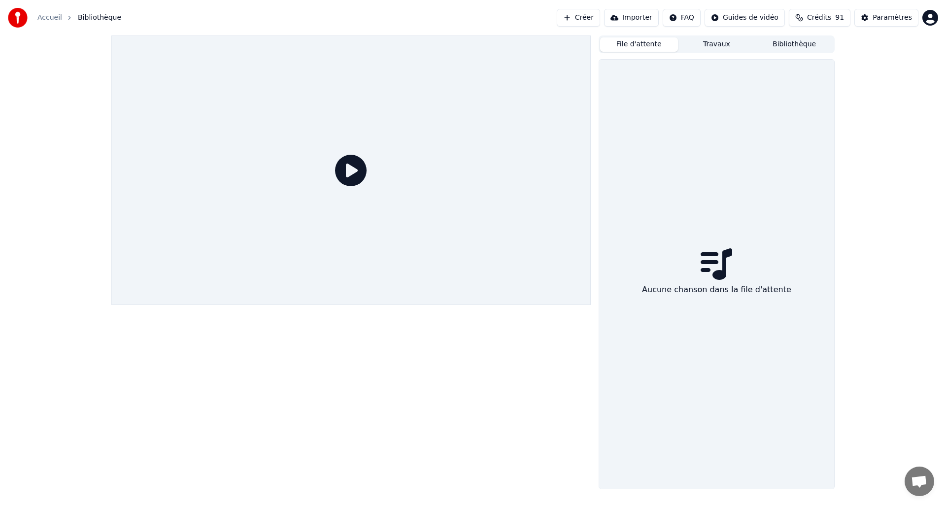
click at [588, 17] on button "Créer" at bounding box center [578, 18] width 43 height 18
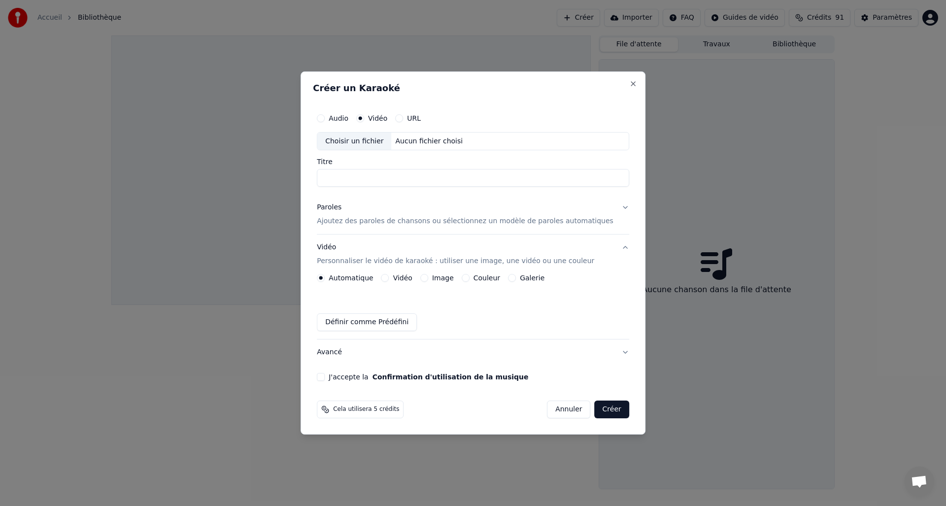
click at [414, 171] on input "Titre" at bounding box center [473, 179] width 312 height 18
click at [369, 139] on div "Choisir un fichier" at bounding box center [354, 142] width 74 height 18
type input "**********"
click at [617, 205] on button "Paroles Ajoutez des paroles de chansons ou sélectionnez un modèle de paroles au…" at bounding box center [473, 214] width 312 height 39
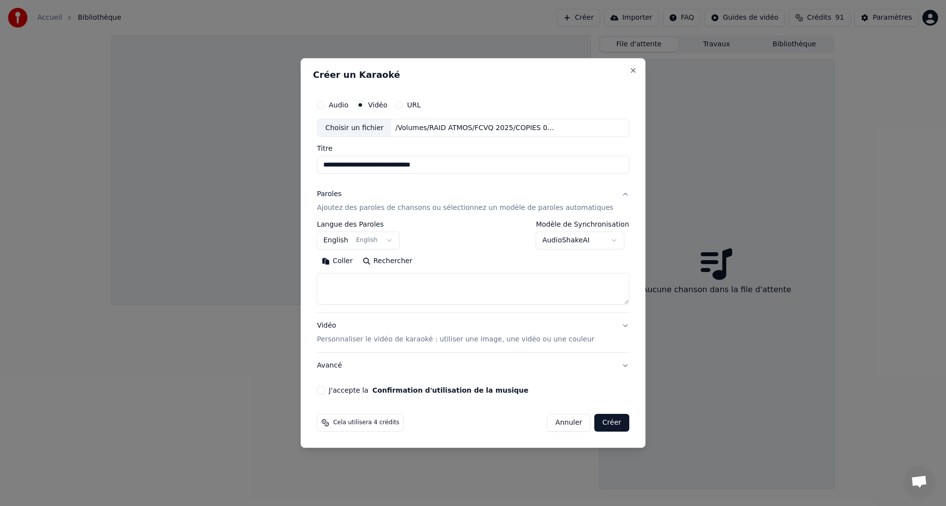
click at [611, 239] on body "**********" at bounding box center [473, 253] width 946 height 506
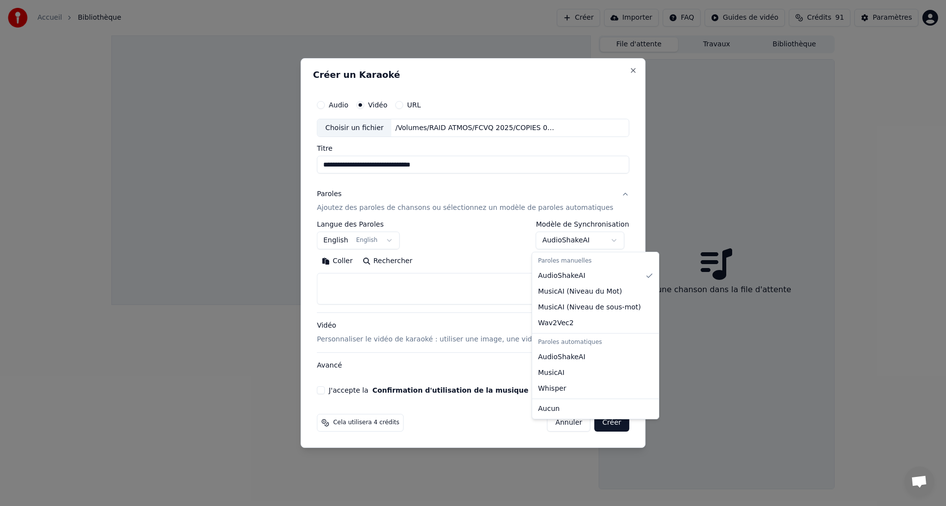
click at [549, 145] on body "**********" at bounding box center [473, 253] width 946 height 506
click at [609, 238] on body "**********" at bounding box center [473, 253] width 946 height 506
select select "****"
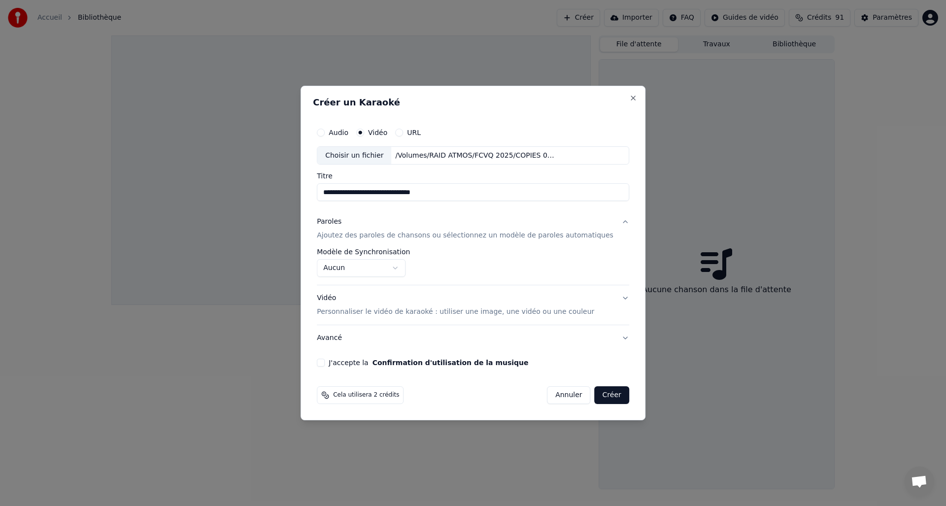
click at [591, 236] on p "Ajoutez des paroles de chansons ou sélectionnez un modèle de paroles automatiqu…" at bounding box center [465, 236] width 297 height 10
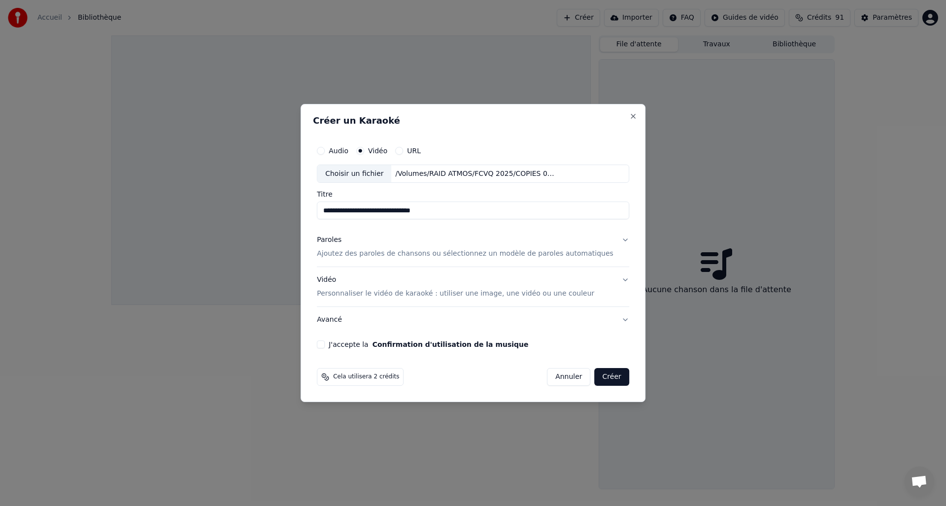
click at [617, 237] on button "Paroles Ajoutez des paroles de chansons ou sélectionnez un modèle de paroles au…" at bounding box center [473, 247] width 312 height 39
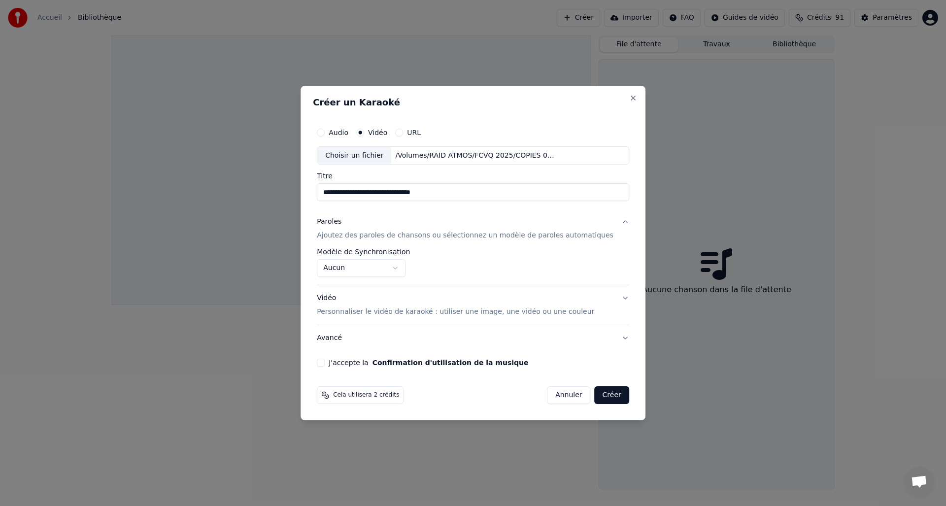
click at [405, 263] on body "**********" at bounding box center [473, 253] width 946 height 506
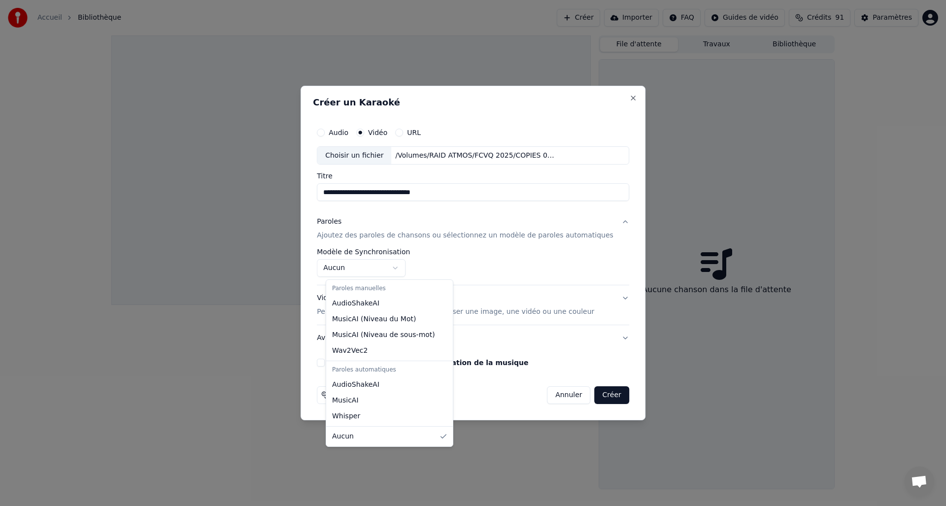
select select "**********"
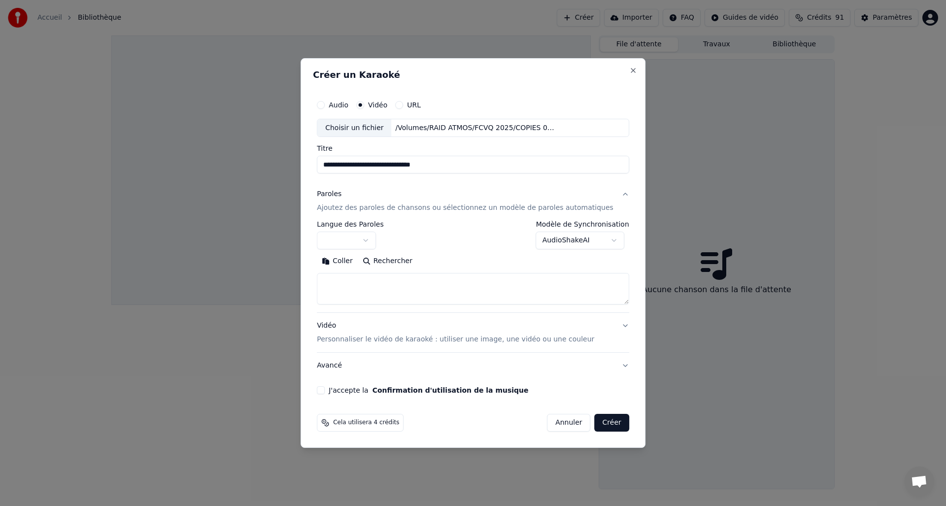
click at [379, 239] on body "**********" at bounding box center [473, 253] width 946 height 506
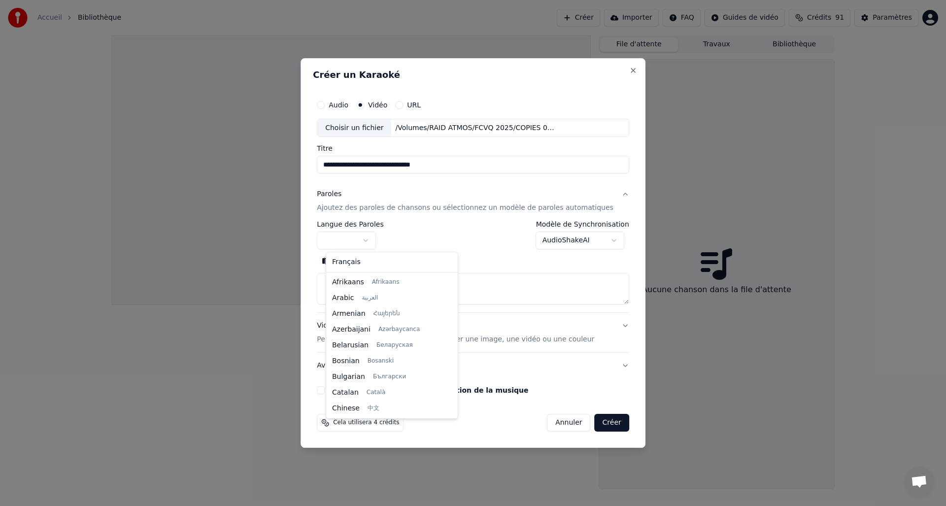
select select "**"
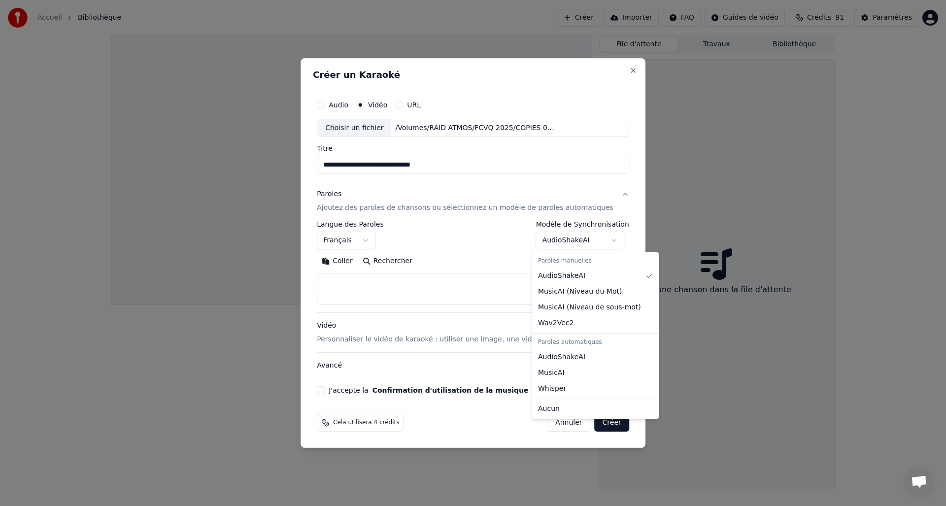
click at [576, 235] on body "**********" at bounding box center [473, 253] width 946 height 506
select select "****"
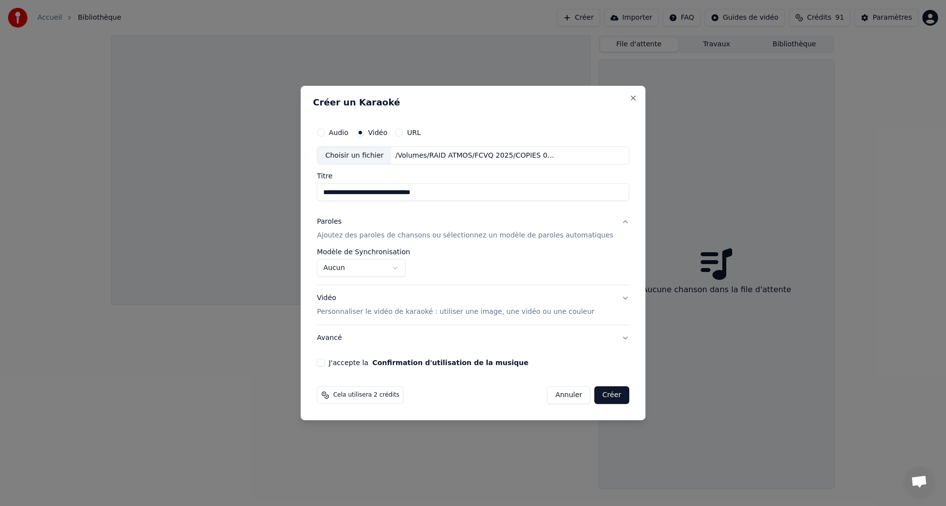
click at [339, 339] on button "Avancé" at bounding box center [473, 338] width 312 height 26
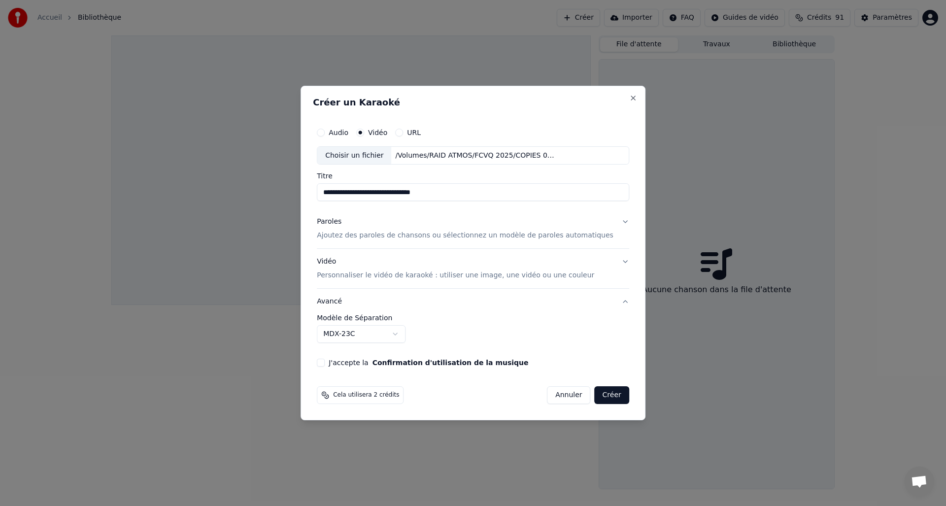
click at [325, 362] on button "J'accepte la Confirmation d'utilisation de la musique" at bounding box center [321, 363] width 8 height 8
click at [601, 395] on button "Créer" at bounding box center [612, 395] width 34 height 18
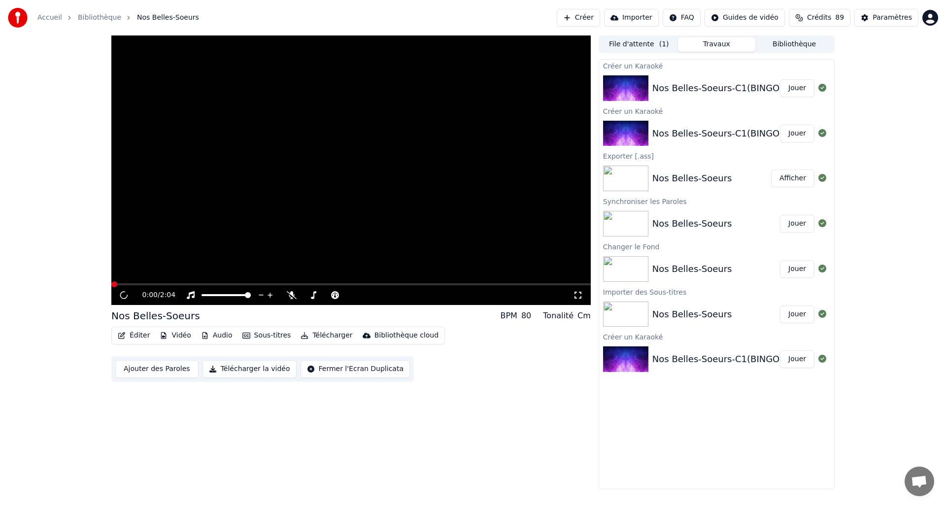
click at [626, 20] on button "Importer" at bounding box center [631, 18] width 55 height 18
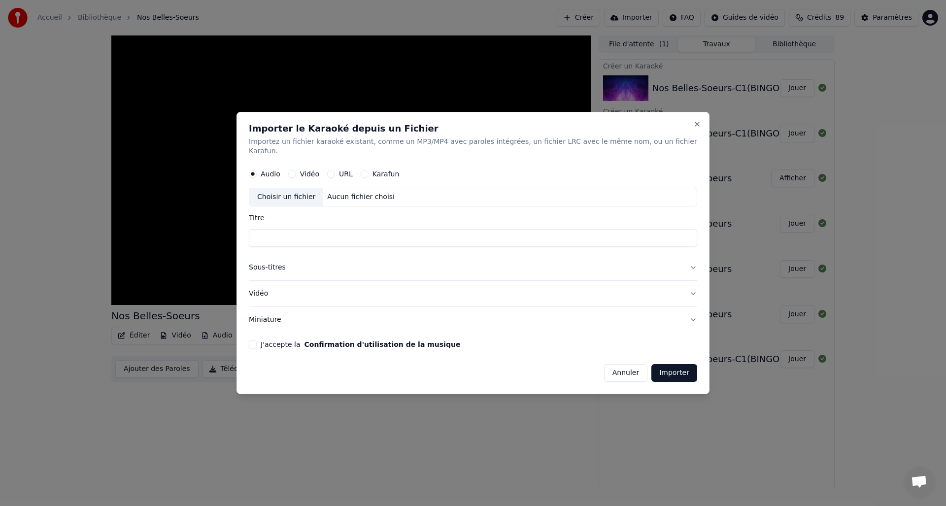
click at [630, 366] on button "Annuler" at bounding box center [625, 373] width 43 height 18
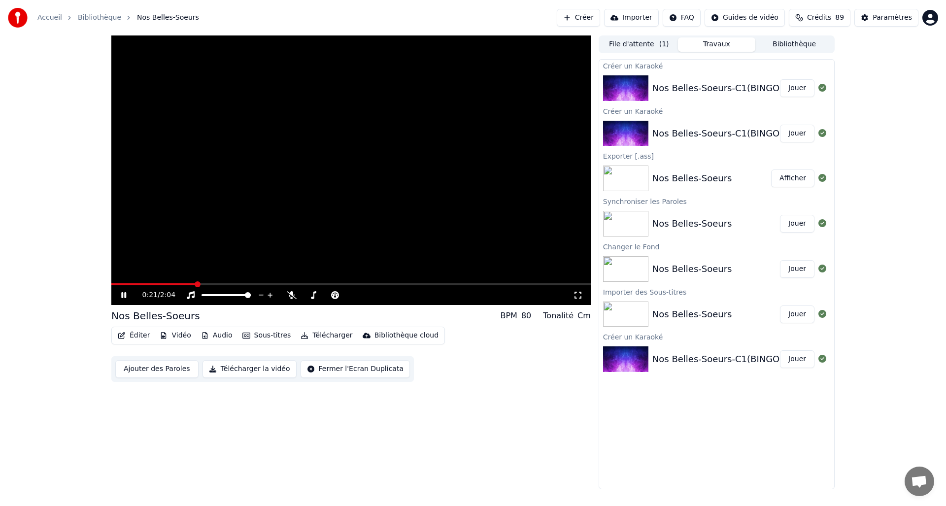
click at [799, 85] on button "Jouer" at bounding box center [797, 88] width 34 height 18
click at [120, 294] on icon at bounding box center [130, 295] width 23 height 8
click at [635, 13] on button "Importer" at bounding box center [631, 18] width 55 height 18
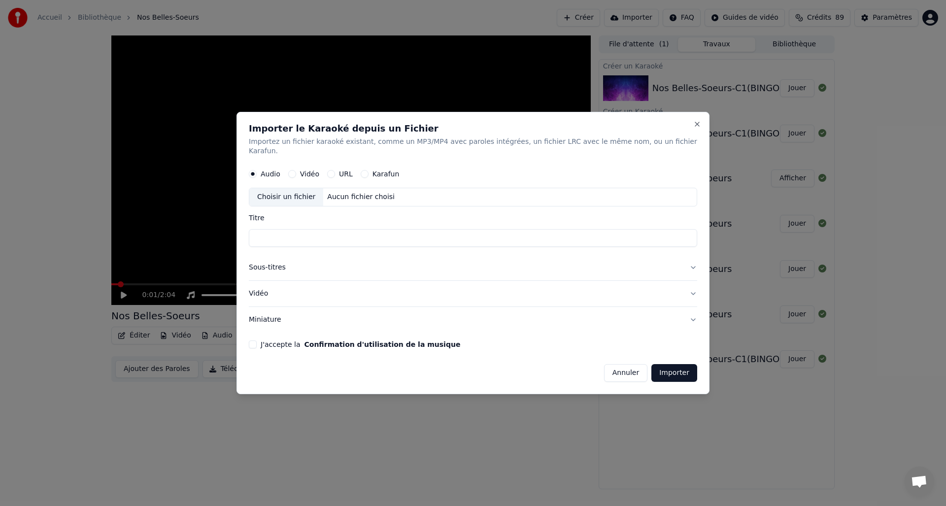
click at [303, 194] on div "Choisir un fichier" at bounding box center [286, 198] width 74 height 18
click at [367, 171] on button "Karafun" at bounding box center [365, 175] width 8 height 8
click at [287, 194] on div "Choisir un fichier" at bounding box center [286, 198] width 74 height 18
click at [620, 367] on button "Annuler" at bounding box center [625, 373] width 43 height 18
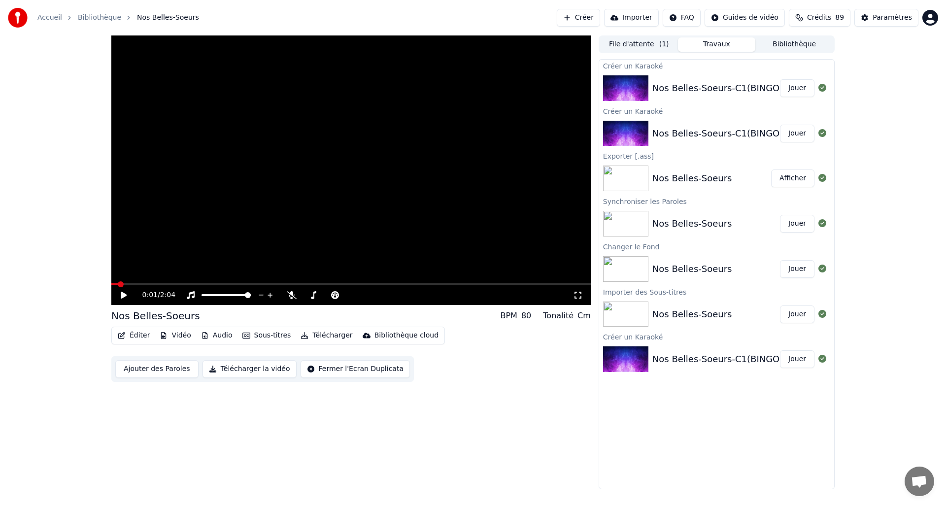
click at [43, 17] on link "Accueil" at bounding box center [49, 18] width 25 height 10
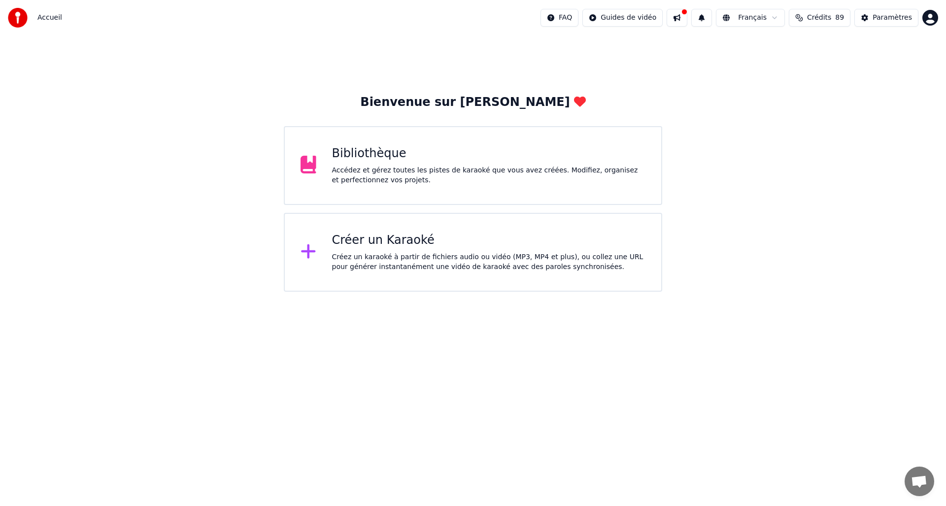
click at [392, 251] on div "Créer un Karaoké Créez un karaoké à partir de fichiers audio ou vidéo (MP3, MP4…" at bounding box center [489, 252] width 314 height 39
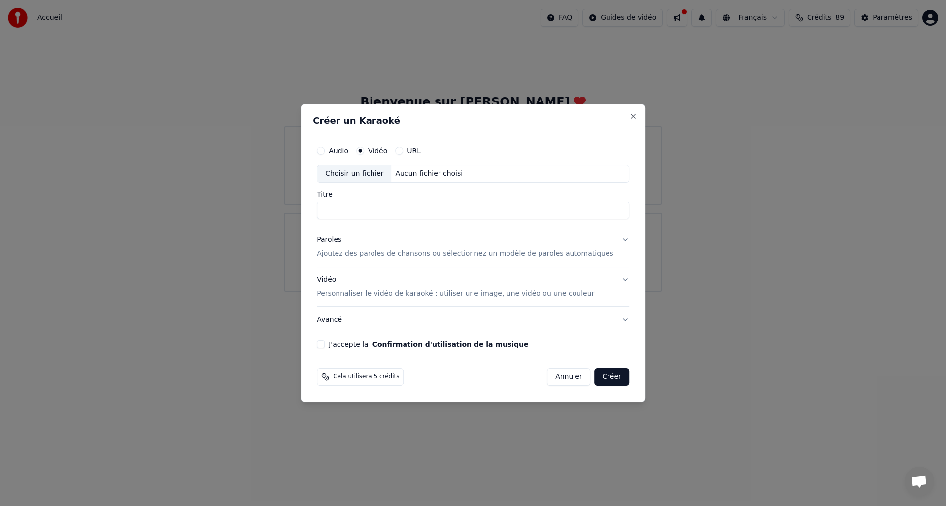
drag, startPoint x: 561, startPoint y: 381, endPoint x: 565, endPoint y: 379, distance: 5.1
click at [561, 381] on button "Annuler" at bounding box center [568, 377] width 43 height 18
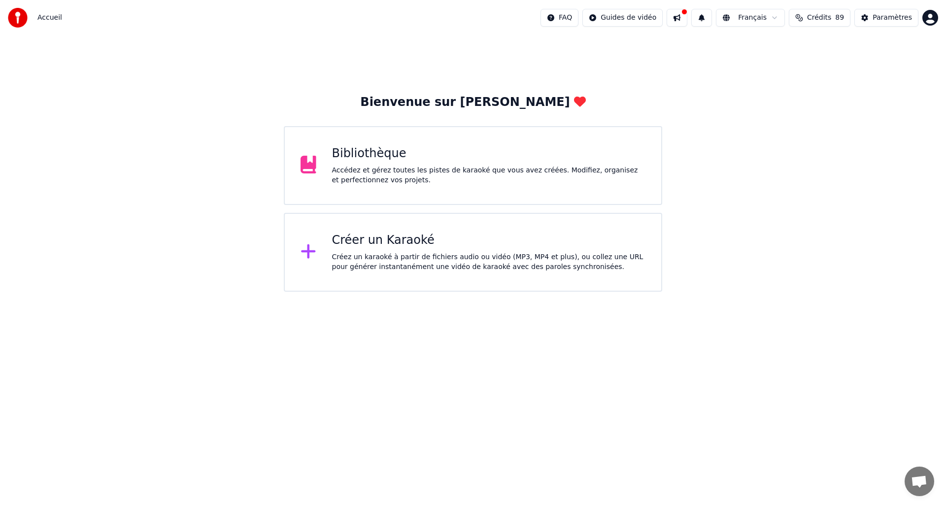
click at [493, 167] on div "Accédez et gérez toutes les pistes de karaoké que vous avez créées. Modifiez, o…" at bounding box center [489, 176] width 314 height 20
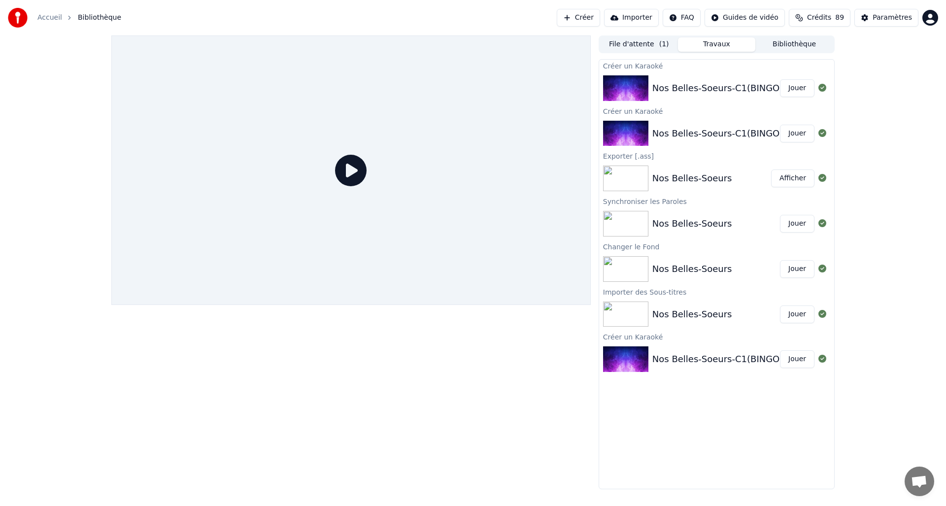
click at [639, 16] on button "Importer" at bounding box center [631, 18] width 55 height 18
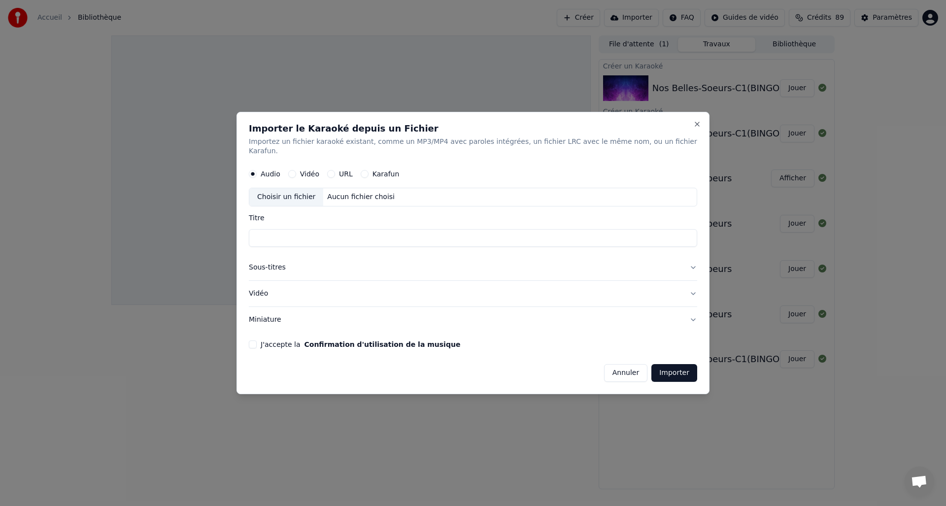
click at [369, 171] on button "Karafun" at bounding box center [365, 175] width 8 height 8
click at [282, 191] on div "Choisir un fichier" at bounding box center [286, 198] width 74 height 18
click at [620, 368] on button "Annuler" at bounding box center [625, 373] width 43 height 18
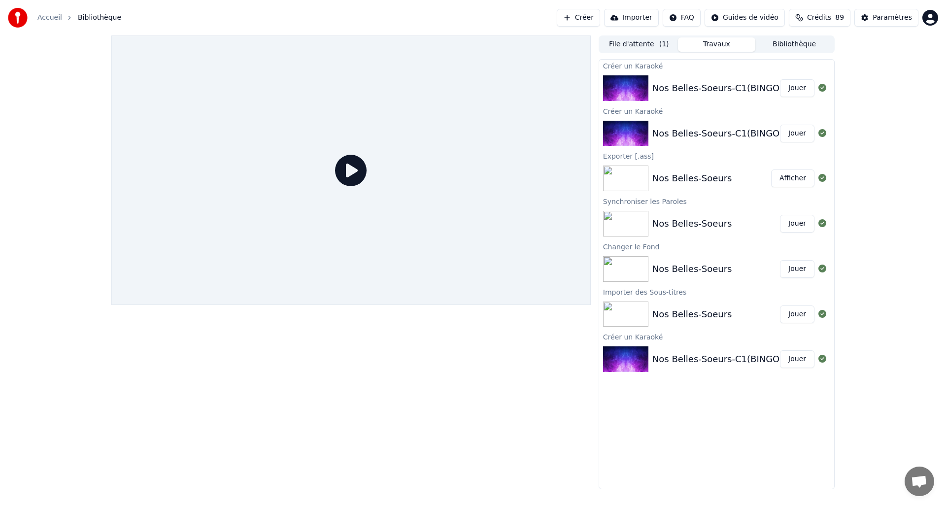
click at [799, 88] on button "Jouer" at bounding box center [797, 88] width 34 height 18
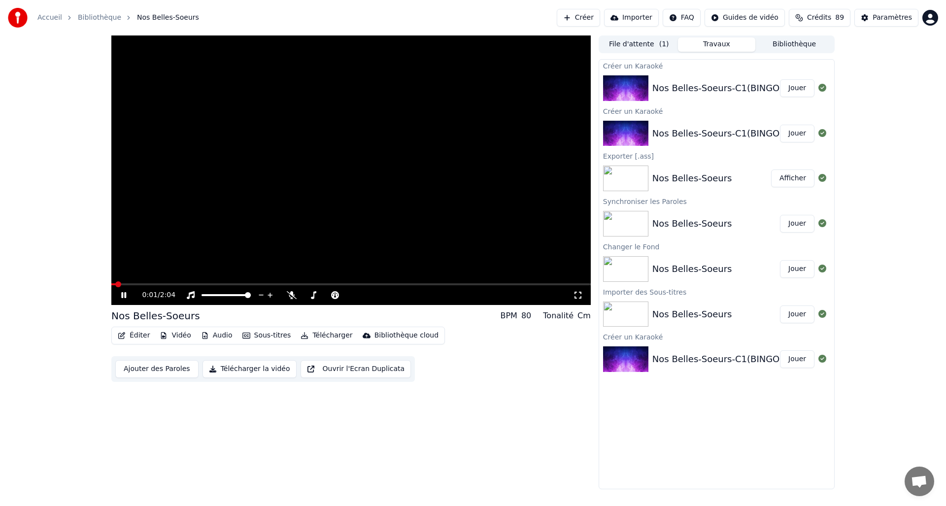
click at [126, 328] on div "Éditer Vidéo Audio Sous-titres Télécharger Bibliothèque cloud" at bounding box center [278, 336] width 334 height 18
click at [122, 292] on icon at bounding box center [130, 295] width 23 height 8
click at [127, 333] on button "Éditer" at bounding box center [134, 336] width 40 height 14
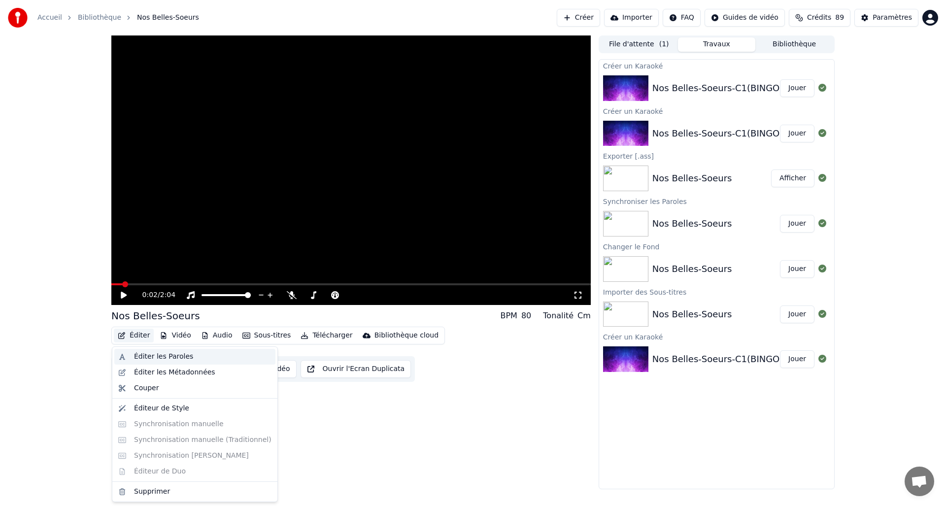
click at [139, 357] on div "Éditer les Paroles" at bounding box center [163, 357] width 59 height 10
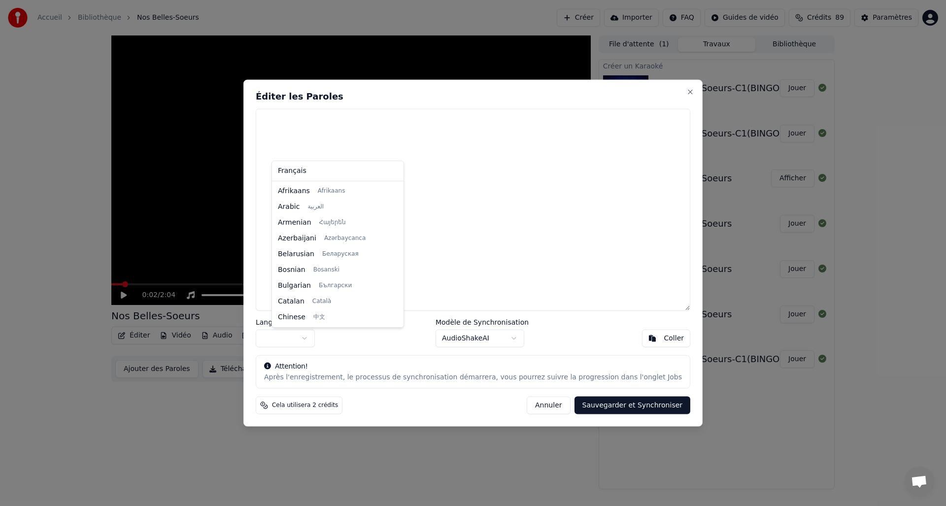
click at [320, 337] on body "Accueil Bibliothèque Nos Belles-Soeurs Créer Importer FAQ Guides de vidéo Crédi…" at bounding box center [473, 253] width 946 height 506
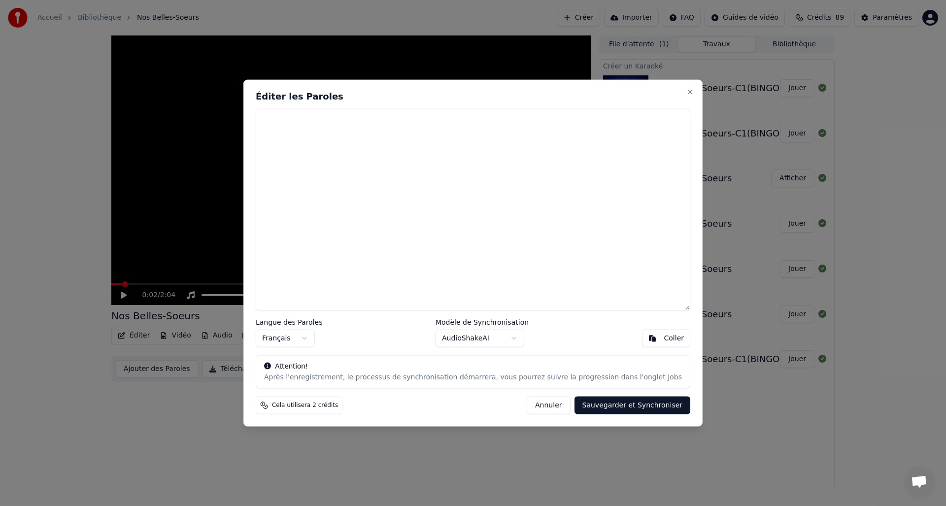
click at [513, 336] on body "Accueil Bibliothèque Nos Belles-Soeurs Créer Importer FAQ Guides de vidéo Crédi…" at bounding box center [473, 253] width 946 height 506
click at [556, 314] on body "Accueil Bibliothèque Nos Belles-Soeurs Créer Importer FAQ Guides de vidéo Crédi…" at bounding box center [473, 253] width 946 height 506
click at [647, 340] on button "Coller" at bounding box center [666, 339] width 49 height 18
type textarea "**********"
click at [539, 405] on button "Annuler" at bounding box center [548, 406] width 43 height 18
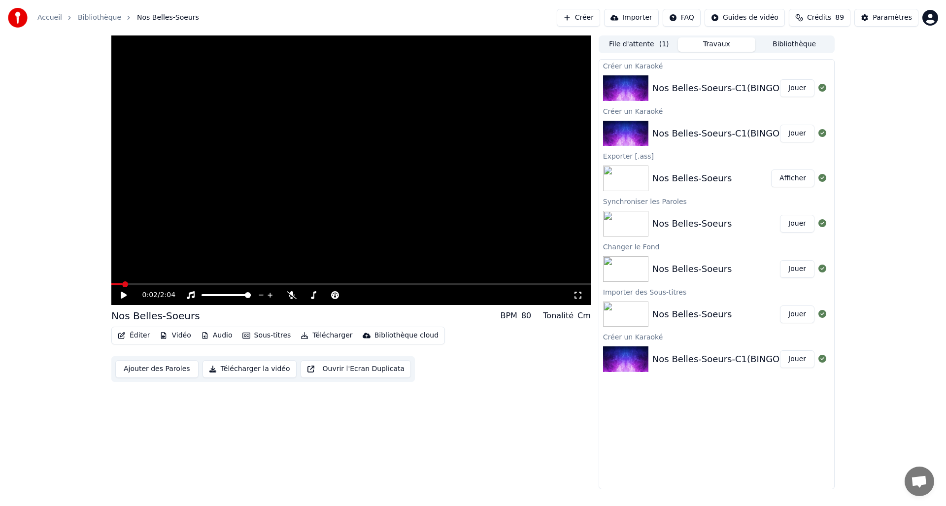
click at [258, 335] on button "Sous-titres" at bounding box center [267, 336] width 57 height 14
click at [269, 427] on div "Importer des Sous-titres" at bounding box center [297, 429] width 83 height 10
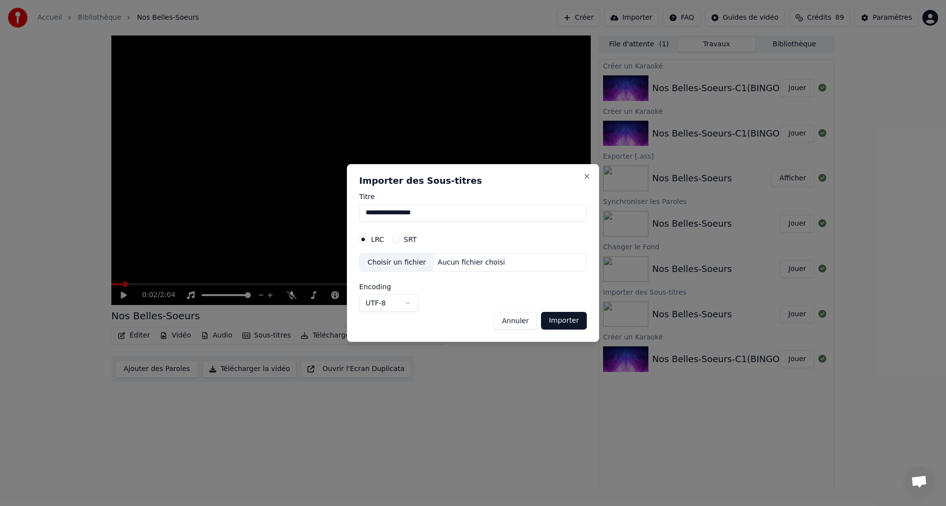
click at [401, 262] on div "Choisir un fichier" at bounding box center [397, 263] width 74 height 18
click at [399, 238] on button "SRT" at bounding box center [396, 240] width 8 height 8
click at [398, 264] on div "Choisir un fichier" at bounding box center [397, 263] width 74 height 18
click at [526, 320] on button "Annuler" at bounding box center [515, 321] width 43 height 18
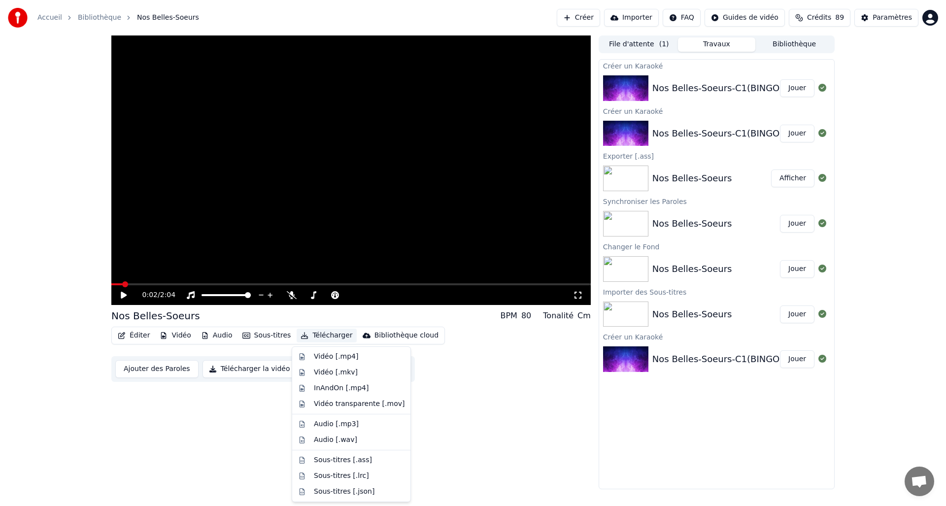
click at [326, 334] on button "Télécharger" at bounding box center [327, 336] width 60 height 14
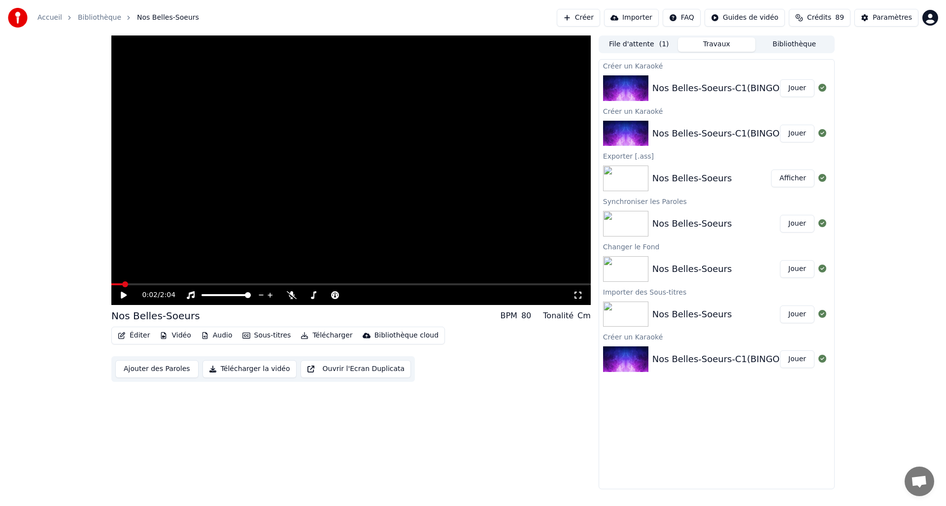
click at [495, 385] on div "0:02 / 2:04 Nos Belles-Soeurs BPM 80 Tonalité Cm Éditer Vidéo Audio Sous-titres…" at bounding box center [351, 262] width 480 height 454
click at [118, 332] on icon "button" at bounding box center [122, 335] width 8 height 7
click at [268, 335] on button "Sous-titres" at bounding box center [267, 336] width 57 height 14
click at [490, 440] on div "0:02 / 2:04 Nos Belles-Soeurs BPM 80 Tonalité Cm Éditer Vidéo Audio Sous-titres…" at bounding box center [351, 262] width 480 height 454
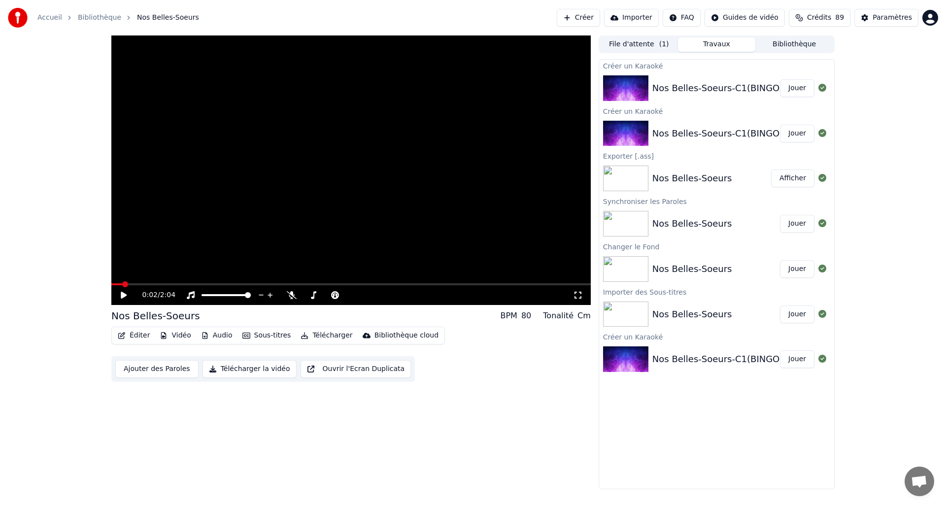
click at [127, 334] on button "Éditer" at bounding box center [134, 336] width 40 height 14
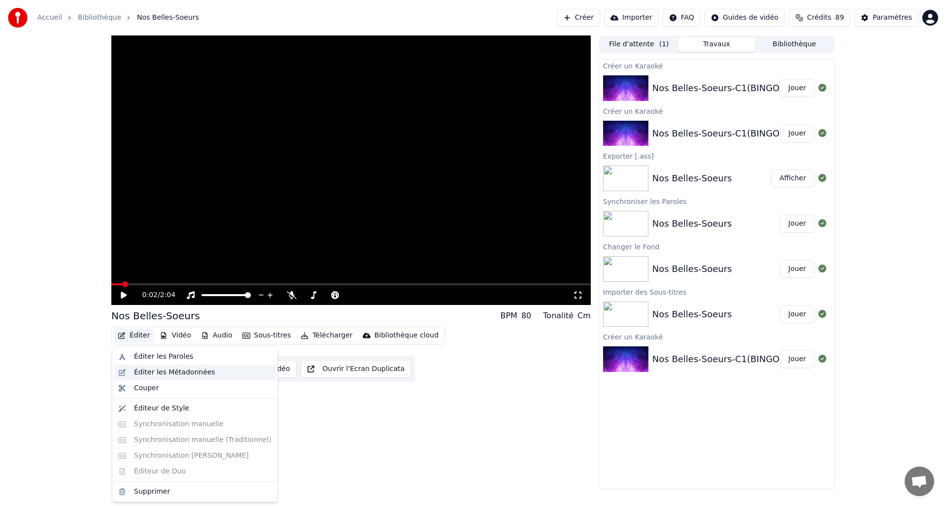
click at [135, 370] on div "Éditer les Métadonnées" at bounding box center [174, 373] width 81 height 10
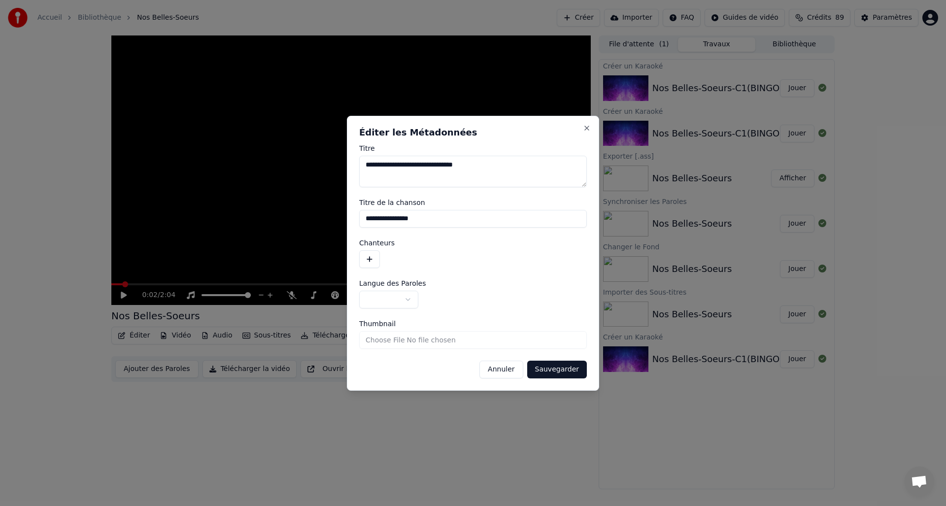
click at [519, 370] on button "Annuler" at bounding box center [501, 370] width 43 height 18
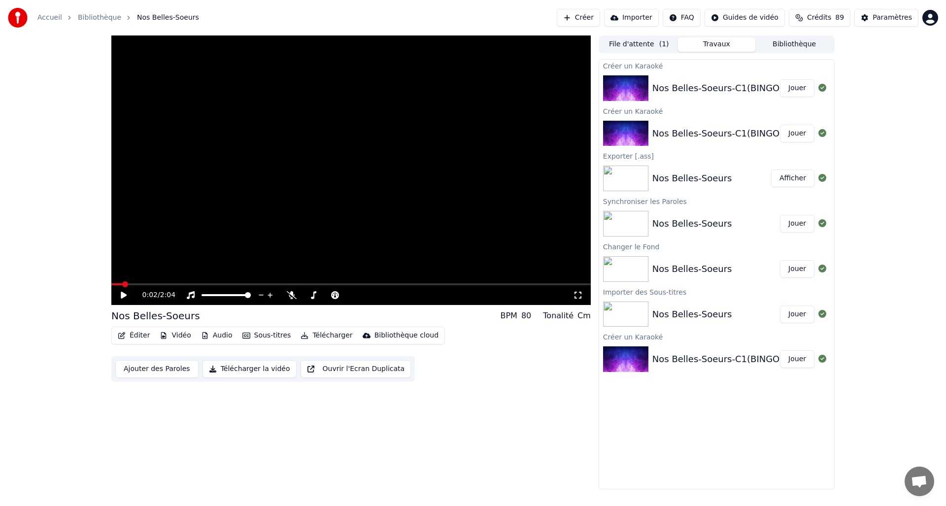
click at [133, 335] on button "Éditer" at bounding box center [134, 336] width 40 height 14
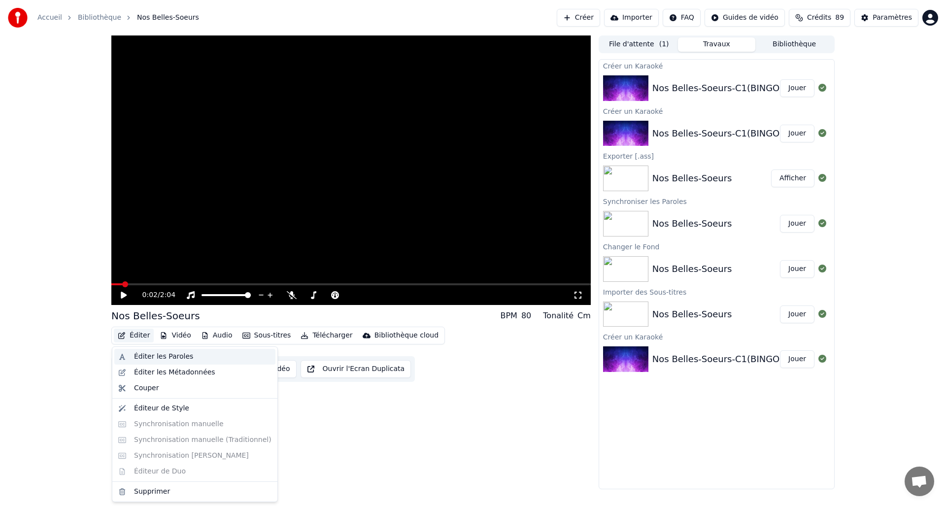
click at [142, 353] on div "Éditer les Paroles" at bounding box center [163, 357] width 59 height 10
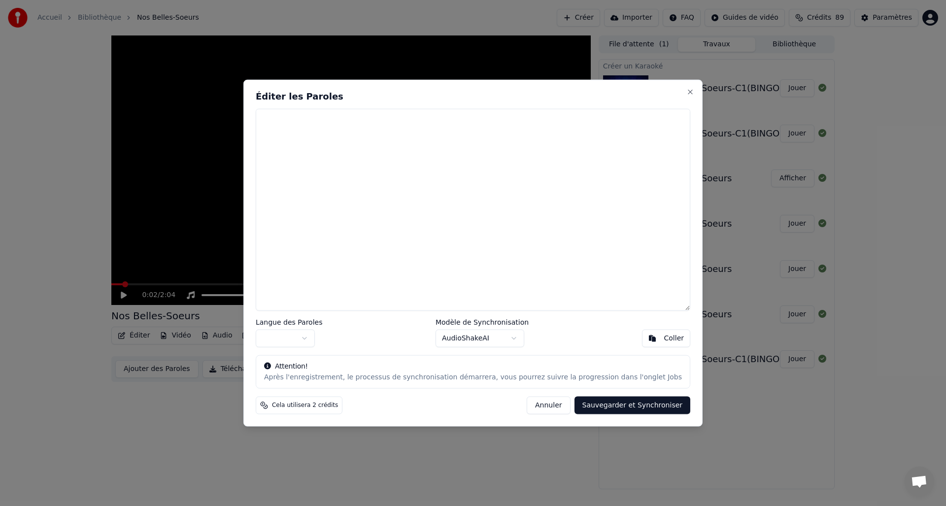
click at [327, 337] on body "Accueil Bibliothèque Nos Belles-Soeurs Créer Importer FAQ Guides de vidéo Crédi…" at bounding box center [473, 253] width 946 height 506
click at [459, 128] on textarea at bounding box center [473, 209] width 435 height 203
paste textarea "**********"
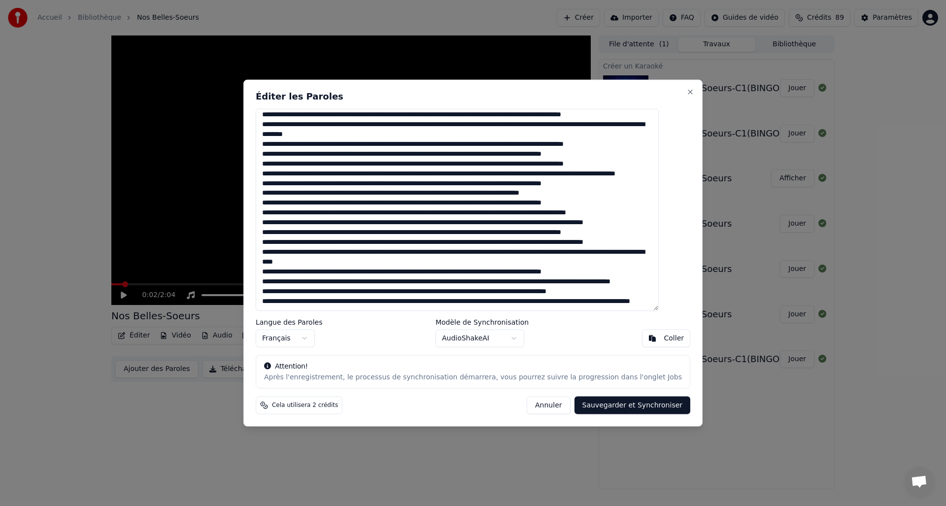
scroll to position [1776, 0]
click at [620, 405] on button "Sauvegarder et Synchroniser" at bounding box center [633, 406] width 116 height 18
type textarea "**********"
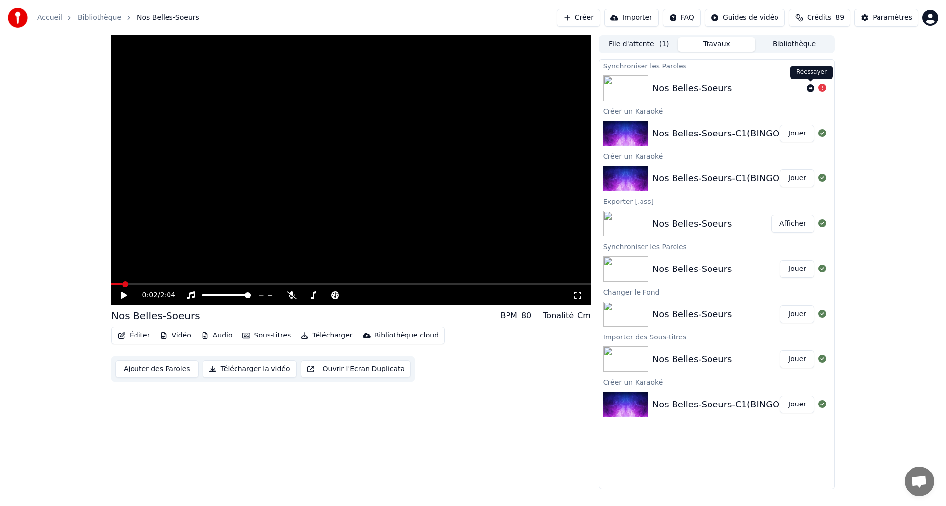
click at [812, 88] on icon at bounding box center [811, 88] width 8 height 8
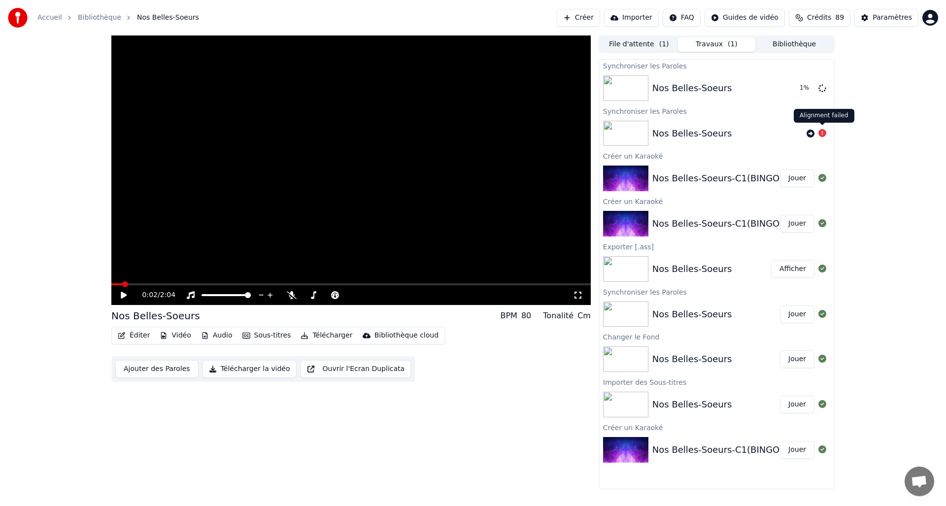
click at [822, 133] on icon at bounding box center [823, 133] width 8 height 8
click at [825, 83] on div at bounding box center [823, 88] width 8 height 12
click at [823, 88] on icon at bounding box center [823, 88] width 8 height 8
click at [122, 296] on icon at bounding box center [124, 295] width 6 height 7
click at [824, 88] on icon at bounding box center [823, 88] width 8 height 8
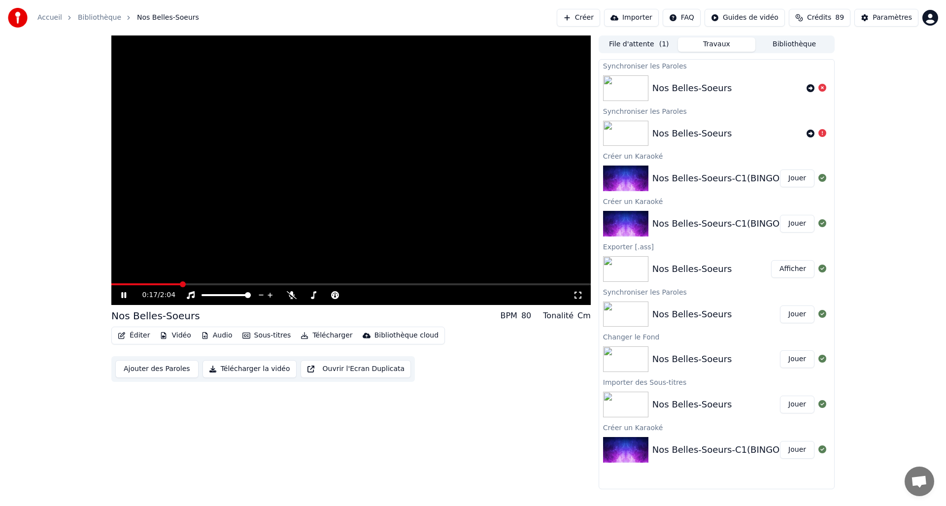
click at [125, 298] on icon at bounding box center [123, 295] width 5 height 6
click at [247, 334] on button "Sous-titres" at bounding box center [267, 336] width 57 height 14
click at [256, 372] on div "Désactivé" at bounding box center [289, 373] width 107 height 16
click at [258, 337] on button "Sous-titres" at bounding box center [267, 336] width 57 height 14
click at [263, 426] on div "Importer des Sous-titres" at bounding box center [297, 429] width 83 height 10
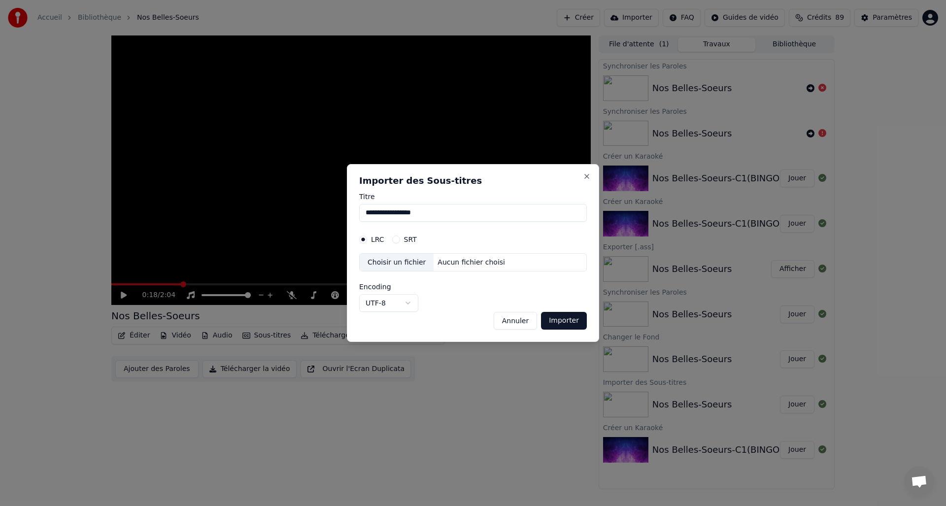
click at [395, 262] on div "Choisir un fichier" at bounding box center [397, 263] width 74 height 18
click at [518, 323] on button "Annuler" at bounding box center [515, 321] width 43 height 18
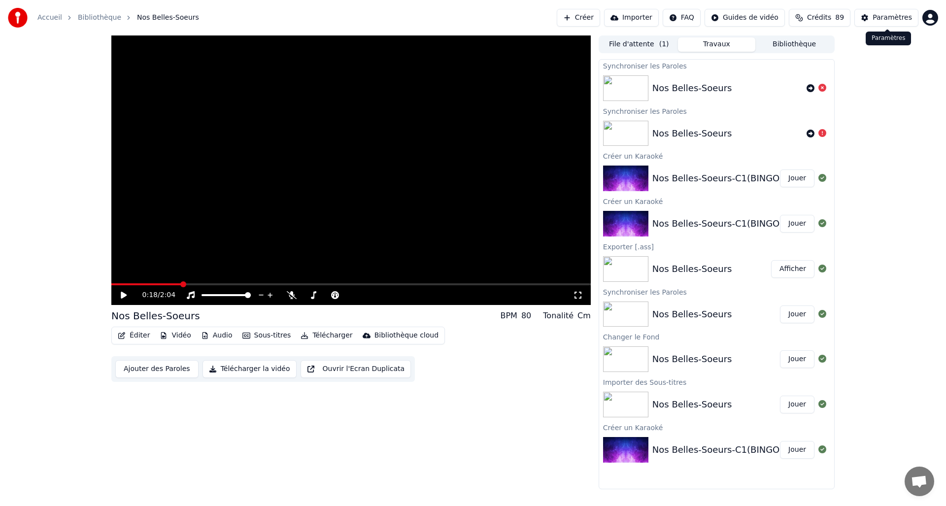
click at [890, 16] on div "Paramètres" at bounding box center [892, 18] width 39 height 10
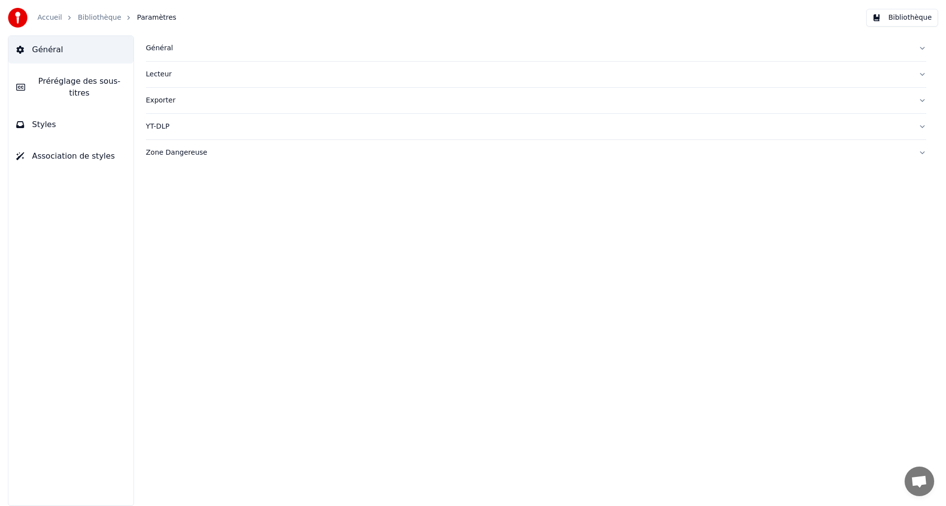
click at [83, 95] on span "Préréglage des sous-titres" at bounding box center [79, 87] width 93 height 24
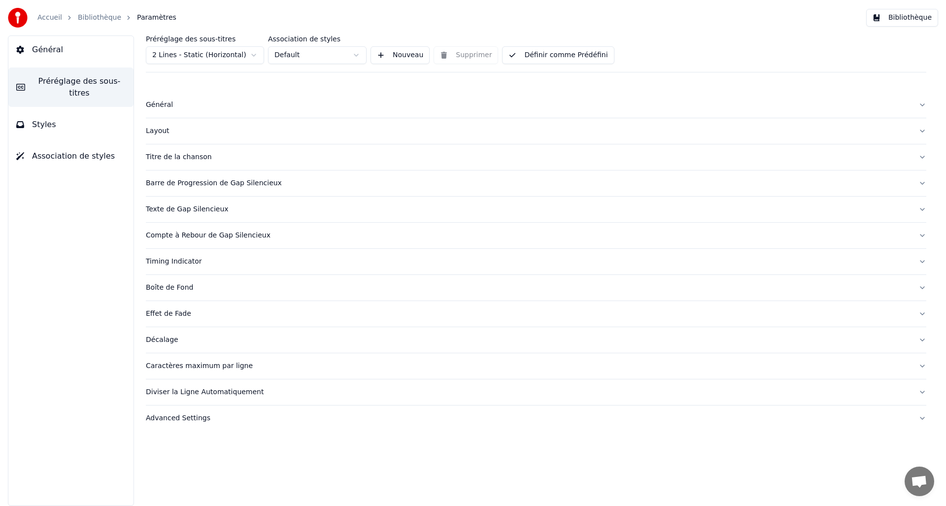
click at [65, 125] on button "Styles" at bounding box center [70, 125] width 125 height 28
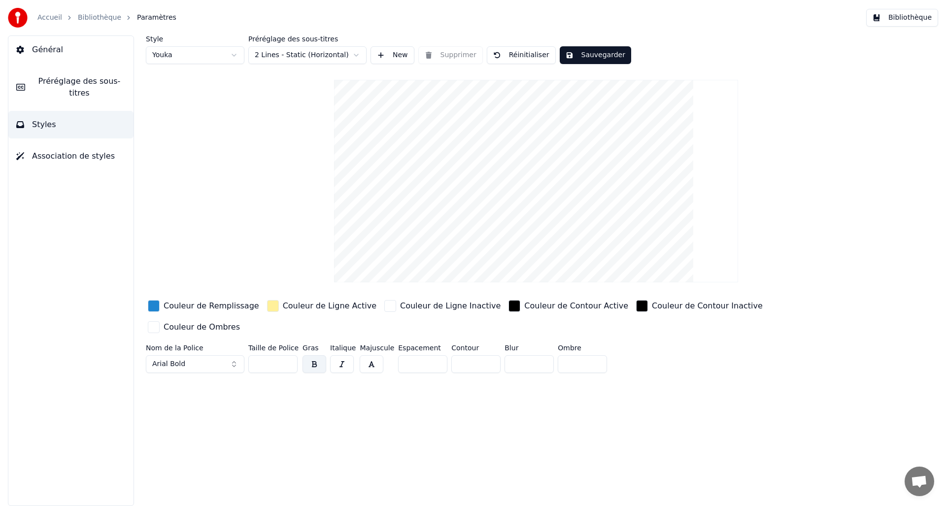
click at [48, 56] on button "Général" at bounding box center [70, 50] width 125 height 28
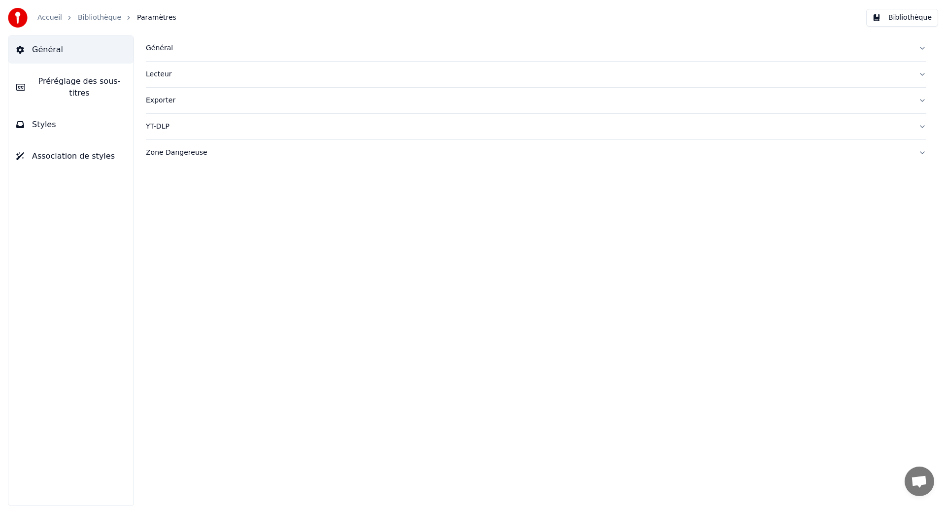
click at [98, 17] on link "Bibliothèque" at bounding box center [99, 18] width 43 height 10
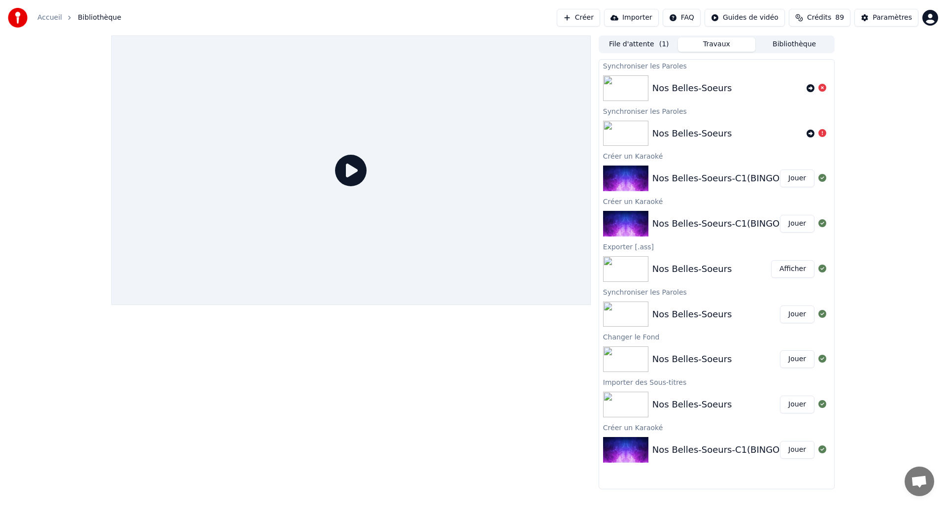
click at [796, 43] on button "Bibliothèque" at bounding box center [795, 44] width 78 height 14
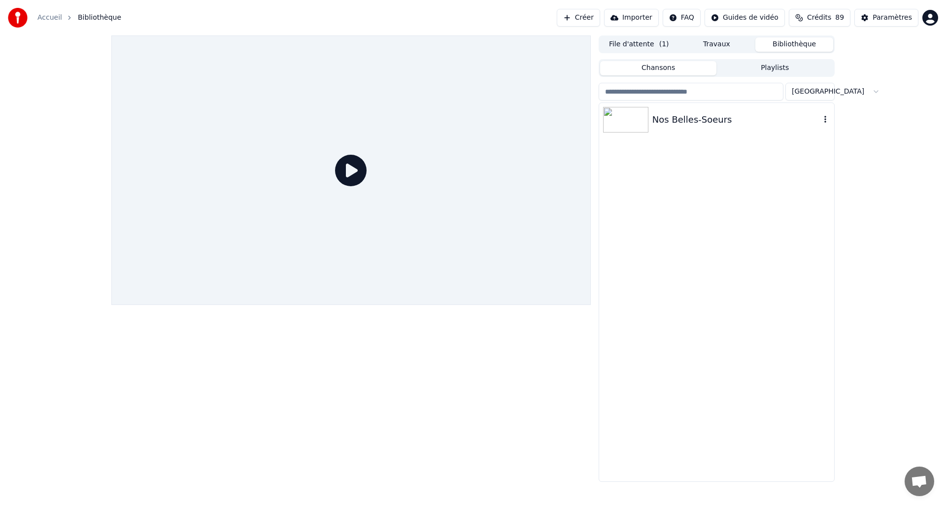
click at [825, 116] on icon "button" at bounding box center [826, 119] width 10 height 8
click at [713, 198] on div "Nos Belles-Soeurs" at bounding box center [716, 292] width 235 height 379
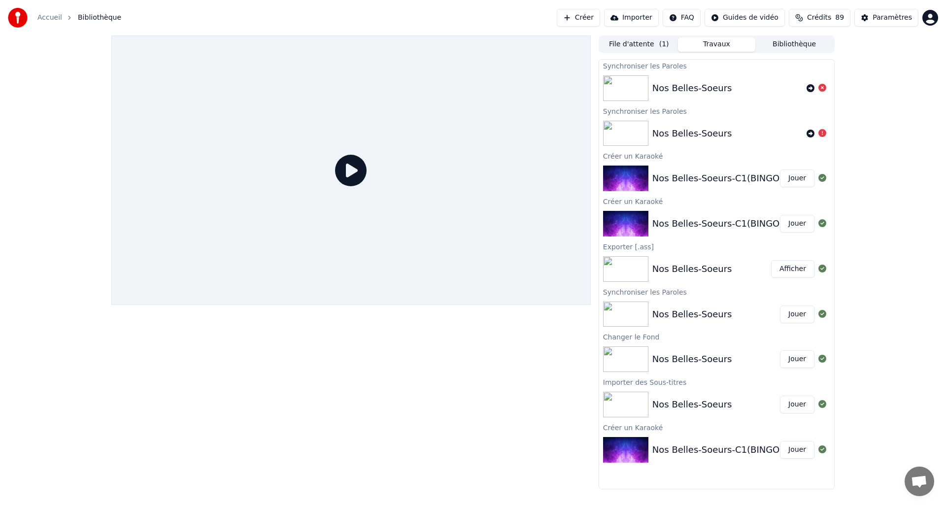
click at [722, 45] on button "Travaux" at bounding box center [717, 44] width 78 height 14
click at [638, 43] on button "File d'attente ( 1 )" at bounding box center [639, 44] width 78 height 14
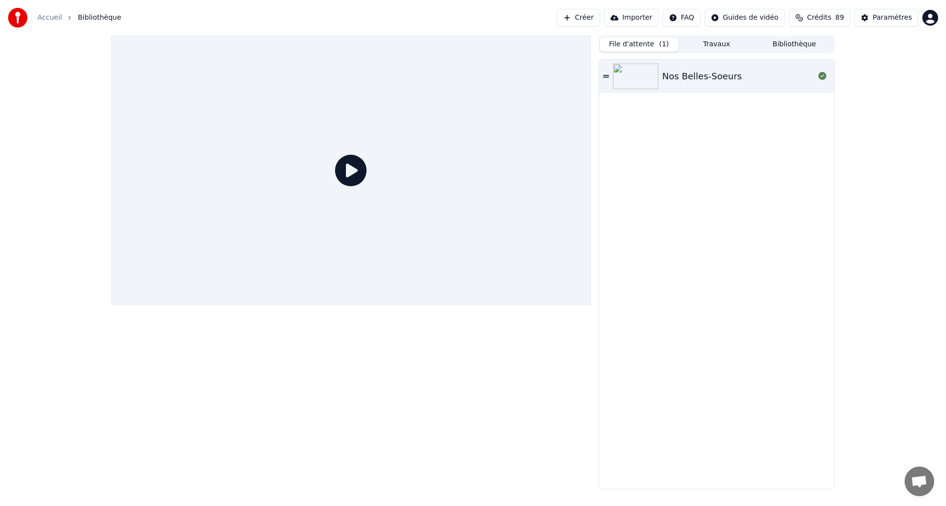
click at [606, 75] on icon at bounding box center [606, 76] width 6 height 2
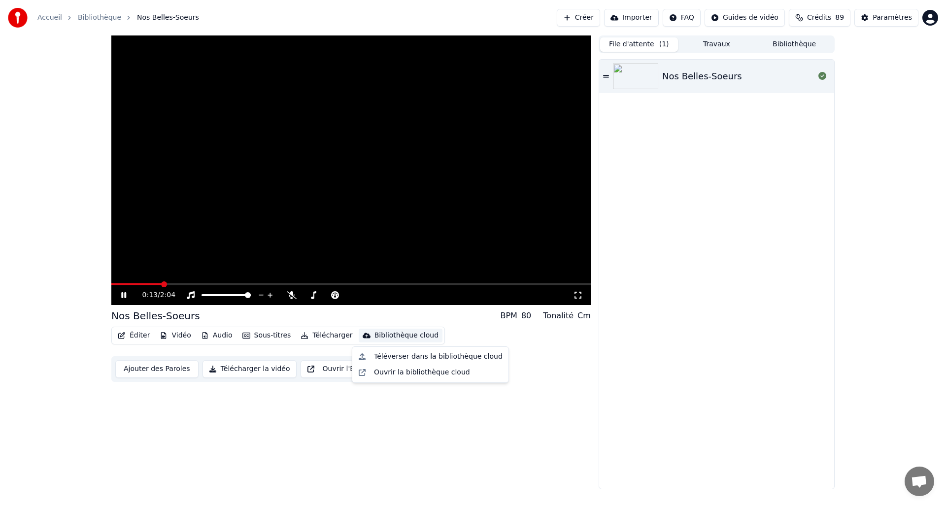
click at [368, 334] on button "Bibliothèque cloud" at bounding box center [401, 336] width 84 height 14
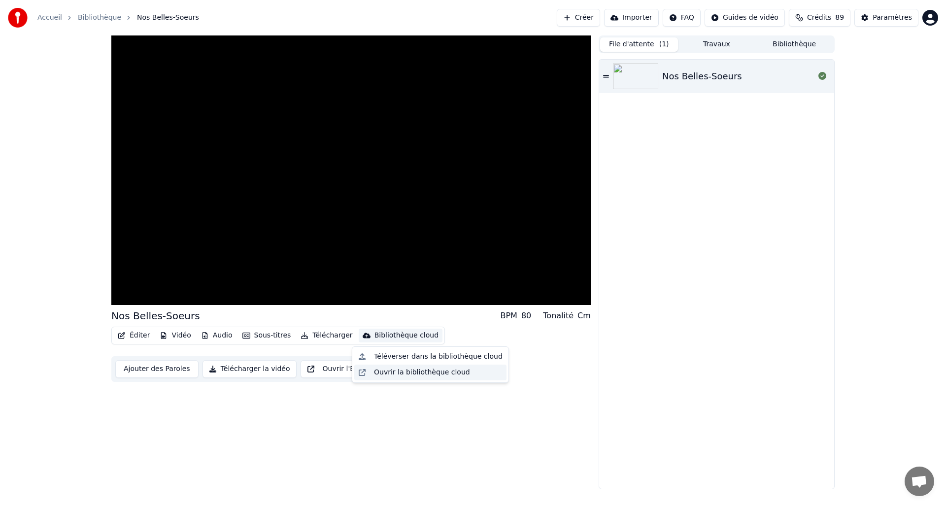
click at [378, 370] on div "Ouvrir la bibliothèque cloud" at bounding box center [422, 373] width 96 height 10
click at [152, 371] on button "Ajouter des Paroles" at bounding box center [156, 369] width 83 height 18
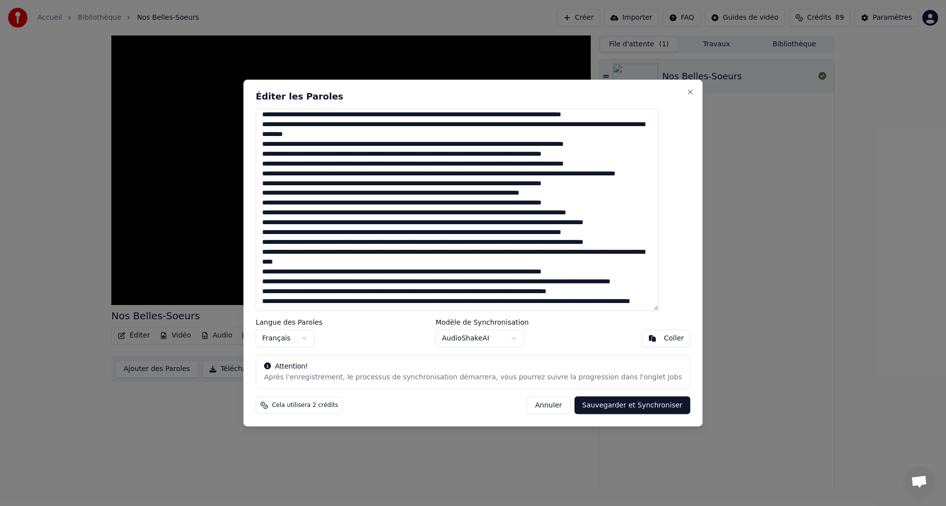
scroll to position [1776, 0]
click at [546, 399] on button "Annuler" at bounding box center [548, 406] width 43 height 18
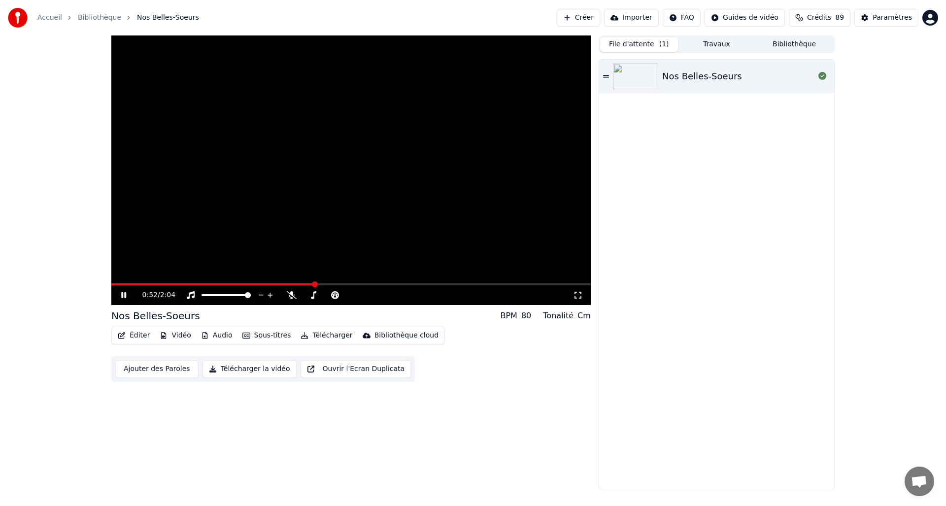
click at [241, 98] on video at bounding box center [351, 170] width 480 height 270
click at [127, 336] on button "Éditer" at bounding box center [134, 336] width 40 height 14
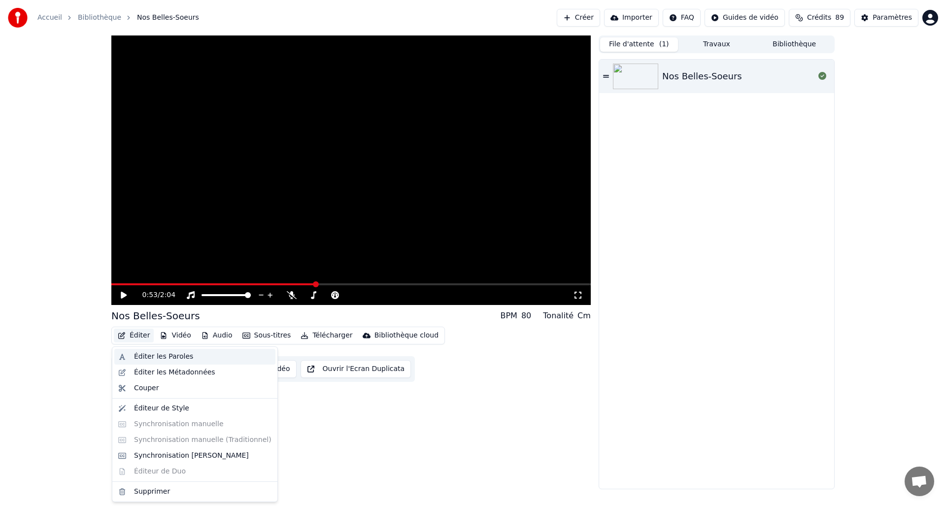
click at [143, 358] on div "Éditer les Paroles" at bounding box center [163, 357] width 59 height 10
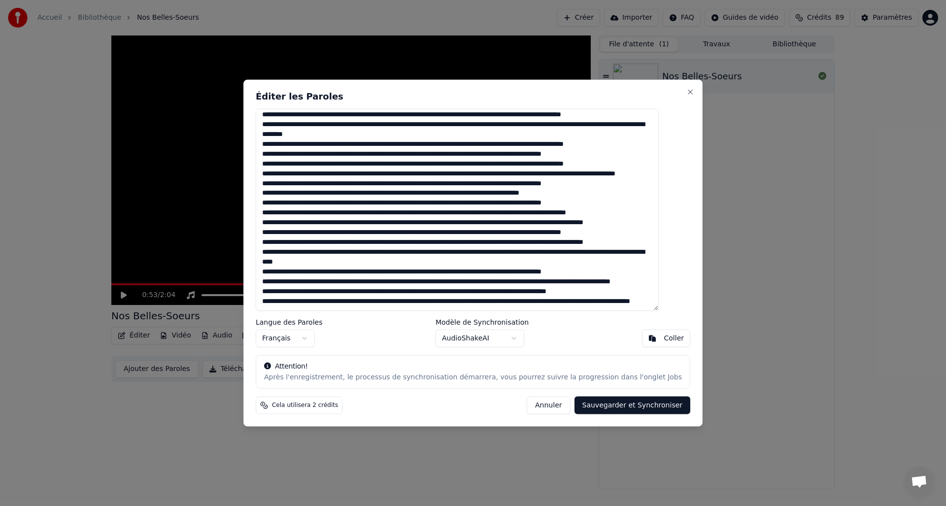
drag, startPoint x: 277, startPoint y: 118, endPoint x: 473, endPoint y: 317, distance: 279.2
click at [474, 318] on div "Éditer les Paroles Langue des Paroles Français Modèle de Synchronisation AudioS…" at bounding box center [472, 252] width 459 height 347
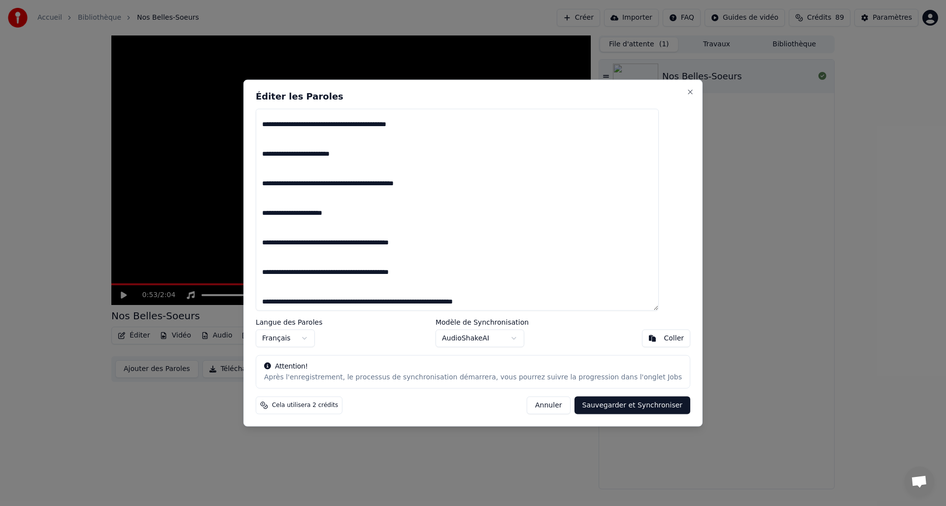
scroll to position [387, 0]
click at [613, 407] on button "Sauvegarder et Synchroniser" at bounding box center [633, 406] width 116 height 18
type textarea "**********"
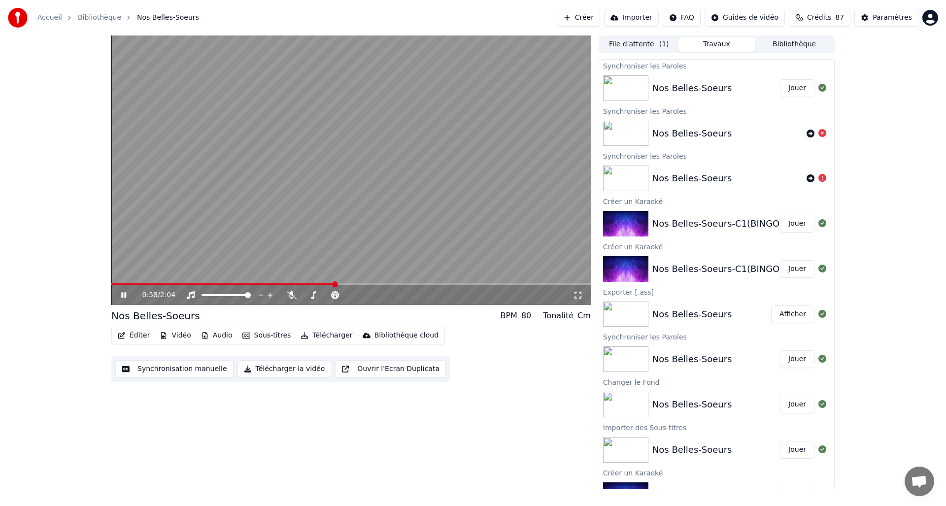
click at [794, 89] on button "Jouer" at bounding box center [797, 88] width 34 height 18
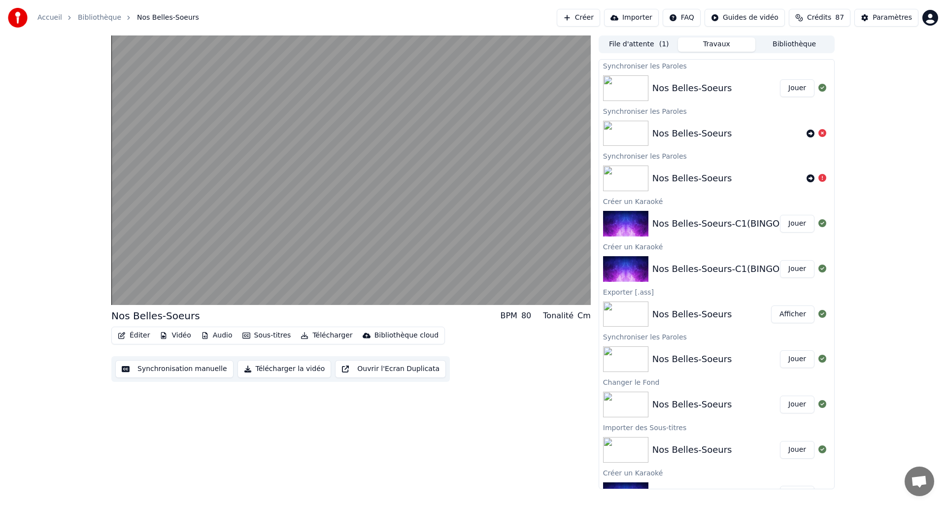
click at [793, 88] on button "Jouer" at bounding box center [797, 88] width 34 height 18
click at [680, 183] on div "Nos Belles-Soeurs" at bounding box center [693, 179] width 80 height 14
click at [787, 221] on button "Jouer" at bounding box center [797, 224] width 34 height 18
click at [792, 268] on button "Jouer" at bounding box center [797, 269] width 34 height 18
click at [720, 43] on button "Travaux" at bounding box center [717, 44] width 78 height 14
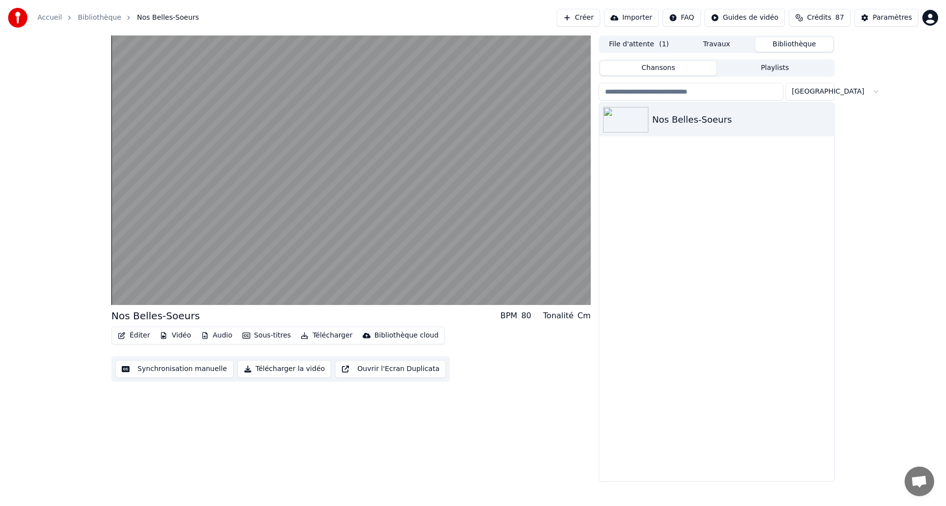
click at [784, 43] on button "Bibliothèque" at bounding box center [795, 44] width 78 height 14
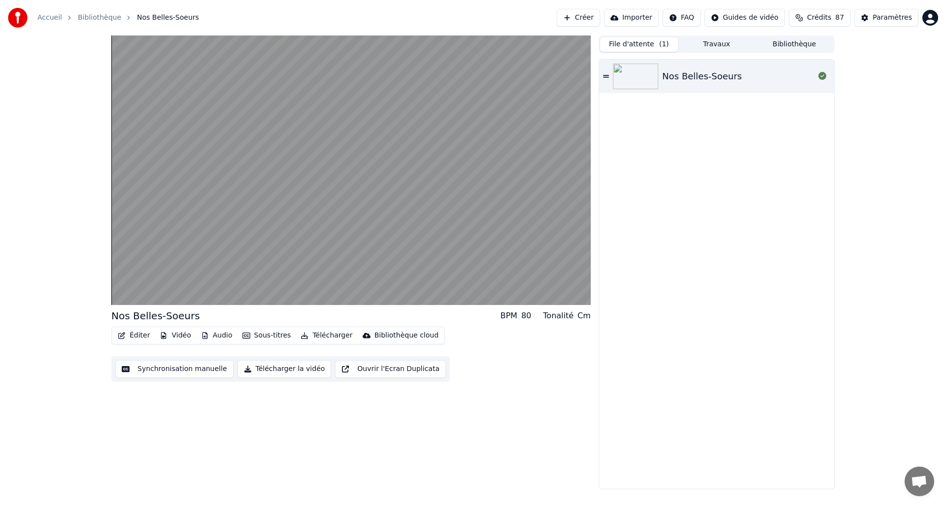
click at [645, 41] on button "File d'attente ( 1 )" at bounding box center [639, 44] width 78 height 14
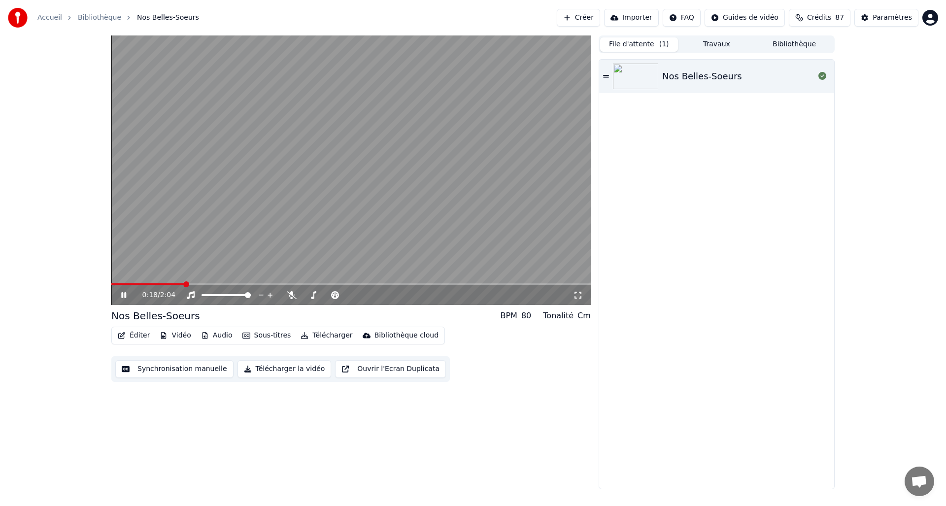
click at [122, 298] on icon at bounding box center [123, 295] width 5 height 6
click at [27, 19] on img at bounding box center [18, 18] width 20 height 20
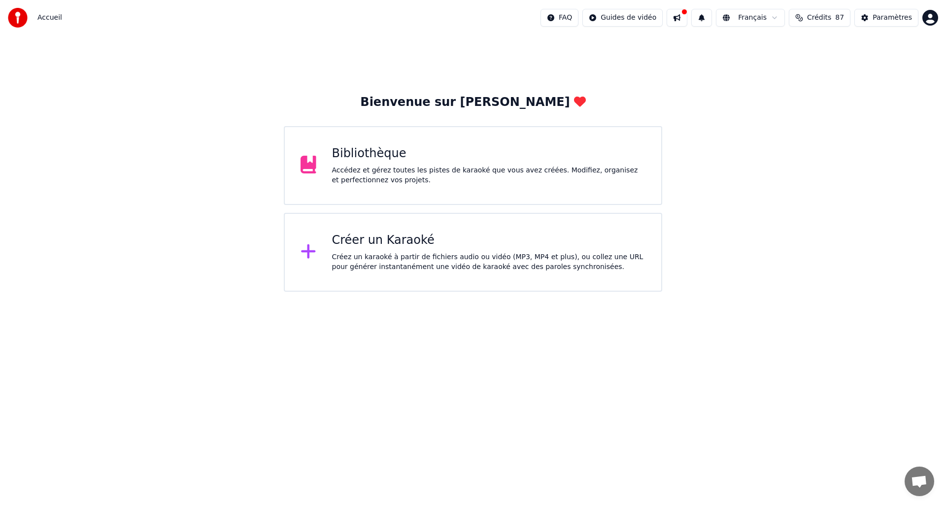
click at [45, 19] on span "Accueil" at bounding box center [49, 18] width 25 height 10
click at [46, 17] on span "Accueil" at bounding box center [49, 18] width 25 height 10
click at [19, 16] on img at bounding box center [18, 18] width 20 height 20
click at [616, 20] on html "Accueil FAQ Guides de vidéo Français Crédits 87 Paramètres Bienvenue sur Youka …" at bounding box center [473, 146] width 946 height 292
click at [616, 56] on div "Guide de synchronisation des paroles" at bounding box center [635, 55] width 138 height 16
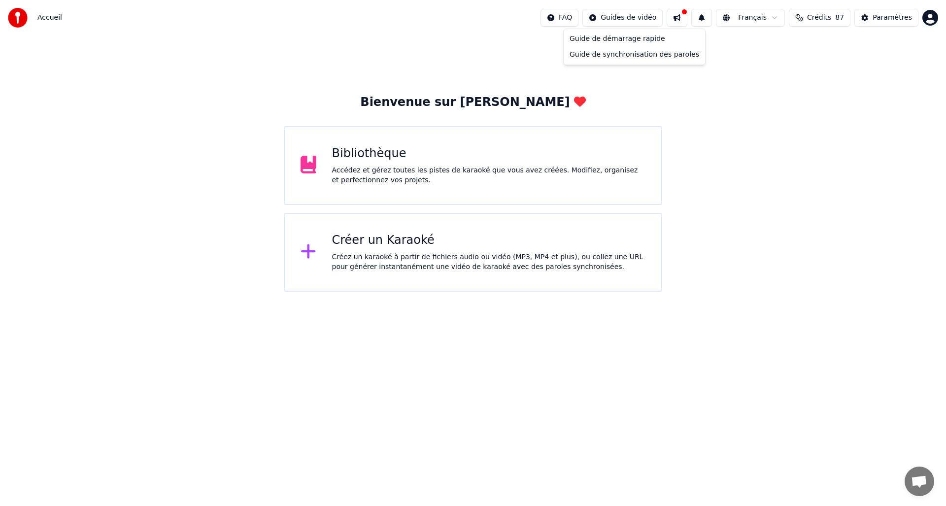
click at [633, 15] on html "Accueil FAQ Guides de vidéo Français Crédits 87 Paramètres Bienvenue sur Youka …" at bounding box center [473, 146] width 946 height 292
click at [620, 56] on div "Guide de synchronisation des paroles" at bounding box center [635, 55] width 138 height 16
click at [867, 18] on button "Paramètres" at bounding box center [887, 18] width 64 height 18
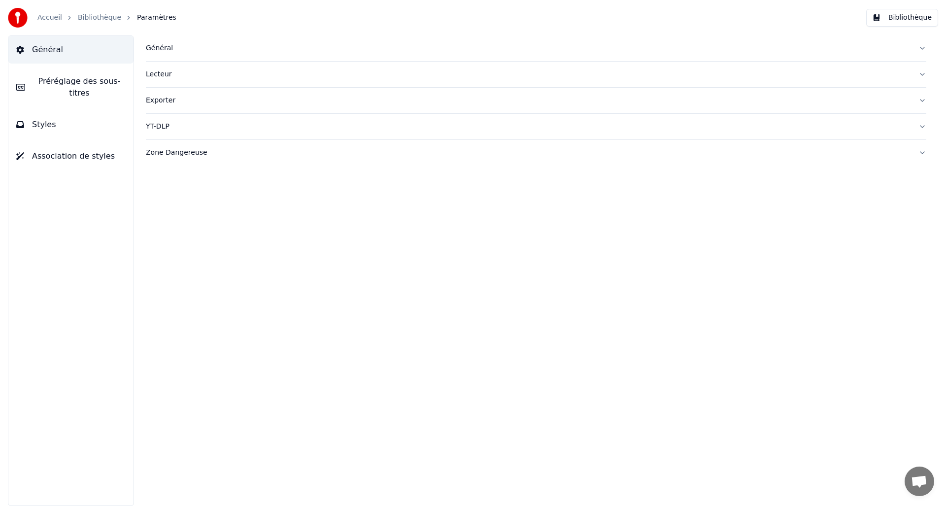
click at [160, 51] on div "Général" at bounding box center [528, 48] width 765 height 10
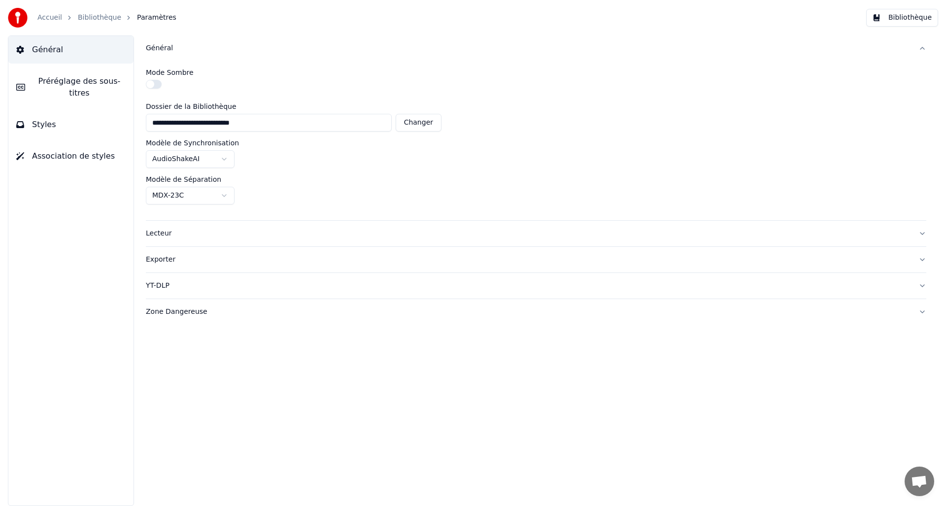
click at [98, 88] on span "Préréglage des sous-titres" at bounding box center [79, 87] width 93 height 24
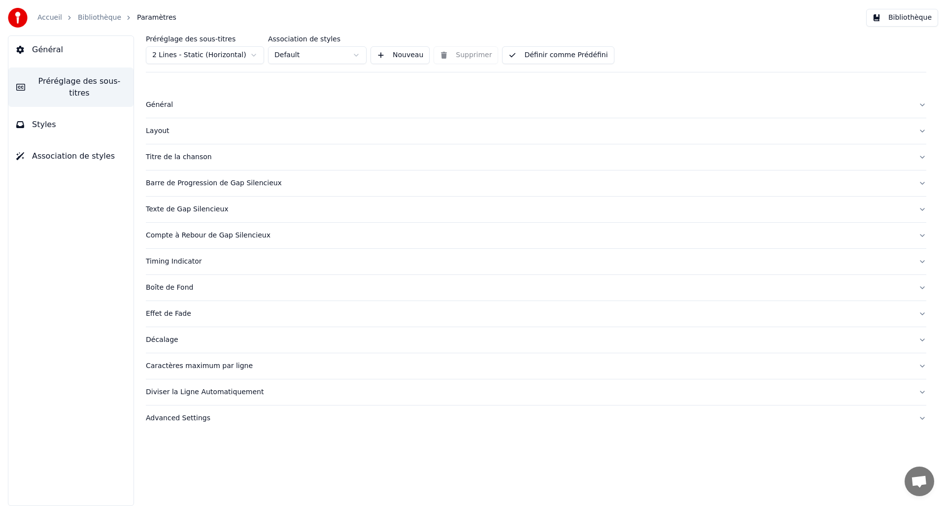
click at [74, 118] on button "Styles" at bounding box center [70, 125] width 125 height 28
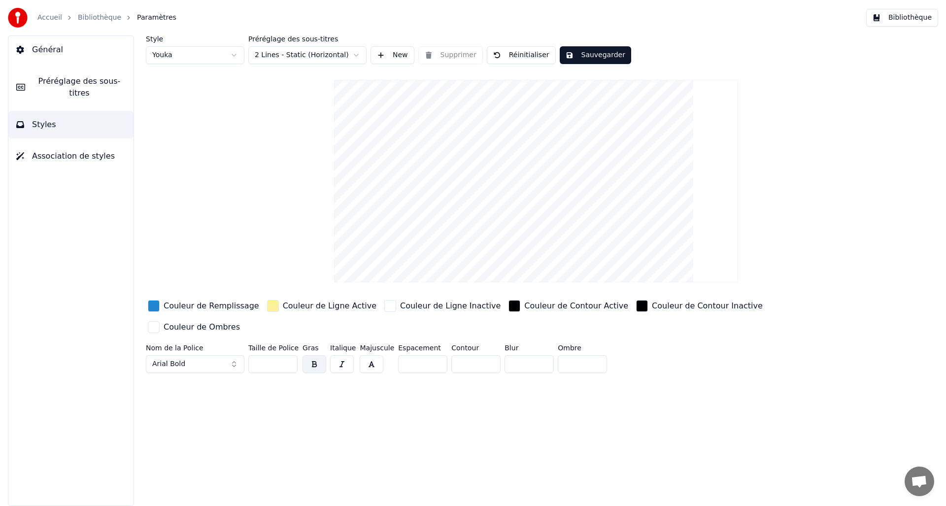
click at [63, 163] on button "Association de styles" at bounding box center [70, 156] width 125 height 28
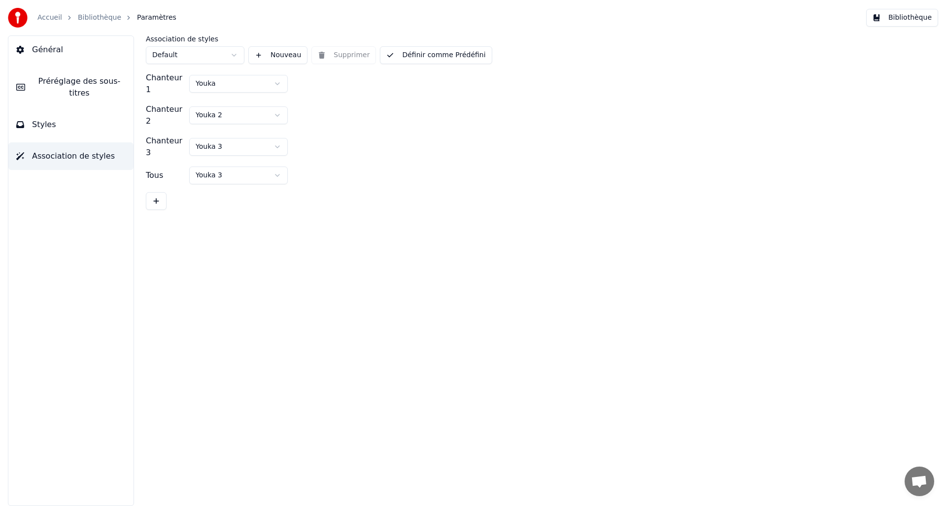
click at [882, 17] on button "Bibliothèque" at bounding box center [902, 18] width 72 height 18
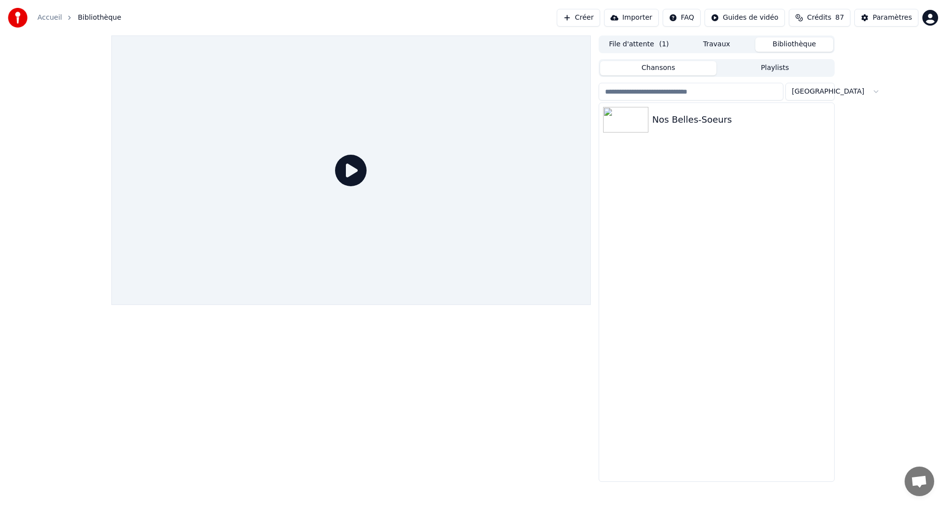
click at [932, 16] on html "Accueil Bibliothèque Créer Importer FAQ Guides de vidéo Crédits 87 Paramètres F…" at bounding box center [473, 253] width 946 height 506
click at [749, 292] on html "Accueil Bibliothèque Créer Importer FAQ Guides de vidéo Crédits 87 Paramètres F…" at bounding box center [473, 253] width 946 height 506
click at [757, 16] on html "Accueil Bibliothèque Créer Importer FAQ Guides de vidéo Crédits 87 Paramètres F…" at bounding box center [473, 253] width 946 height 506
click at [748, 55] on div "Guide de synchronisation des paroles" at bounding box center [755, 55] width 138 height 16
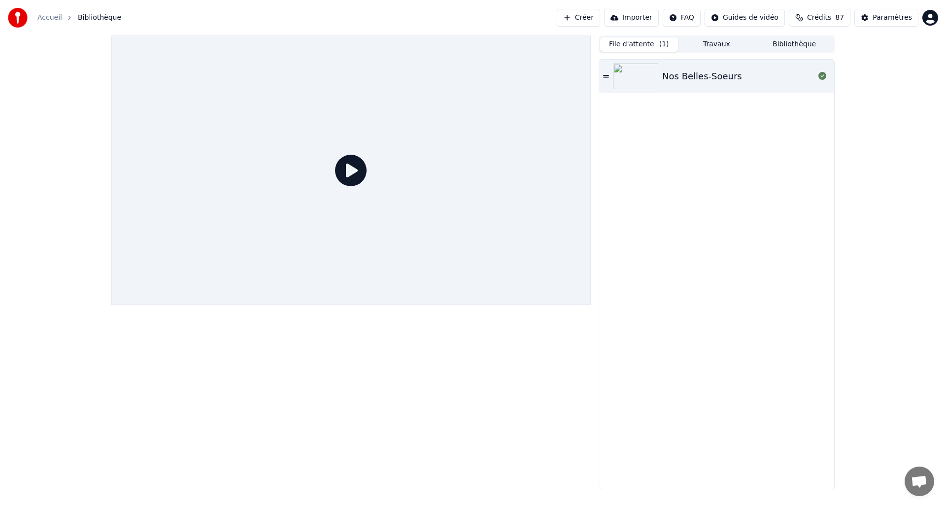
click at [628, 40] on button "File d'attente ( 1 )" at bounding box center [639, 44] width 78 height 14
click at [659, 75] on div at bounding box center [637, 77] width 49 height 26
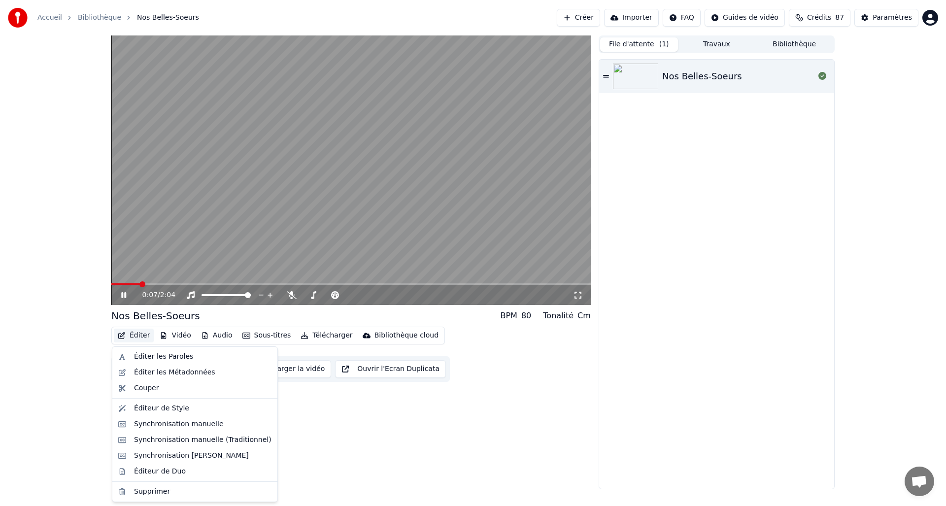
click at [127, 339] on button "Éditer" at bounding box center [134, 336] width 40 height 14
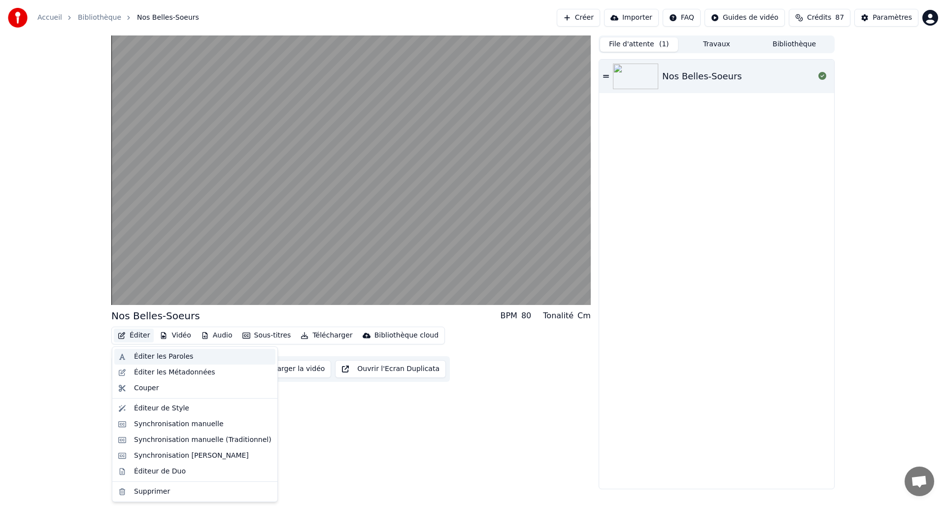
click at [137, 360] on div "Éditer les Paroles" at bounding box center [163, 357] width 59 height 10
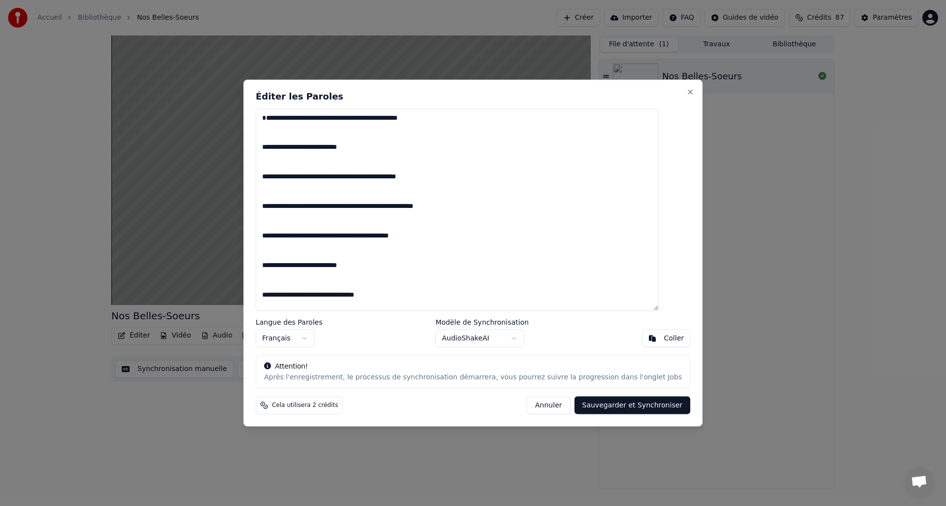
click at [532, 408] on button "Annuler" at bounding box center [548, 406] width 43 height 18
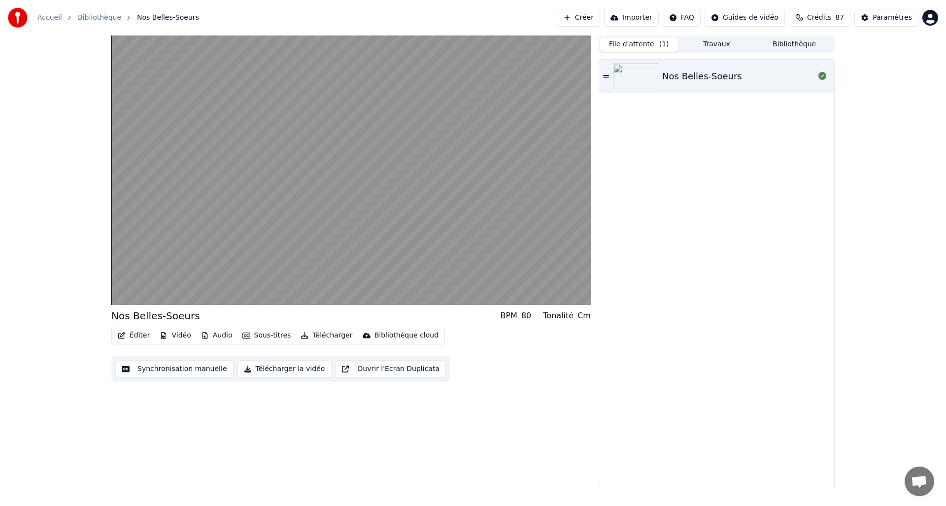
click at [132, 338] on button "Éditer" at bounding box center [134, 336] width 40 height 14
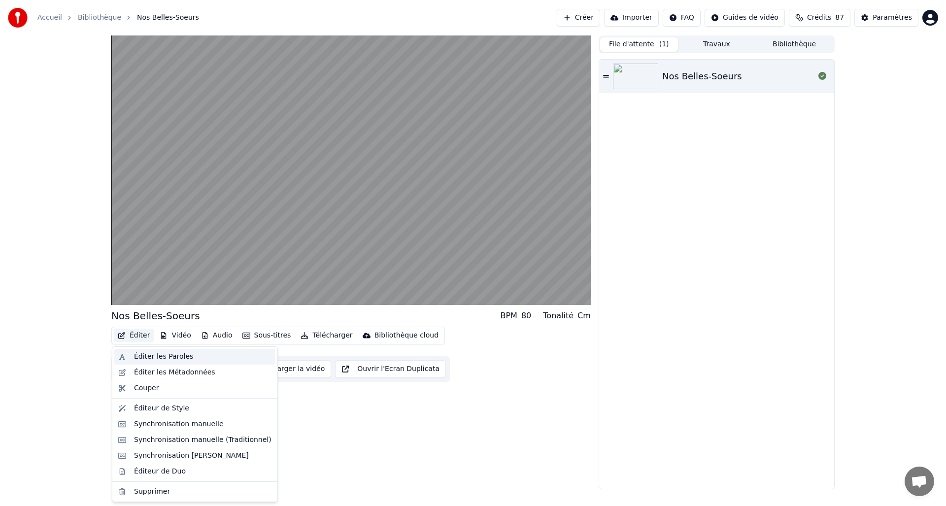
click at [137, 359] on div "Éditer les Paroles" at bounding box center [163, 357] width 59 height 10
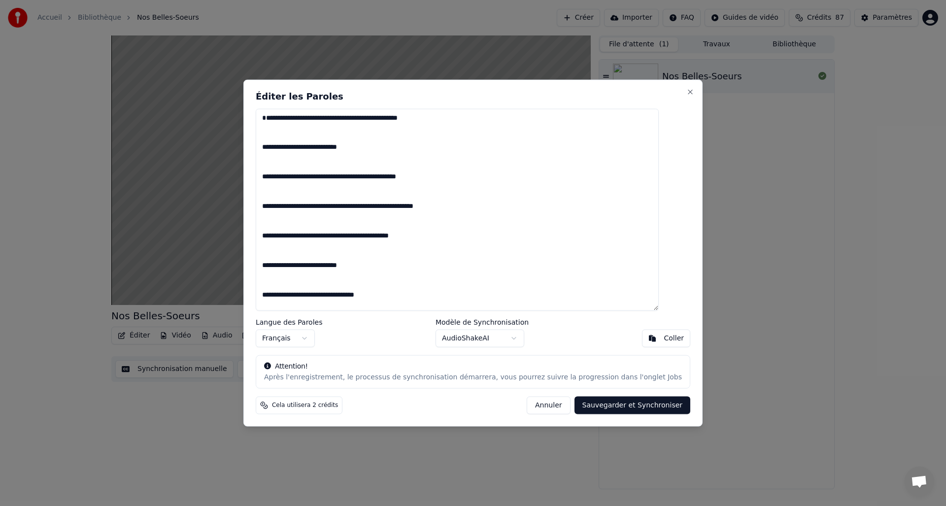
drag, startPoint x: 274, startPoint y: 129, endPoint x: 266, endPoint y: 95, distance: 34.9
click at [266, 95] on div "**********" at bounding box center [472, 252] width 459 height 347
click at [275, 151] on textarea "**********" at bounding box center [457, 209] width 403 height 203
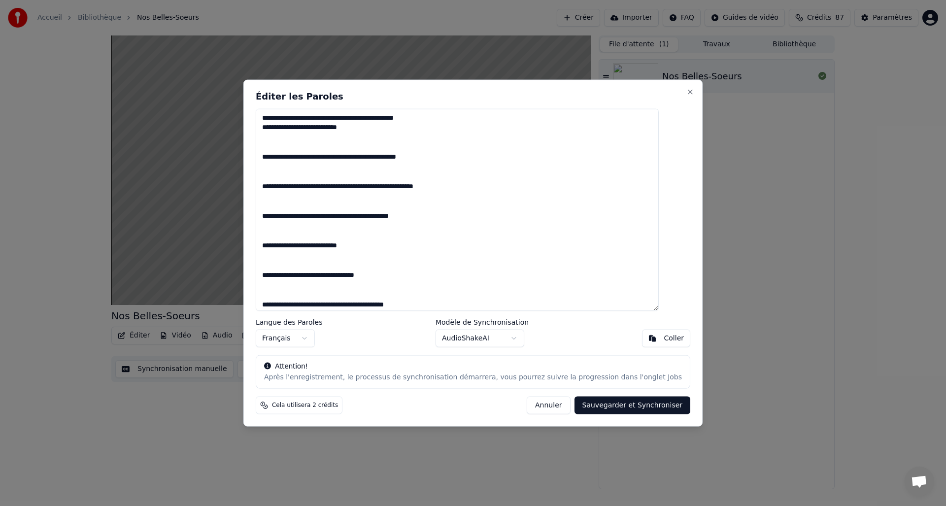
click at [277, 160] on textarea "**********" at bounding box center [457, 209] width 403 height 203
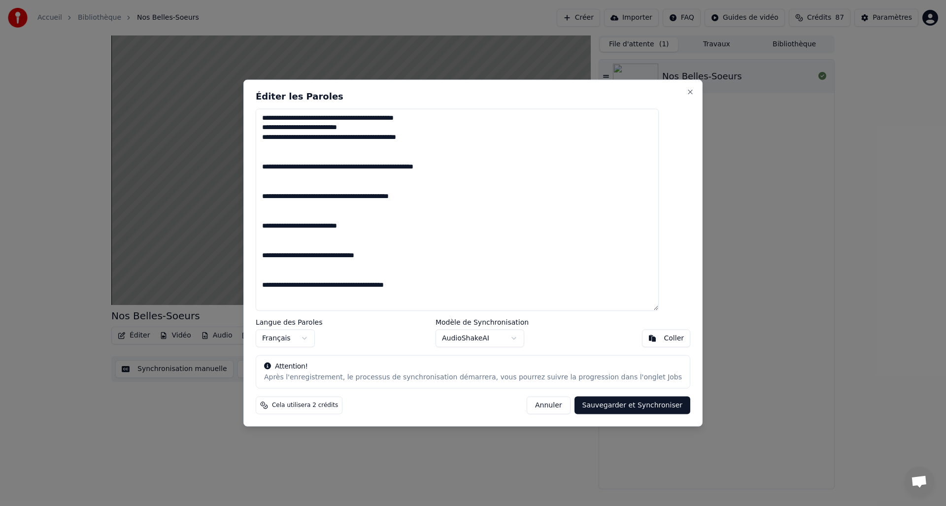
click at [278, 171] on textarea "**********" at bounding box center [457, 209] width 403 height 203
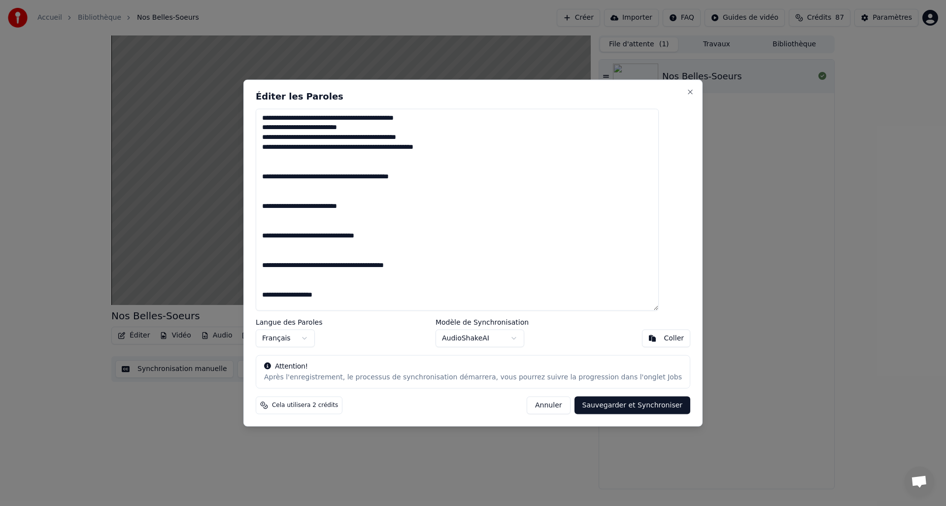
click at [276, 177] on textarea "**********" at bounding box center [457, 209] width 403 height 203
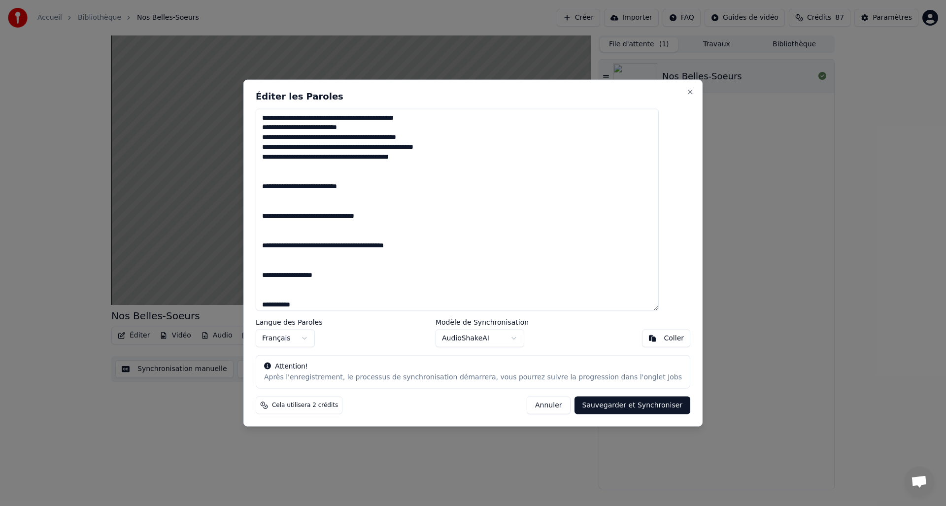
click at [276, 189] on textarea "**********" at bounding box center [457, 209] width 403 height 203
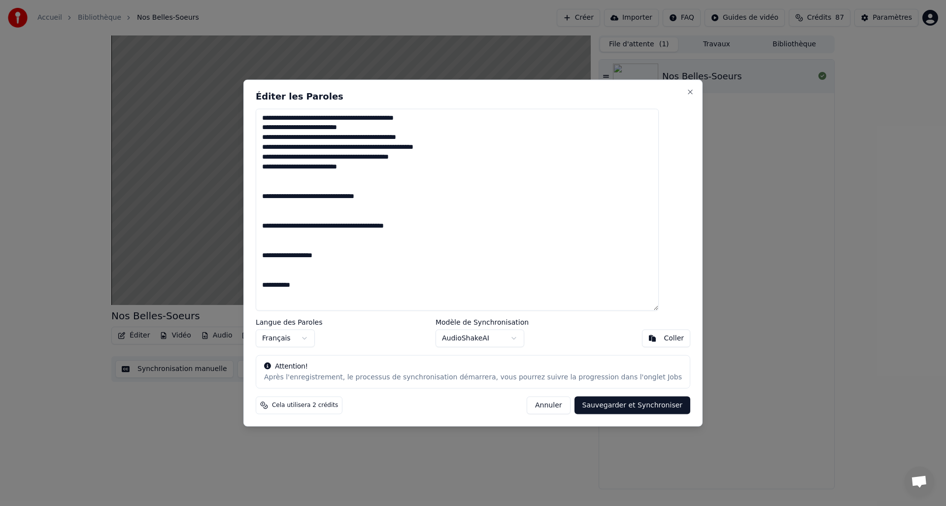
click at [279, 200] on textarea "**********" at bounding box center [457, 209] width 403 height 203
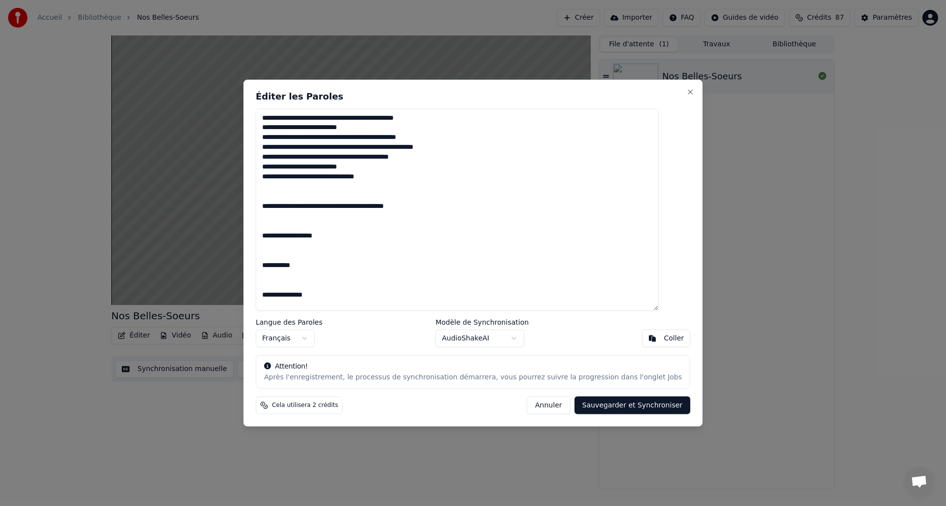
click at [276, 208] on textarea "**********" at bounding box center [457, 209] width 403 height 203
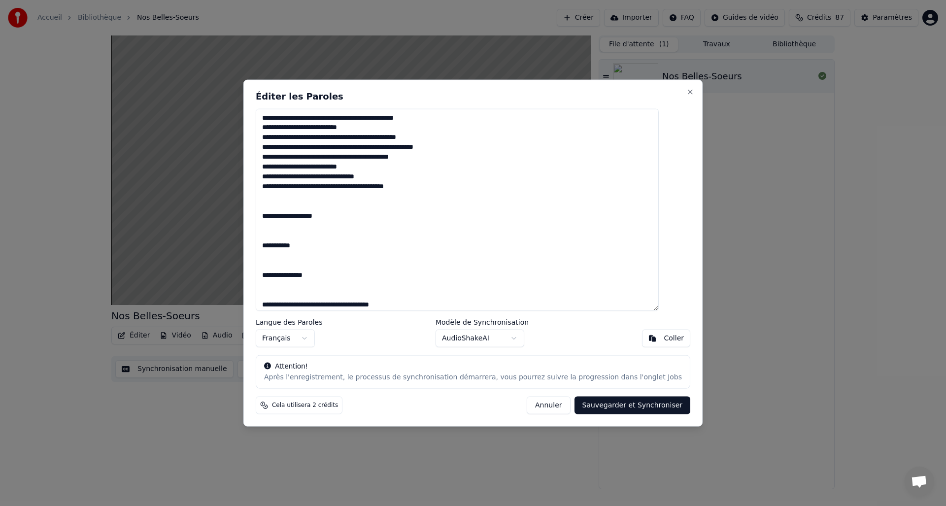
click at [276, 218] on textarea "**********" at bounding box center [457, 209] width 403 height 203
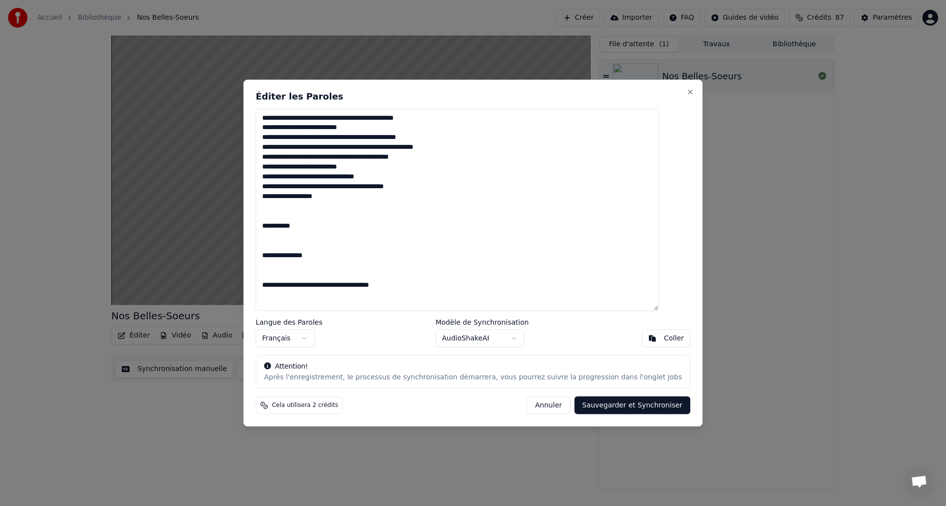
click at [279, 228] on textarea "**********" at bounding box center [457, 209] width 403 height 203
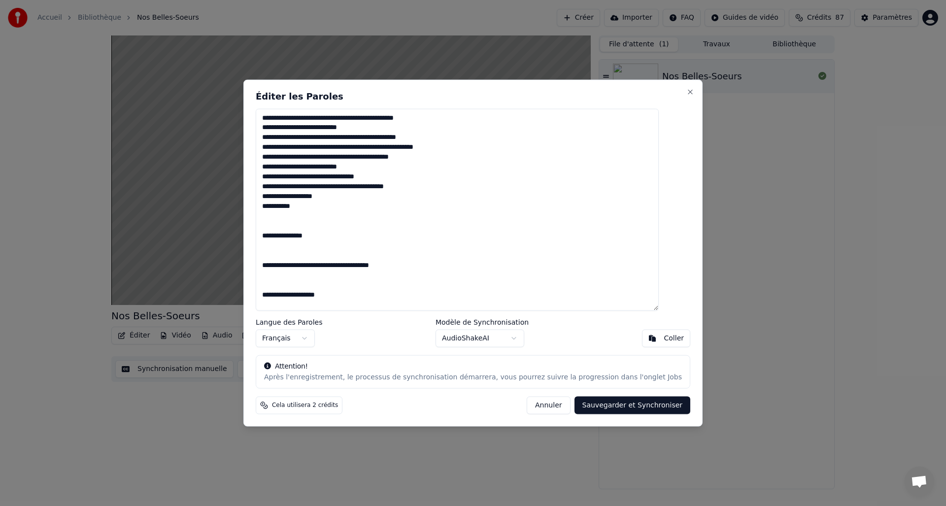
click at [278, 237] on textarea "**********" at bounding box center [457, 209] width 403 height 203
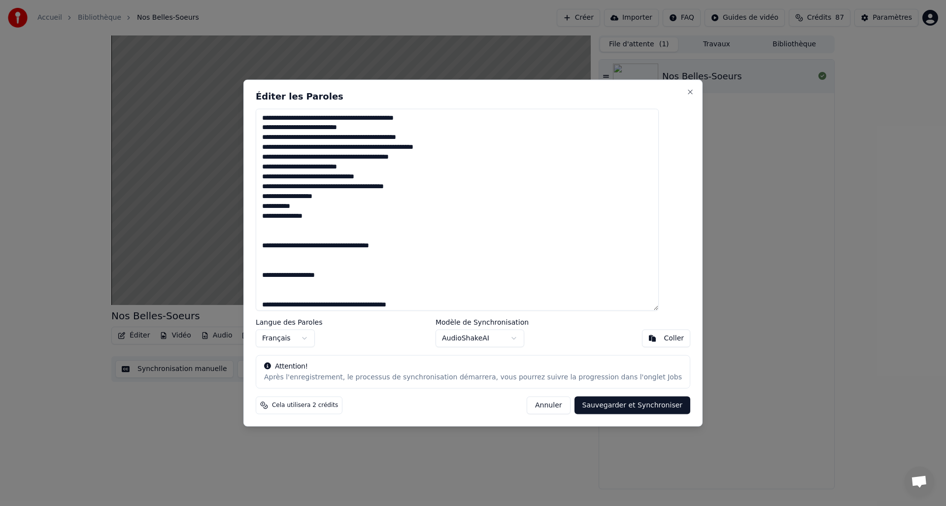
click at [277, 246] on textarea "**********" at bounding box center [457, 209] width 403 height 203
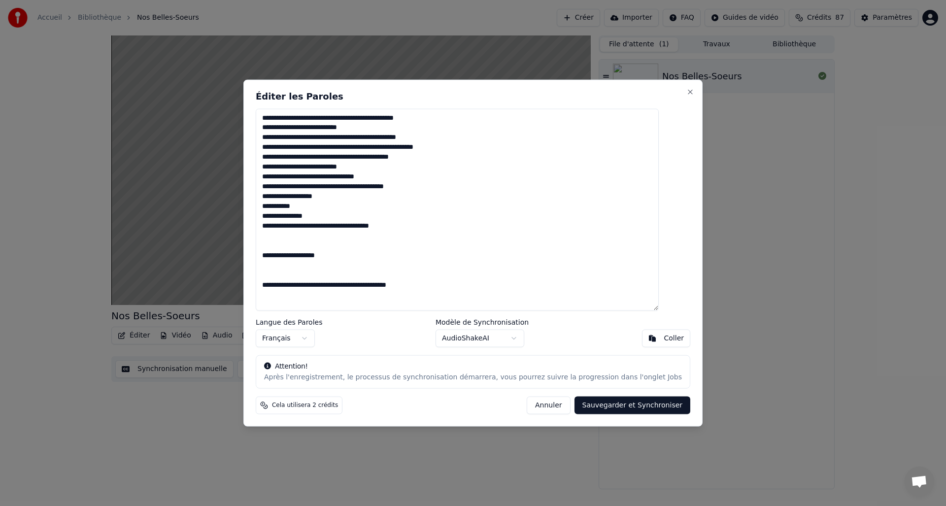
click at [279, 256] on textarea "**********" at bounding box center [457, 209] width 403 height 203
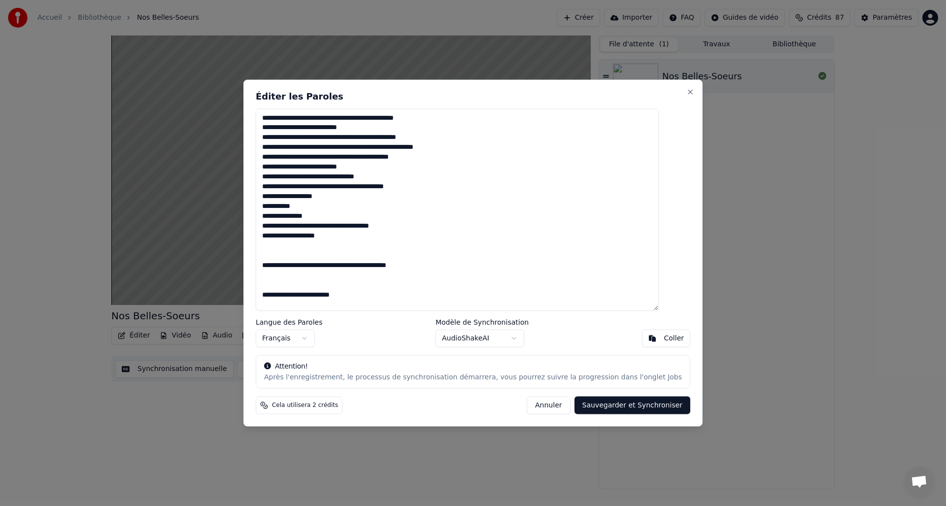
click at [278, 267] on textarea "**********" at bounding box center [457, 209] width 403 height 203
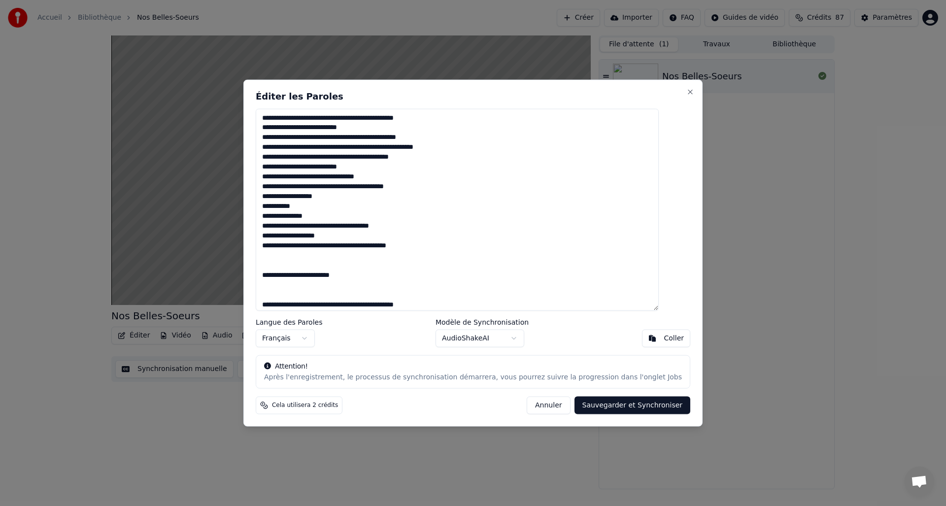
click at [278, 276] on textarea "**********" at bounding box center [457, 209] width 403 height 203
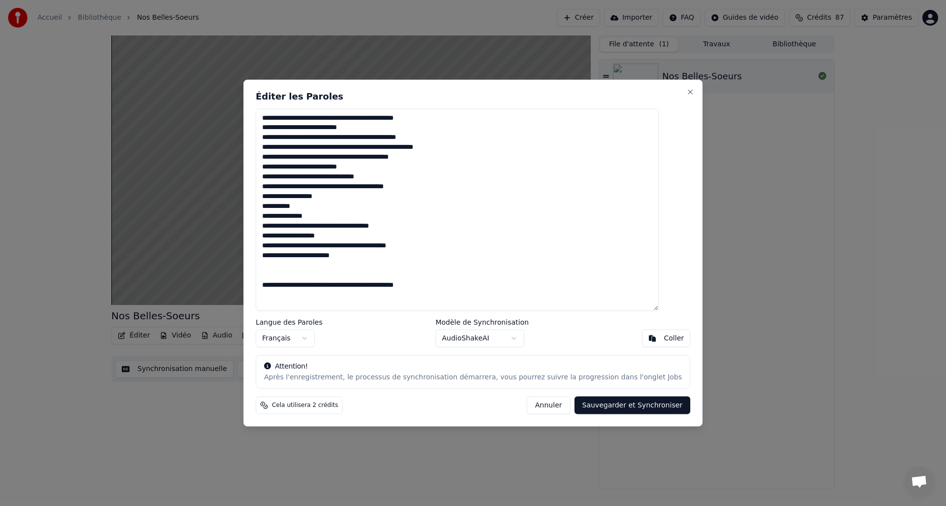
click at [277, 286] on textarea "**********" at bounding box center [457, 209] width 403 height 203
click at [278, 296] on textarea "**********" at bounding box center [457, 209] width 403 height 203
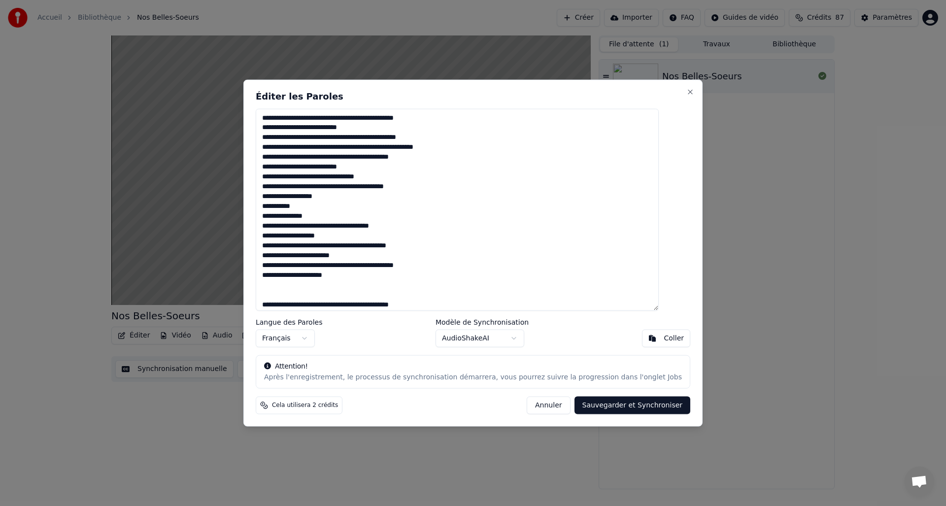
click at [278, 308] on textarea "**********" at bounding box center [457, 209] width 403 height 203
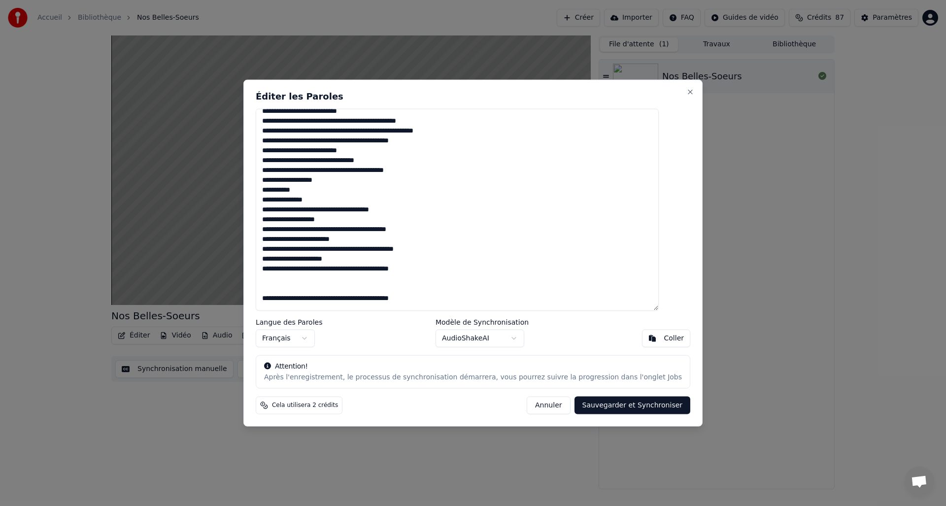
scroll to position [37, 0]
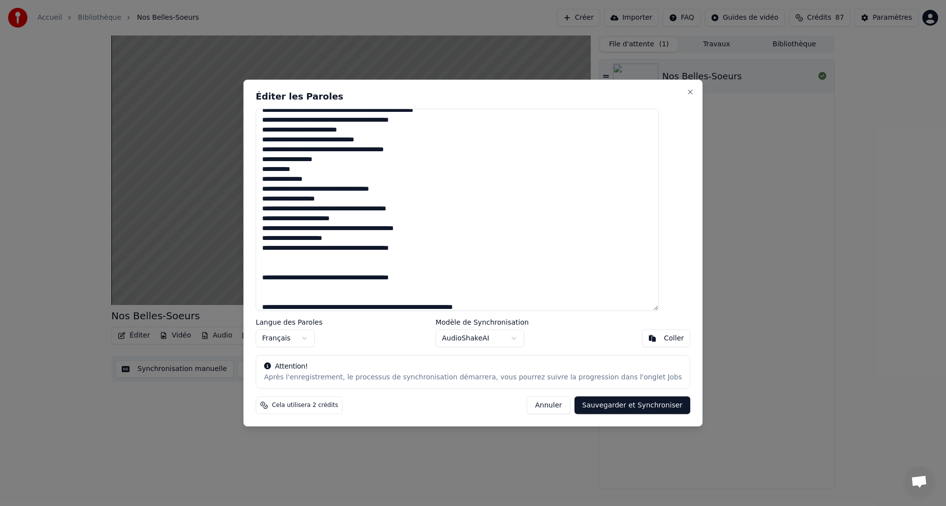
click at [277, 279] on textarea "**********" at bounding box center [457, 209] width 403 height 203
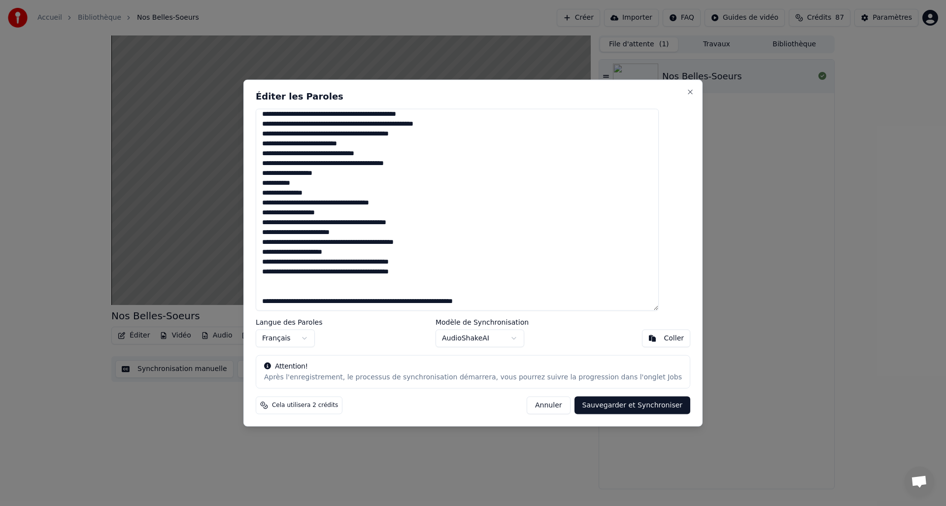
scroll to position [23, 0]
click at [278, 304] on textarea "**********" at bounding box center [457, 209] width 403 height 203
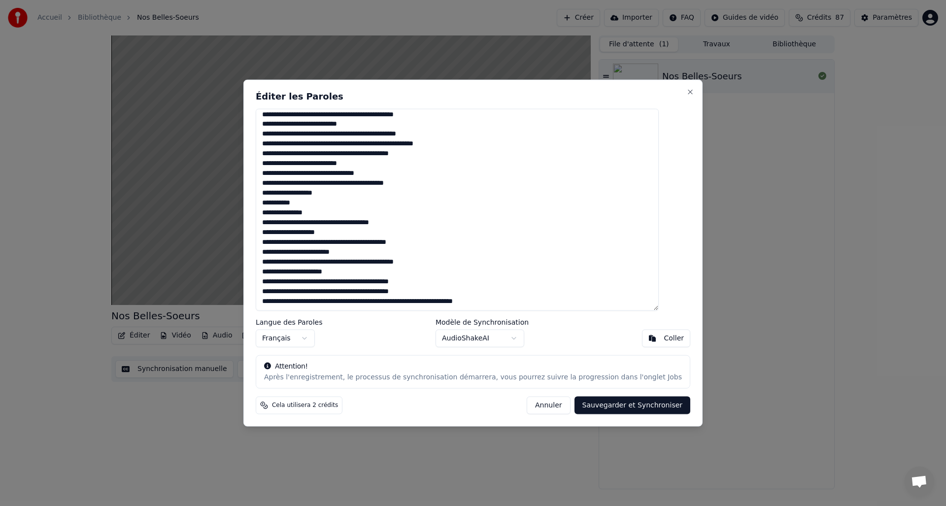
scroll to position [3, 0]
type textarea "**********"
click at [613, 405] on button "Sauvegarder et Synchroniser" at bounding box center [633, 406] width 116 height 18
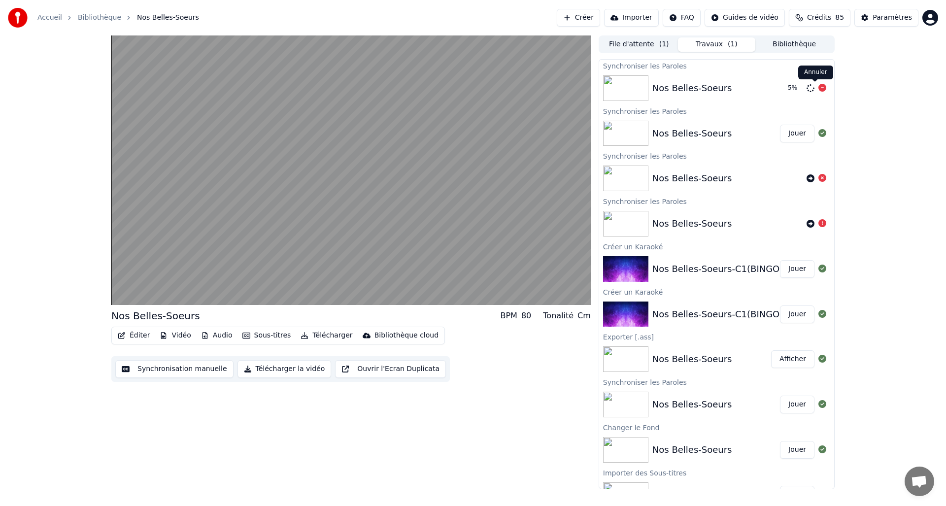
click at [819, 90] on icon at bounding box center [823, 88] width 8 height 8
click at [819, 88] on icon at bounding box center [823, 88] width 8 height 8
click at [819, 87] on icon at bounding box center [823, 88] width 8 height 8
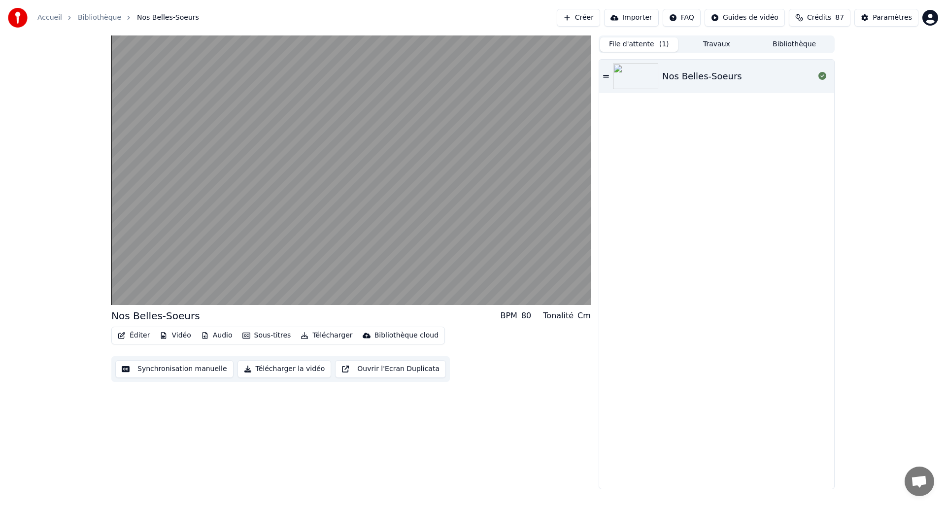
click at [650, 44] on button "File d'attente ( 1 )" at bounding box center [639, 44] width 78 height 14
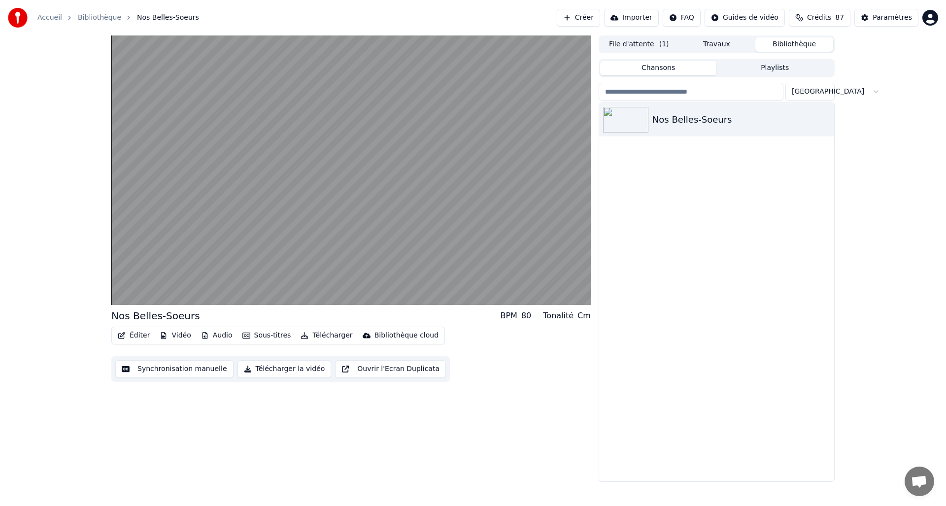
click at [792, 41] on button "Bibliothèque" at bounding box center [795, 44] width 78 height 14
click at [829, 120] on icon "button" at bounding box center [826, 119] width 10 height 8
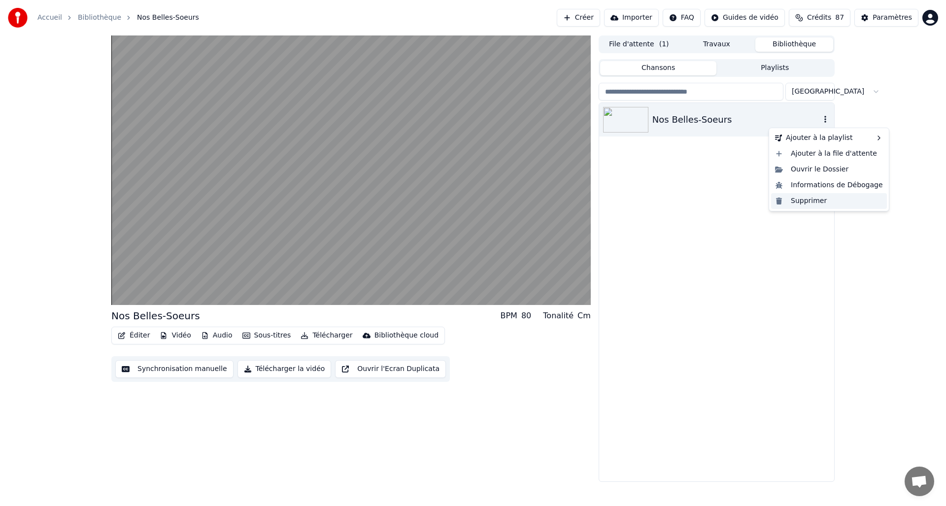
click at [819, 196] on div "Supprimer" at bounding box center [829, 201] width 116 height 16
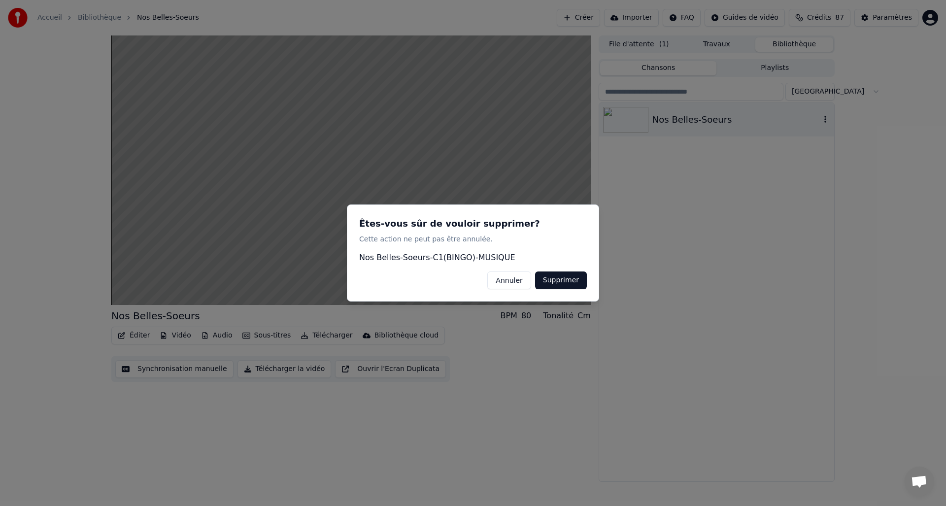
click at [555, 276] on button "Supprimer" at bounding box center [561, 281] width 52 height 18
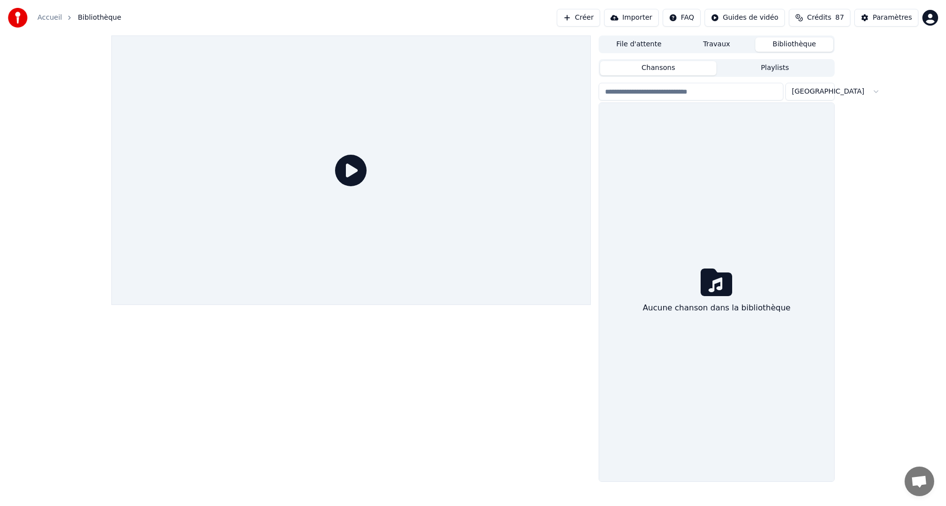
click at [584, 18] on button "Créer" at bounding box center [578, 18] width 43 height 18
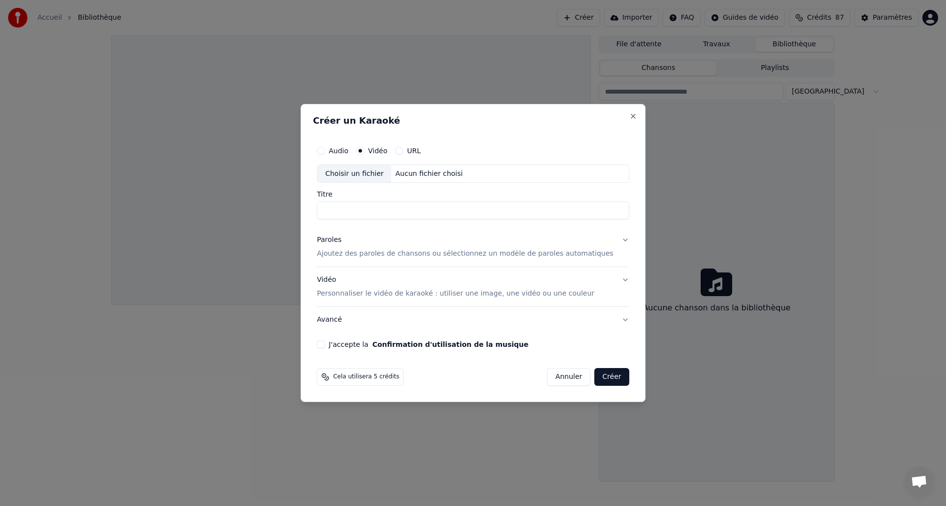
click at [372, 172] on div "Choisir un fichier" at bounding box center [354, 174] width 74 height 18
type input "**********"
click at [620, 237] on button "Paroles Ajoutez des paroles de chansons ou sélectionnez un modèle de paroles au…" at bounding box center [473, 247] width 312 height 39
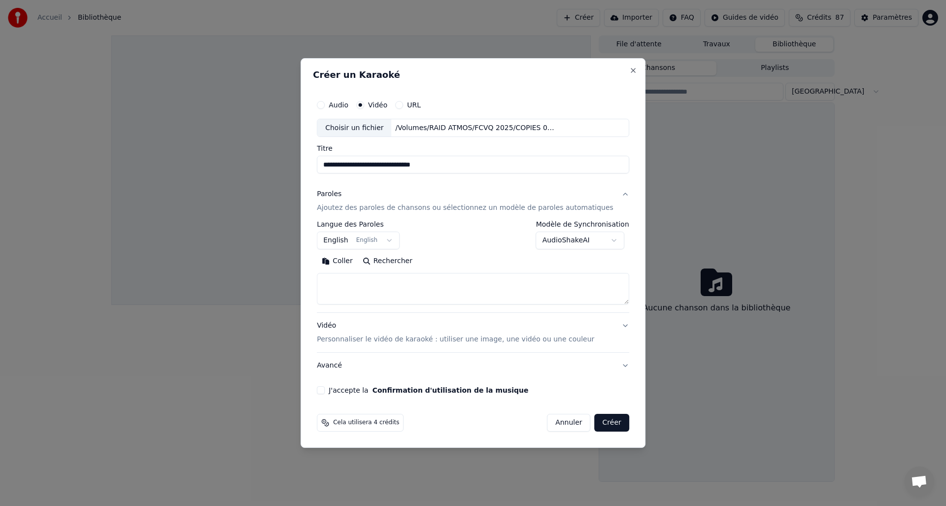
click at [393, 237] on body "**********" at bounding box center [473, 253] width 946 height 506
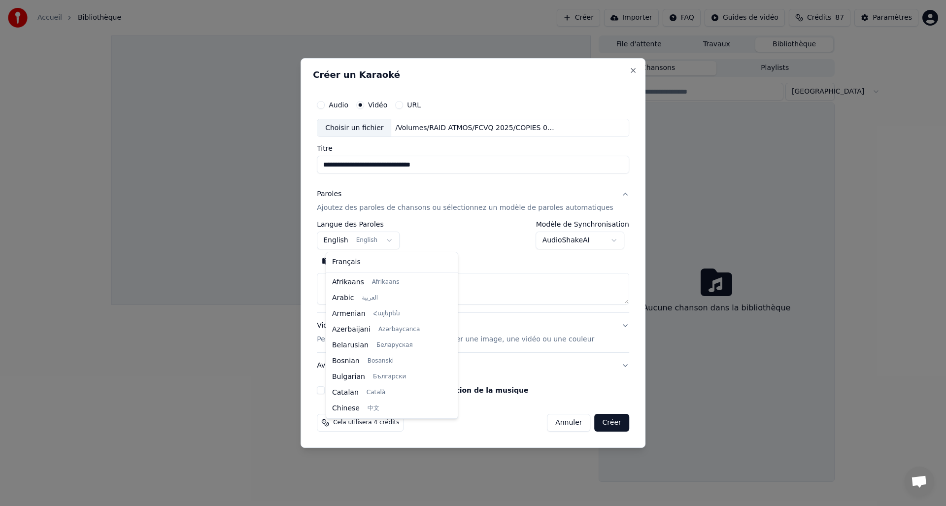
scroll to position [79, 0]
select select "**"
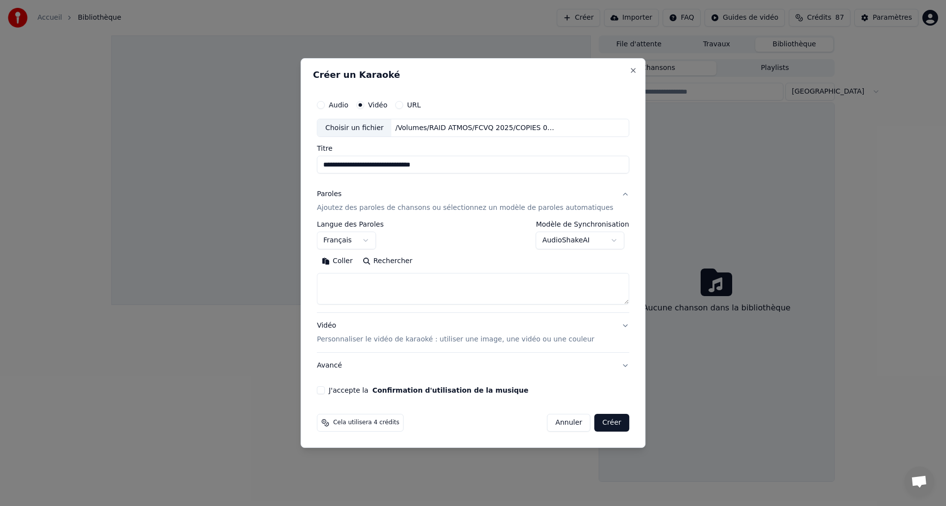
click at [613, 240] on body "**********" at bounding box center [473, 253] width 946 height 506
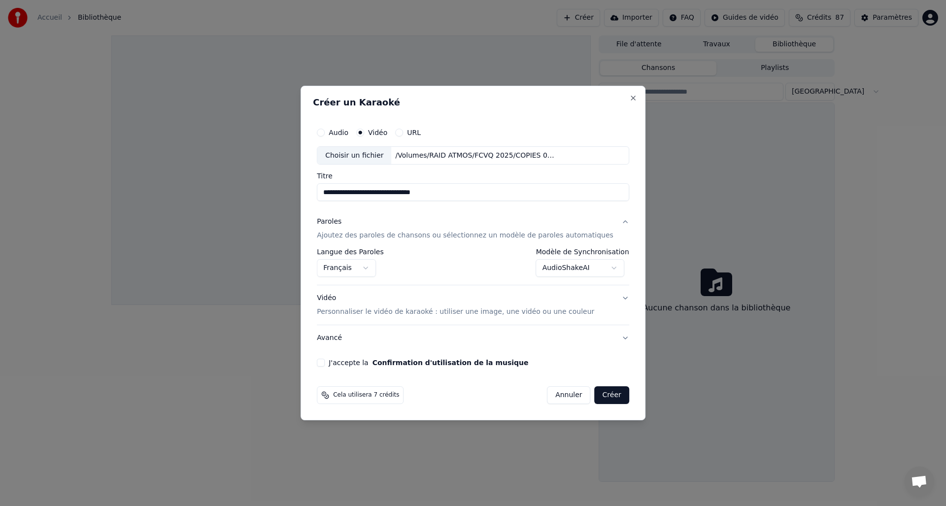
click at [554, 393] on button "Annuler" at bounding box center [568, 395] width 43 height 18
select select "**********"
select select
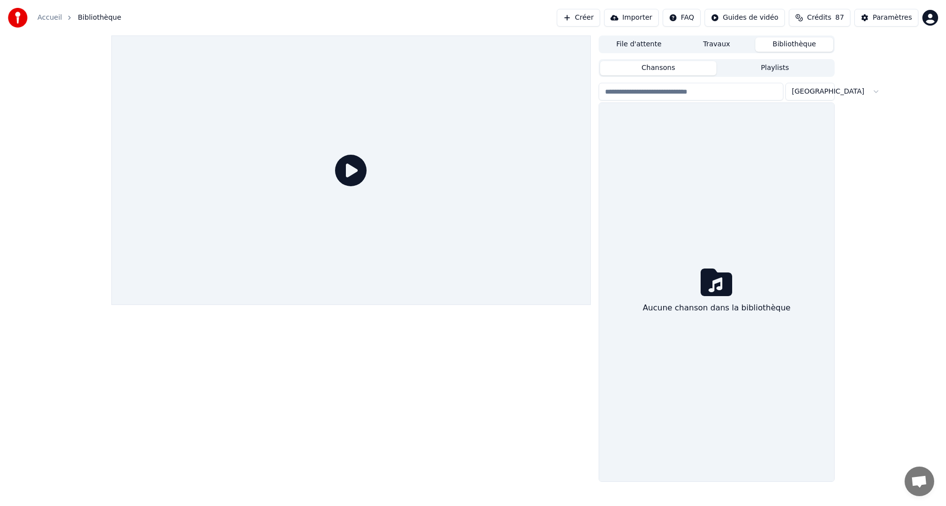
click at [580, 19] on button "Créer" at bounding box center [578, 18] width 43 height 18
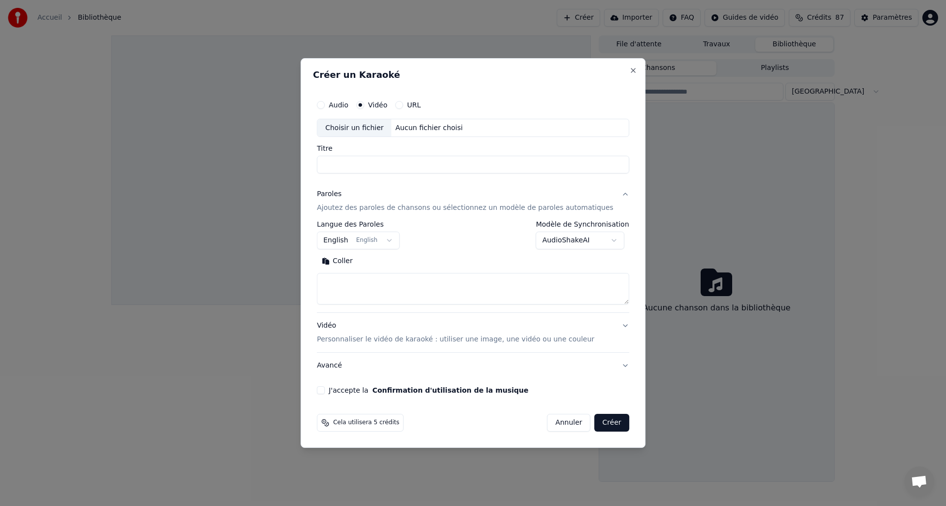
click at [383, 127] on div "Choisir un fichier" at bounding box center [354, 128] width 74 height 18
type input "**********"
click at [396, 237] on body "**********" at bounding box center [473, 253] width 946 height 506
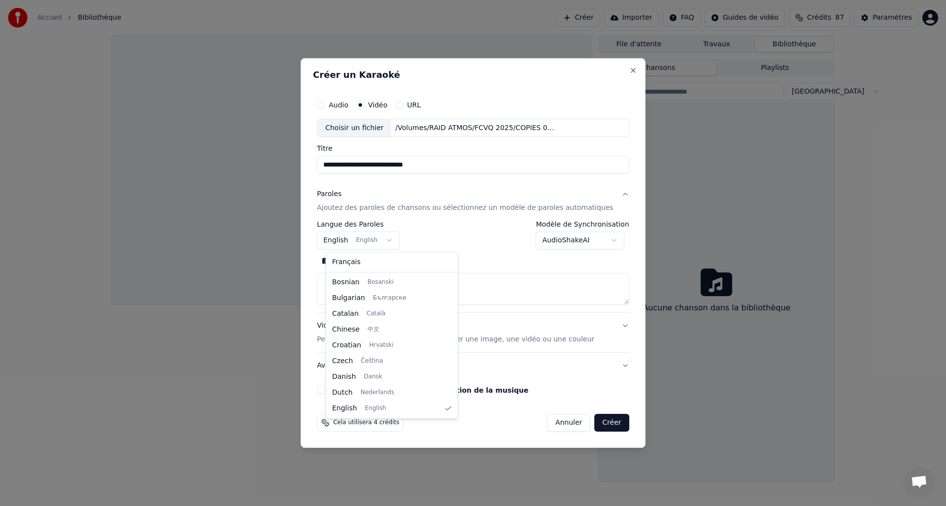
select select "**"
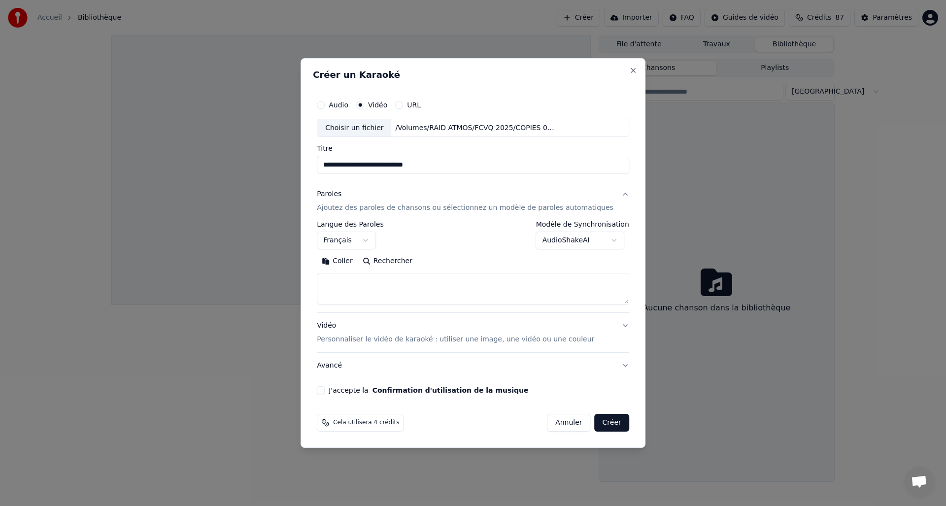
click at [591, 240] on body "**********" at bounding box center [473, 253] width 946 height 506
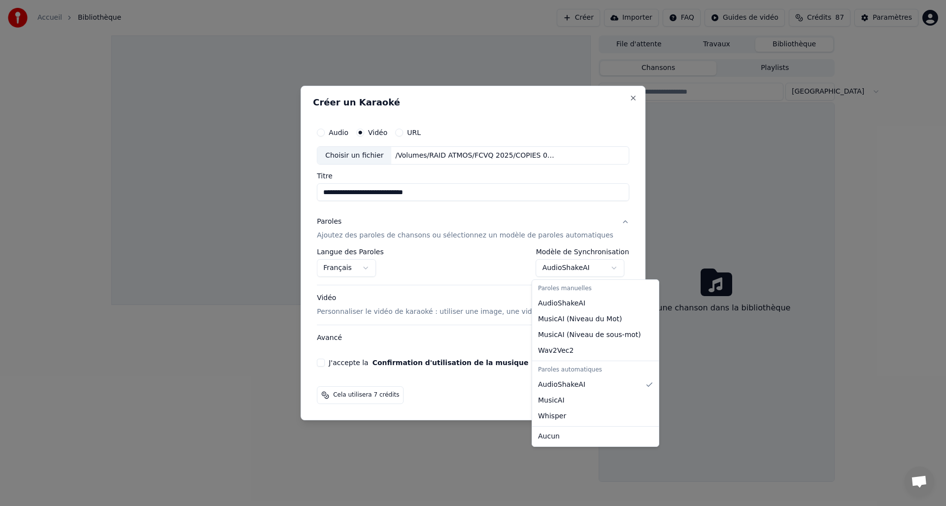
click at [602, 267] on body "**********" at bounding box center [473, 253] width 946 height 506
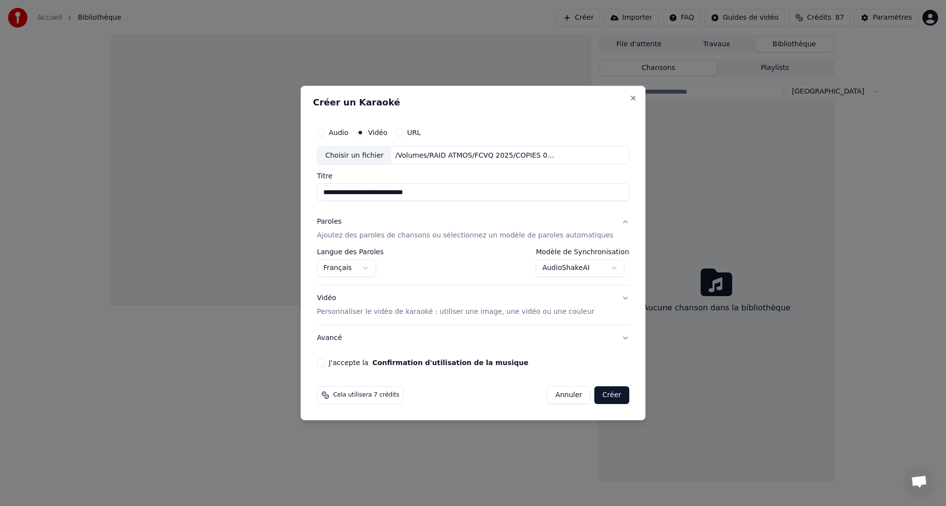
click at [602, 267] on body "**********" at bounding box center [473, 253] width 946 height 506
click at [325, 363] on button "J'accepte la Confirmation d'utilisation de la musique" at bounding box center [321, 363] width 8 height 8
click at [605, 395] on button "Créer" at bounding box center [612, 395] width 34 height 18
select select "**********"
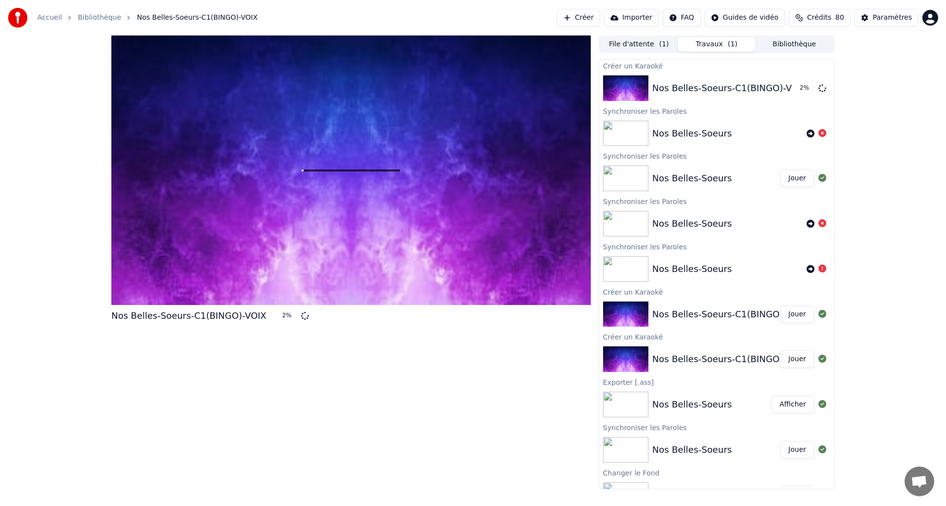
click at [786, 361] on button "Jouer" at bounding box center [797, 359] width 34 height 18
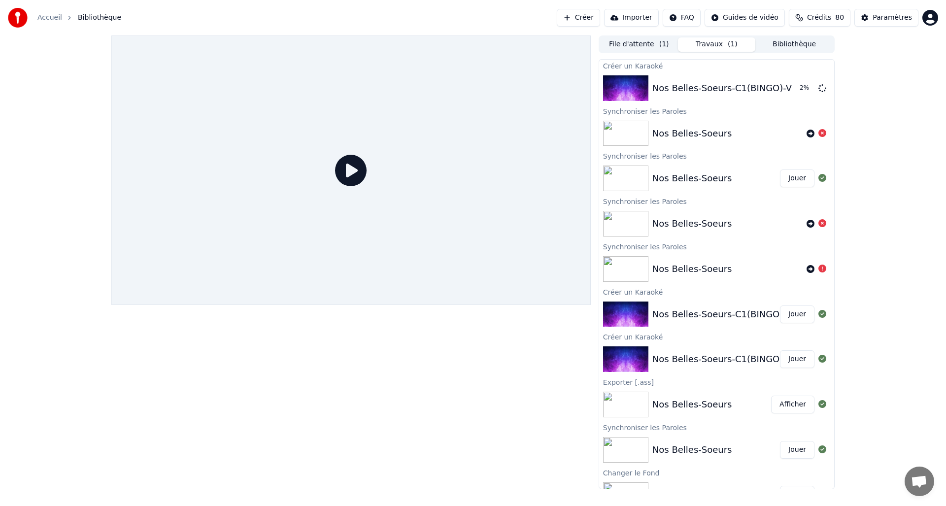
click at [348, 173] on icon at bounding box center [351, 171] width 32 height 32
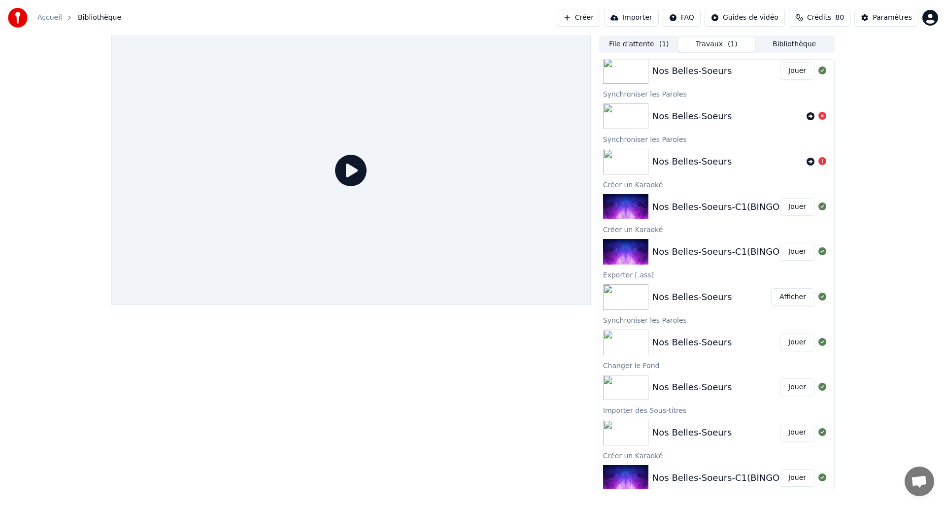
scroll to position [113, 0]
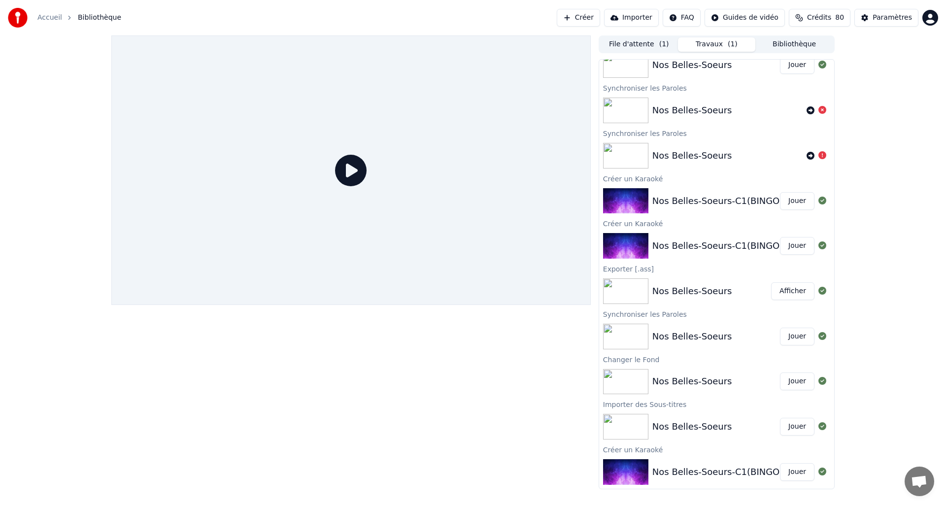
click at [785, 472] on button "Jouer" at bounding box center [797, 472] width 34 height 18
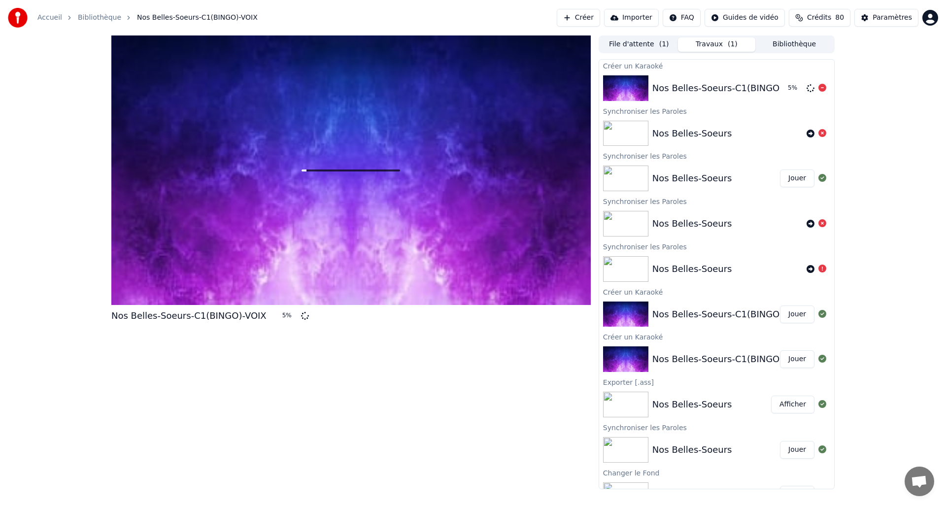
click at [725, 88] on div "Nos Belles-Soeurs-C1(BINGO)-VOIX" at bounding box center [730, 88] width 155 height 14
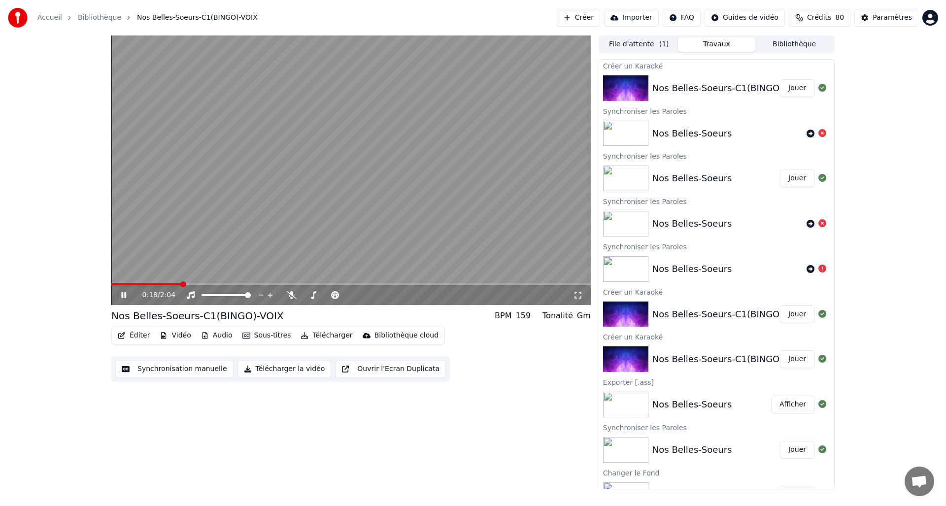
click at [125, 334] on icon "button" at bounding box center [121, 335] width 7 height 7
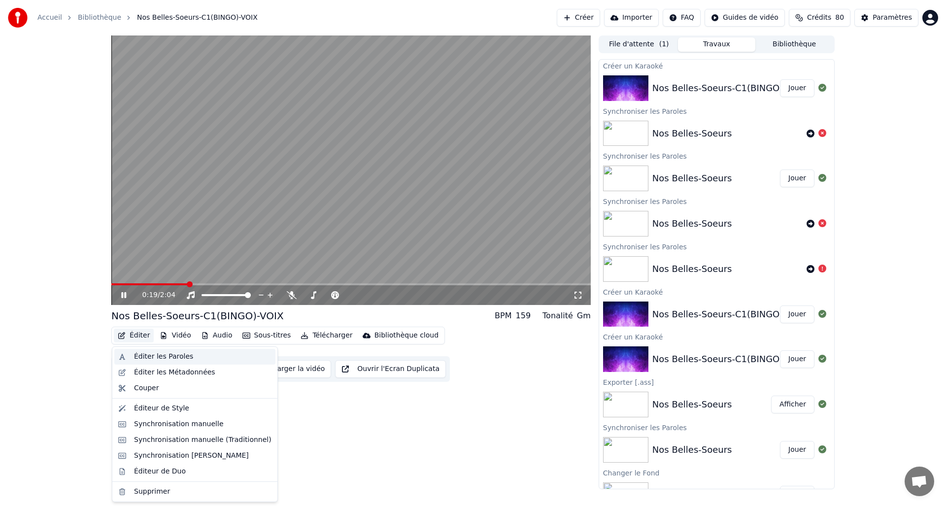
click at [143, 360] on div "Éditer les Paroles" at bounding box center [163, 357] width 59 height 10
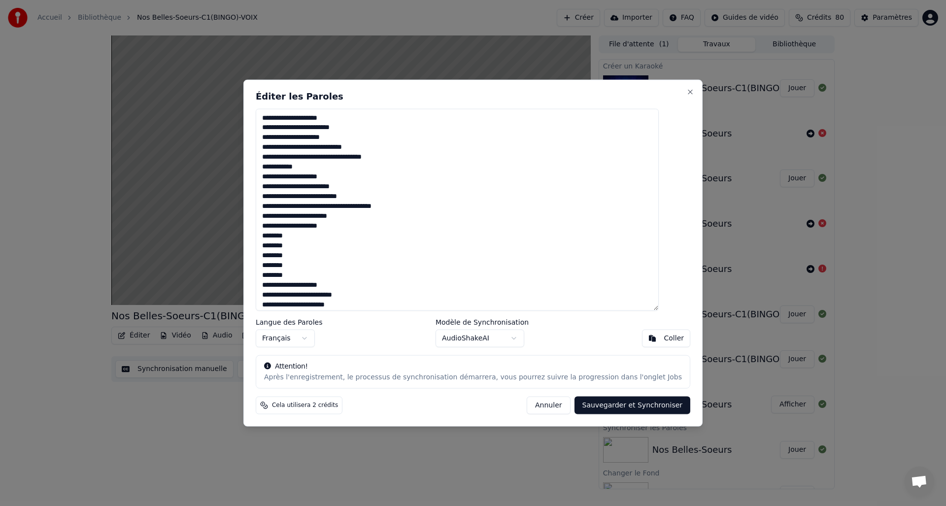
click at [538, 401] on button "Annuler" at bounding box center [548, 406] width 43 height 18
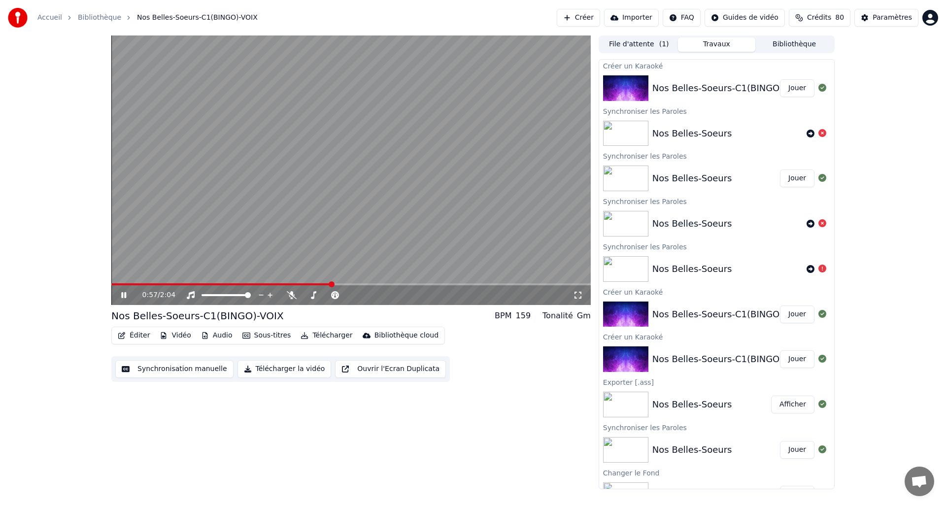
click at [125, 293] on icon at bounding box center [123, 295] width 5 height 6
click at [132, 335] on button "Éditer" at bounding box center [134, 336] width 40 height 14
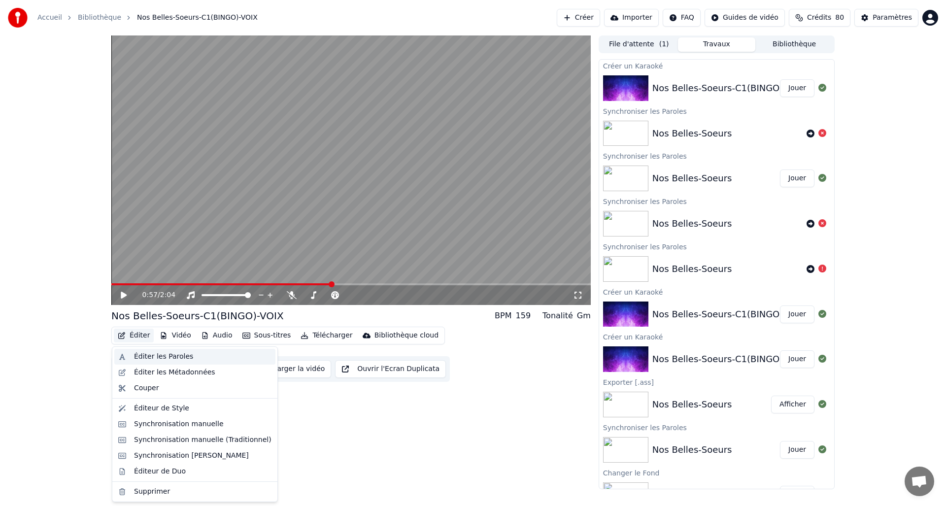
click at [138, 357] on div "Éditer les Paroles" at bounding box center [163, 357] width 59 height 10
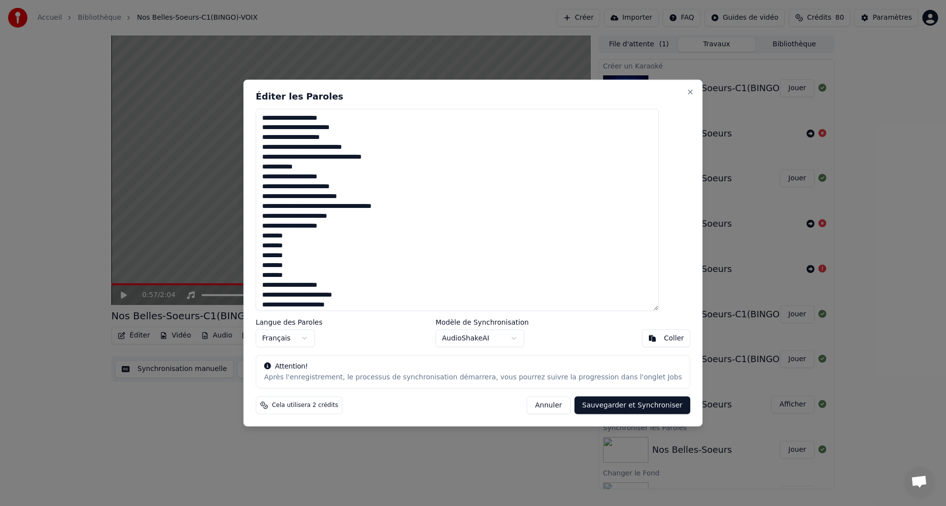
click at [319, 158] on textarea "**********" at bounding box center [457, 209] width 403 height 203
click at [321, 199] on textarea "**********" at bounding box center [457, 209] width 403 height 203
drag, startPoint x: 344, startPoint y: 205, endPoint x: 483, endPoint y: 213, distance: 140.2
click at [321, 206] on textarea "**********" at bounding box center [457, 209] width 403 height 203
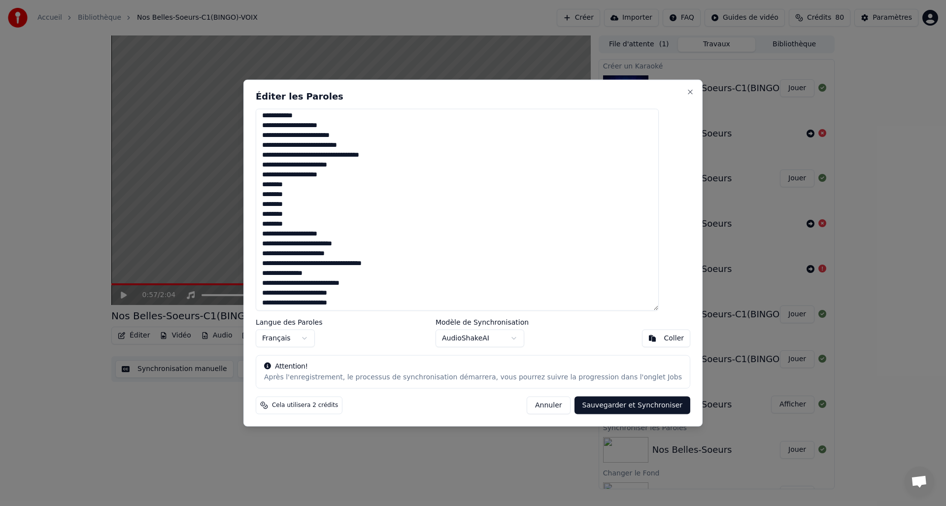
scroll to position [60, 0]
click at [353, 227] on textarea "**********" at bounding box center [457, 209] width 403 height 203
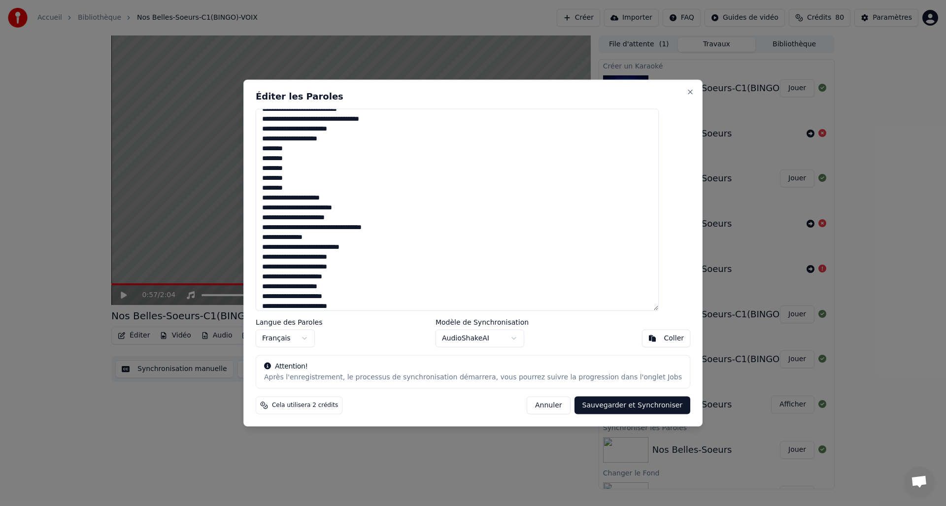
scroll to position [127, 0]
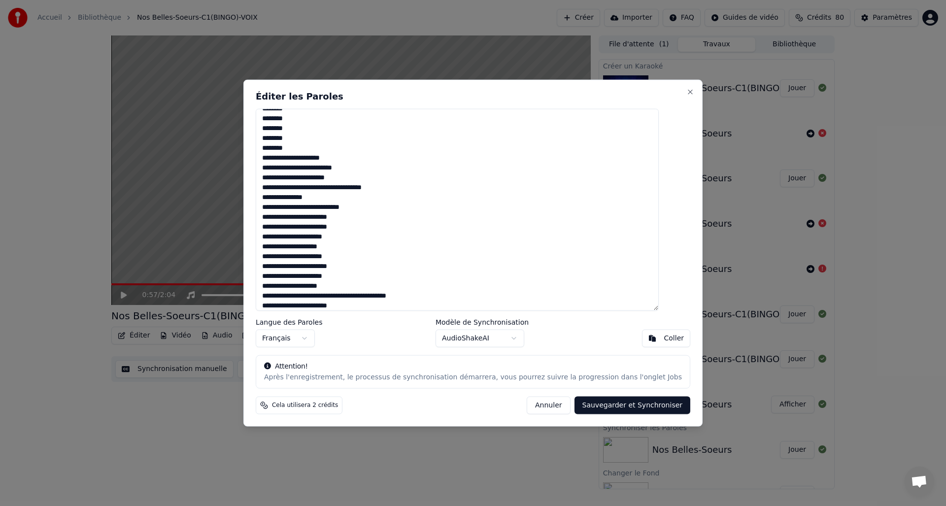
click at [363, 215] on textarea "**********" at bounding box center [457, 209] width 403 height 203
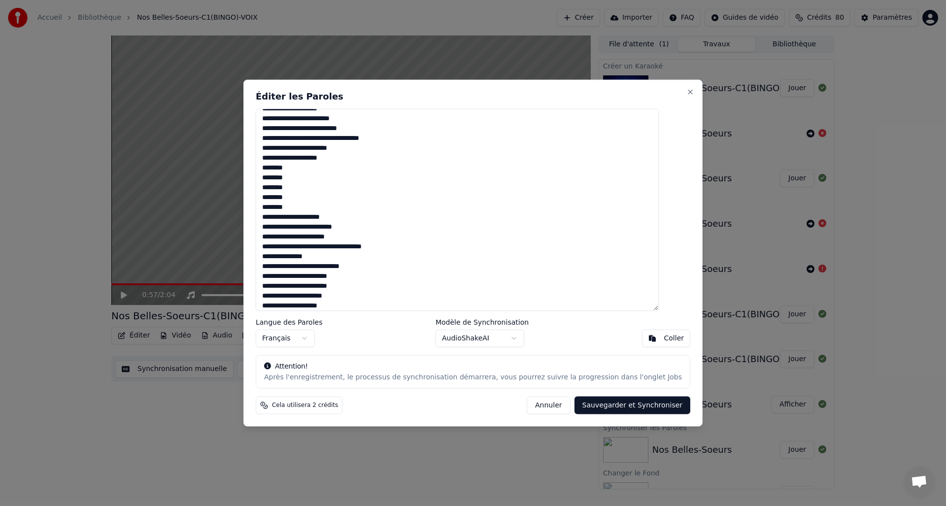
scroll to position [50, 0]
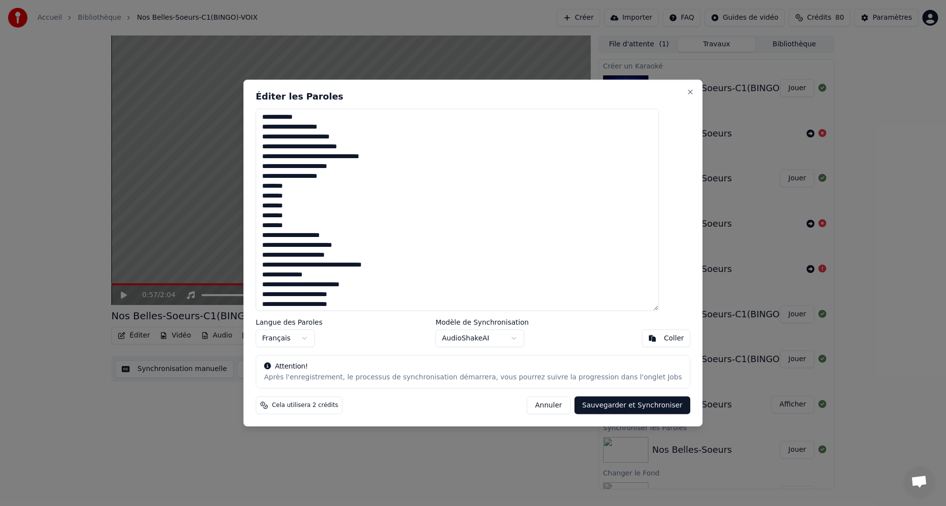
click at [321, 223] on textarea "**********" at bounding box center [457, 209] width 403 height 203
type textarea "**********"
click at [637, 405] on button "Sauvegarder et Synchroniser" at bounding box center [633, 406] width 116 height 18
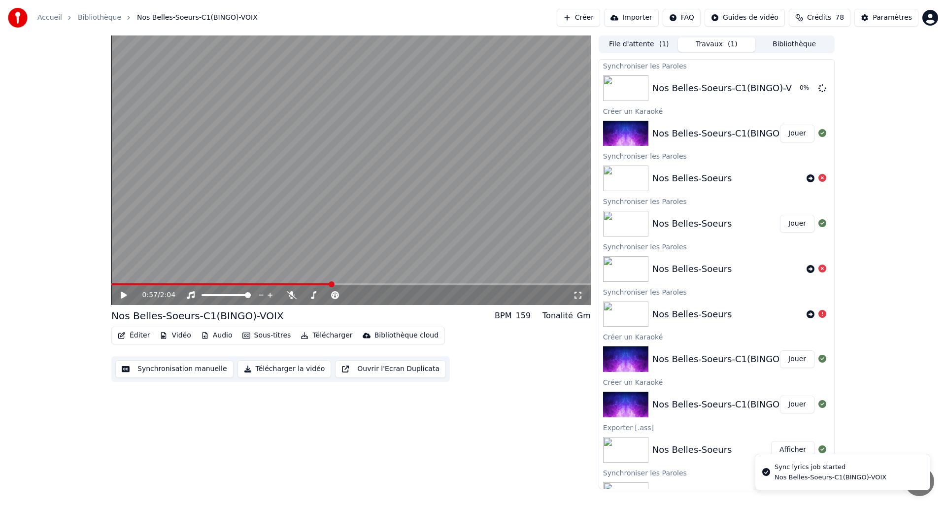
click at [124, 297] on icon at bounding box center [130, 295] width 23 height 8
click at [782, 86] on button "Jouer" at bounding box center [797, 88] width 34 height 18
click at [119, 337] on icon "button" at bounding box center [122, 335] width 8 height 7
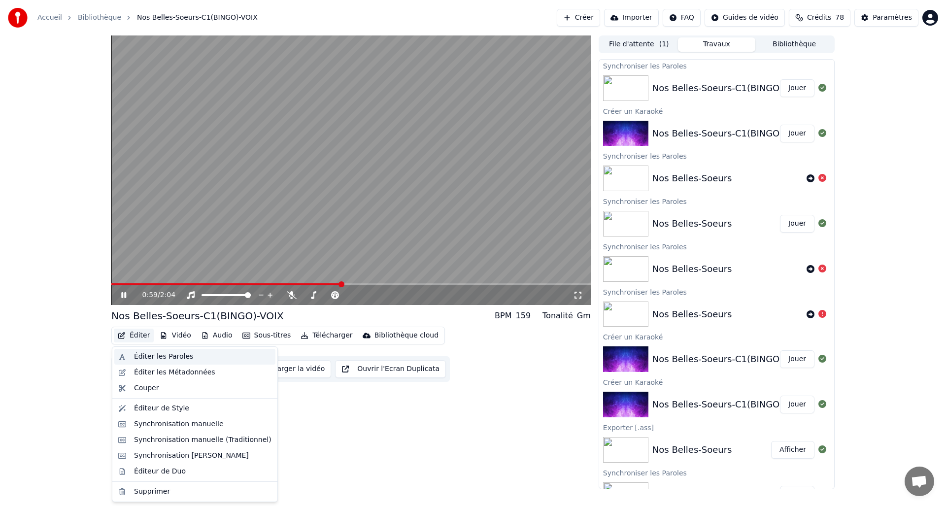
click at [138, 357] on div "Éditer les Paroles" at bounding box center [163, 357] width 59 height 10
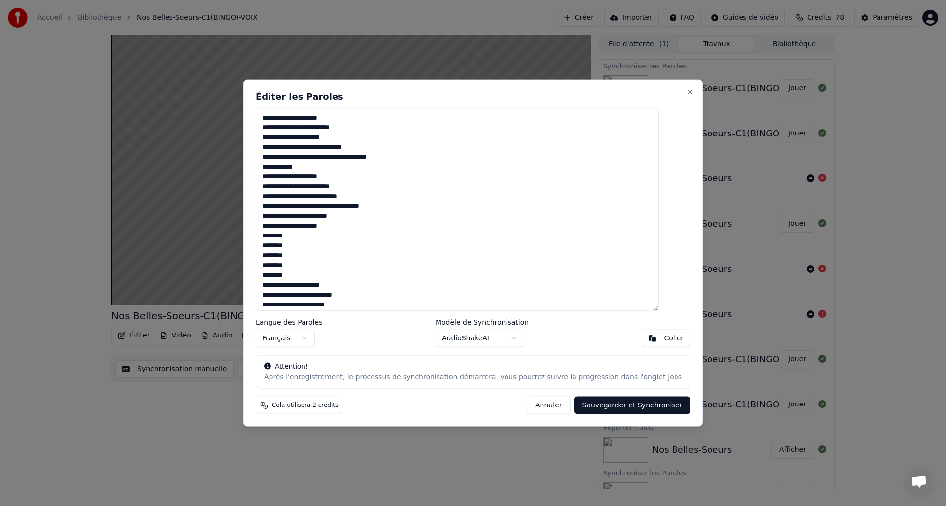
drag, startPoint x: 276, startPoint y: 237, endPoint x: 312, endPoint y: 275, distance: 52.3
click at [312, 275] on textarea "**********" at bounding box center [457, 209] width 403 height 203
type textarea "**********"
click at [617, 406] on button "Sauvegarder et Synchroniser" at bounding box center [633, 406] width 116 height 18
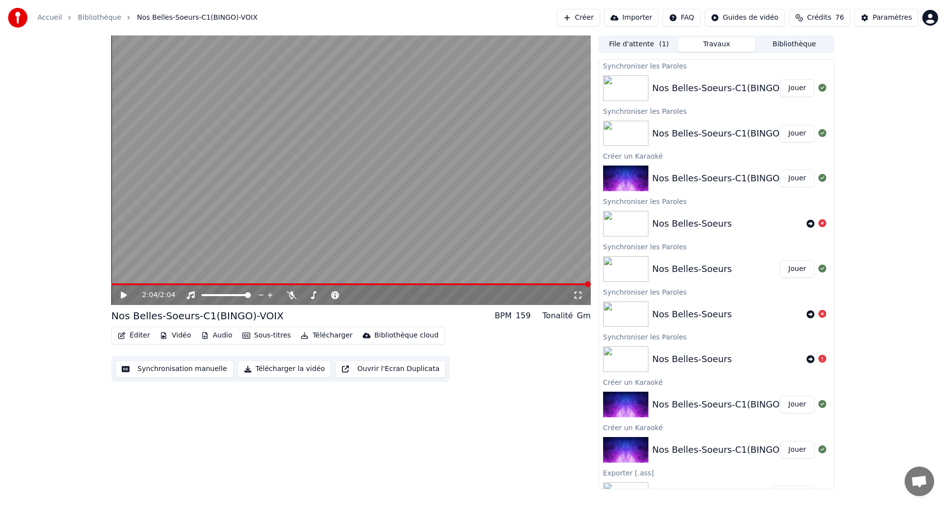
click at [786, 85] on button "Jouer" at bounding box center [797, 88] width 34 height 18
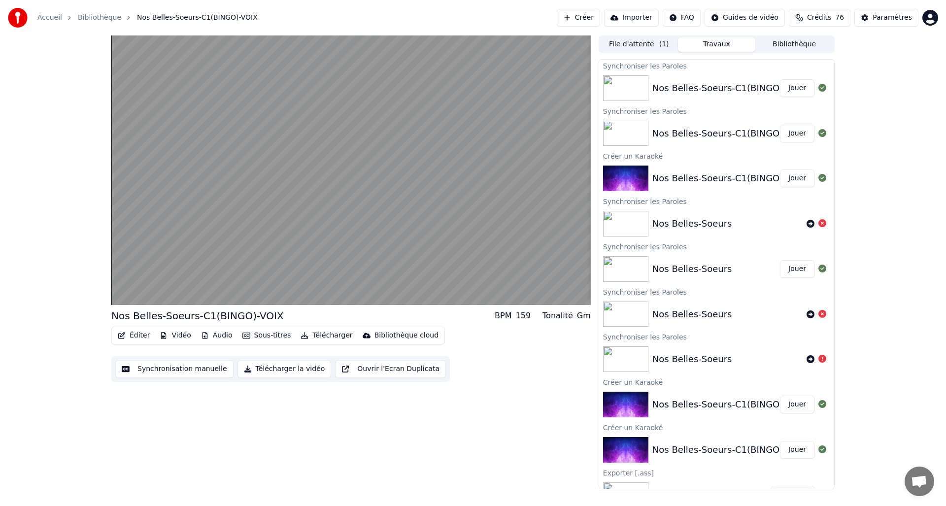
click at [793, 134] on button "Jouer" at bounding box center [797, 134] width 34 height 18
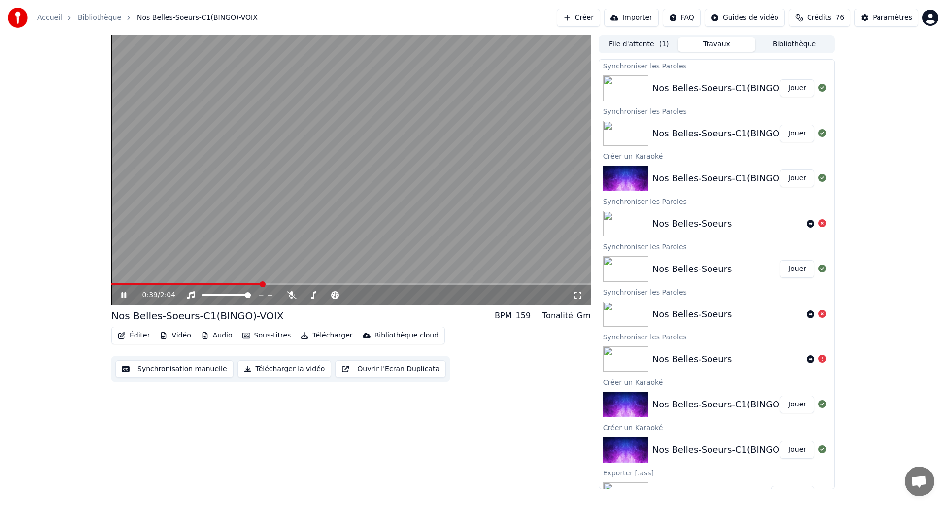
click at [284, 285] on span at bounding box center [351, 284] width 480 height 2
click at [309, 286] on div "0:45 / 2:04" at bounding box center [351, 295] width 480 height 20
click at [321, 286] on div "0:46 / 2:04" at bounding box center [351, 295] width 480 height 20
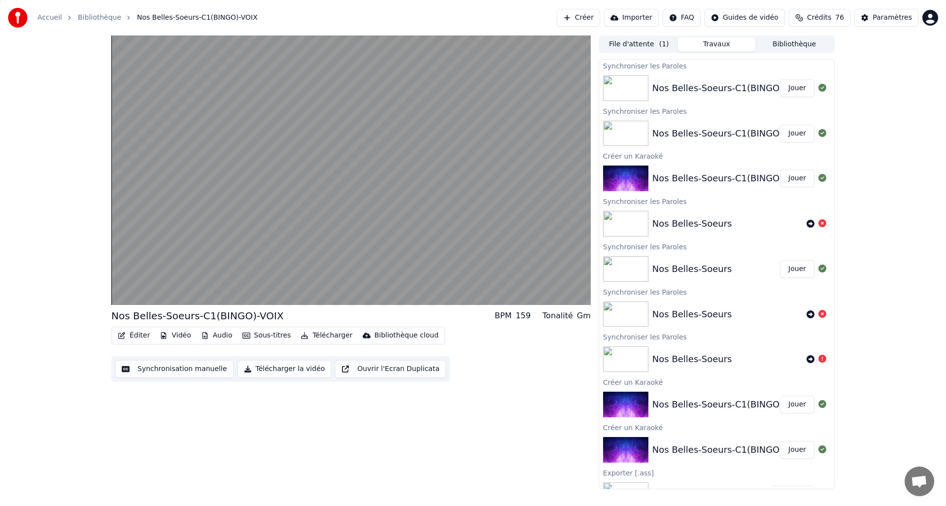
click at [657, 131] on div "Nos Belles-Soeurs-C1(BINGO)-VOIX" at bounding box center [730, 134] width 155 height 14
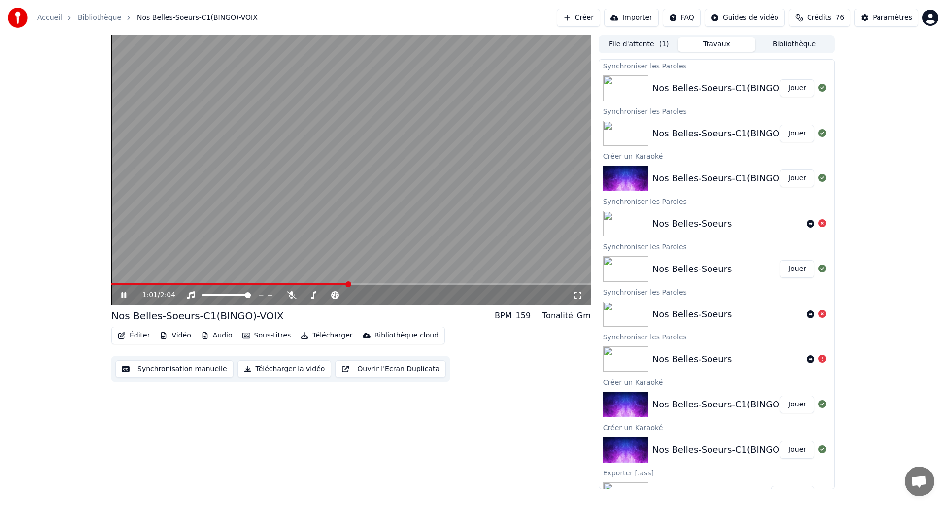
click at [132, 332] on button "Éditer" at bounding box center [134, 336] width 40 height 14
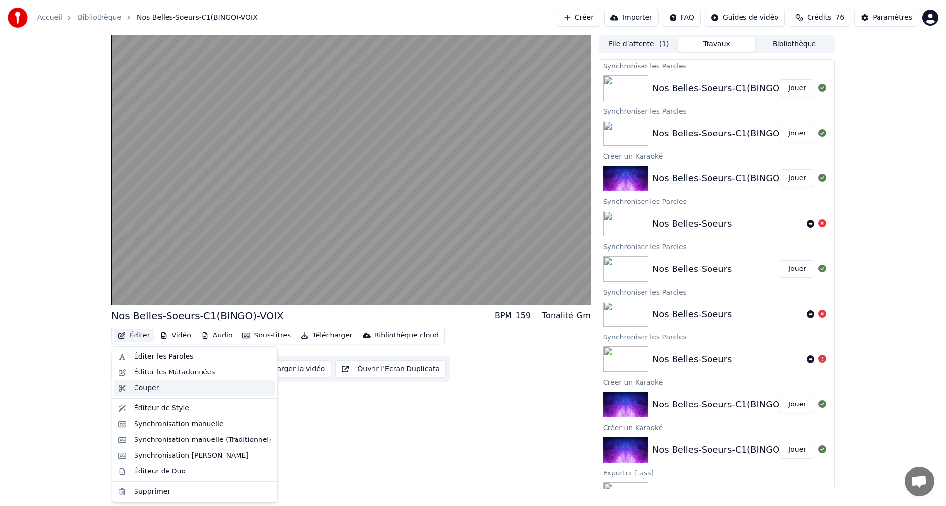
click at [118, 381] on div "Couper" at bounding box center [194, 388] width 161 height 16
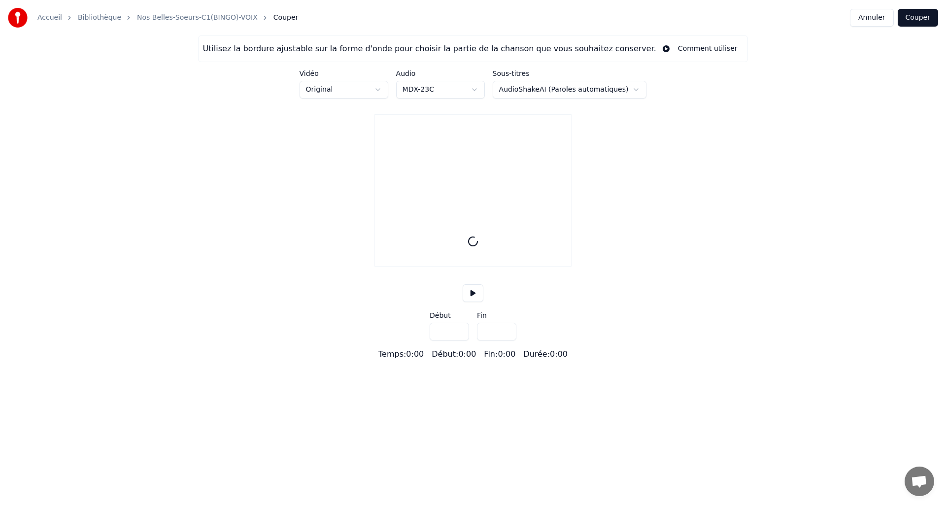
type input "*****"
click at [870, 16] on button "Annuler" at bounding box center [871, 18] width 43 height 18
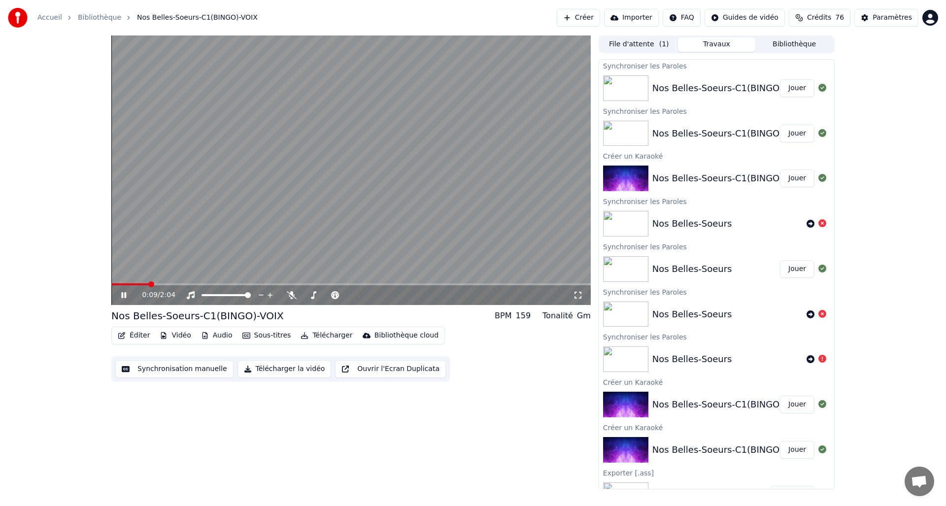
click at [655, 42] on button "File d'attente ( 1 )" at bounding box center [639, 44] width 78 height 14
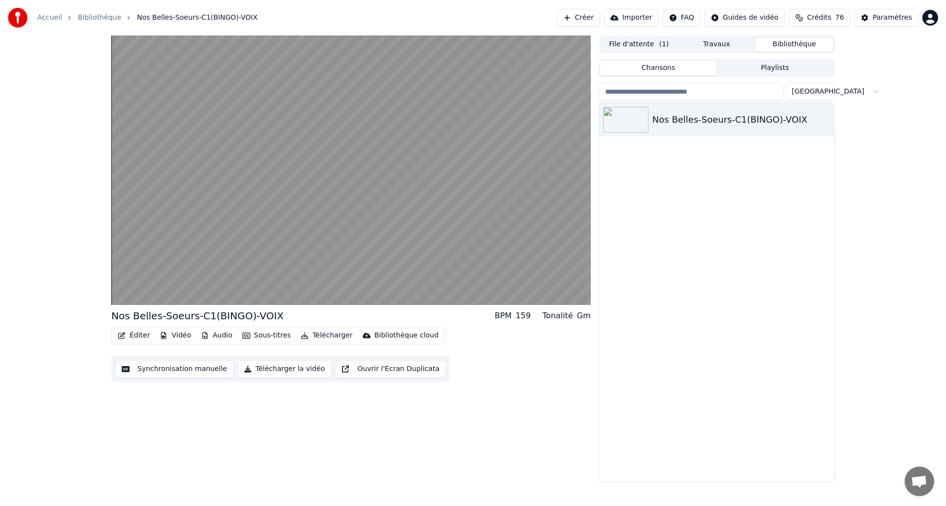
click at [800, 42] on button "Bibliothèque" at bounding box center [795, 44] width 78 height 14
click at [624, 44] on button "File d'attente ( 1 )" at bounding box center [639, 44] width 78 height 14
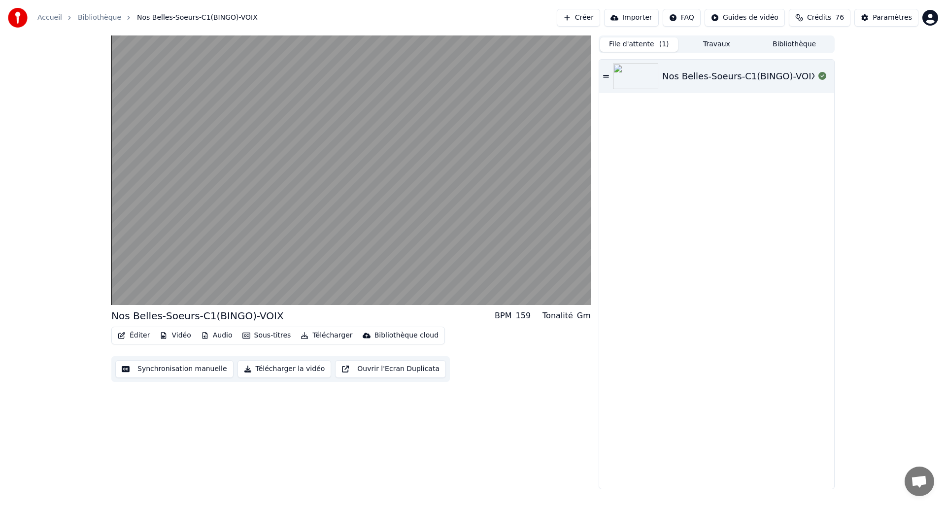
click at [635, 77] on img at bounding box center [635, 77] width 45 height 26
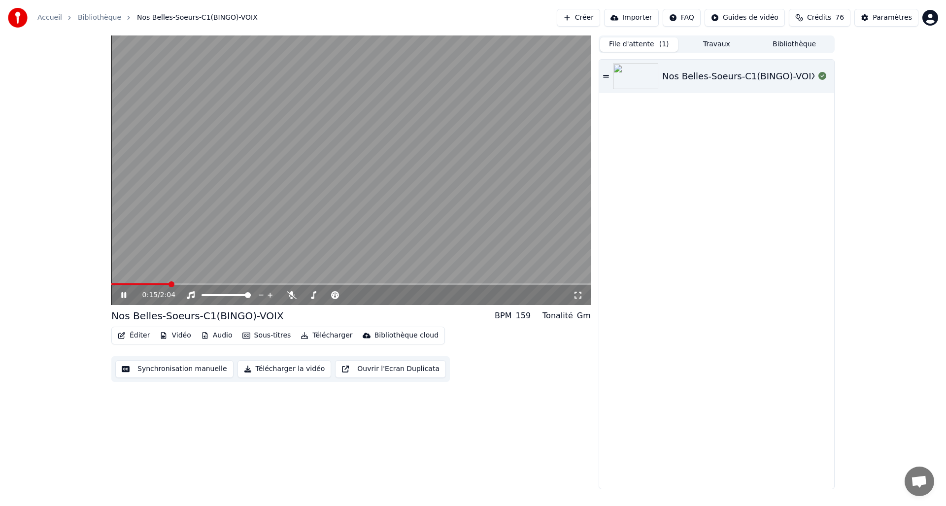
click at [230, 283] on span at bounding box center [351, 284] width 480 height 2
click at [269, 283] on span at bounding box center [351, 284] width 480 height 2
click at [296, 284] on span at bounding box center [351, 284] width 480 height 2
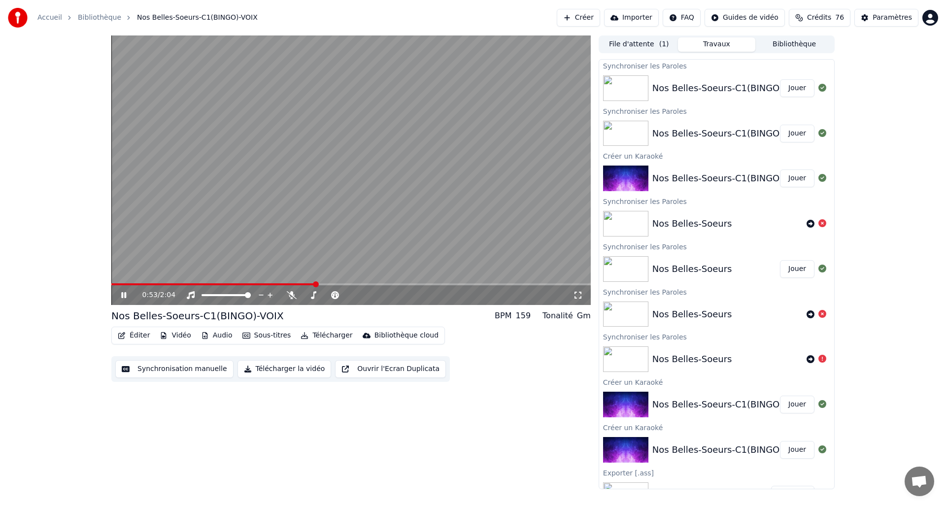
click at [717, 45] on button "Travaux" at bounding box center [717, 44] width 78 height 14
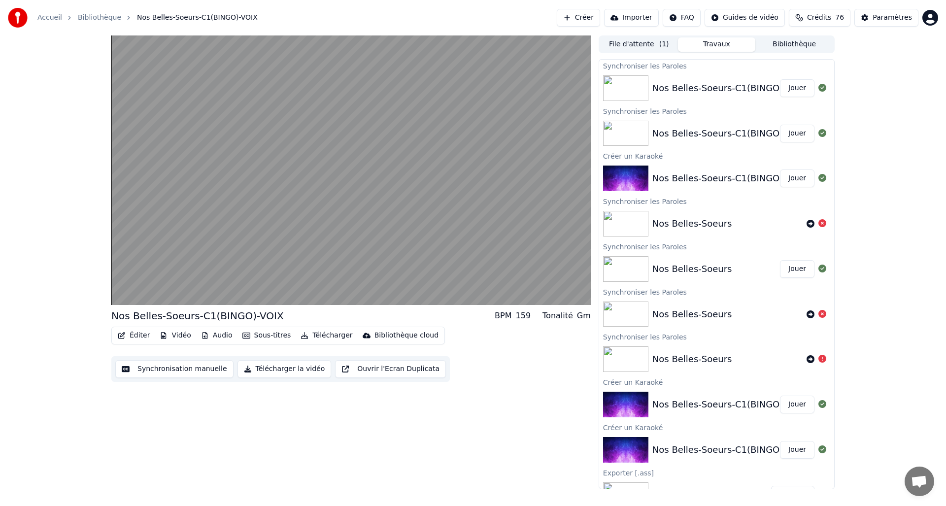
click at [628, 65] on div "Synchroniser les Paroles" at bounding box center [716, 66] width 235 height 12
click at [790, 48] on button "Bibliothèque" at bounding box center [795, 44] width 78 height 14
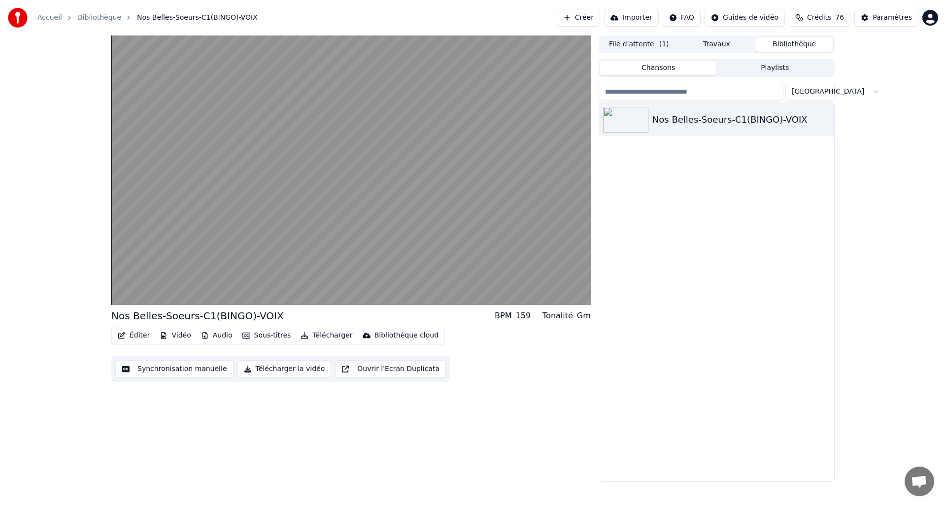
click at [707, 43] on button "Travaux" at bounding box center [717, 44] width 78 height 14
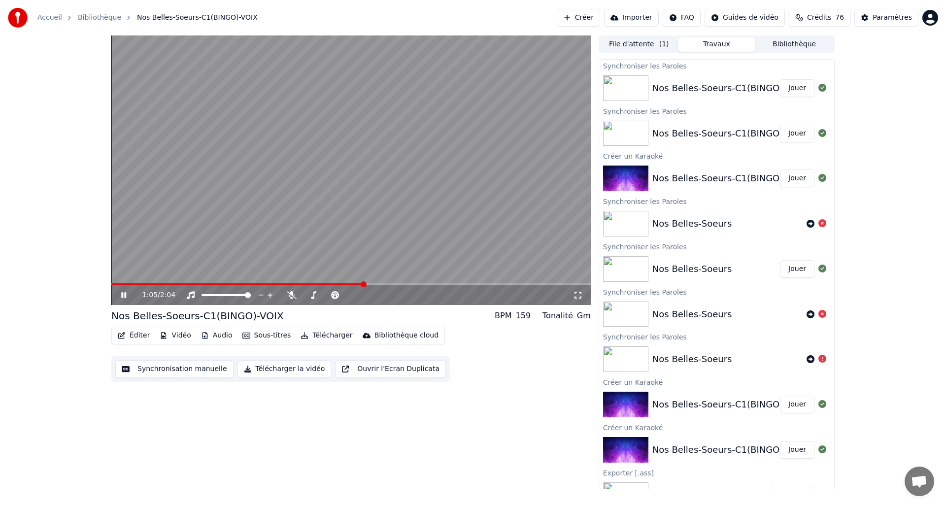
click at [139, 338] on button "Éditer" at bounding box center [134, 336] width 40 height 14
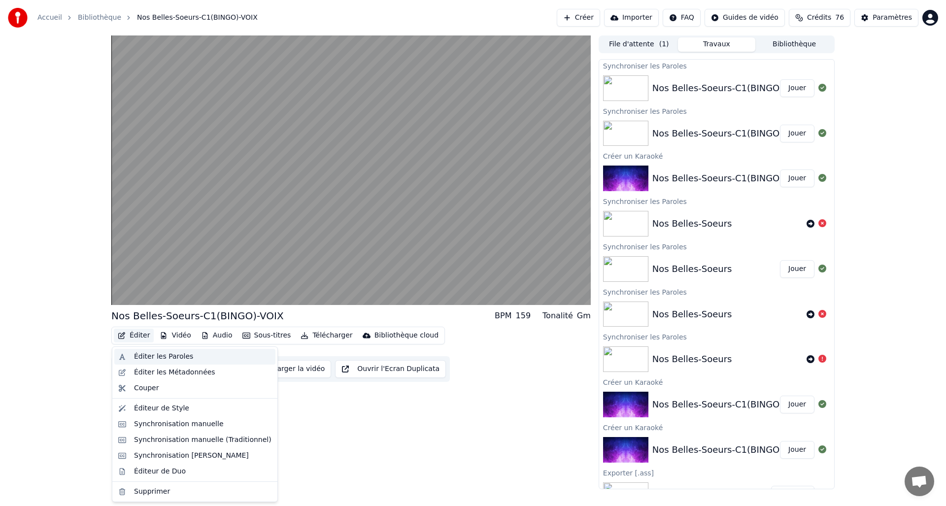
click at [155, 361] on div "Éditer les Paroles" at bounding box center [163, 357] width 59 height 10
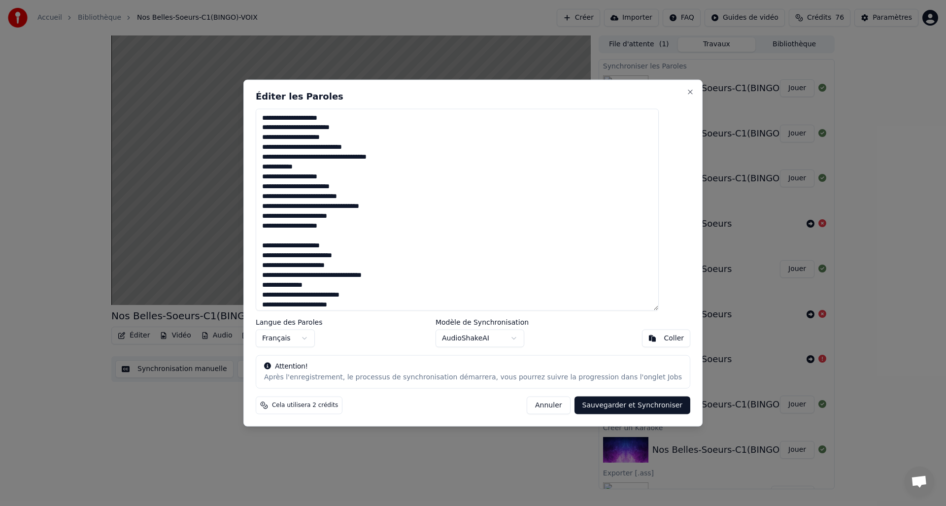
click at [278, 248] on textarea "**********" at bounding box center [457, 209] width 403 height 203
type textarea "**********"
click at [606, 407] on button "Sauvegarder et Synchroniser" at bounding box center [633, 406] width 116 height 18
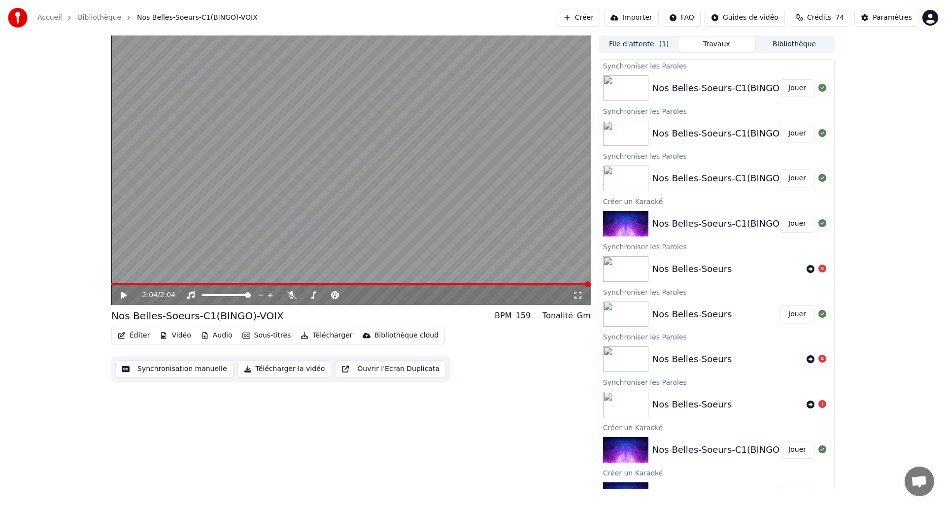
click at [791, 90] on button "Jouer" at bounding box center [797, 88] width 34 height 18
click at [271, 283] on span at bounding box center [351, 284] width 480 height 2
click at [125, 295] on icon at bounding box center [123, 295] width 5 height 6
click at [806, 44] on button "Bibliothèque" at bounding box center [795, 44] width 78 height 14
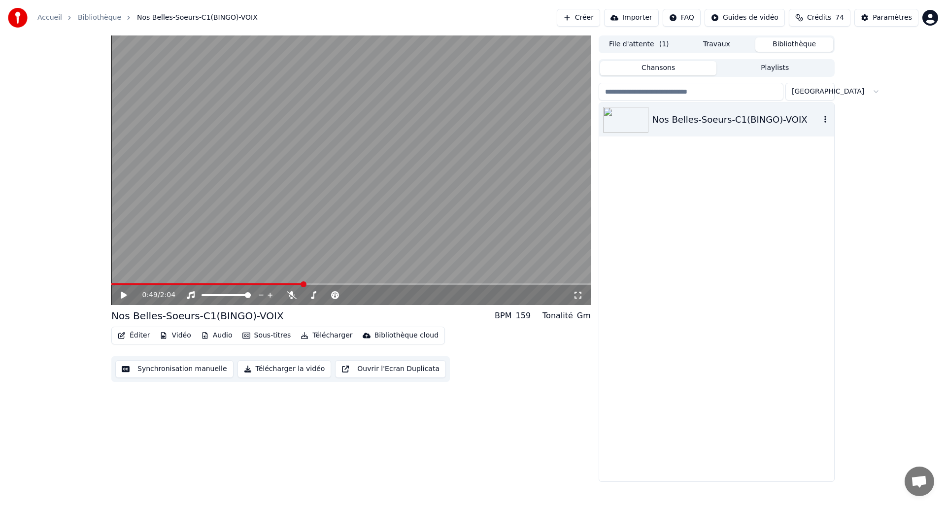
click at [727, 118] on div "Nos Belles-Soeurs-C1(BINGO)-VOIX" at bounding box center [737, 120] width 168 height 14
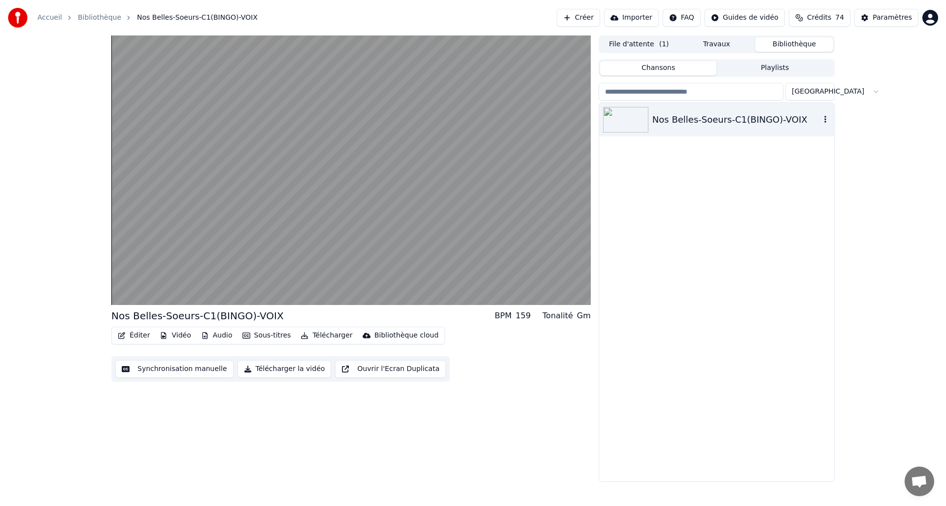
click at [828, 119] on icon "button" at bounding box center [826, 119] width 10 height 8
click at [825, 118] on icon "button" at bounding box center [826, 119] width 2 height 7
click at [584, 15] on button "Créer" at bounding box center [578, 18] width 43 height 18
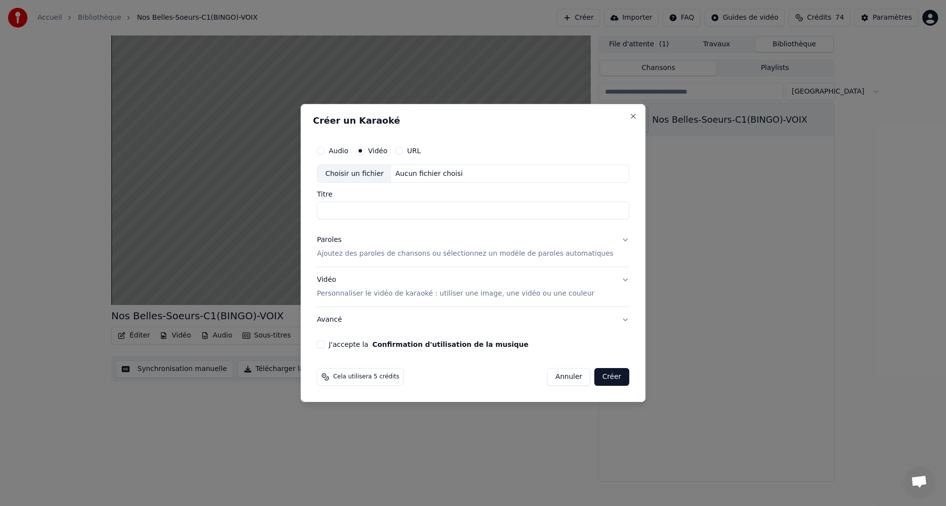
click at [394, 207] on input "Titre" at bounding box center [473, 211] width 312 height 18
drag, startPoint x: 565, startPoint y: 375, endPoint x: 630, endPoint y: 331, distance: 79.1
click at [565, 375] on button "Annuler" at bounding box center [568, 377] width 43 height 18
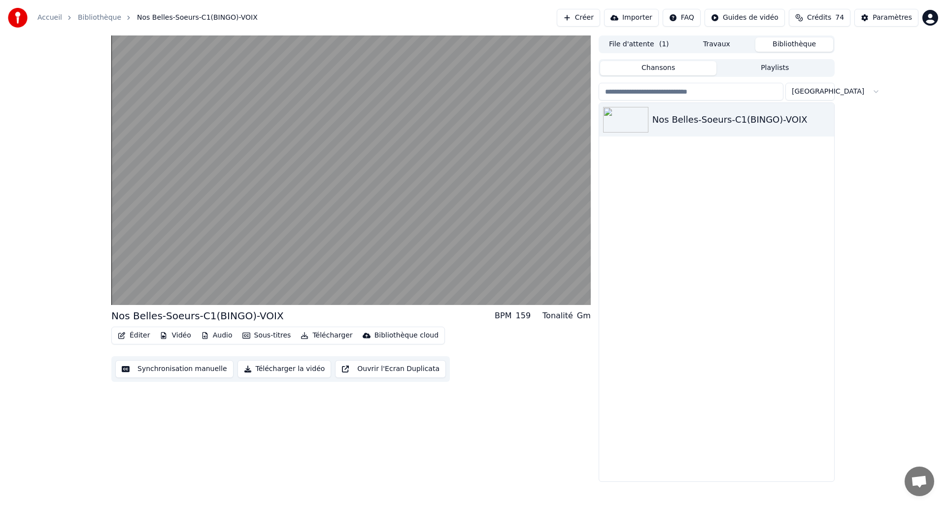
click at [812, 47] on button "Bibliothèque" at bounding box center [795, 44] width 78 height 14
click at [828, 120] on icon "button" at bounding box center [826, 119] width 10 height 8
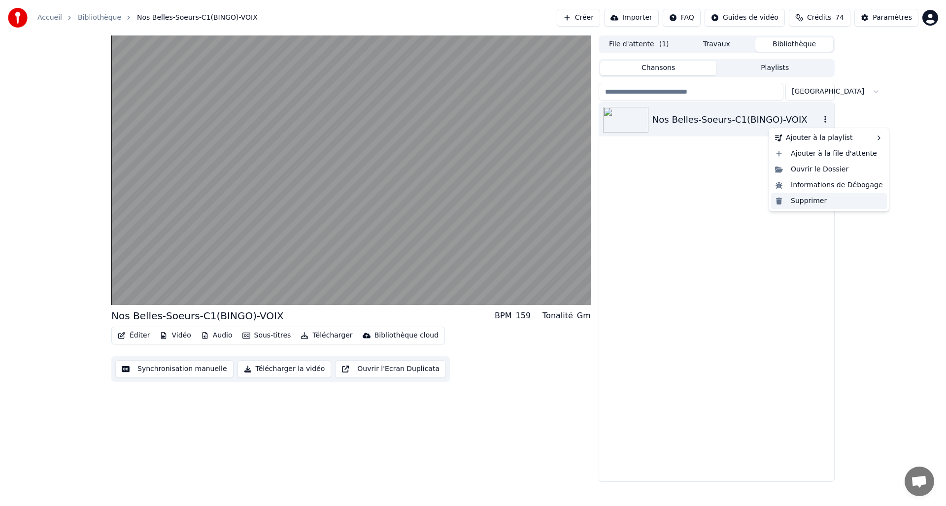
click at [818, 199] on div "Supprimer" at bounding box center [829, 201] width 116 height 16
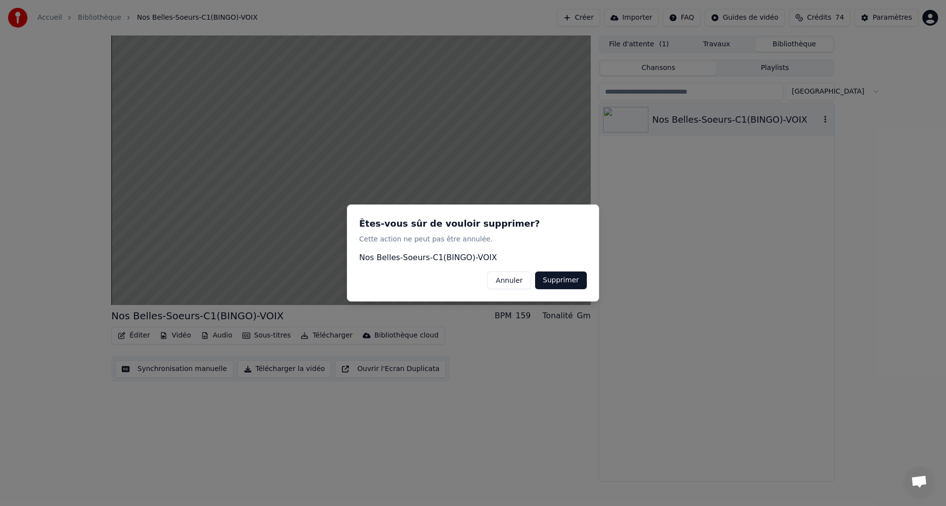
click at [577, 282] on button "Supprimer" at bounding box center [561, 281] width 52 height 18
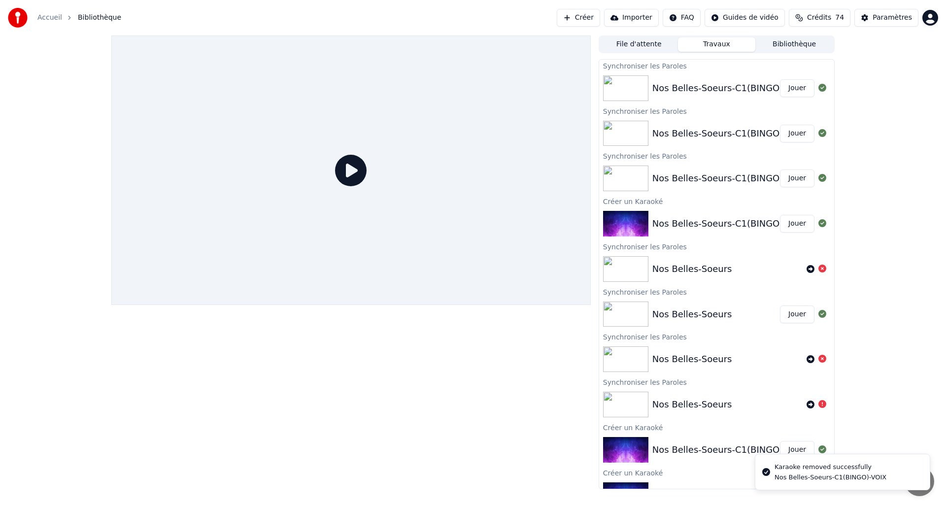
click at [715, 46] on button "Travaux" at bounding box center [717, 44] width 78 height 14
click at [639, 86] on img at bounding box center [625, 88] width 45 height 26
click at [620, 132] on img at bounding box center [625, 134] width 45 height 26
click at [819, 132] on icon at bounding box center [823, 133] width 8 height 8
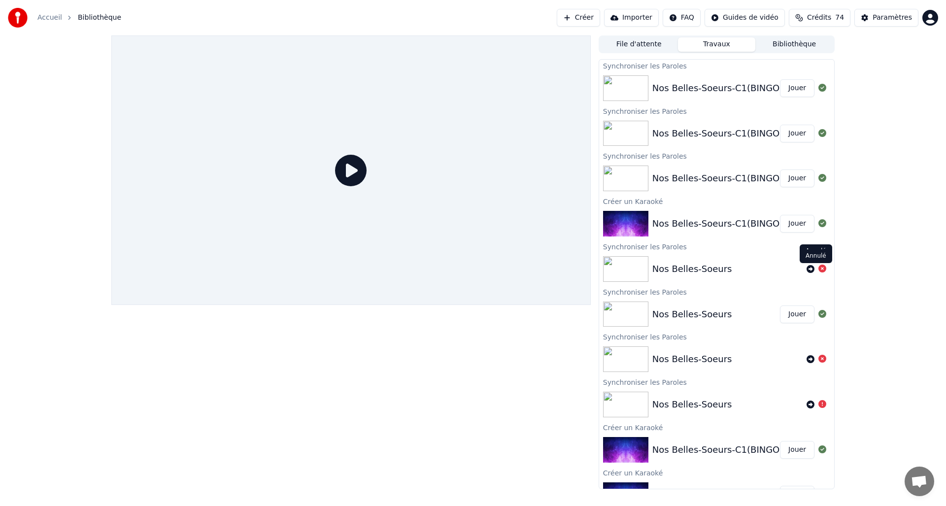
click at [819, 267] on icon at bounding box center [823, 269] width 8 height 8
click at [819, 358] on div at bounding box center [817, 359] width 28 height 12
click at [92, 16] on span "Bibliothèque" at bounding box center [99, 18] width 43 height 10
click at [54, 15] on link "Accueil" at bounding box center [49, 18] width 25 height 10
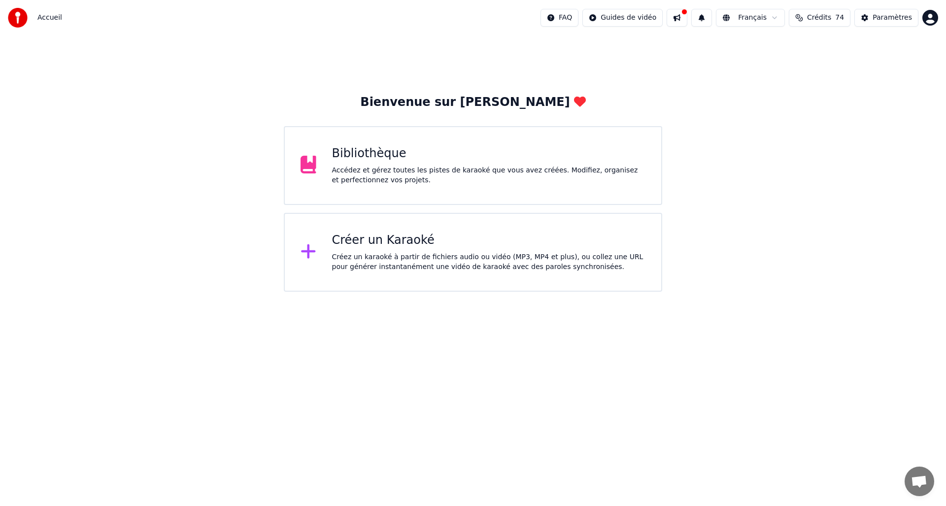
click at [355, 174] on div "Accédez et gérez toutes les pistes de karaoké que vous avez créées. Modifiez, o…" at bounding box center [489, 176] width 314 height 20
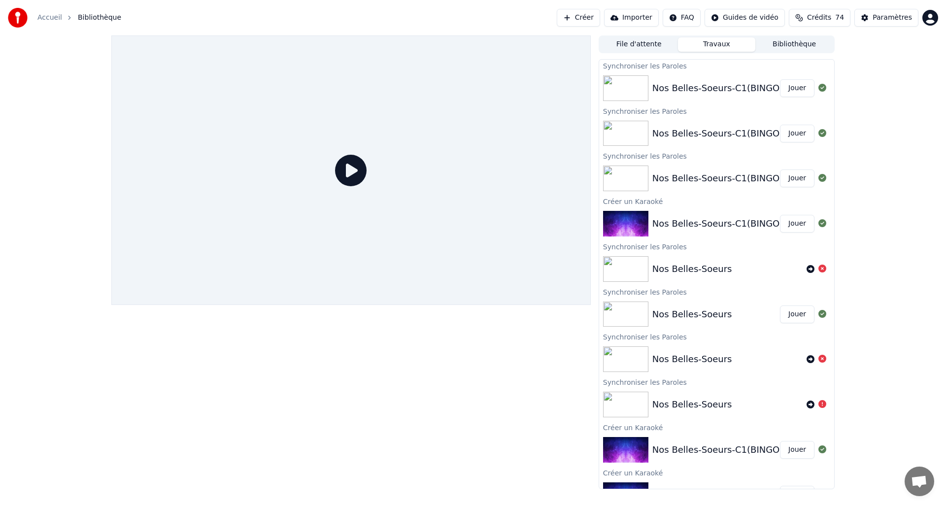
click at [650, 47] on button "File d'attente" at bounding box center [639, 44] width 78 height 14
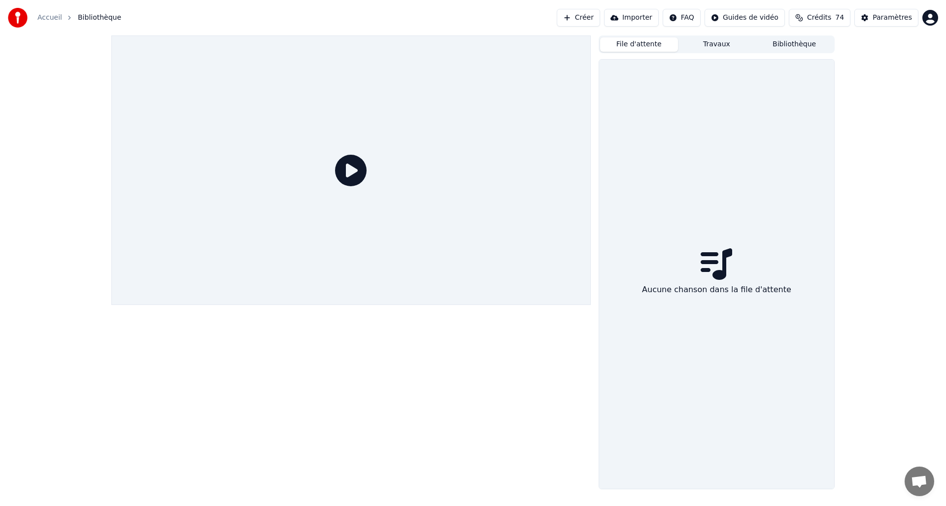
click at [799, 45] on button "Bibliothèque" at bounding box center [795, 44] width 78 height 14
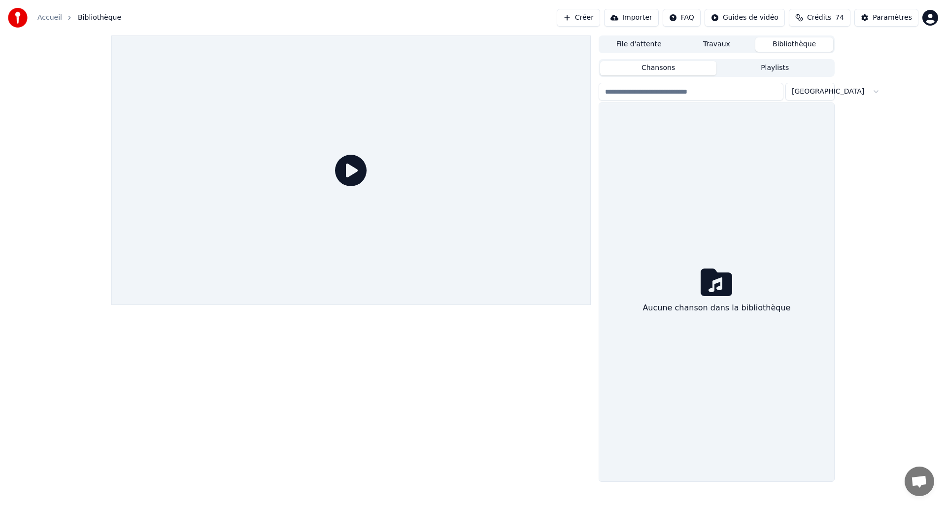
click at [825, 18] on span "Crédits" at bounding box center [819, 18] width 24 height 10
click at [809, 110] on button "Actualiser" at bounding box center [822, 119] width 59 height 18
click at [629, 15] on button "Importer" at bounding box center [631, 18] width 55 height 18
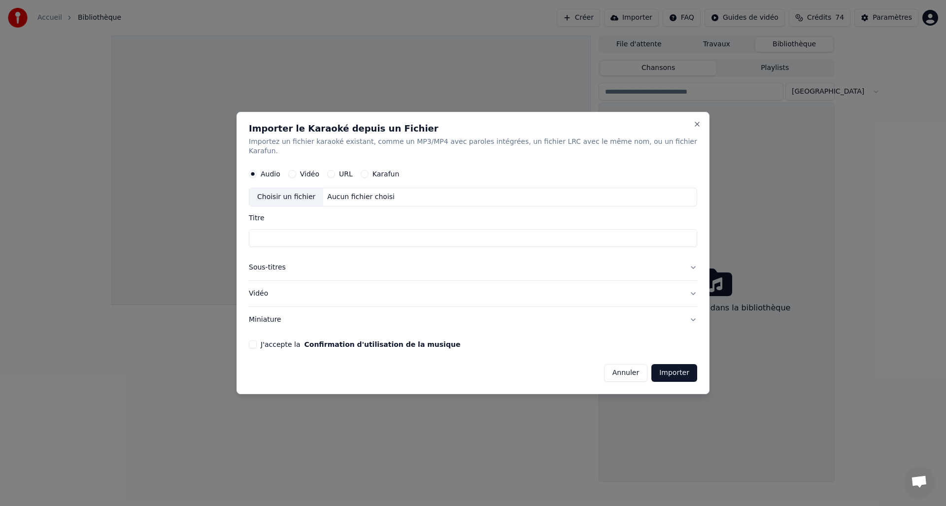
click at [618, 369] on button "Annuler" at bounding box center [625, 373] width 43 height 18
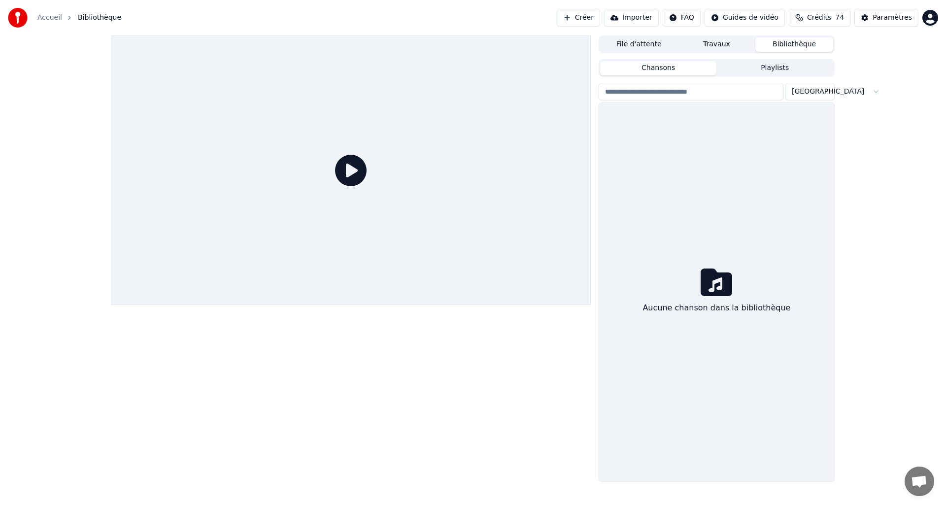
click at [592, 20] on button "Créer" at bounding box center [578, 18] width 43 height 18
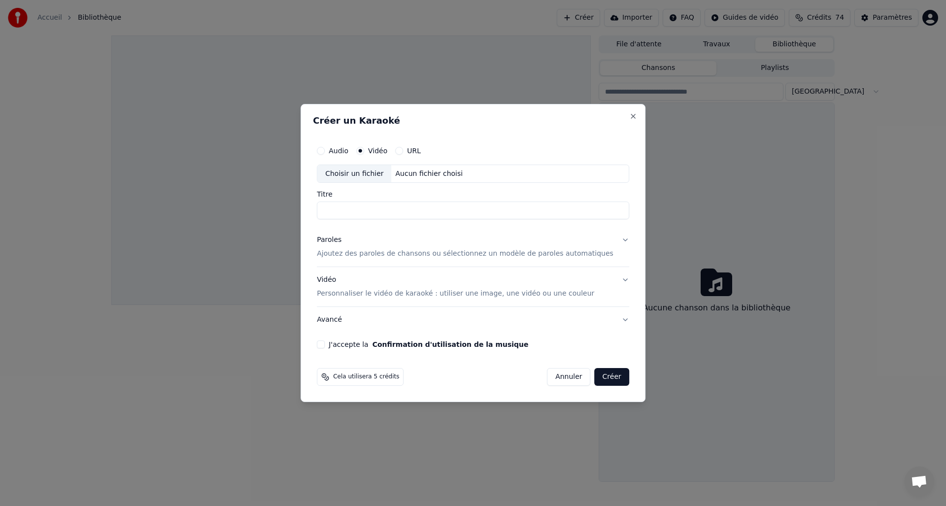
click at [354, 217] on input "Titre" at bounding box center [473, 211] width 312 height 18
click at [356, 174] on div "Choisir un fichier" at bounding box center [354, 174] width 74 height 18
type input "**********"
click at [325, 343] on button "J'accepte la Confirmation d'utilisation de la musique" at bounding box center [321, 345] width 8 height 8
click at [615, 237] on button "Paroles Ajoutez des paroles de chansons ou sélectionnez un modèle de paroles au…" at bounding box center [473, 247] width 312 height 39
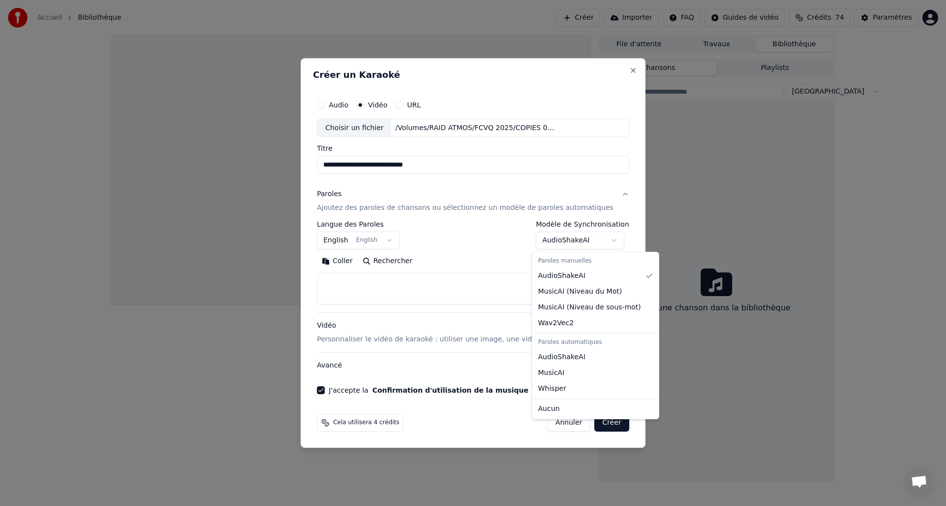
click at [609, 238] on body "**********" at bounding box center [473, 253] width 946 height 506
select select "**********"
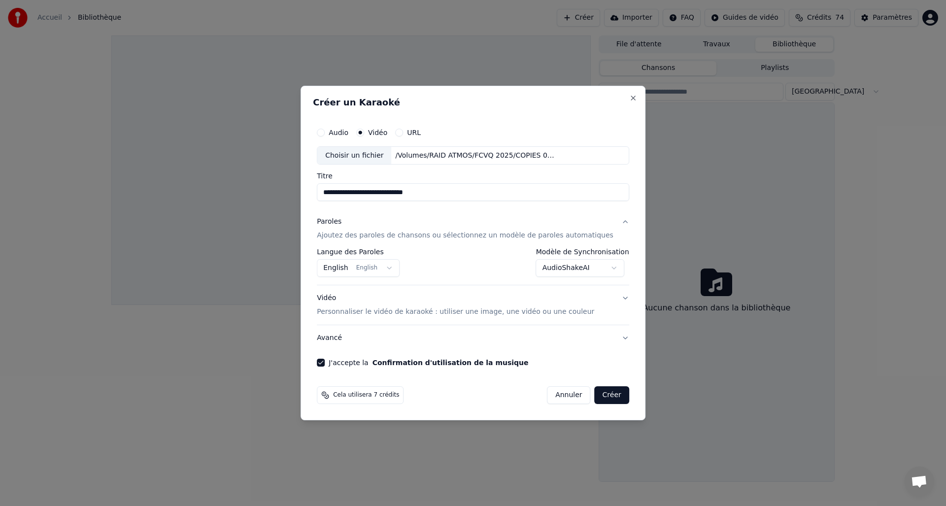
click at [391, 267] on body "**********" at bounding box center [473, 253] width 946 height 506
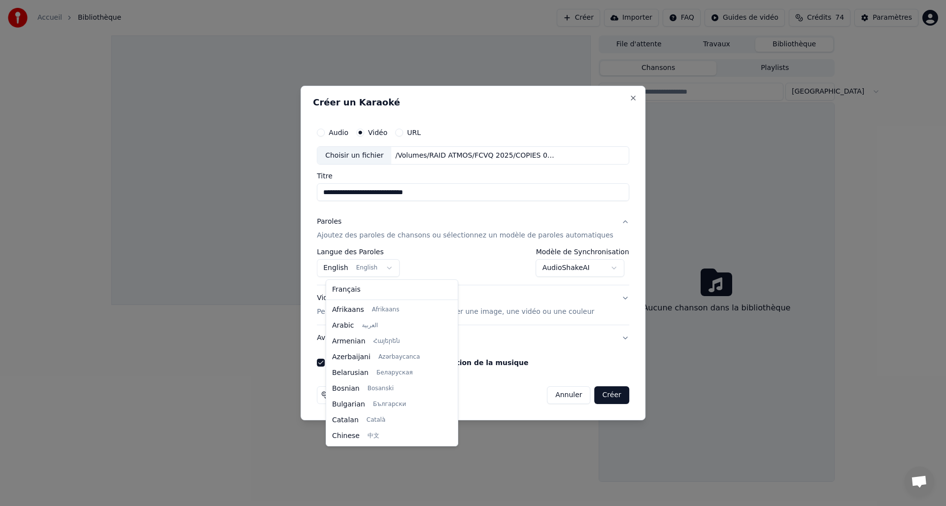
scroll to position [79, 0]
select select "**"
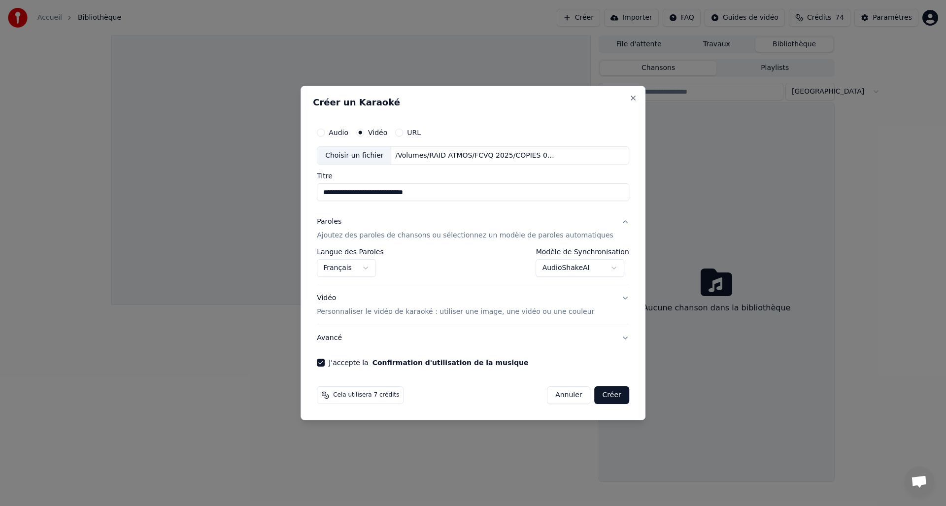
click at [599, 393] on button "Créer" at bounding box center [612, 395] width 34 height 18
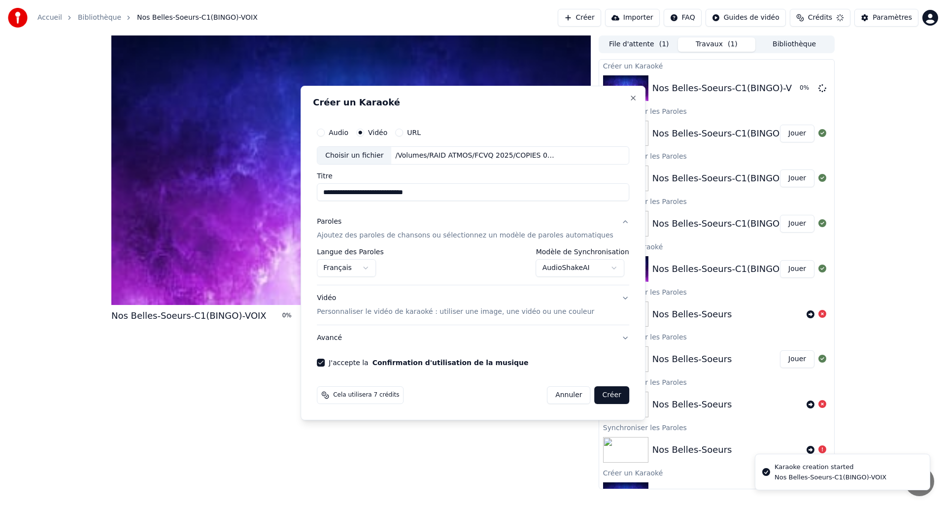
select select "**********"
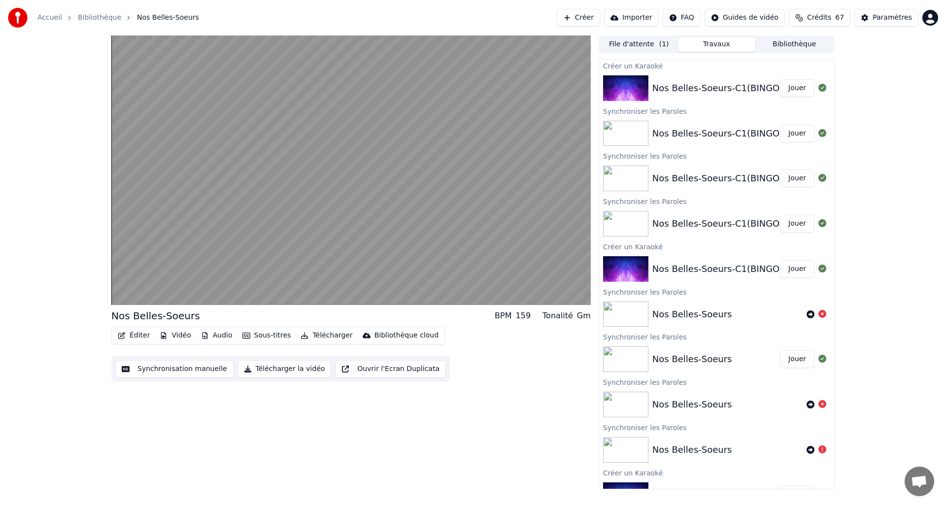
click at [133, 335] on button "Éditer" at bounding box center [134, 336] width 40 height 14
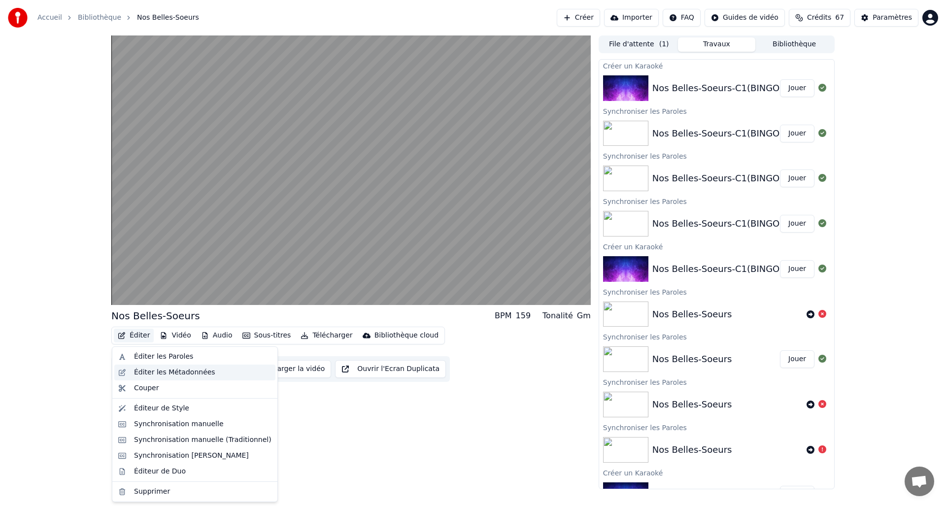
click at [147, 369] on div "Éditer les Métadonnées" at bounding box center [174, 373] width 81 height 10
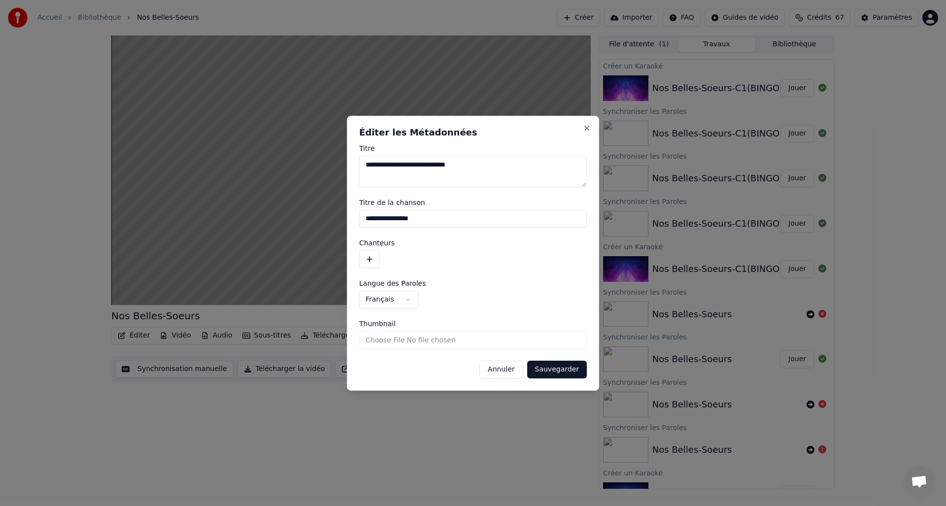
click at [508, 369] on button "Annuler" at bounding box center [501, 370] width 43 height 18
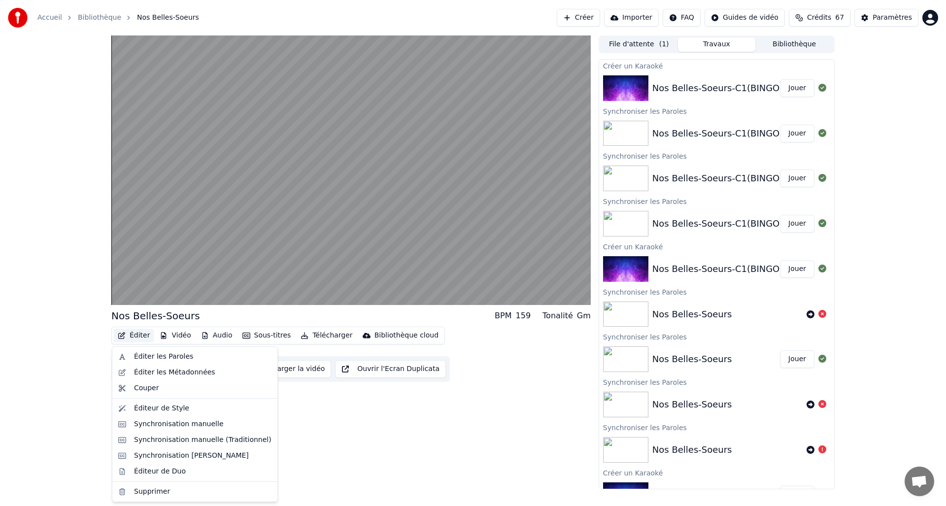
click at [135, 337] on button "Éditer" at bounding box center [134, 336] width 40 height 14
click at [145, 466] on div "Éditeur de Duo" at bounding box center [194, 472] width 161 height 16
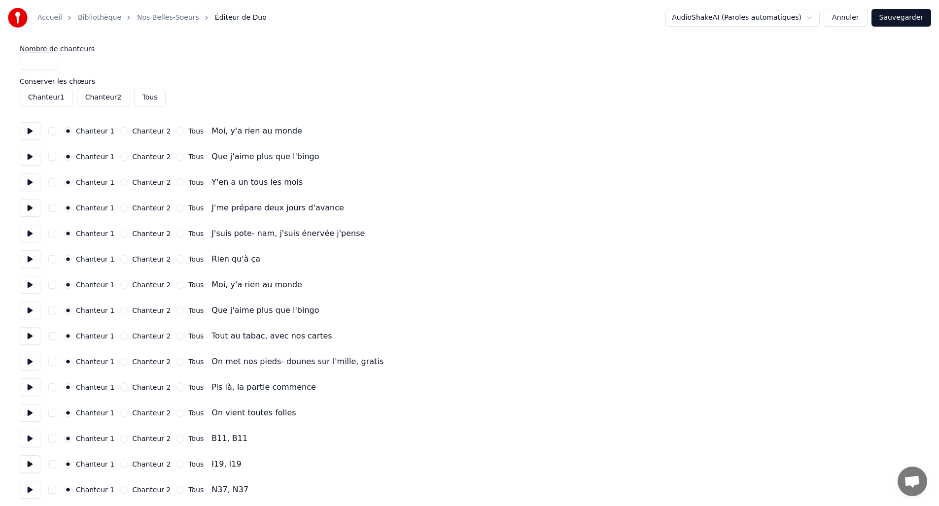
click at [847, 17] on button "Annuler" at bounding box center [845, 18] width 43 height 18
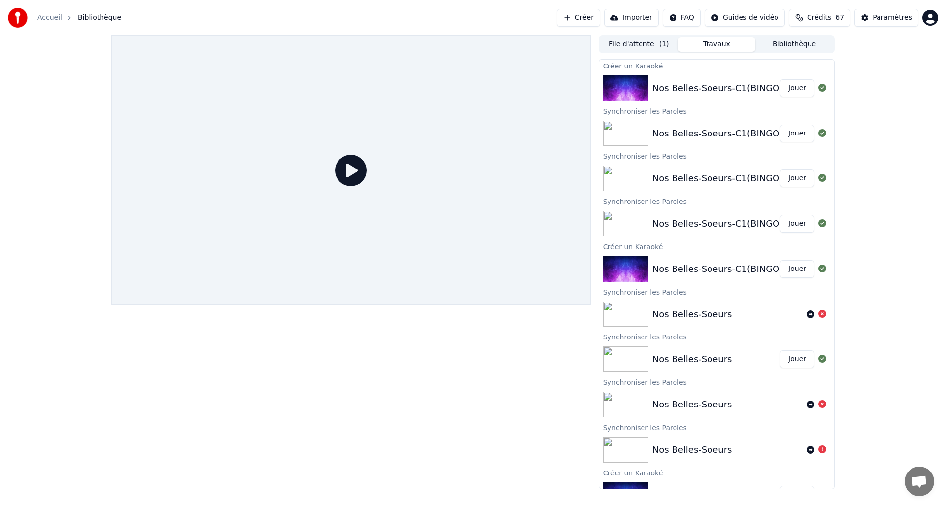
click at [789, 87] on button "Jouer" at bounding box center [797, 88] width 34 height 18
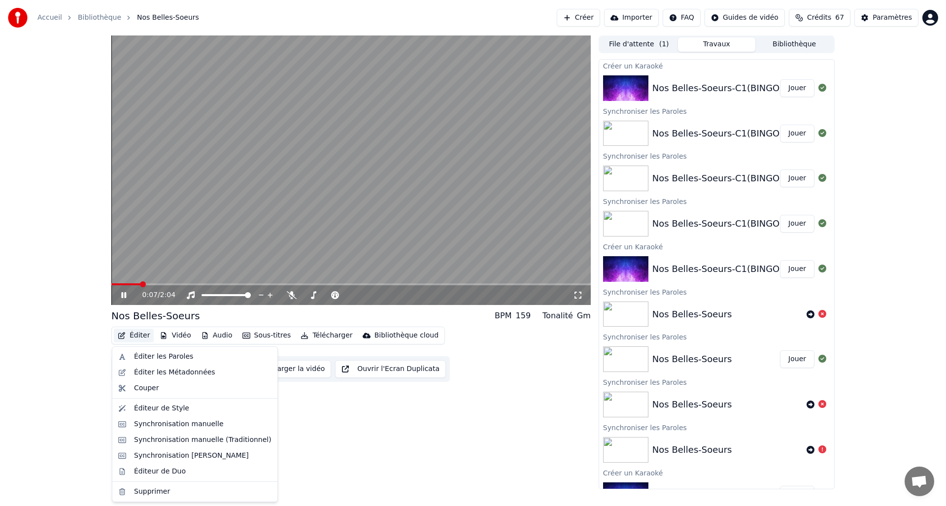
click at [125, 335] on icon "button" at bounding box center [122, 335] width 8 height 7
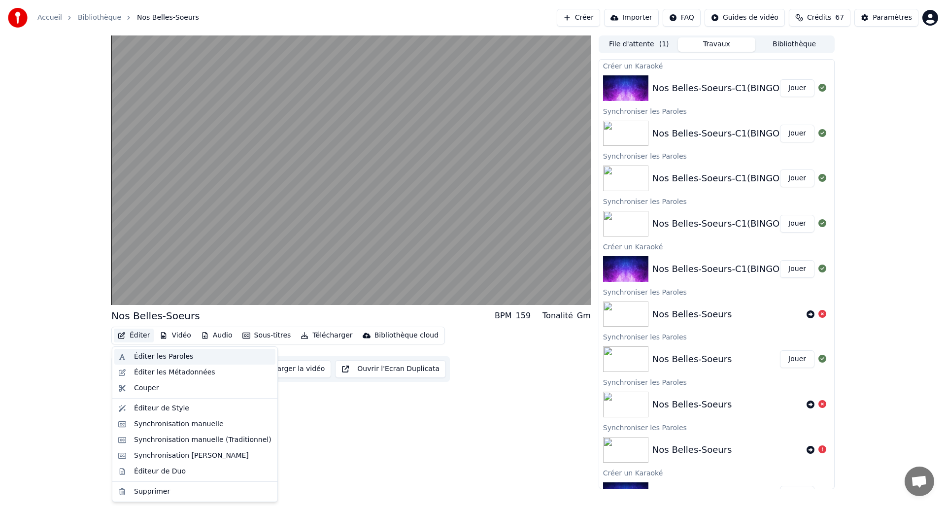
click at [135, 359] on div "Éditer les Paroles" at bounding box center [163, 357] width 59 height 10
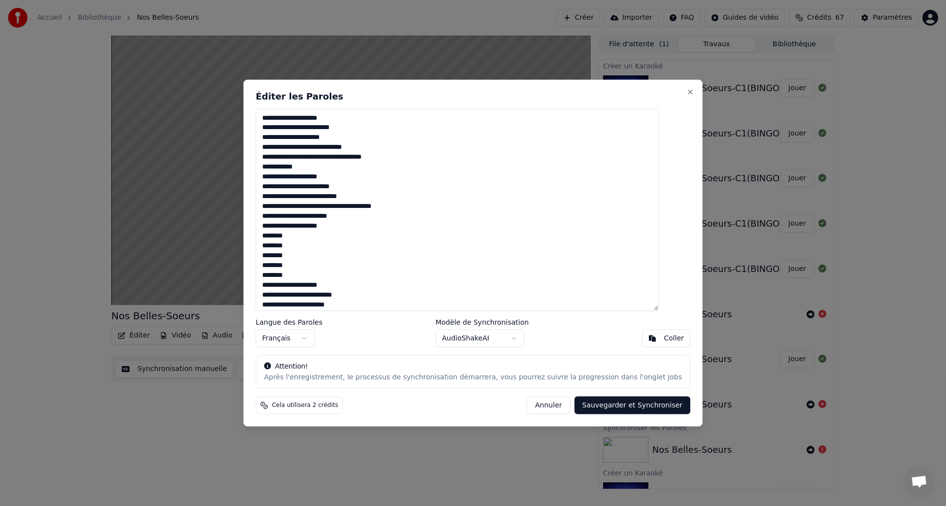
click at [331, 159] on textarea "**********" at bounding box center [457, 209] width 403 height 203
click at [321, 198] on textarea "**********" at bounding box center [457, 209] width 403 height 203
drag, startPoint x: 363, startPoint y: 207, endPoint x: 318, endPoint y: 210, distance: 44.9
click at [318, 210] on textarea "**********" at bounding box center [457, 209] width 403 height 203
click at [432, 196] on textarea "**********" at bounding box center [457, 209] width 403 height 203
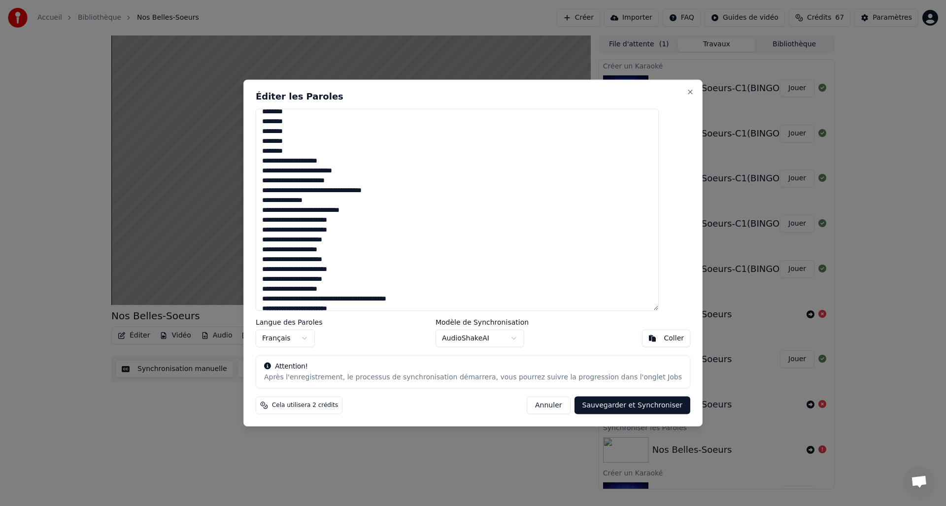
scroll to position [127, 0]
click at [364, 220] on textarea "**********" at bounding box center [457, 209] width 403 height 203
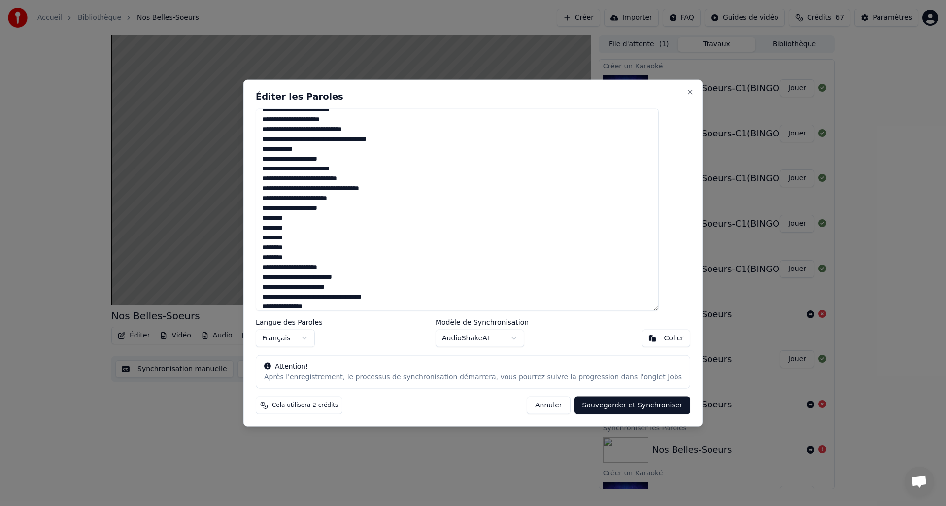
scroll to position [19, 0]
click at [293, 179] on textarea "**********" at bounding box center [457, 209] width 403 height 203
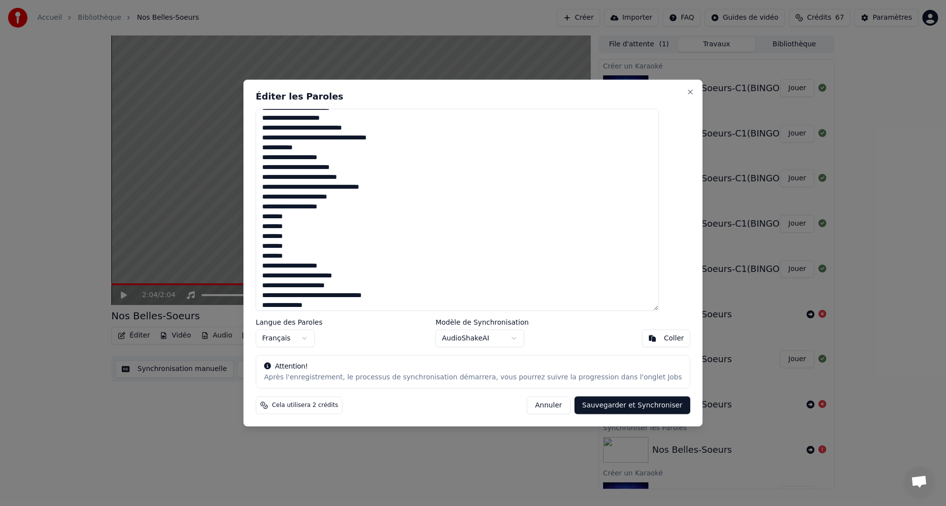
click at [302, 178] on textarea "**********" at bounding box center [457, 209] width 403 height 203
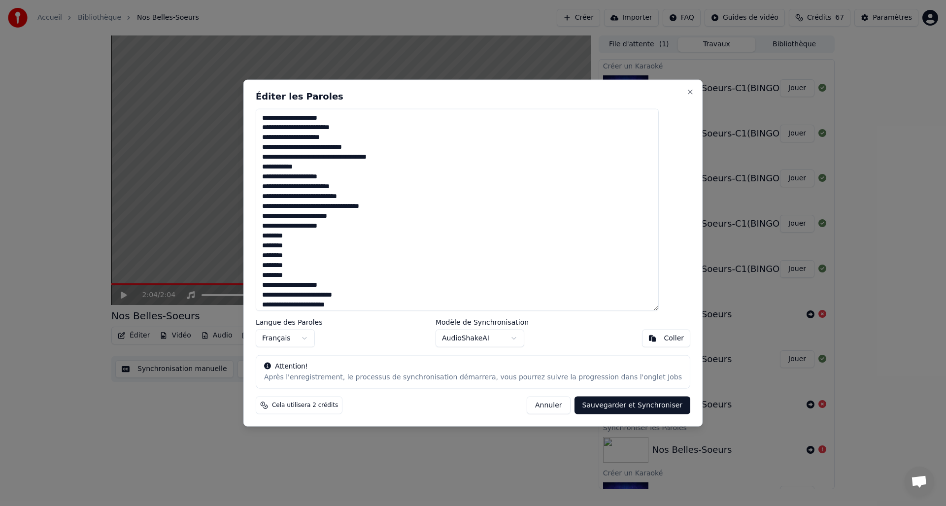
click at [324, 207] on textarea "**********" at bounding box center [457, 209] width 403 height 203
click at [323, 207] on textarea "**********" at bounding box center [457, 209] width 403 height 203
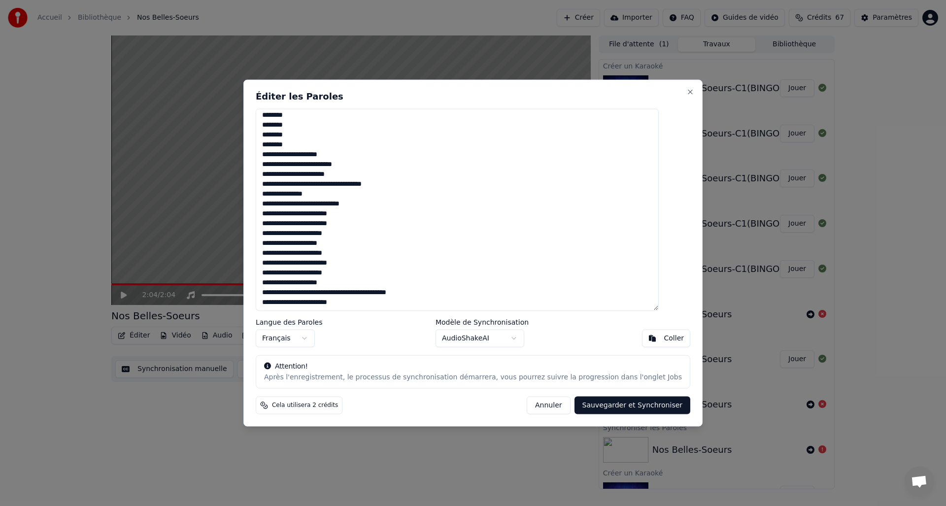
scroll to position [131, 0]
click at [348, 154] on textarea "**********" at bounding box center [457, 209] width 403 height 203
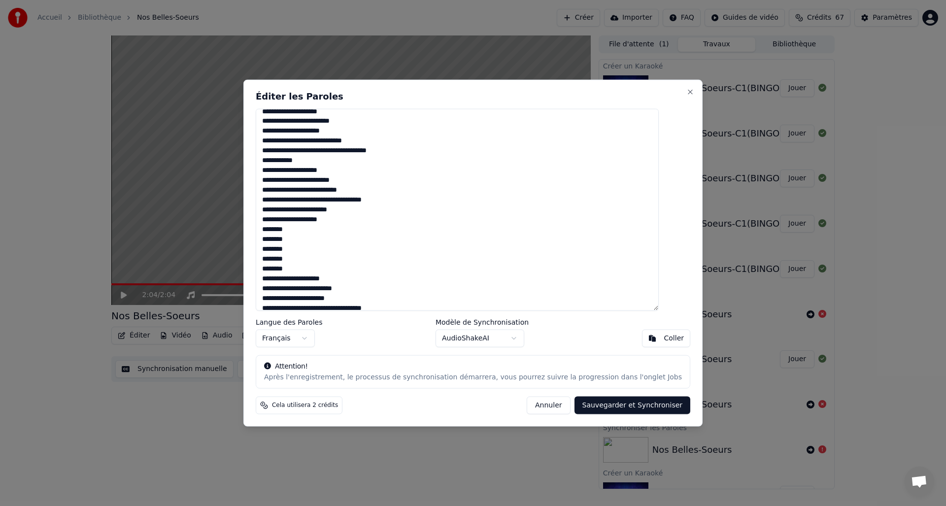
scroll to position [0, 0]
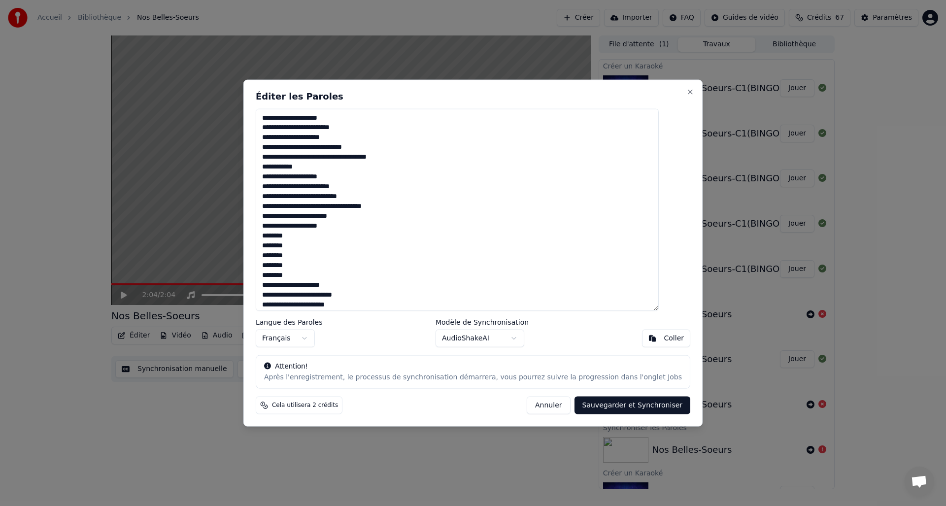
click at [294, 199] on textarea "**********" at bounding box center [457, 209] width 403 height 203
click at [308, 198] on textarea "**********" at bounding box center [457, 209] width 403 height 203
click at [329, 197] on textarea "**********" at bounding box center [457, 209] width 403 height 203
type textarea "**********"
click at [605, 406] on button "Sauvegarder et Synchroniser" at bounding box center [633, 406] width 116 height 18
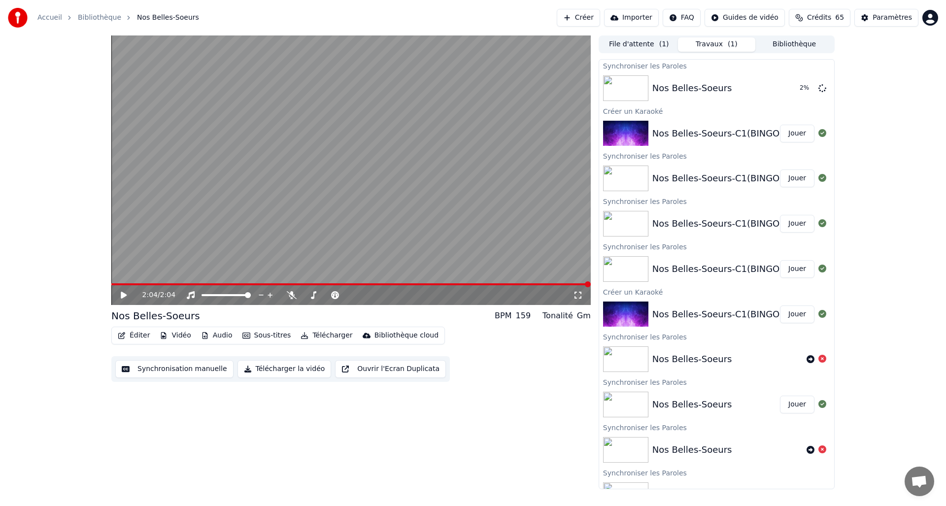
click at [126, 296] on icon at bounding box center [130, 295] width 23 height 8
click at [692, 88] on div "Nos Belles-Soeurs" at bounding box center [693, 88] width 80 height 14
click at [251, 295] on span at bounding box center [248, 295] width 6 height 6
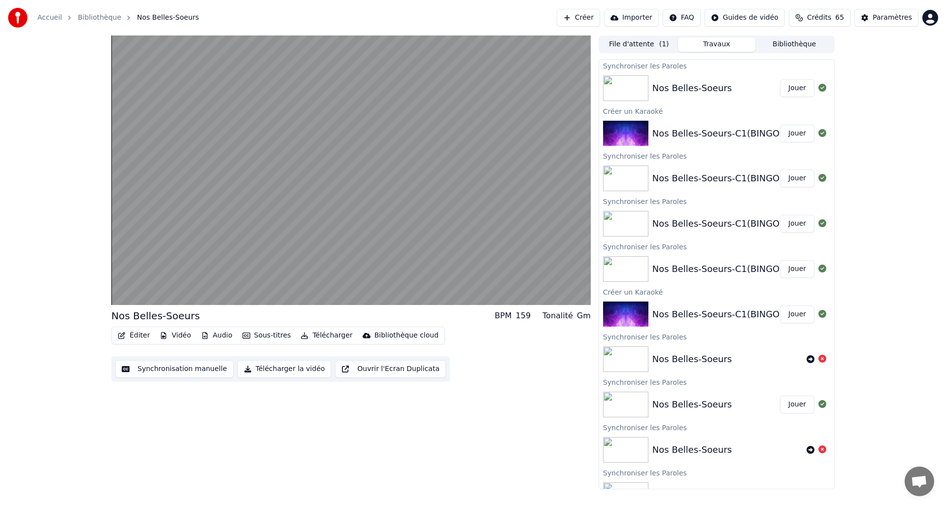
click at [795, 88] on button "Jouer" at bounding box center [797, 88] width 34 height 18
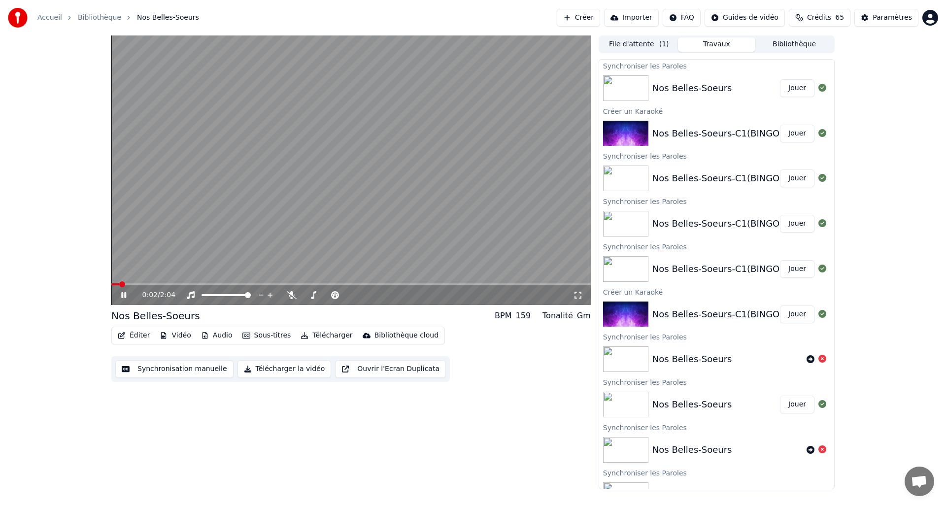
click at [137, 338] on button "Éditer" at bounding box center [134, 336] width 40 height 14
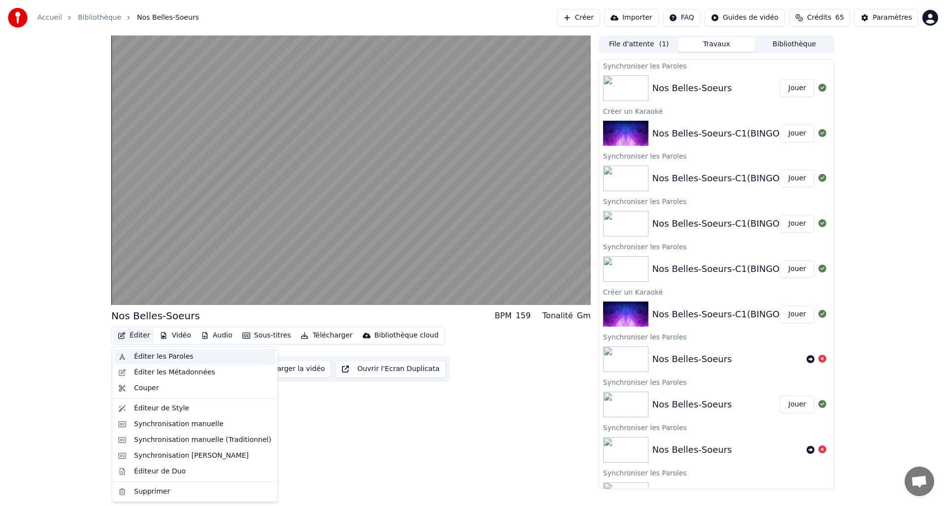
click at [163, 359] on div "Éditer les Paroles" at bounding box center [163, 357] width 59 height 10
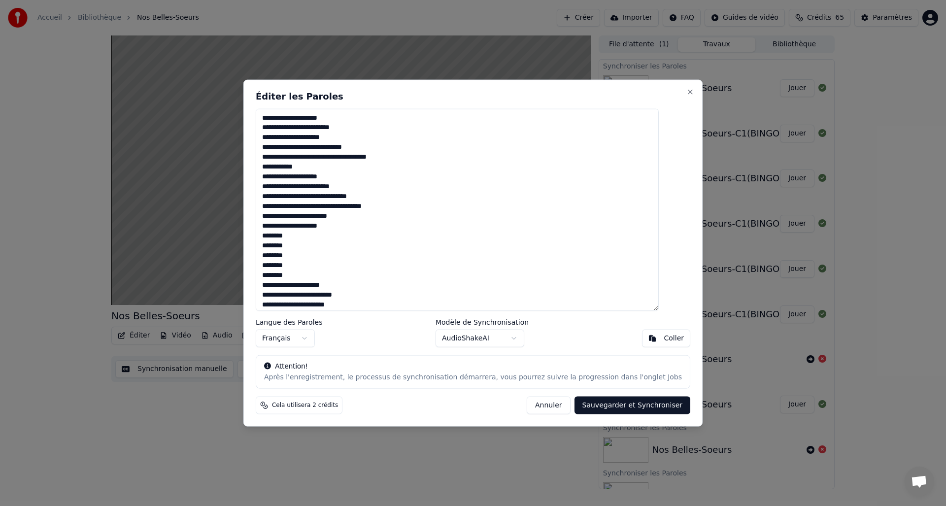
drag, startPoint x: 325, startPoint y: 210, endPoint x: 332, endPoint y: 211, distance: 7.0
click at [326, 210] on textarea "**********" at bounding box center [457, 209] width 403 height 203
type textarea "**********"
click at [641, 410] on button "Sauvegarder et Synchroniser" at bounding box center [633, 406] width 116 height 18
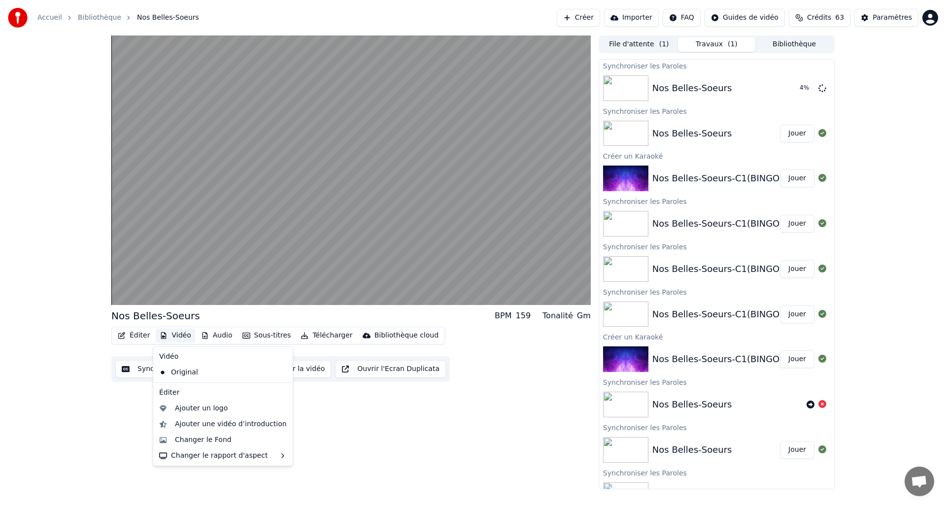
click at [172, 335] on button "Vidéo" at bounding box center [175, 336] width 39 height 14
click at [207, 436] on div "Changer le Fond" at bounding box center [203, 440] width 57 height 10
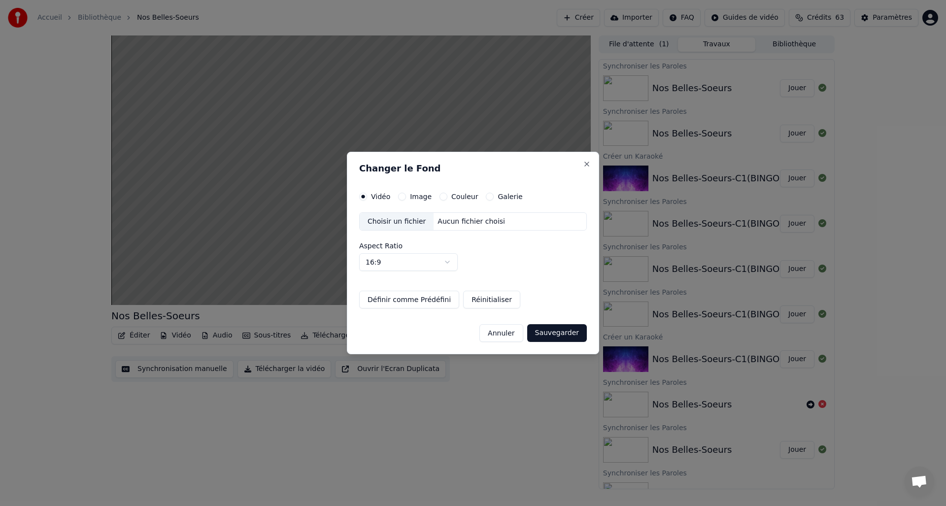
click at [466, 193] on label "Couleur" at bounding box center [464, 196] width 27 height 7
click at [448, 193] on button "Couleur" at bounding box center [444, 197] width 8 height 8
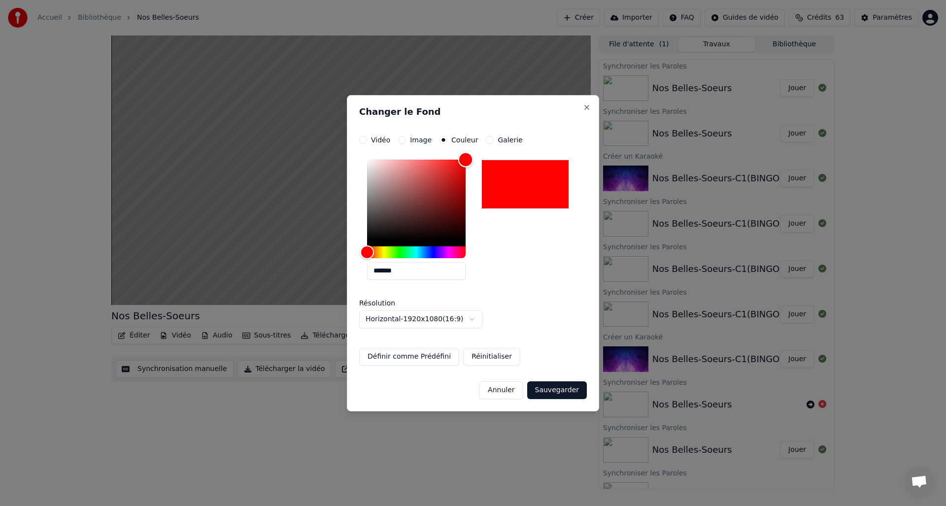
drag, startPoint x: 370, startPoint y: 239, endPoint x: 481, endPoint y: 141, distance: 147.3
click at [481, 141] on div "**********" at bounding box center [473, 251] width 228 height 230
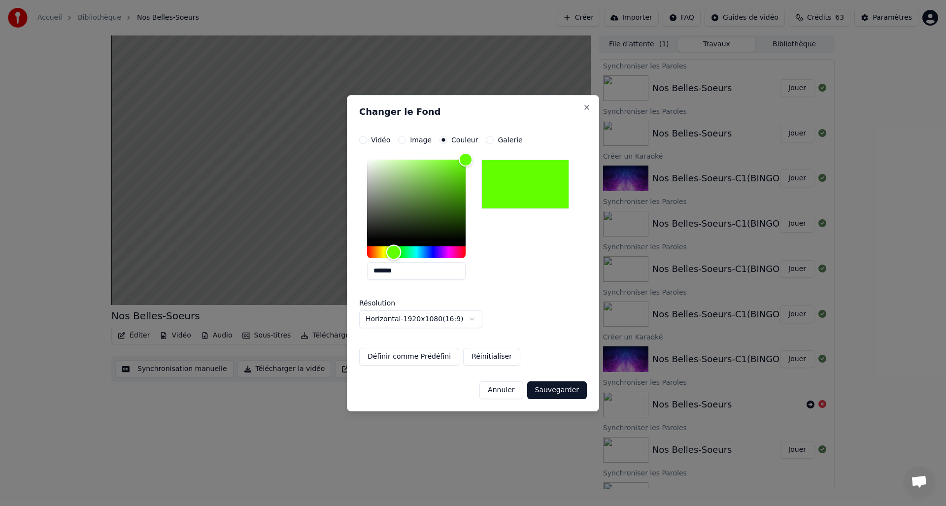
type input "*******"
drag, startPoint x: 368, startPoint y: 249, endPoint x: 395, endPoint y: 256, distance: 28.0
click at [395, 256] on div "Hue" at bounding box center [394, 251] width 15 height 15
click at [574, 384] on button "Sauvegarder" at bounding box center [557, 390] width 60 height 18
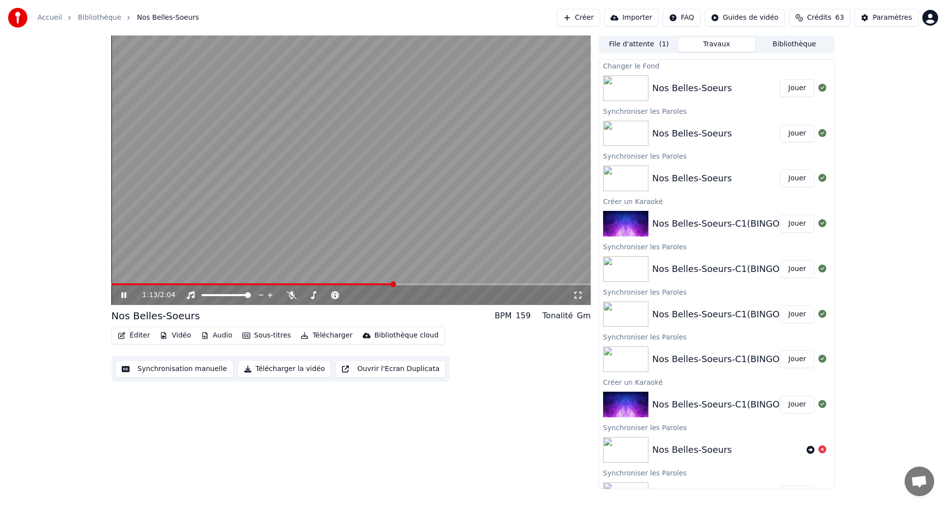
click at [178, 338] on button "Vidéo" at bounding box center [175, 336] width 39 height 14
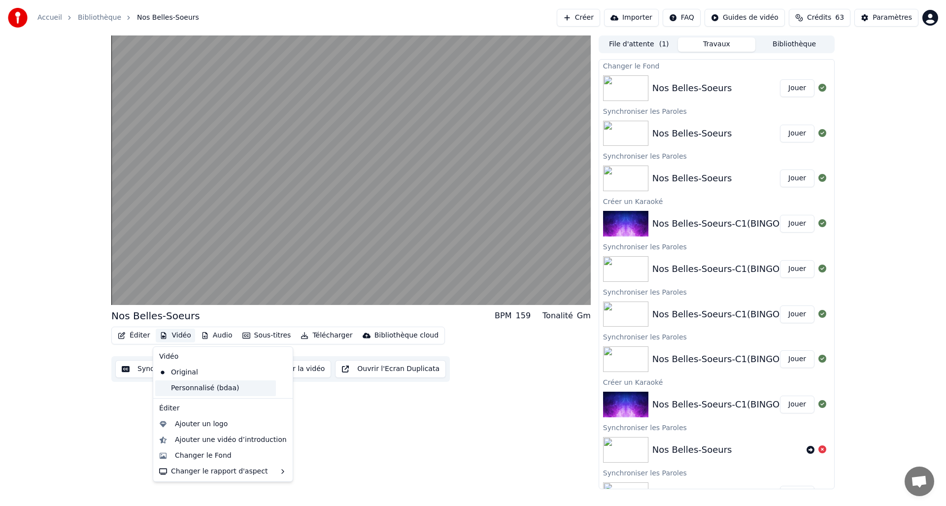
click at [193, 392] on div "Personnalisé (bdaa)" at bounding box center [215, 388] width 121 height 16
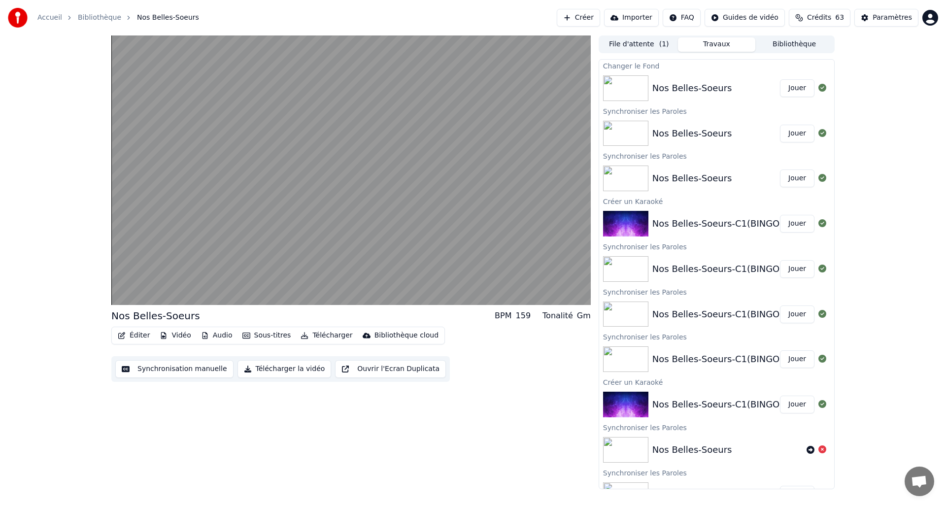
click at [379, 370] on button "Ouvrir l'Ecran Duplicata" at bounding box center [390, 369] width 111 height 18
click at [275, 366] on button "Télécharger la vidéo" at bounding box center [285, 369] width 94 height 18
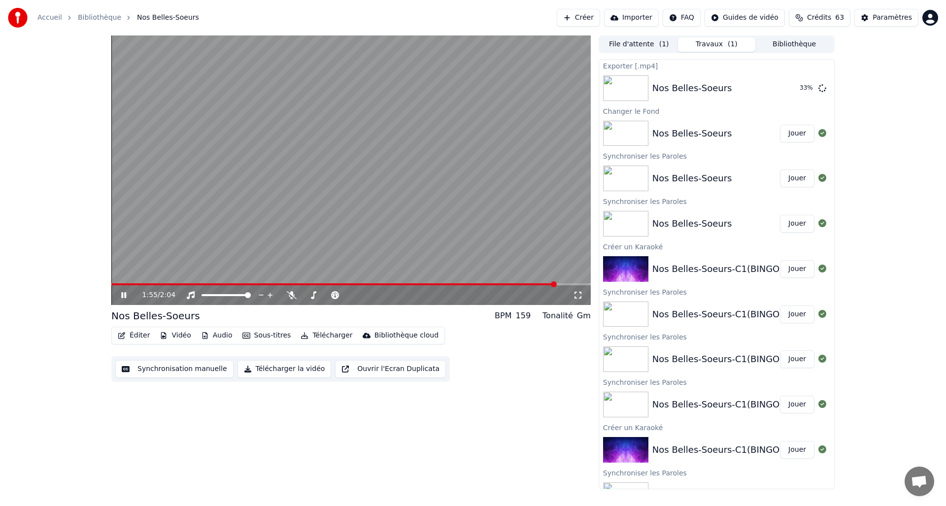
click at [39, 142] on div "1:55 / 2:04 Nos Belles-Soeurs BPM 159 Tonalité Gm Éditer Vidéo Audio Sous-titre…" at bounding box center [473, 262] width 946 height 454
click at [777, 88] on button "Afficher" at bounding box center [792, 88] width 43 height 18
click at [585, 20] on button "Créer" at bounding box center [578, 18] width 43 height 18
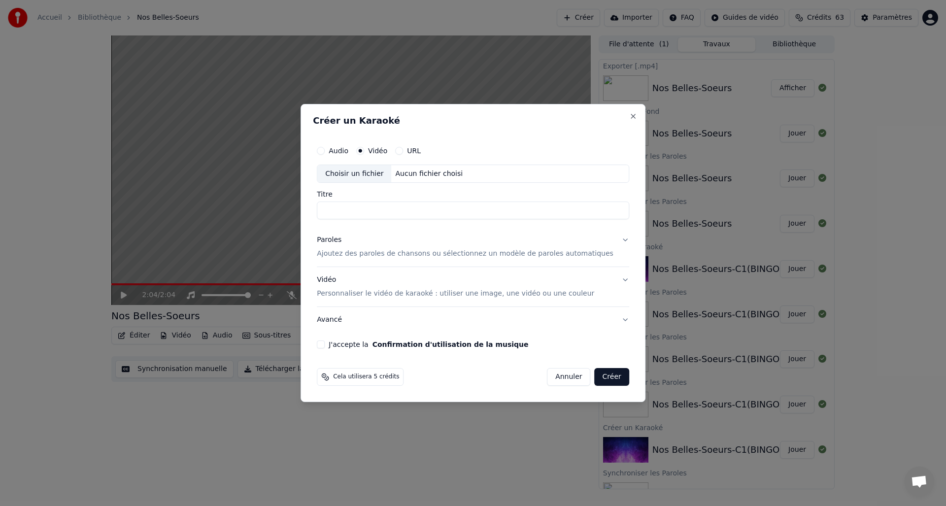
click at [348, 207] on input "Titre" at bounding box center [473, 211] width 312 height 18
click at [363, 171] on div "Choisir un fichier" at bounding box center [354, 174] width 74 height 18
type input "**********"
click at [325, 345] on button "J'accepte la Confirmation d'utilisation de la musique" at bounding box center [321, 345] width 8 height 8
click at [603, 373] on button "Créer" at bounding box center [612, 377] width 34 height 18
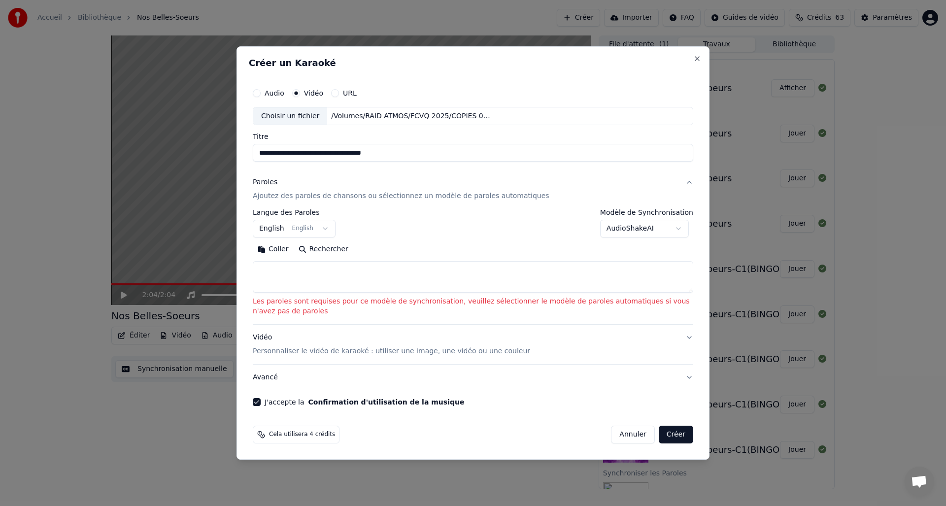
click at [678, 228] on body "Accueil Bibliothèque Nos Belles-Soeurs Créer Importer FAQ Guides de vidéo Crédi…" at bounding box center [473, 253] width 946 height 506
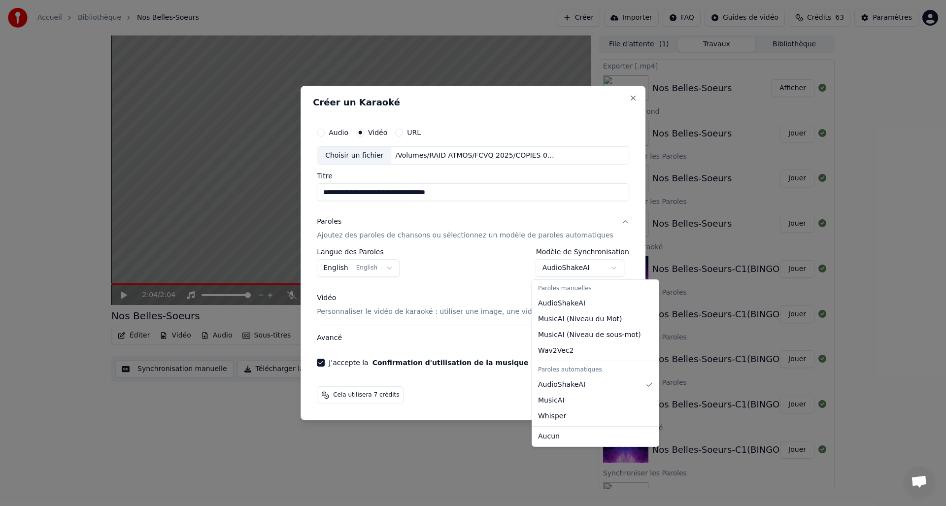
click at [604, 269] on body "Accueil Bibliothèque Nos Belles-Soeurs Créer Importer FAQ Guides de vidéo Crédi…" at bounding box center [473, 253] width 946 height 506
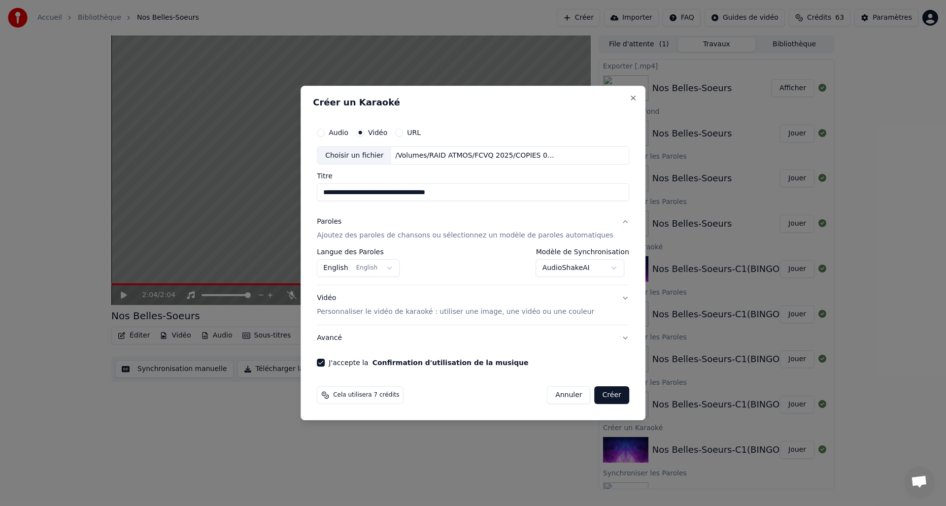
click at [604, 269] on body "Accueil Bibliothèque Nos Belles-Soeurs Créer Importer FAQ Guides de vidéo Crédi…" at bounding box center [473, 253] width 946 height 506
click at [601, 395] on button "Créer" at bounding box center [612, 395] width 34 height 18
select select "**********"
select select
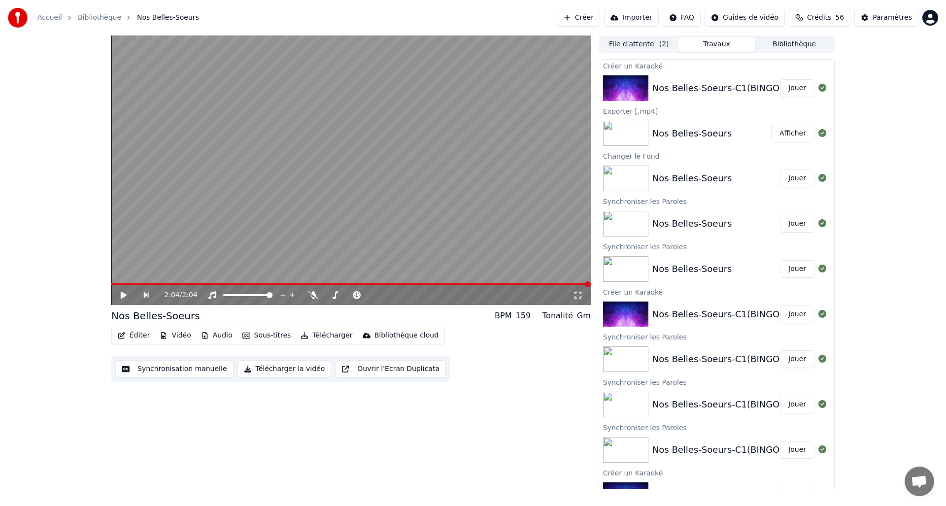
click at [707, 81] on div "Nos Belles-Soeurs-C1(BINGO)-AUDIO00089443" at bounding box center [757, 88] width 208 height 14
click at [783, 88] on button "Jouer" at bounding box center [797, 88] width 34 height 18
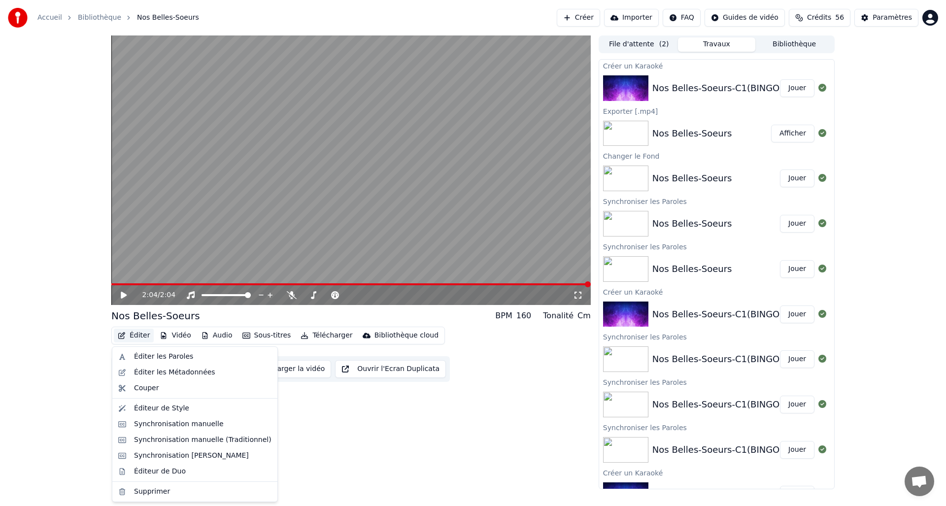
click at [123, 335] on icon "button" at bounding box center [122, 335] width 8 height 7
click at [132, 355] on div "Éditer les Paroles" at bounding box center [194, 357] width 161 height 16
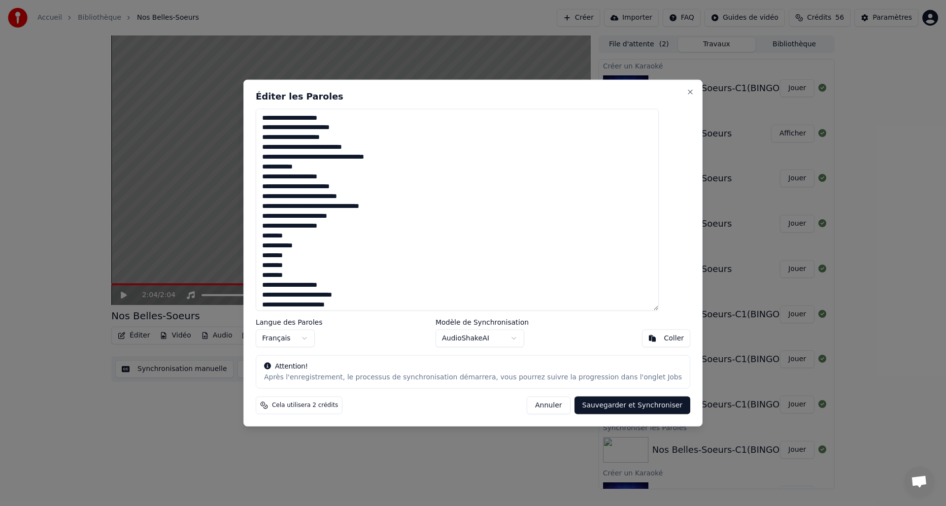
click at [320, 159] on textarea "**********" at bounding box center [457, 209] width 403 height 203
click at [331, 157] on textarea "**********" at bounding box center [457, 209] width 403 height 203
click at [318, 196] on textarea "**********" at bounding box center [457, 209] width 403 height 203
type textarea "**********"
